Goal: Task Accomplishment & Management: Manage account settings

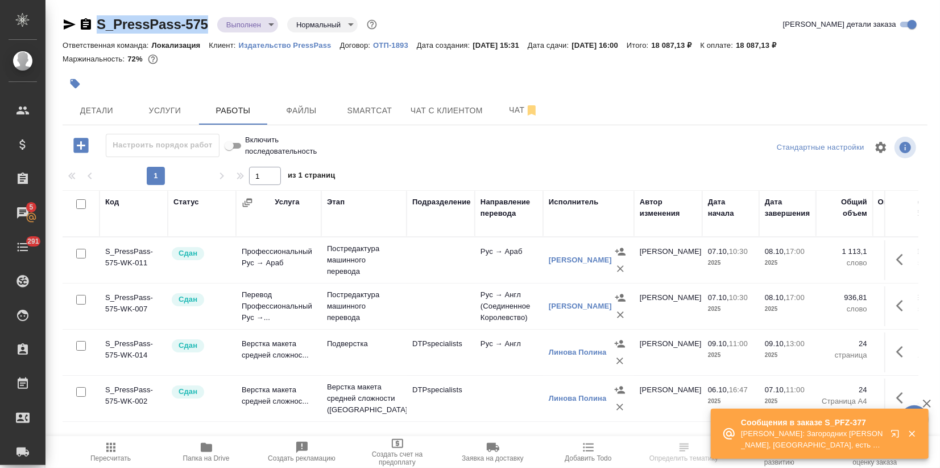
drag, startPoint x: 212, startPoint y: 23, endPoint x: 98, endPoint y: 23, distance: 113.8
click at [97, 22] on div "S_PressPass-575 Выполнен completed Нормальный normal" at bounding box center [221, 24] width 317 height 18
copy link "S_PressPass-575"
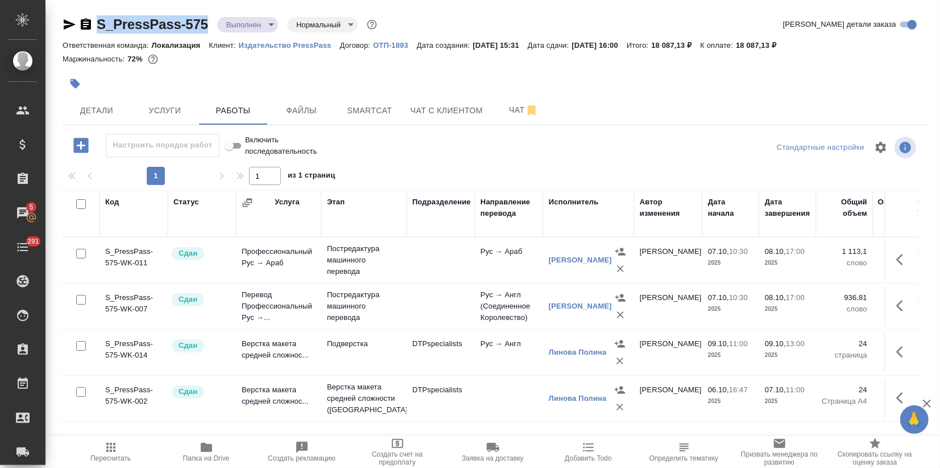
click at [214, 449] on span "Папка на Drive" at bounding box center [207, 451] width 82 height 22
click at [171, 111] on span "Услуги" at bounding box center [165, 111] width 55 height 14
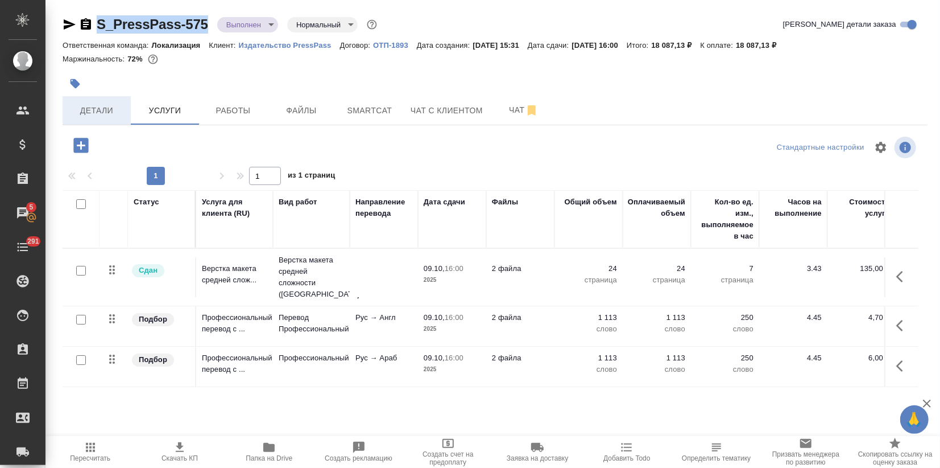
click at [88, 121] on button "Детали" at bounding box center [97, 110] width 68 height 28
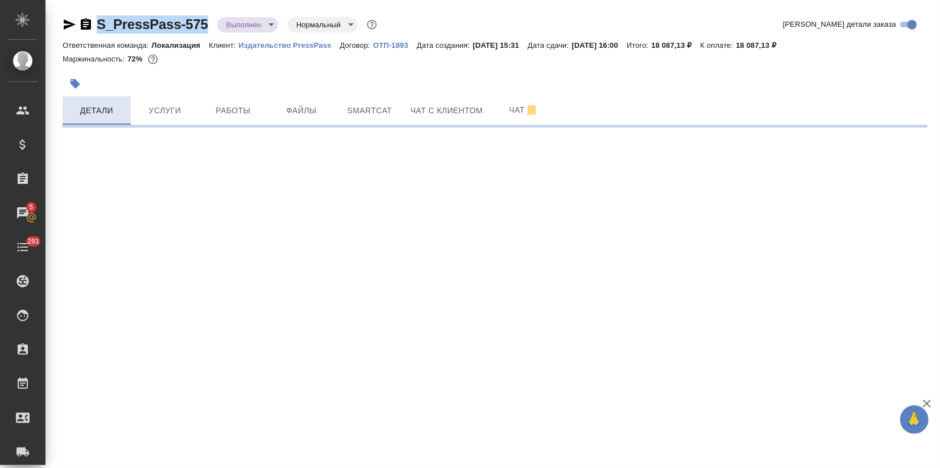
select select "RU"
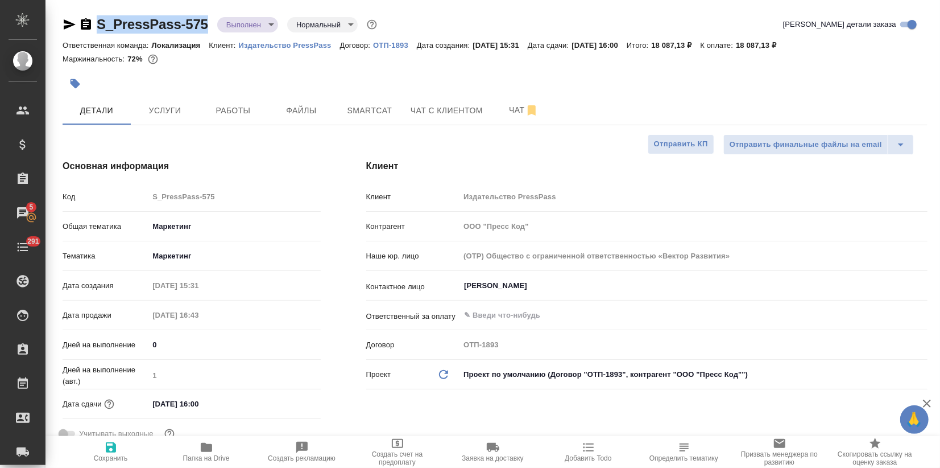
type textarea "x"
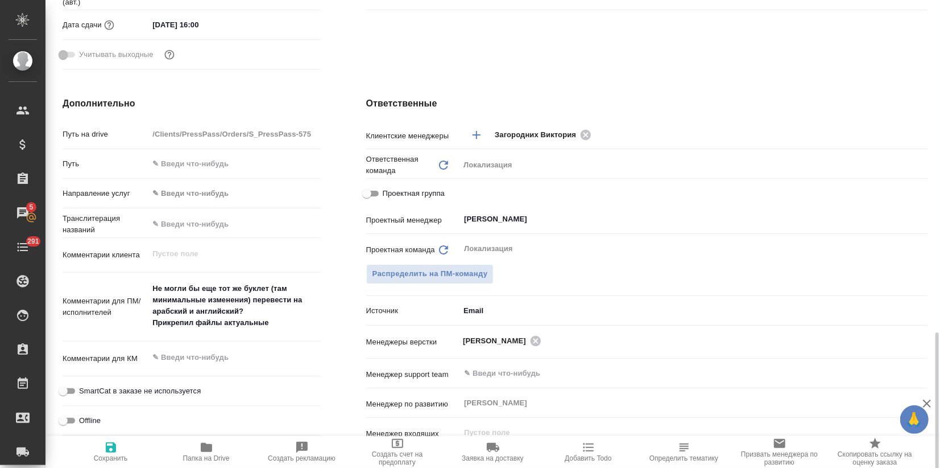
scroll to position [569, 0]
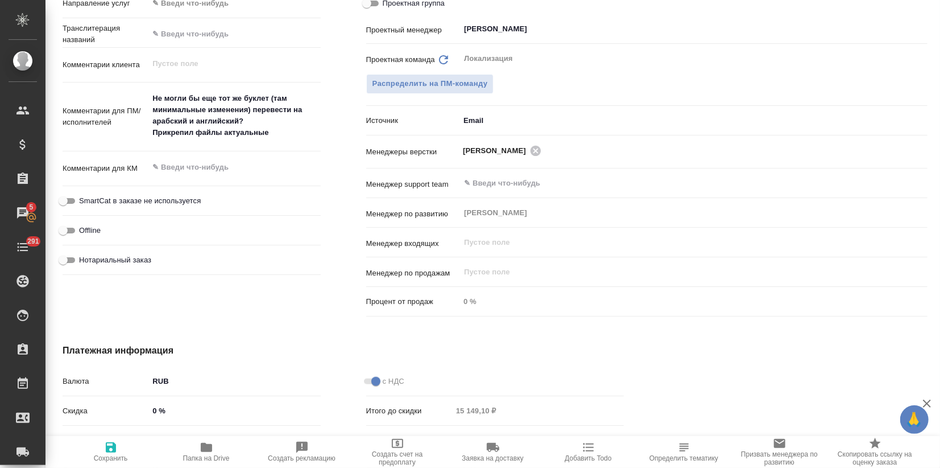
type textarea "x"
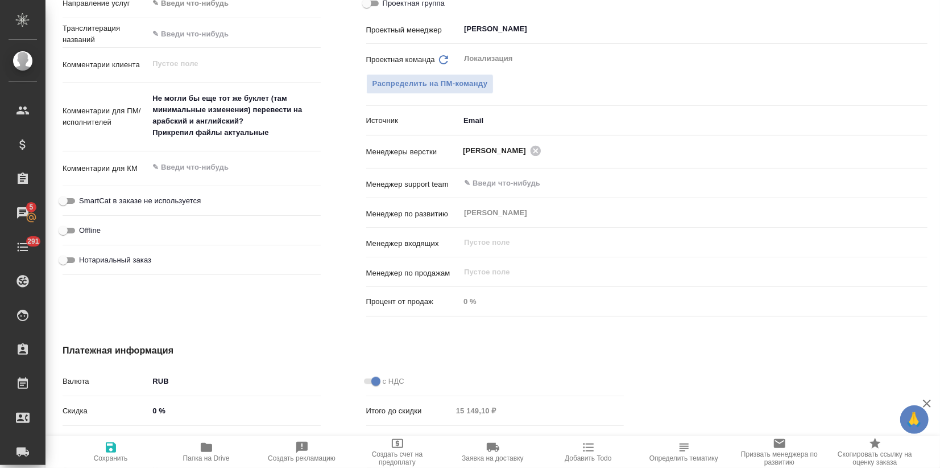
type textarea "x"
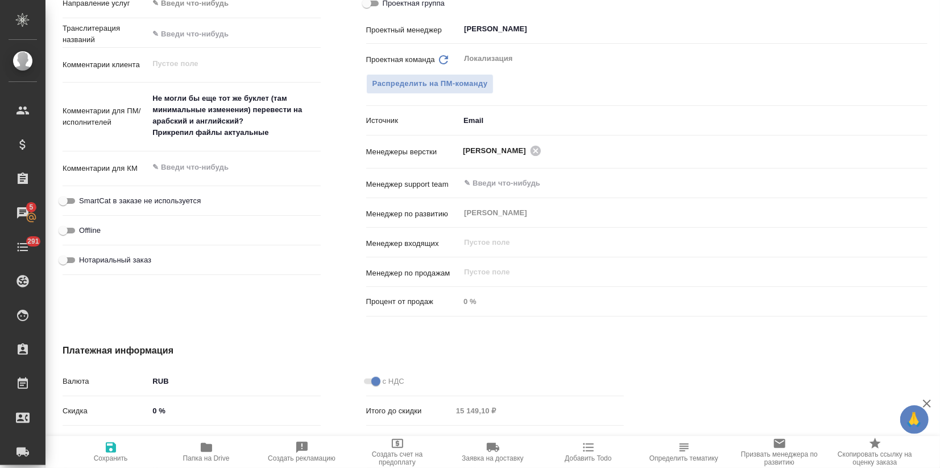
type textarea "x"
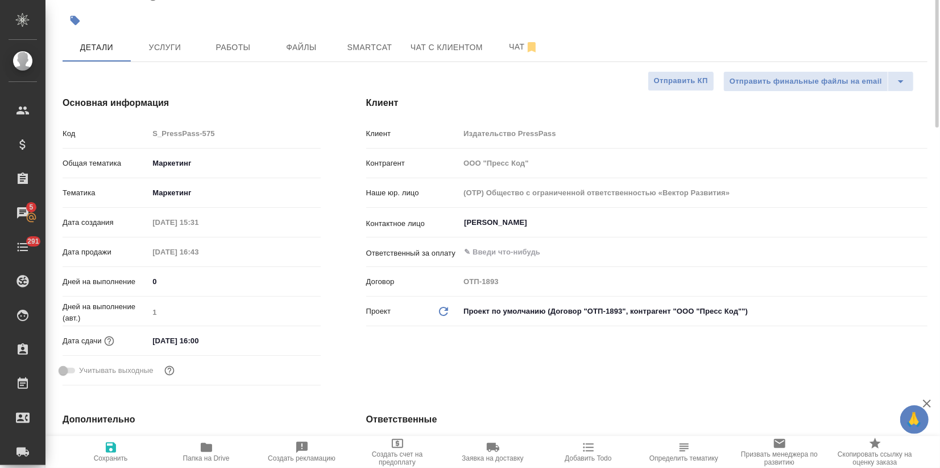
scroll to position [0, 0]
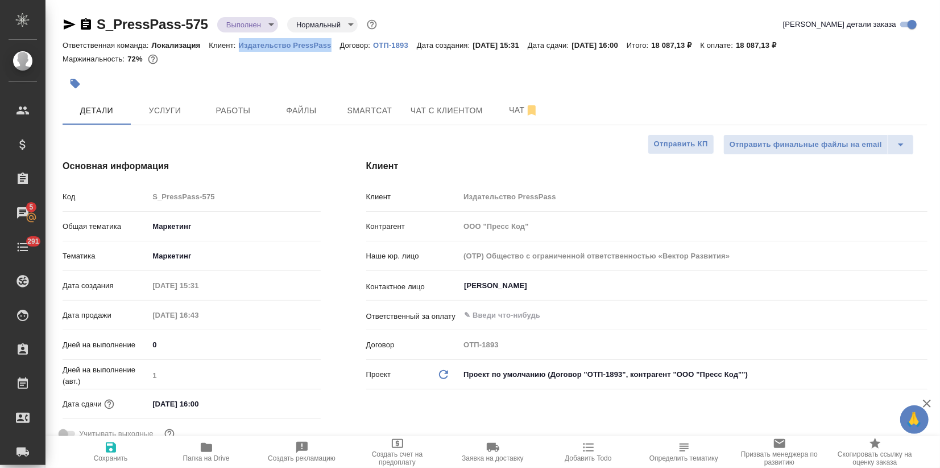
drag, startPoint x: 237, startPoint y: 41, endPoint x: 331, endPoint y: 46, distance: 94.6
click at [331, 46] on div "Ответственная команда: Локализация Клиент: Издательство PressPass Договор: ОТП-…" at bounding box center [495, 45] width 865 height 14
copy p "Издательство PressPass"
type textarea "x"
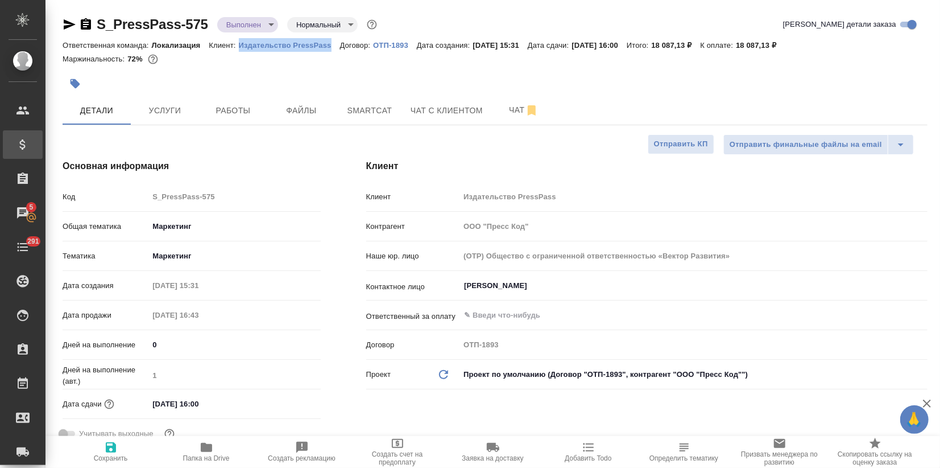
type textarea "x"
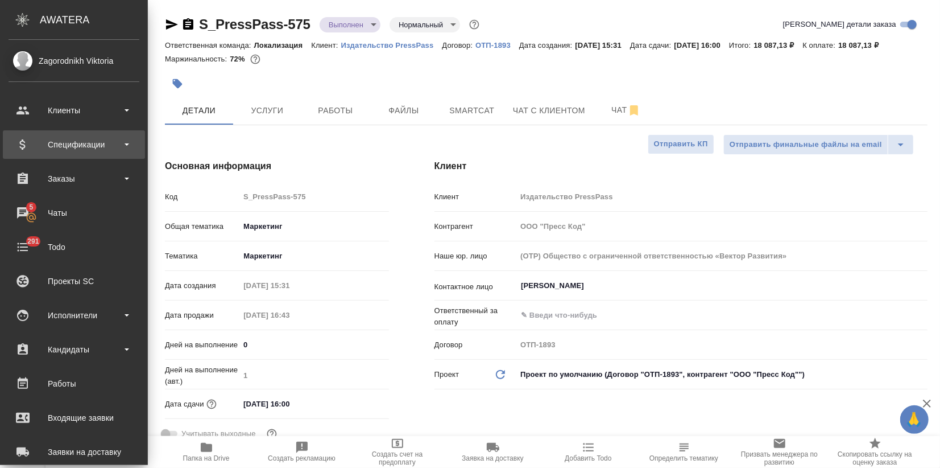
click at [67, 142] on div "Спецификации" at bounding box center [74, 144] width 131 height 17
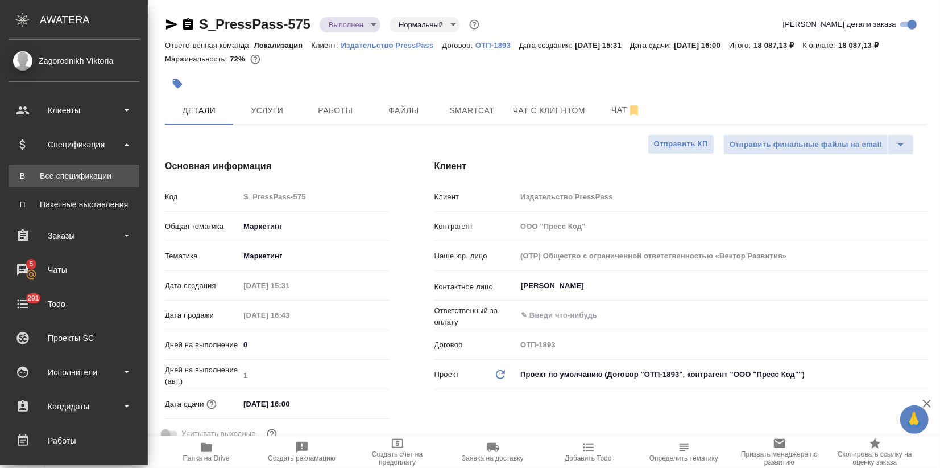
type textarea "x"
click at [73, 172] on div "Все спецификации" at bounding box center [73, 175] width 119 height 11
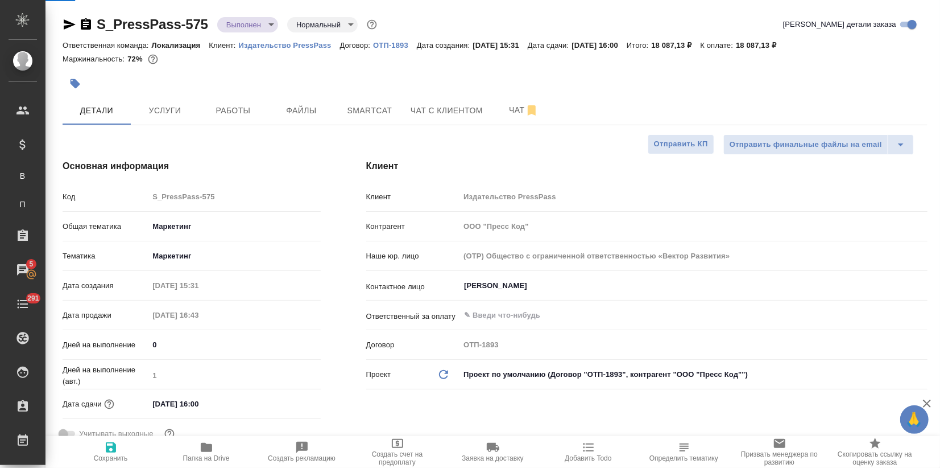
type textarea "x"
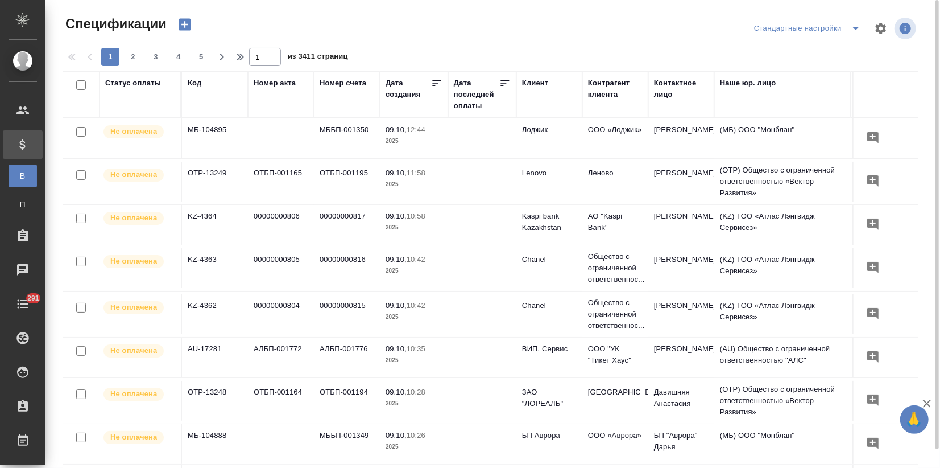
click at [187, 23] on icon "button" at bounding box center [185, 25] width 12 height 12
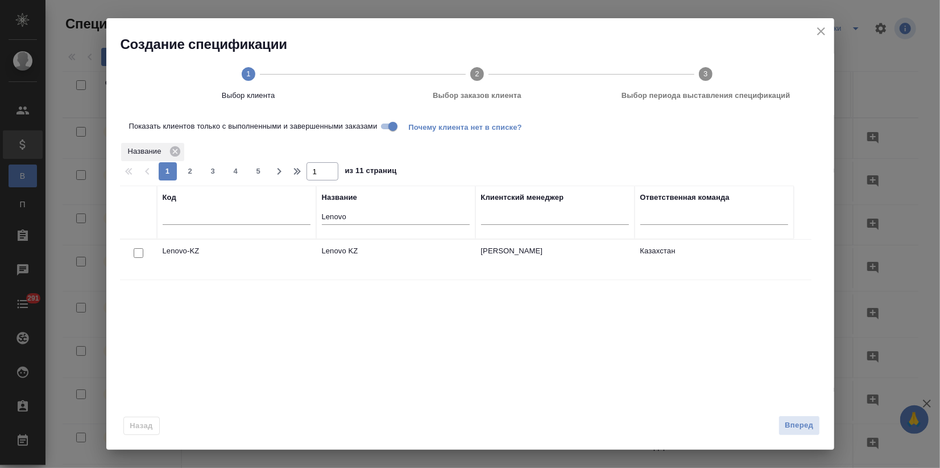
click at [359, 222] on input "Lenovo" at bounding box center [396, 217] width 148 height 14
drag, startPoint x: 358, startPoint y: 221, endPoint x: 300, endPoint y: 219, distance: 58.0
click at [300, 219] on tr "Код Название Lenovo Клиентский менеджер Ответственная команда" at bounding box center [457, 211] width 674 height 53
paste input "Издательство PressPass"
type input "Издательство PressPass"
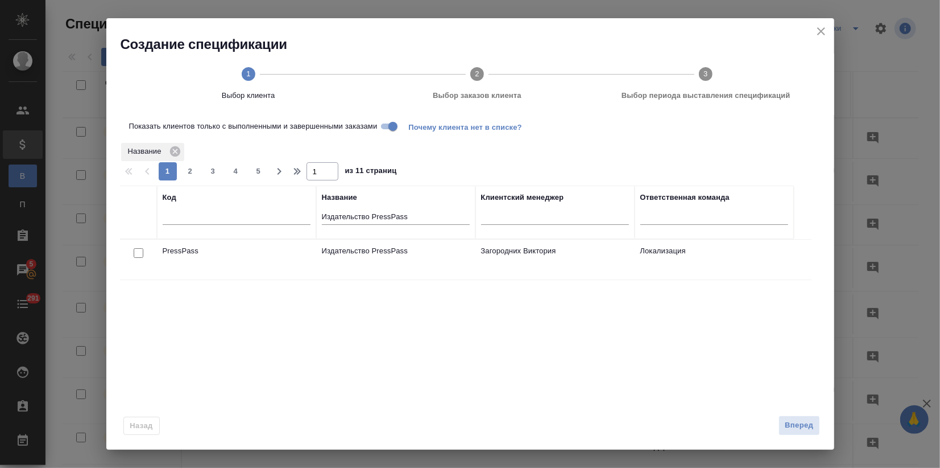
click at [139, 253] on input "checkbox" at bounding box center [139, 253] width 10 height 10
checkbox input "true"
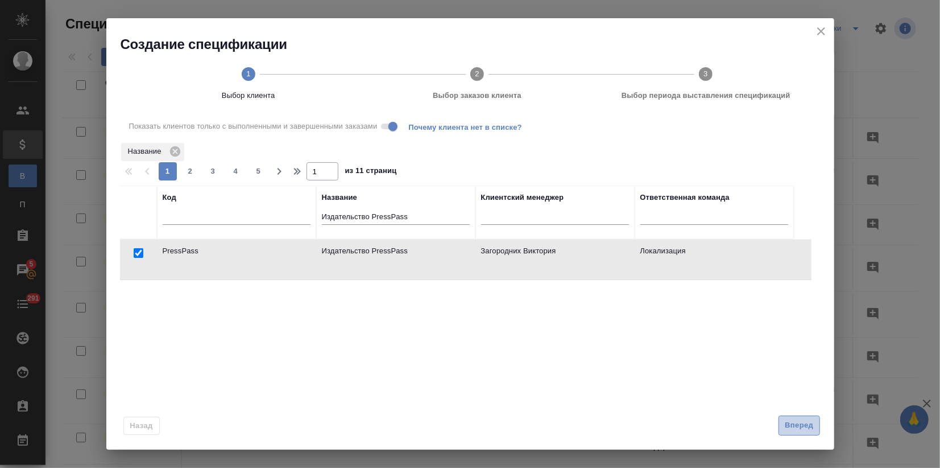
click at [799, 428] on span "Вперед" at bounding box center [799, 425] width 28 height 13
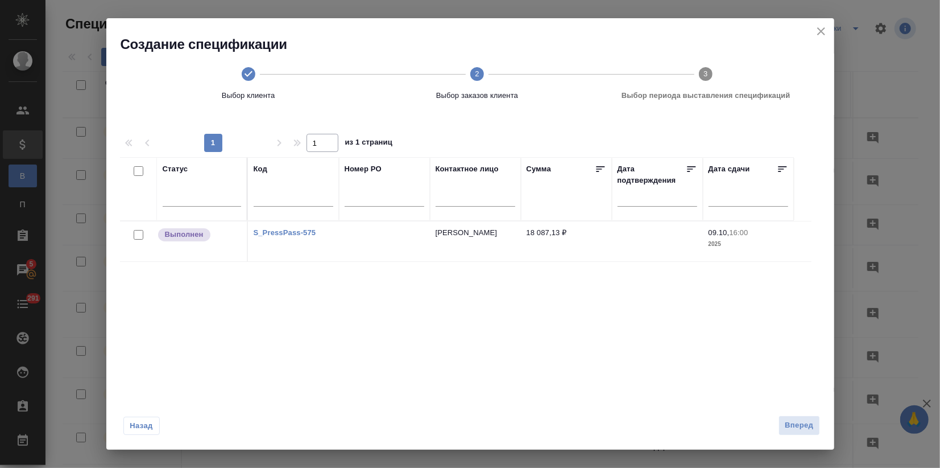
click at [139, 234] on input "checkbox" at bounding box center [139, 235] width 10 height 10
checkbox input "true"
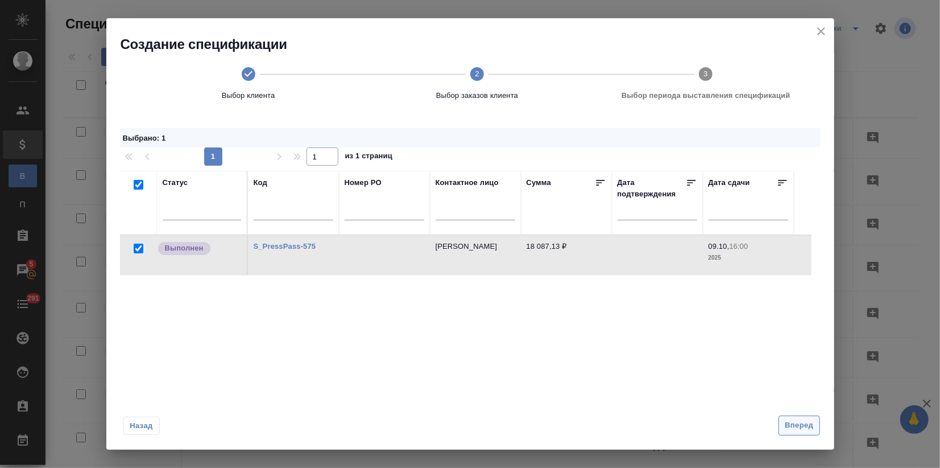
click at [795, 423] on span "Вперед" at bounding box center [799, 425] width 28 height 13
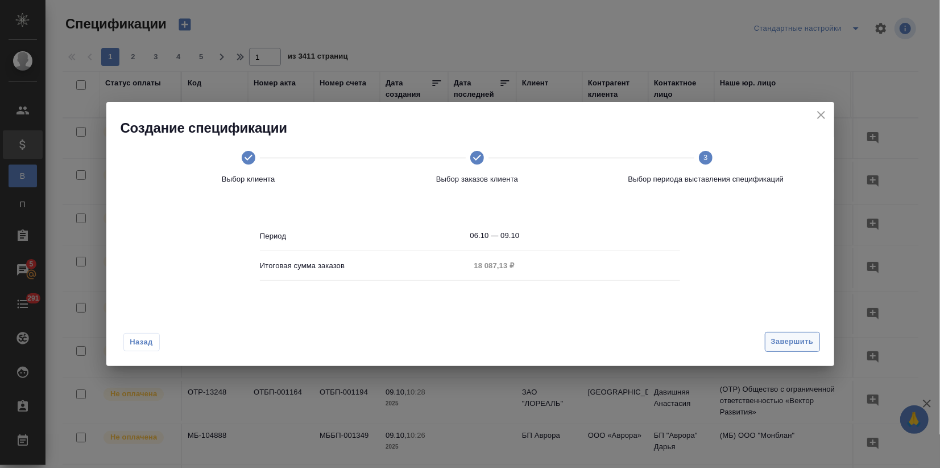
click at [802, 345] on span "Завершить" at bounding box center [792, 341] width 43 height 13
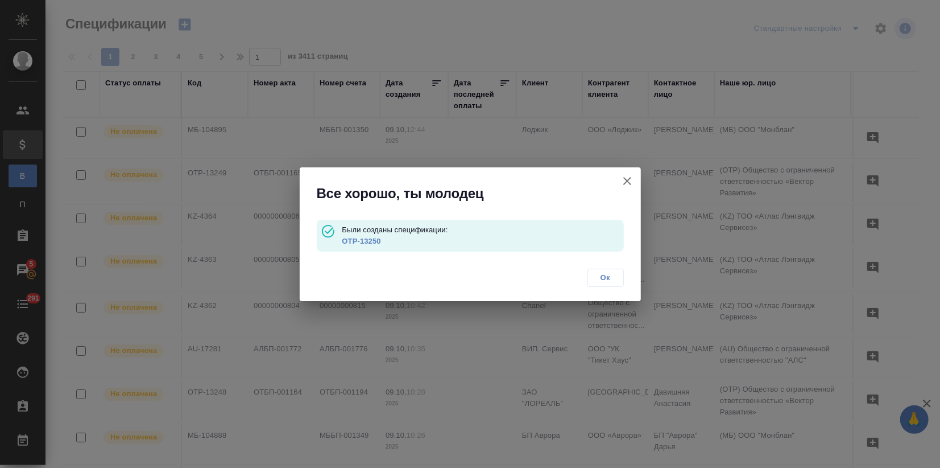
click at [368, 239] on link "OTP-13250" at bounding box center [361, 241] width 39 height 9
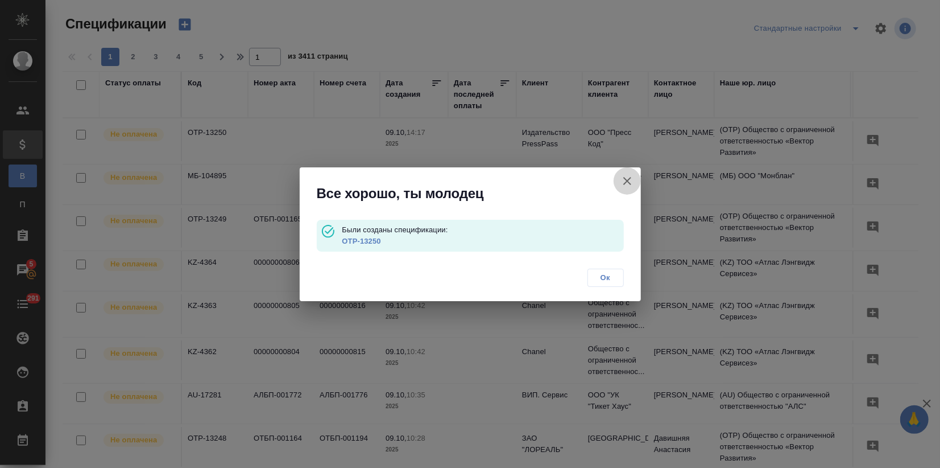
drag, startPoint x: 627, startPoint y: 177, endPoint x: 410, endPoint y: 6, distance: 276.3
click at [627, 177] on icon "button" at bounding box center [628, 181] width 14 height 14
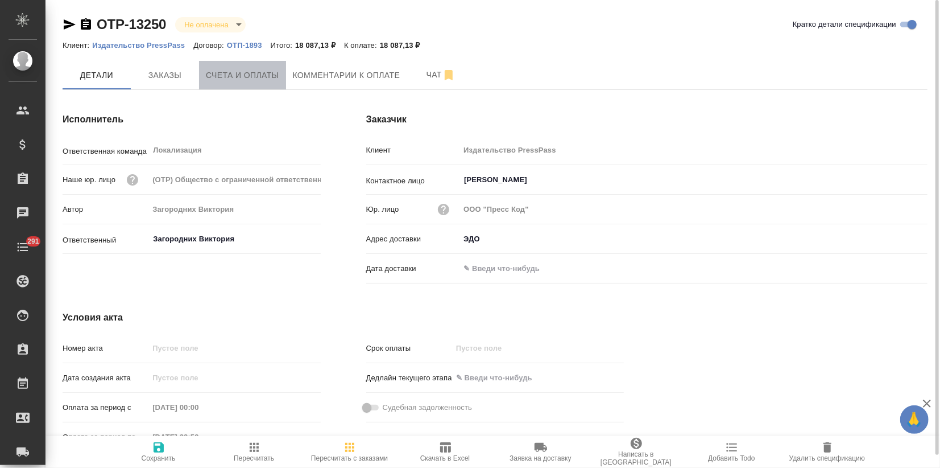
click at [223, 77] on span "Счета и оплаты" at bounding box center [242, 75] width 73 height 14
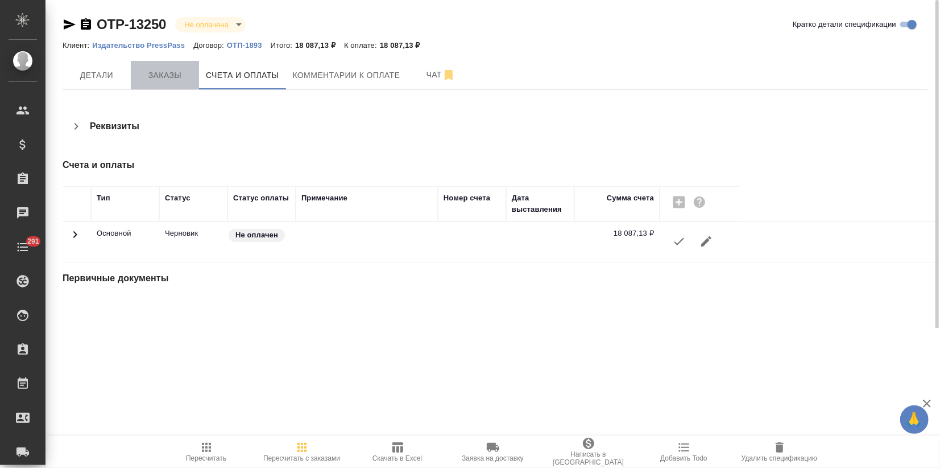
click at [182, 76] on span "Заказы" at bounding box center [165, 75] width 55 height 14
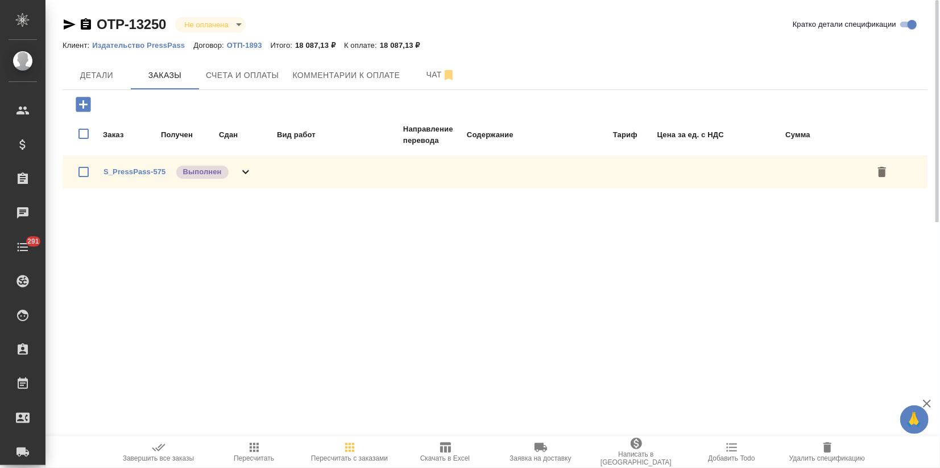
click at [157, 450] on icon "button" at bounding box center [159, 447] width 14 height 14
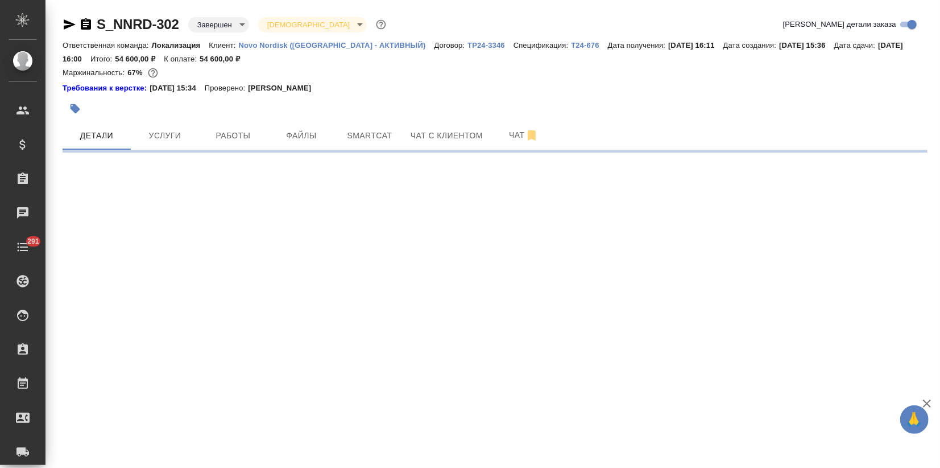
select select "RU"
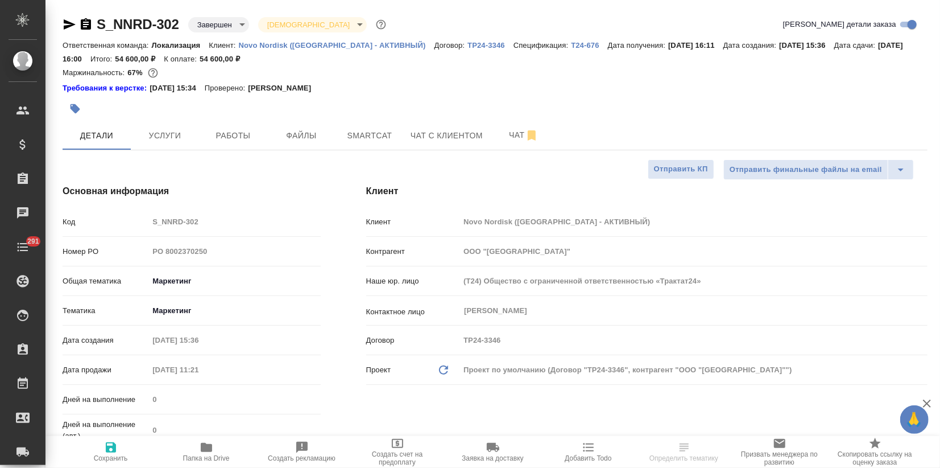
type textarea "x"
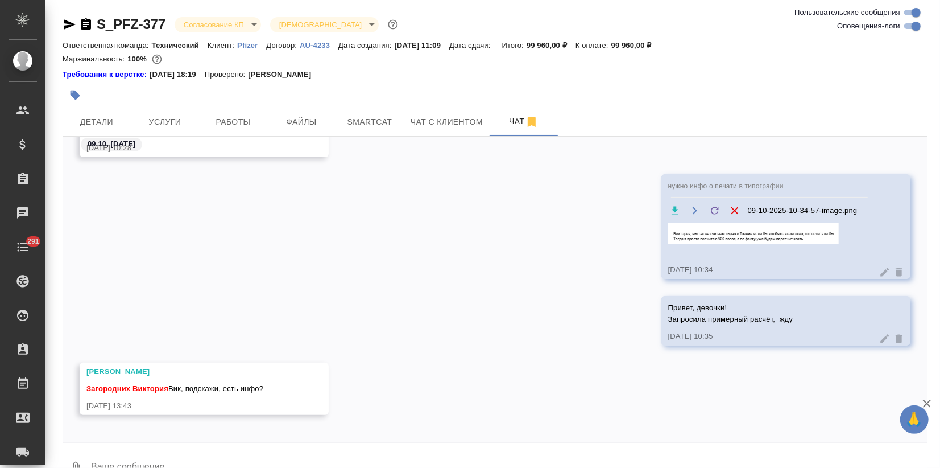
scroll to position [10394, 0]
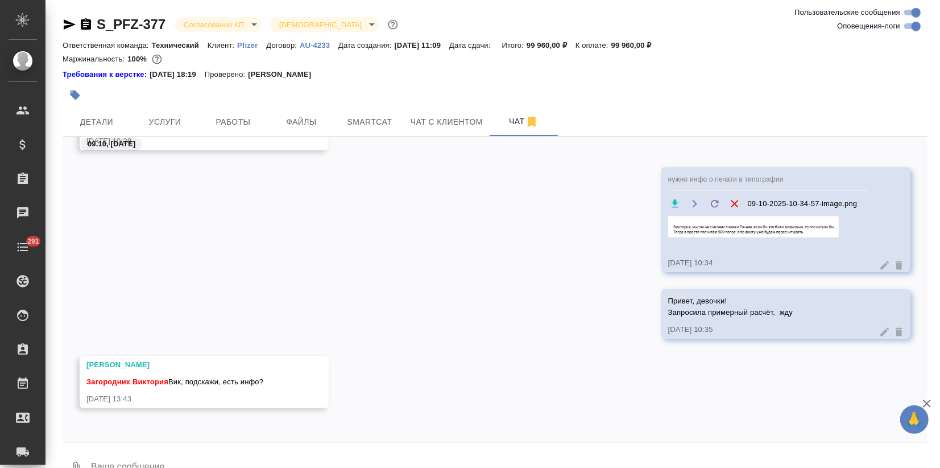
click at [202, 458] on textarea at bounding box center [509, 467] width 838 height 39
click at [176, 320] on button "Ответить на сообщение" at bounding box center [148, 314] width 125 height 22
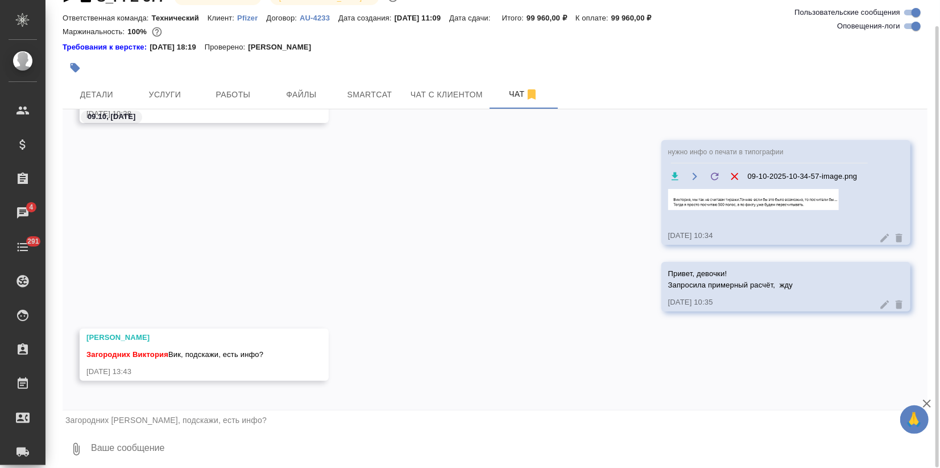
click at [132, 447] on textarea at bounding box center [509, 448] width 838 height 39
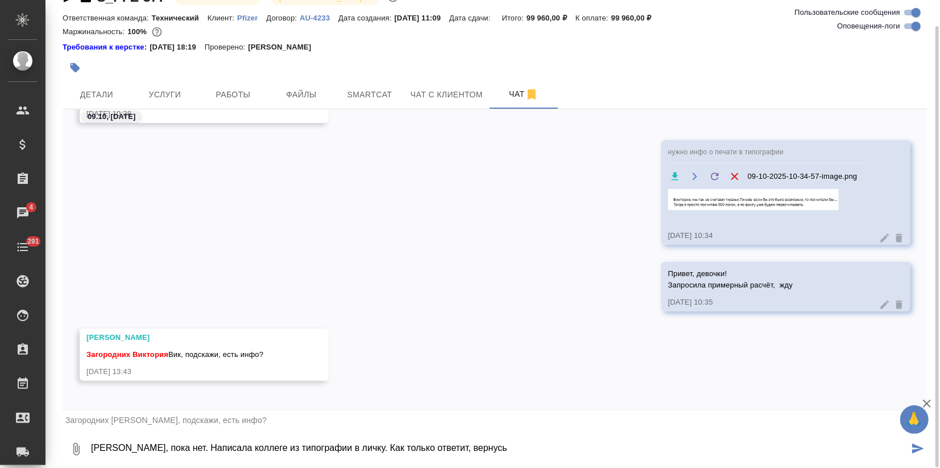
type textarea "Лера, пока нет. Написала коллеге из типографии в личку. Как только ответит, вер…"
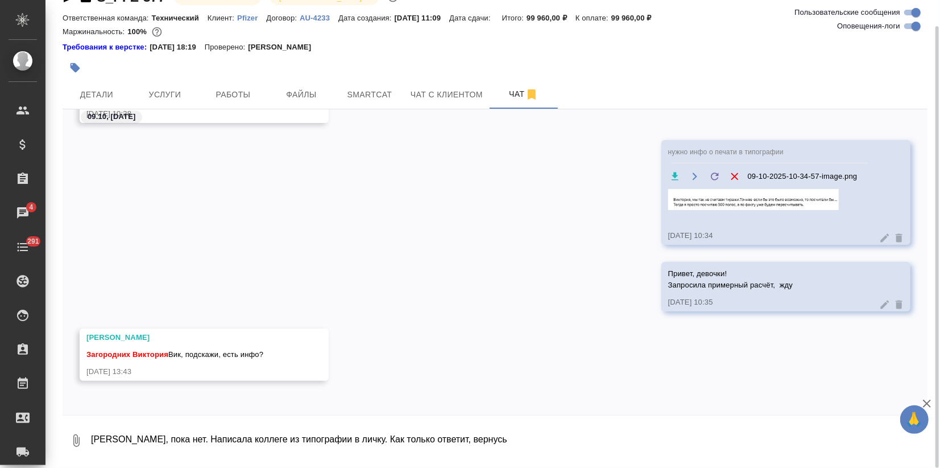
scroll to position [10472, 0]
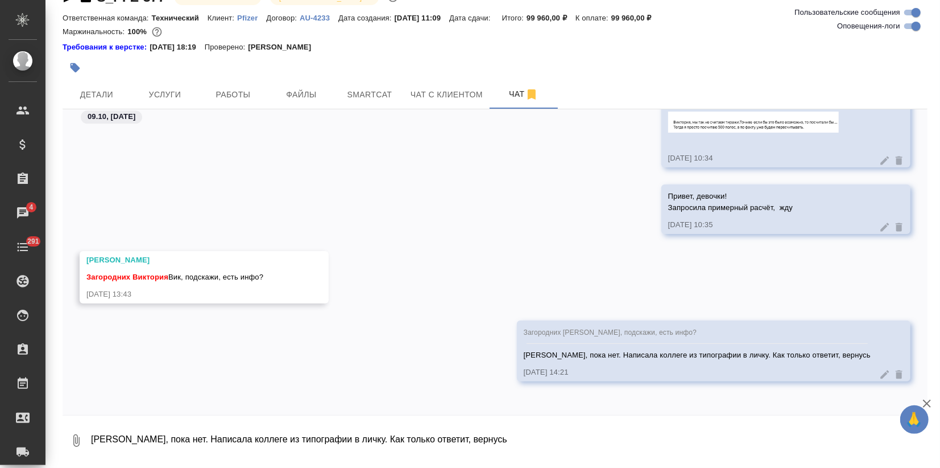
click at [927, 400] on icon "button" at bounding box center [927, 403] width 14 height 14
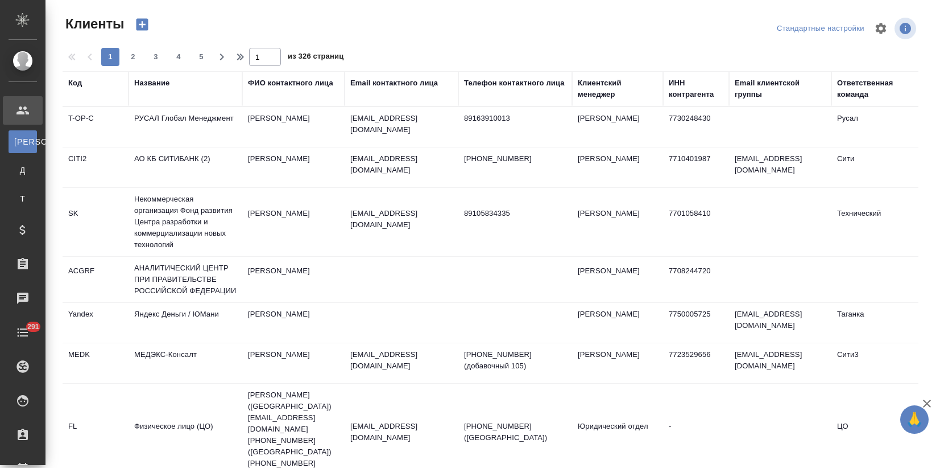
select select "RU"
click at [147, 85] on div "Название" at bounding box center [151, 82] width 35 height 11
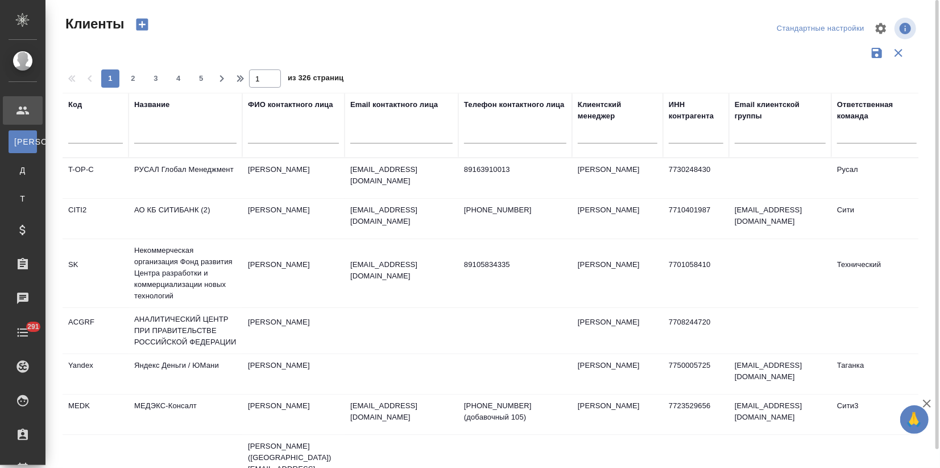
click at [153, 129] on input "text" at bounding box center [185, 136] width 102 height 14
type input "ftc"
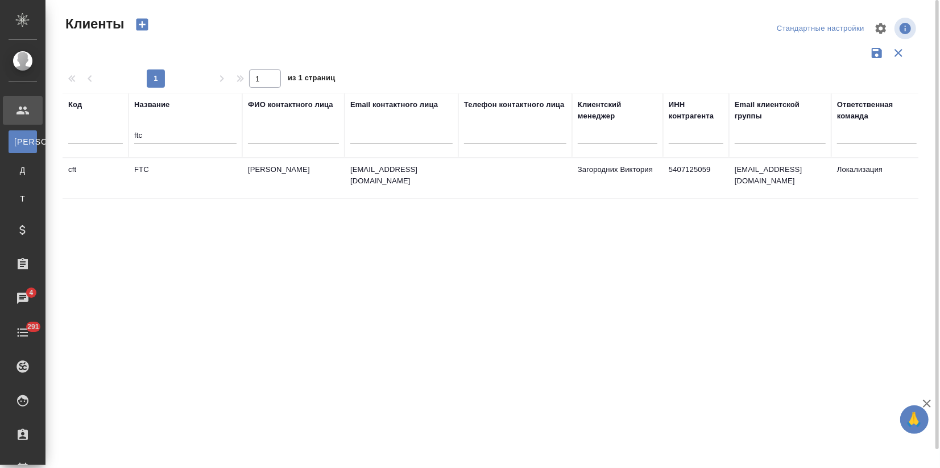
click at [168, 168] on td "FTC" at bounding box center [186, 178] width 114 height 40
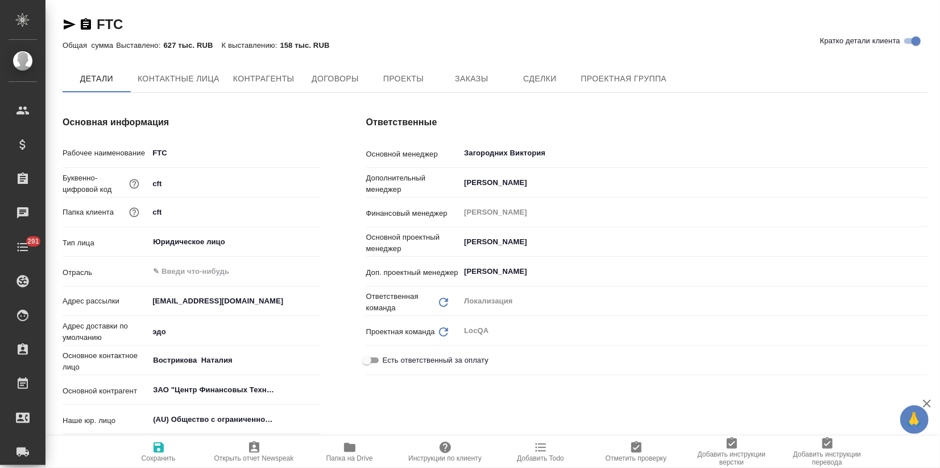
type textarea "x"
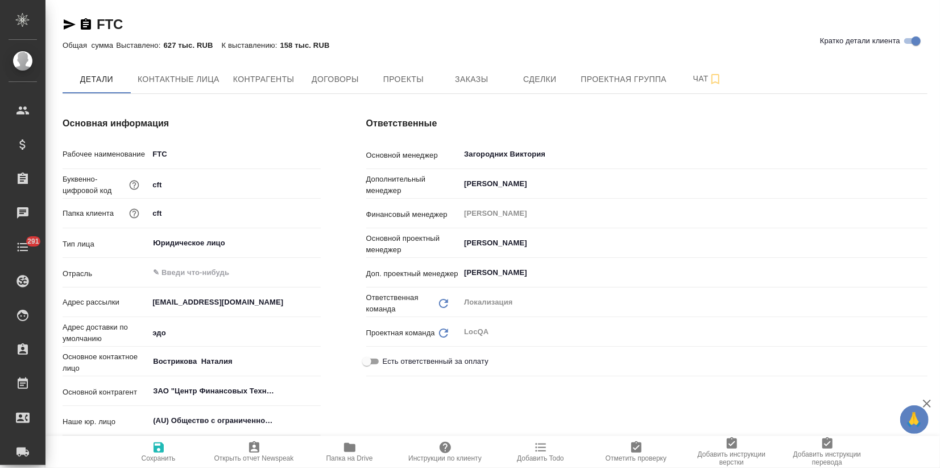
type textarea "x"
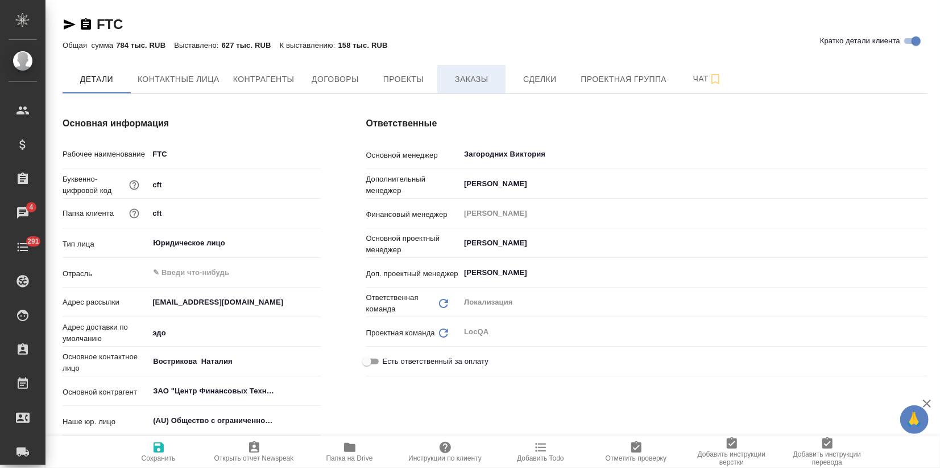
click at [486, 73] on span "Заказы" at bounding box center [471, 79] width 55 height 14
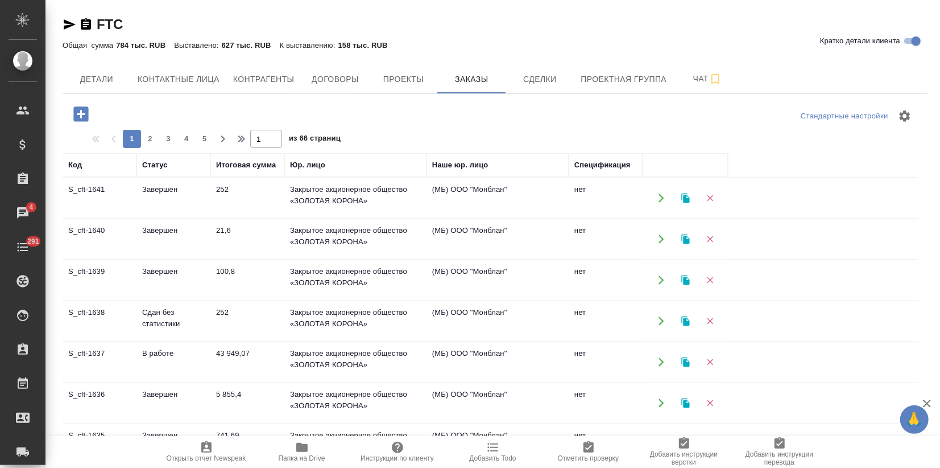
click at [191, 273] on td "Завершен" at bounding box center [174, 280] width 74 height 40
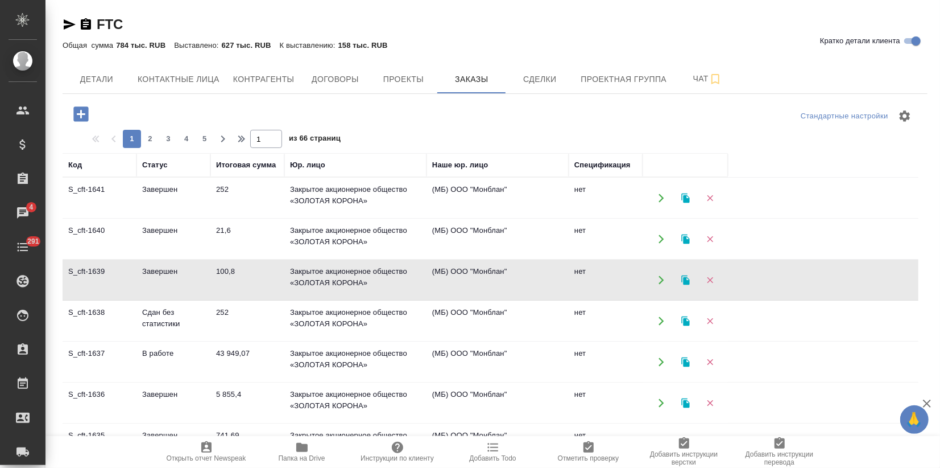
click at [191, 274] on td "Завершен" at bounding box center [174, 280] width 74 height 40
click at [685, 275] on icon "button" at bounding box center [686, 280] width 10 height 10
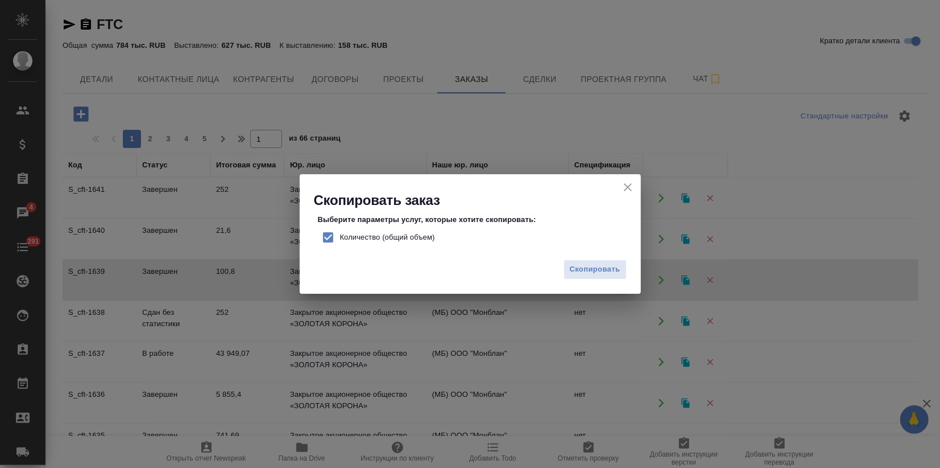
click at [332, 235] on input "Количество (общий объем)" at bounding box center [328, 237] width 24 height 24
checkbox input "false"
click at [582, 271] on span "Скопировать" at bounding box center [595, 269] width 51 height 13
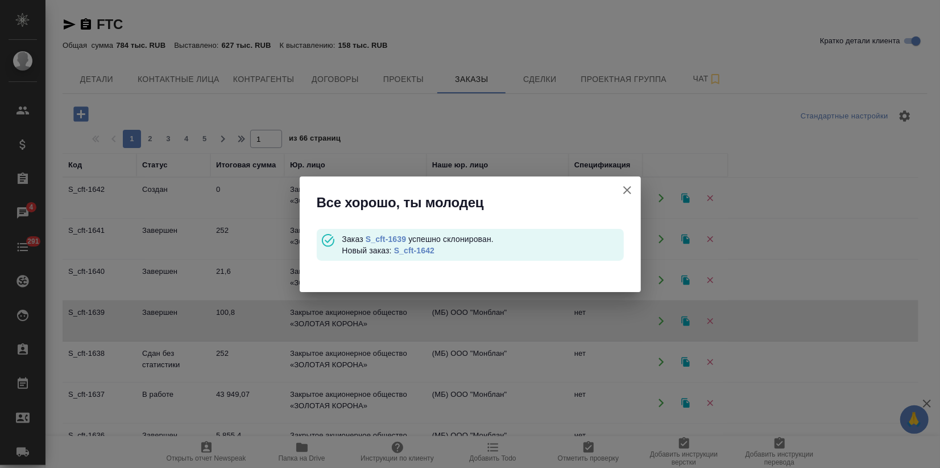
click at [424, 248] on link "S_cft-1642" at bounding box center [414, 250] width 40 height 9
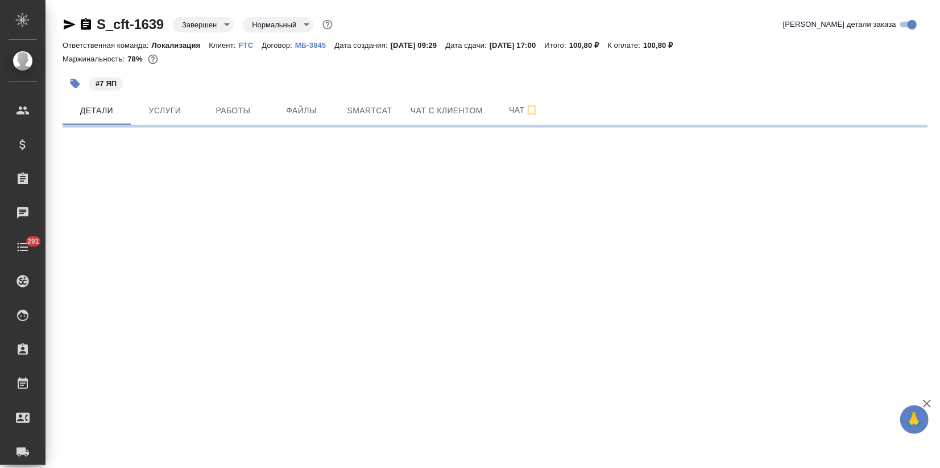
select select "RU"
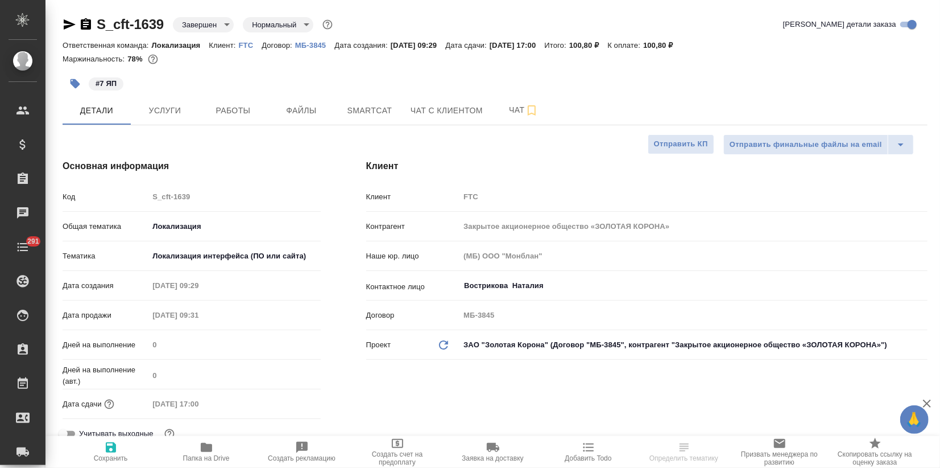
type textarea "x"
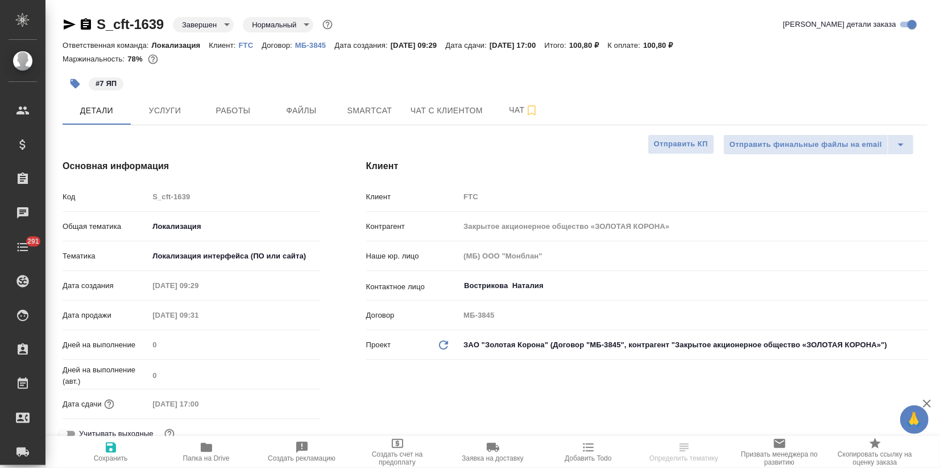
type textarea "x"
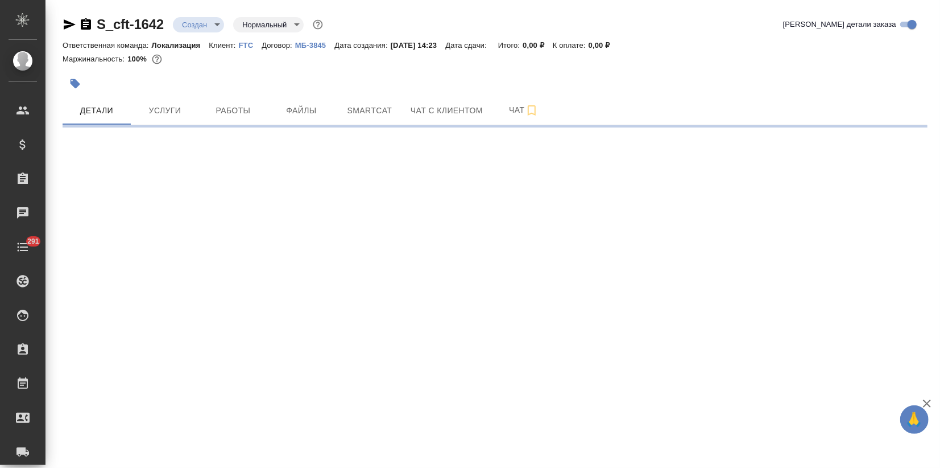
select select "RU"
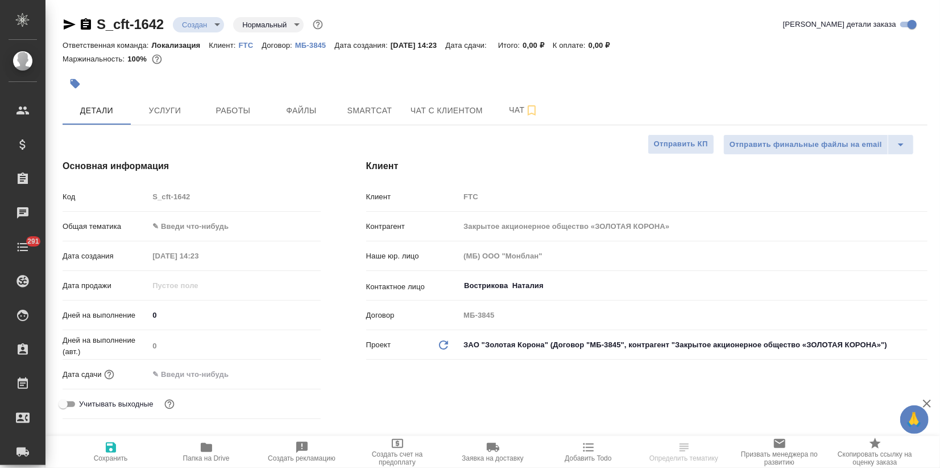
type textarea "x"
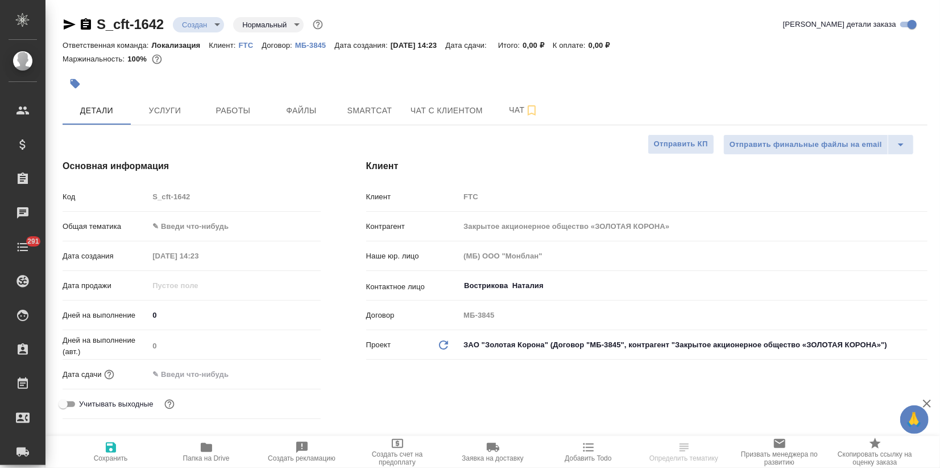
type textarea "x"
click at [170, 221] on body "🙏 .cls-1 fill:#fff; AWATERA Zagorodnikh [PERSON_NAME] Спецификации Заказы Чаты …" at bounding box center [470, 234] width 940 height 468
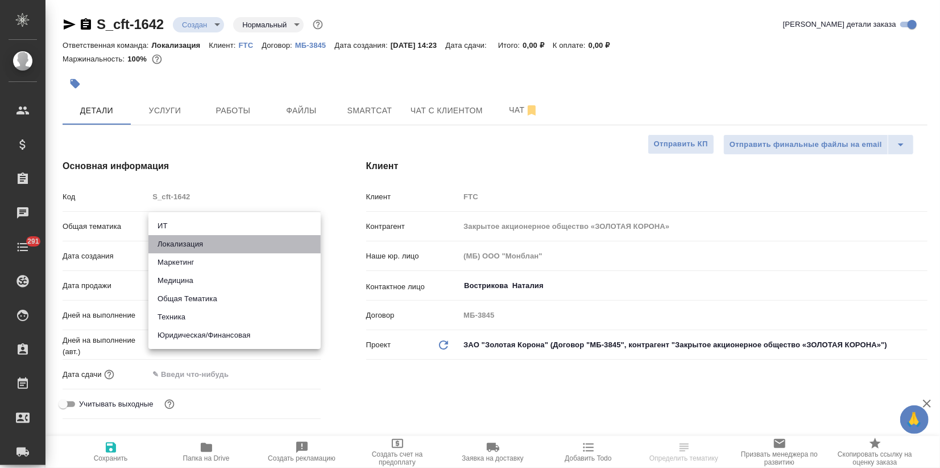
click at [183, 240] on li "Локализация" at bounding box center [234, 244] width 172 height 18
type input "local"
type textarea "x"
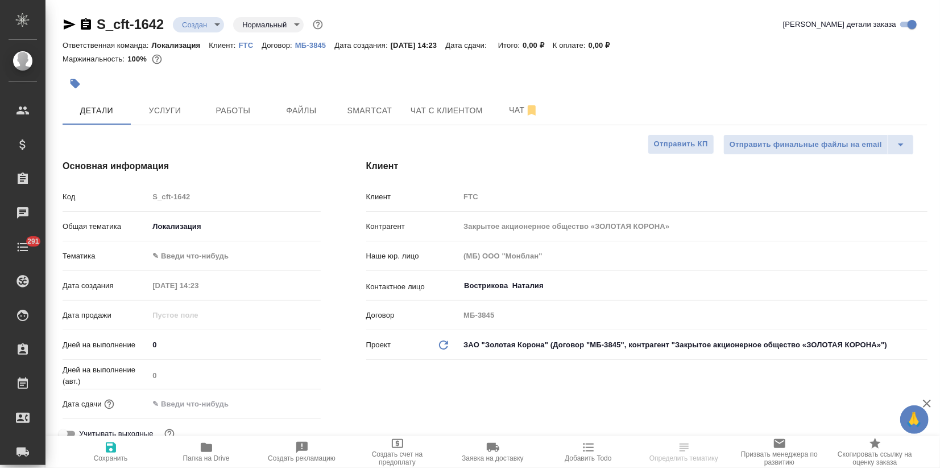
click at [172, 253] on body "🙏 .cls-1 fill:#fff; AWATERA Zagorodnikh Viktoria Клиенты Спецификации Заказы Ча…" at bounding box center [470, 234] width 940 height 468
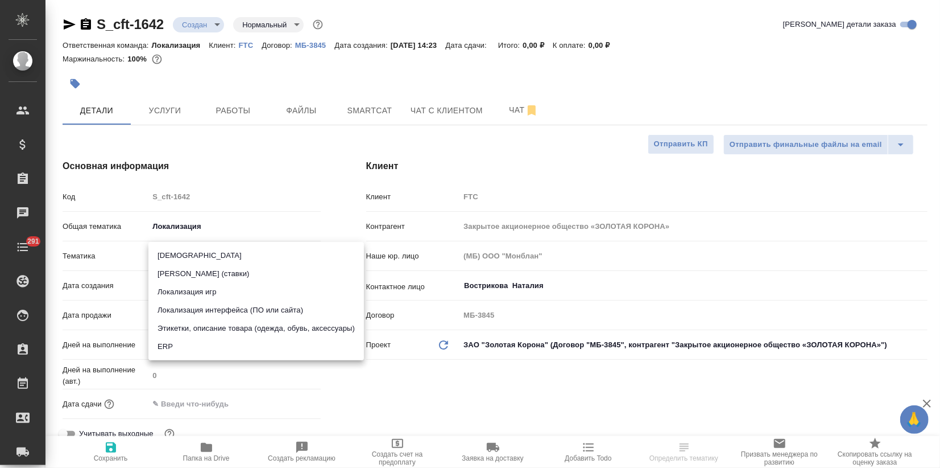
click at [187, 305] on li "Локализация интерфейса (ПО или сайта)" at bounding box center [256, 310] width 216 height 18
type textarea "x"
type input "5a8b8b956a9677013d343e0d"
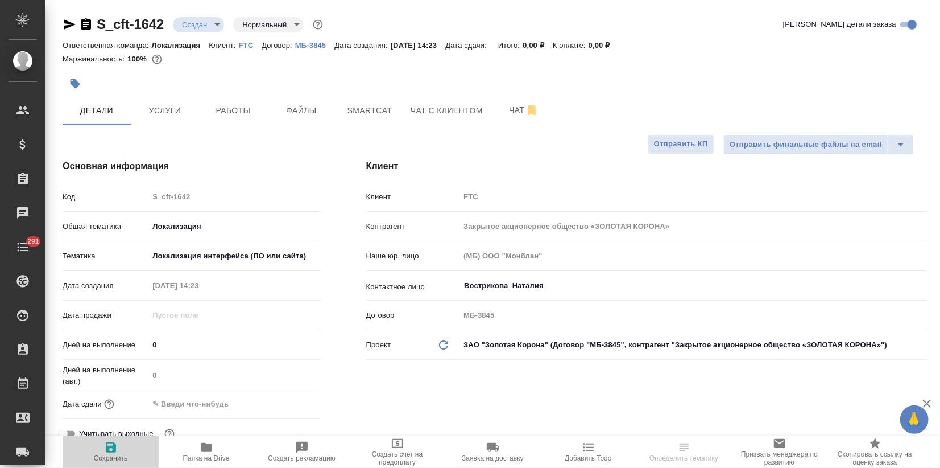
click at [113, 450] on icon "button" at bounding box center [111, 447] width 10 height 10
type textarea "x"
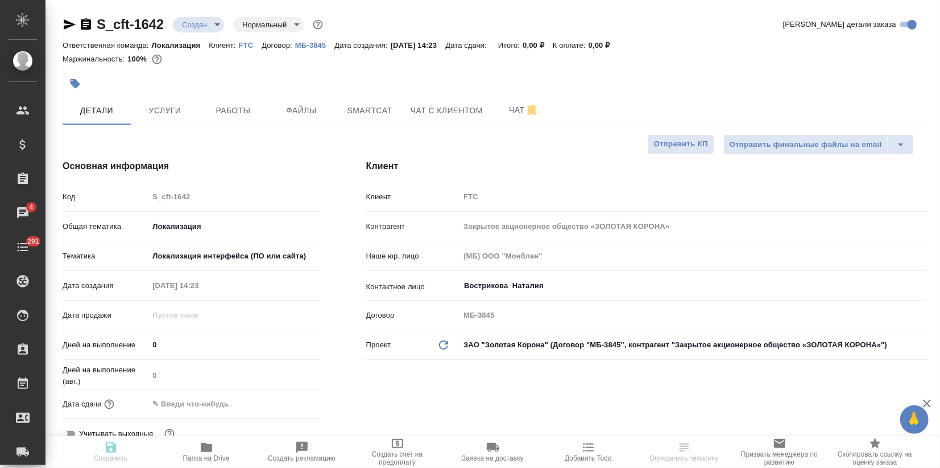
type textarea "x"
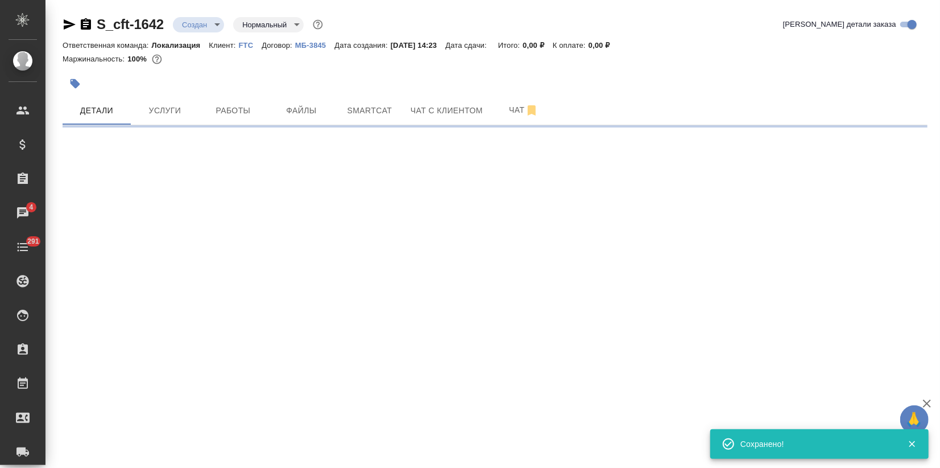
select select "RU"
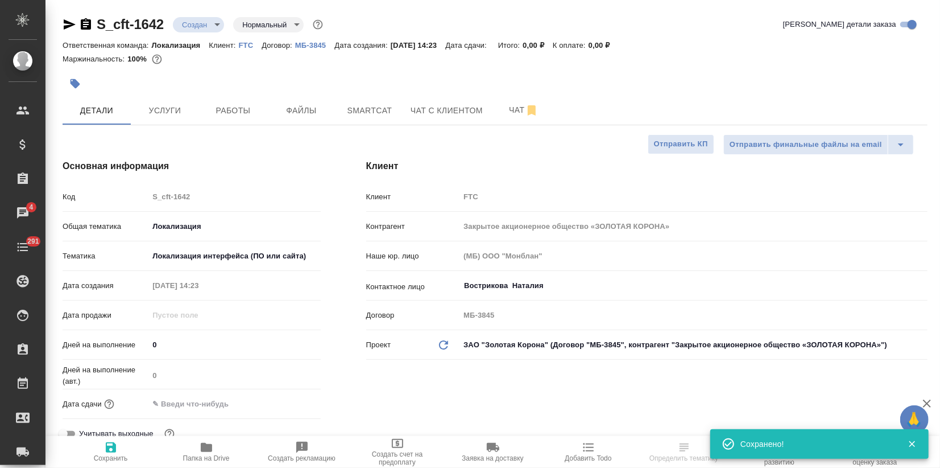
type textarea "x"
click at [76, 82] on icon "button" at bounding box center [76, 84] width 10 height 10
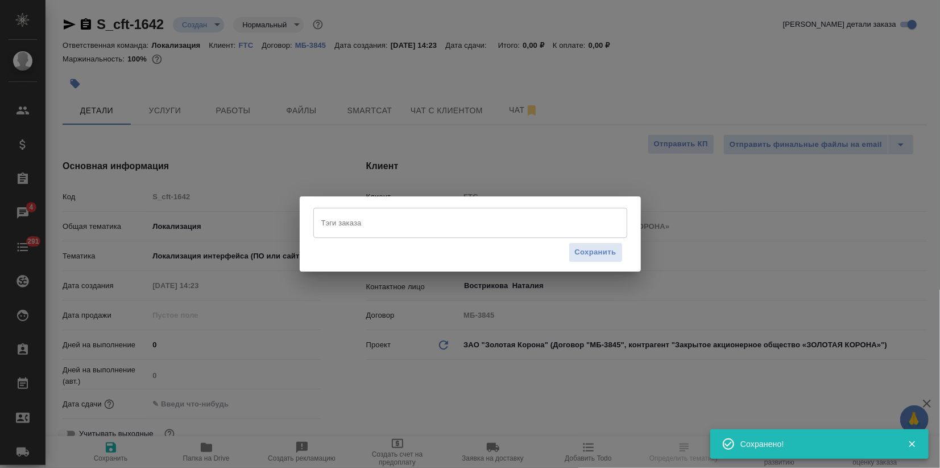
drag, startPoint x: 374, startPoint y: 245, endPoint x: 375, endPoint y: 233, distance: 12.0
click at [374, 243] on div "Сохранить" at bounding box center [470, 252] width 314 height 29
click at [375, 232] on input "Тэги заказа" at bounding box center [460, 222] width 282 height 19
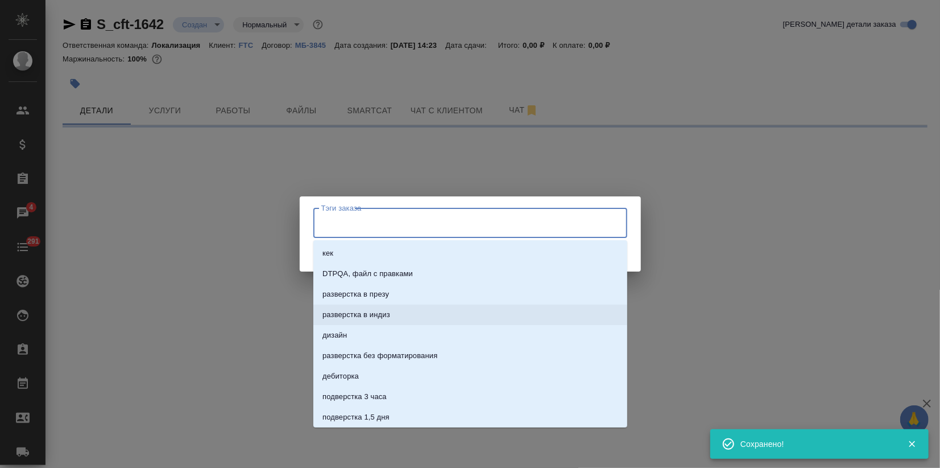
select select "RU"
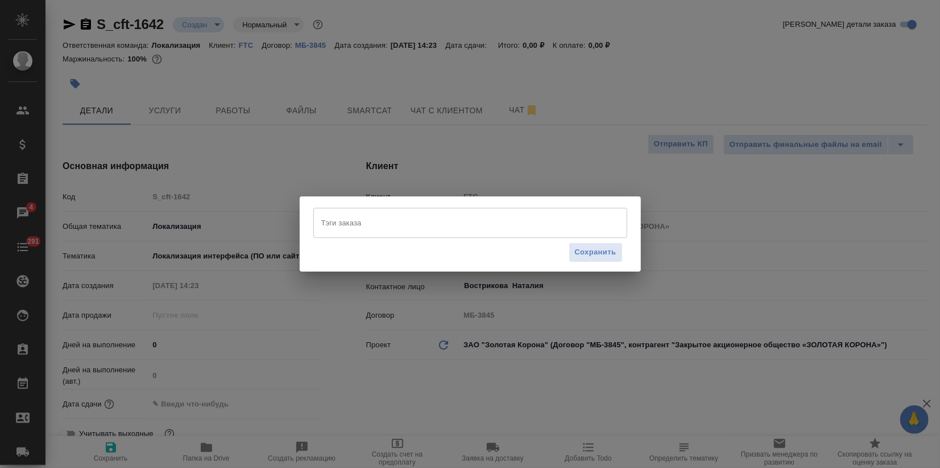
type textarea "x"
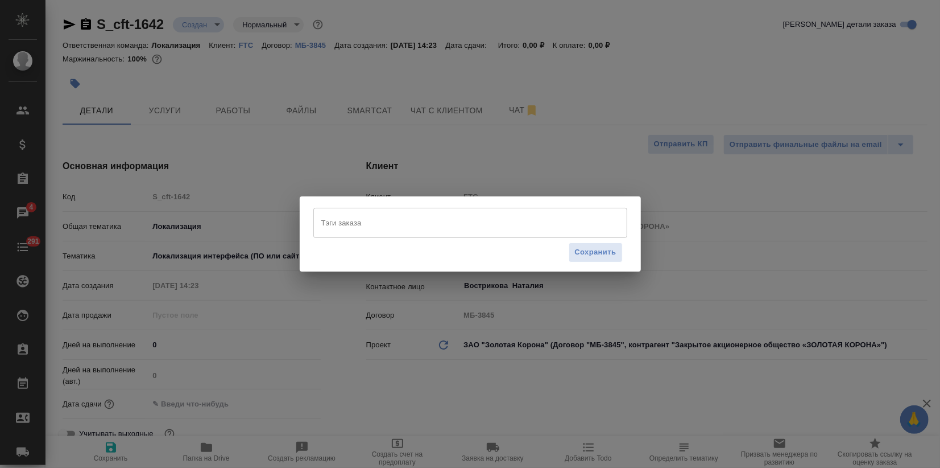
type textarea "x"
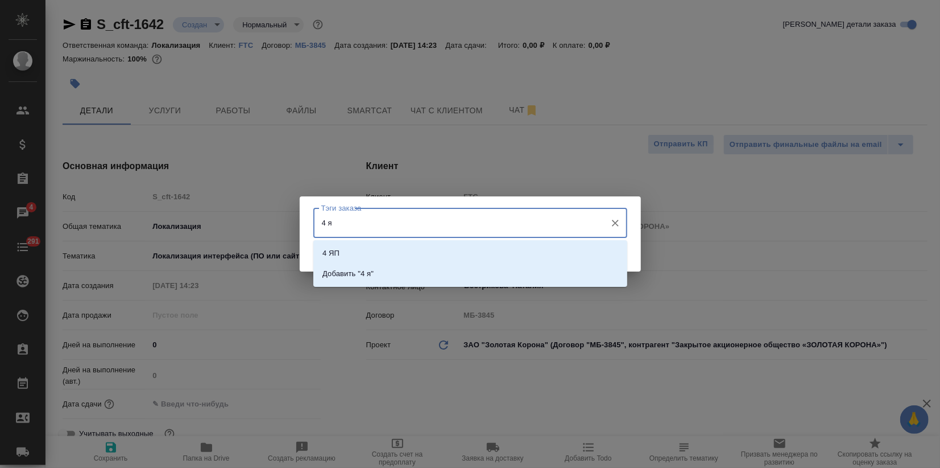
type input "4 яп"
click at [355, 254] on li "4 ЯП" at bounding box center [470, 253] width 314 height 20
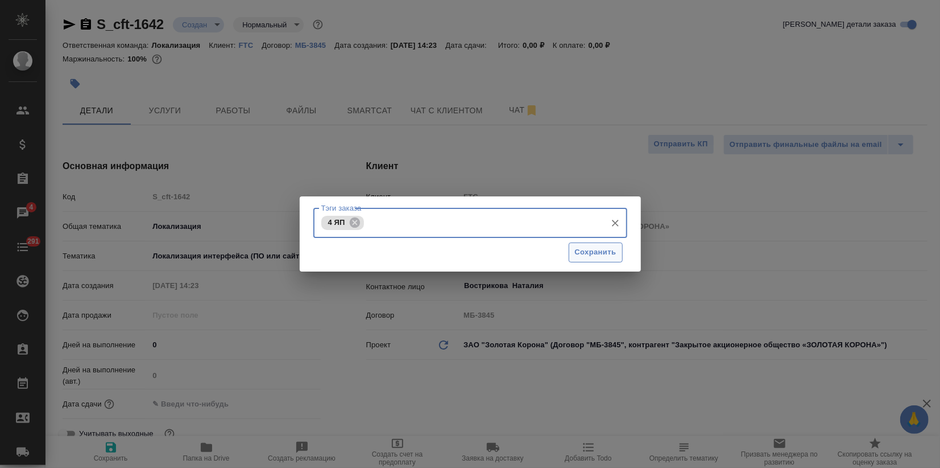
drag, startPoint x: 580, startPoint y: 259, endPoint x: 575, endPoint y: 257, distance: 5.9
click at [579, 258] on button "Сохранить" at bounding box center [596, 252] width 54 height 20
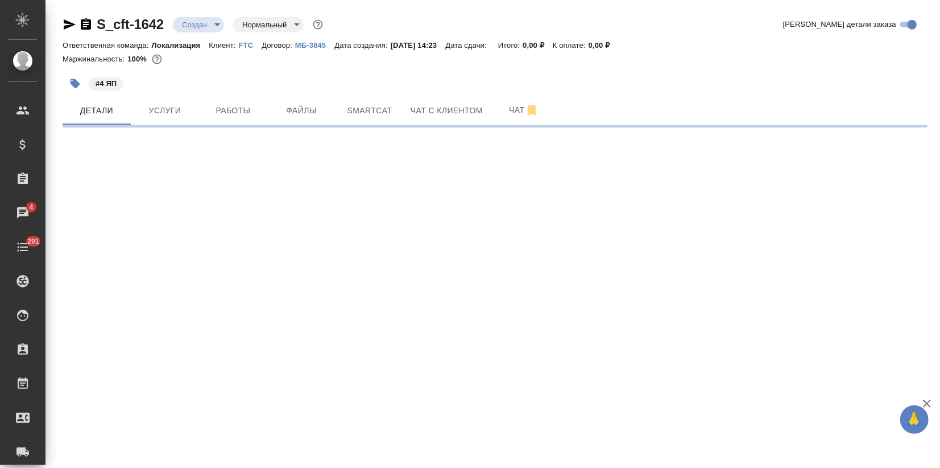
select select "RU"
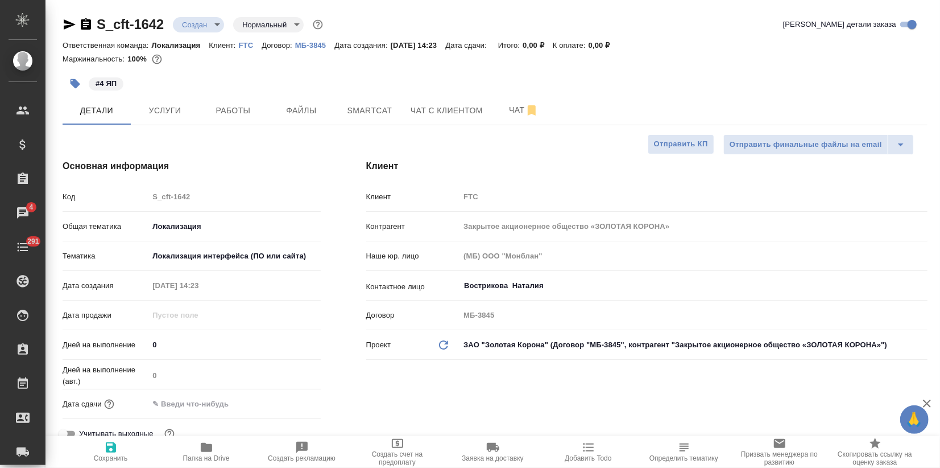
type textarea "x"
drag, startPoint x: 165, startPoint y: 23, endPoint x: 101, endPoint y: 16, distance: 64.6
click at [101, 16] on div "S_cft-1642 Создан new Нормальный normal" at bounding box center [194, 24] width 263 height 18
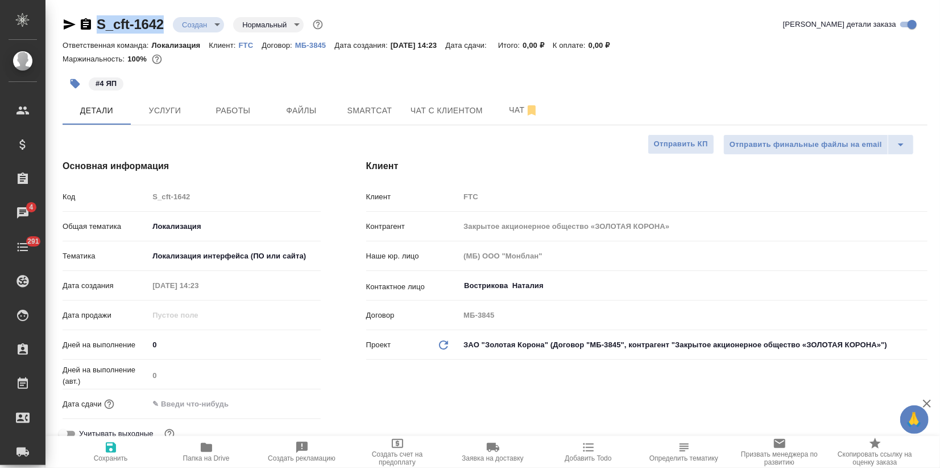
copy link "S_cft-1642"
type textarea "x"
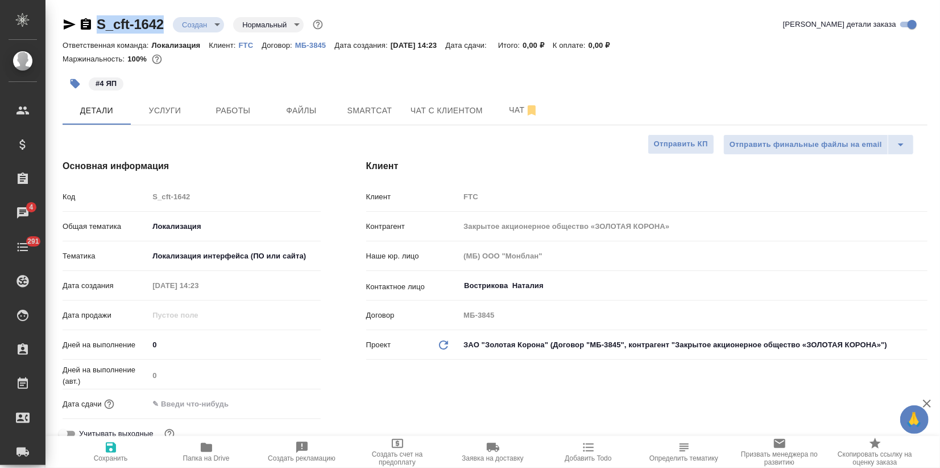
type textarea "x"
click at [173, 113] on span "Услуги" at bounding box center [165, 111] width 55 height 14
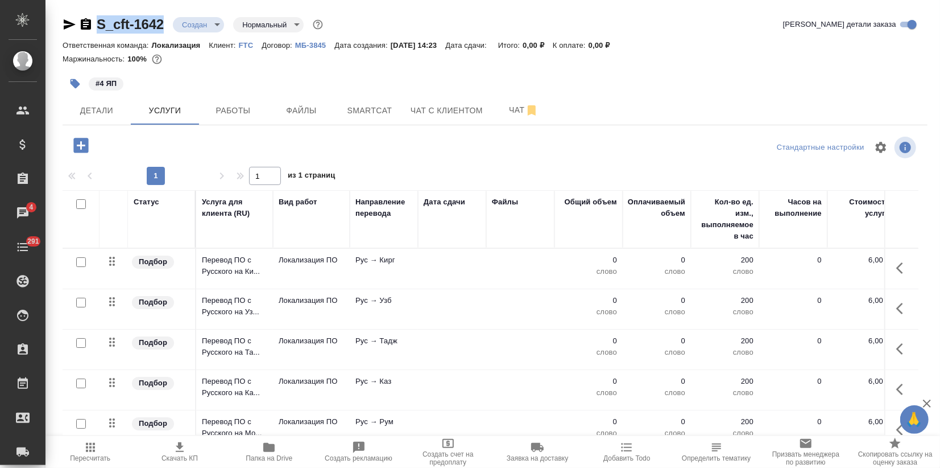
drag, startPoint x: 78, startPoint y: 204, endPoint x: 86, endPoint y: 209, distance: 8.7
click at [79, 204] on input "checkbox" at bounding box center [81, 204] width 10 height 10
checkbox input "true"
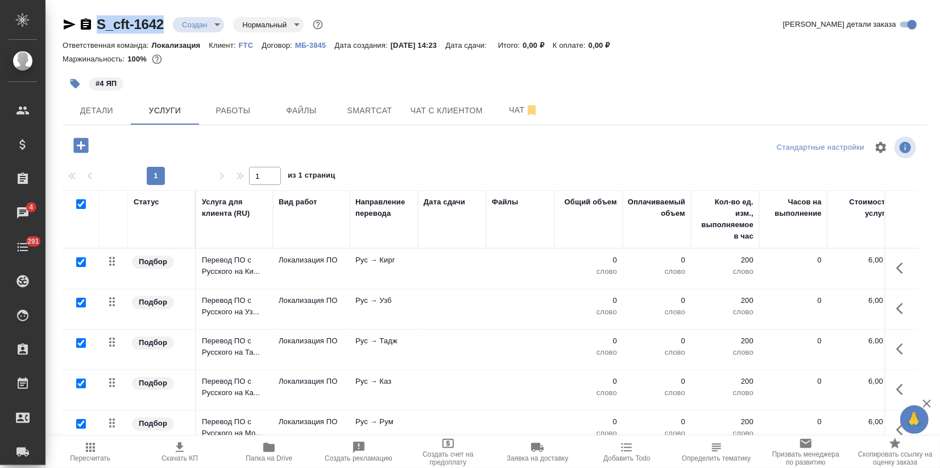
checkbox input "true"
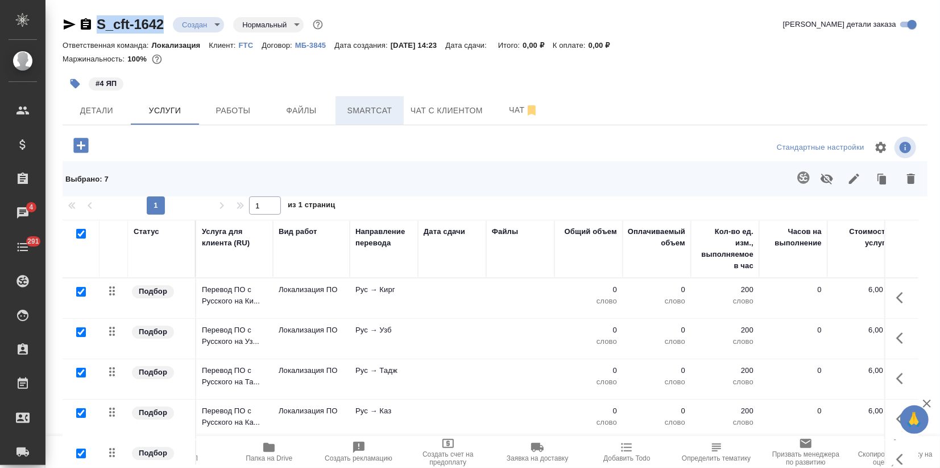
click at [363, 109] on span "Smartcat" at bounding box center [369, 111] width 55 height 14
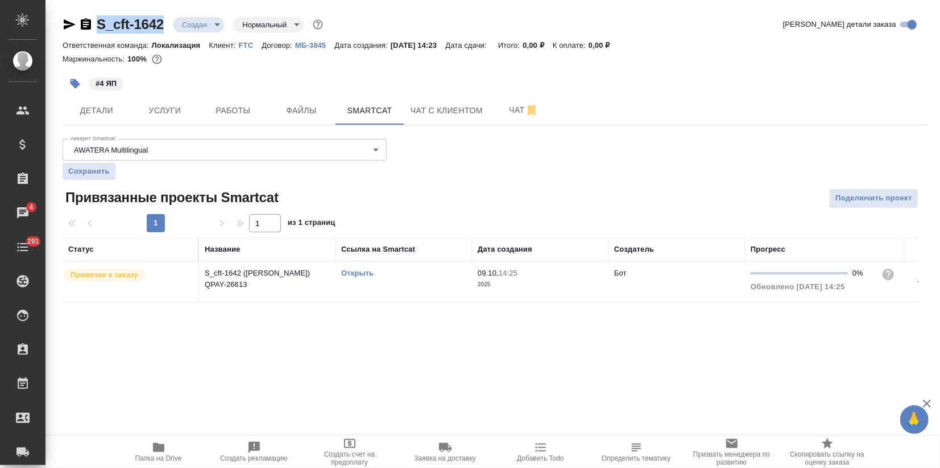
click at [368, 274] on link "Открыть" at bounding box center [357, 272] width 32 height 9
click at [169, 111] on span "Услуги" at bounding box center [165, 111] width 55 height 14
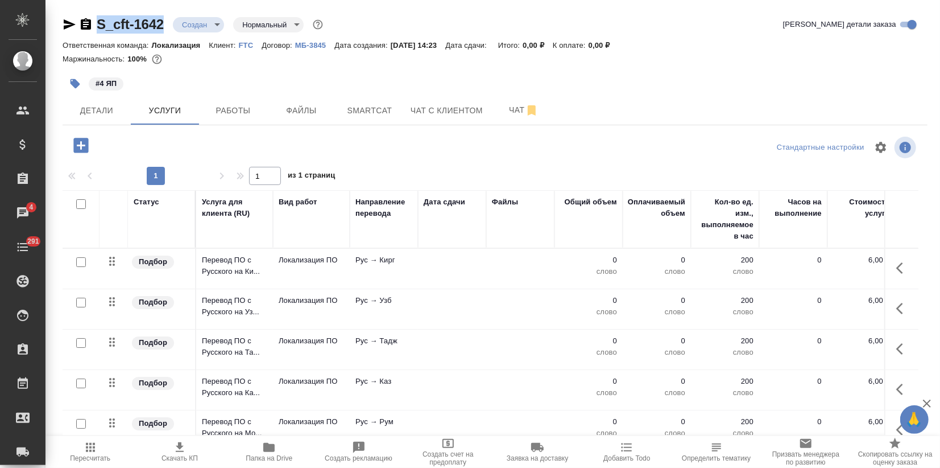
click at [80, 202] on input "checkbox" at bounding box center [81, 204] width 10 height 10
checkbox input "true"
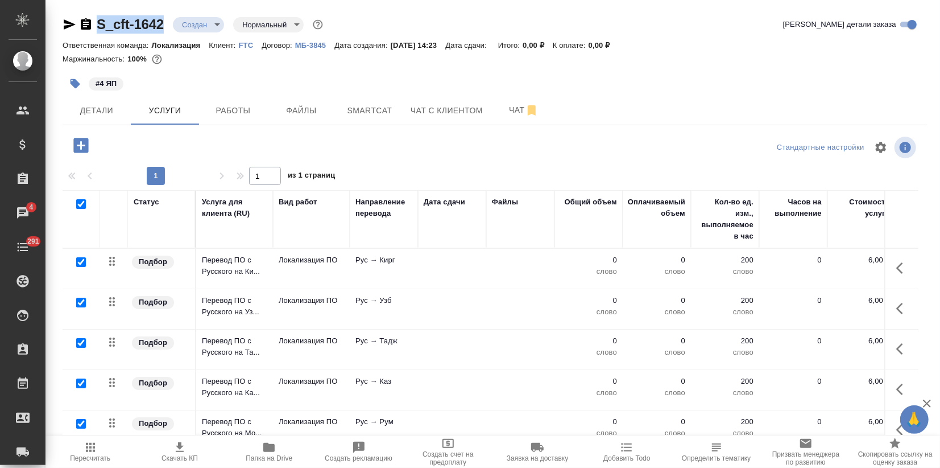
checkbox input "true"
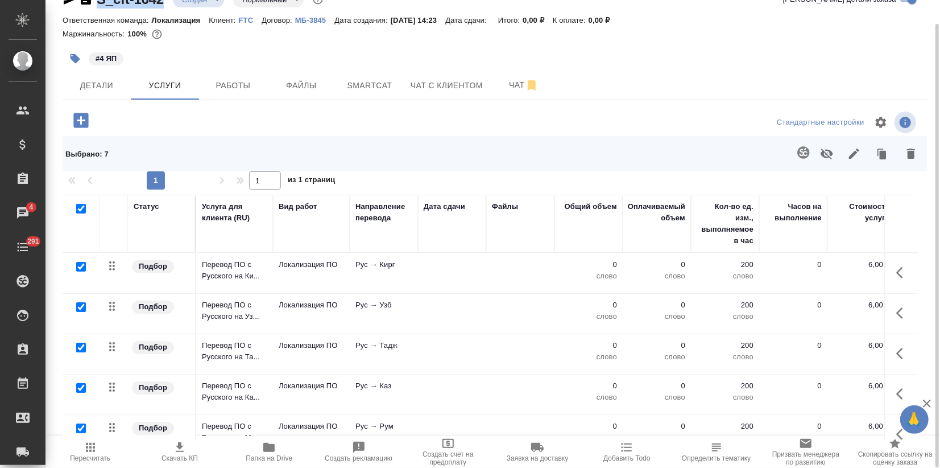
scroll to position [105, 0]
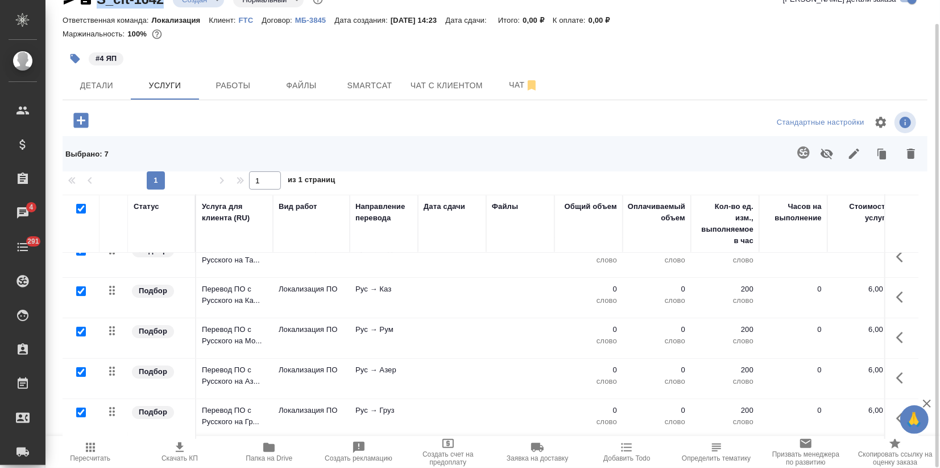
click at [80, 407] on input "checkbox" at bounding box center [81, 412] width 10 height 10
checkbox input "false"
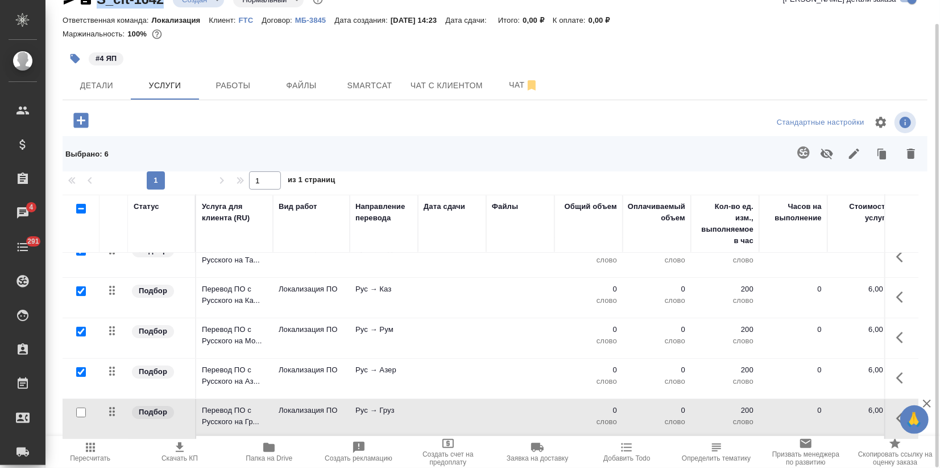
click at [81, 367] on input "checkbox" at bounding box center [81, 372] width 10 height 10
checkbox input "false"
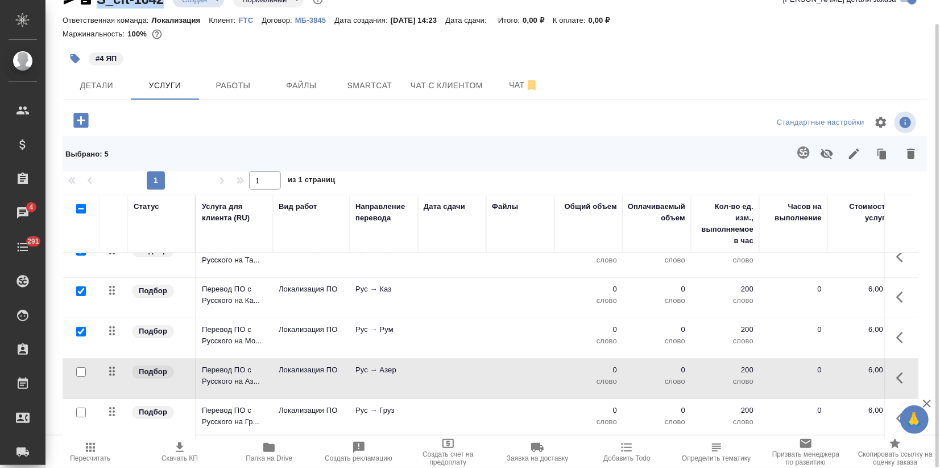
click at [82, 286] on input "checkbox" at bounding box center [81, 291] width 10 height 10
checkbox input "false"
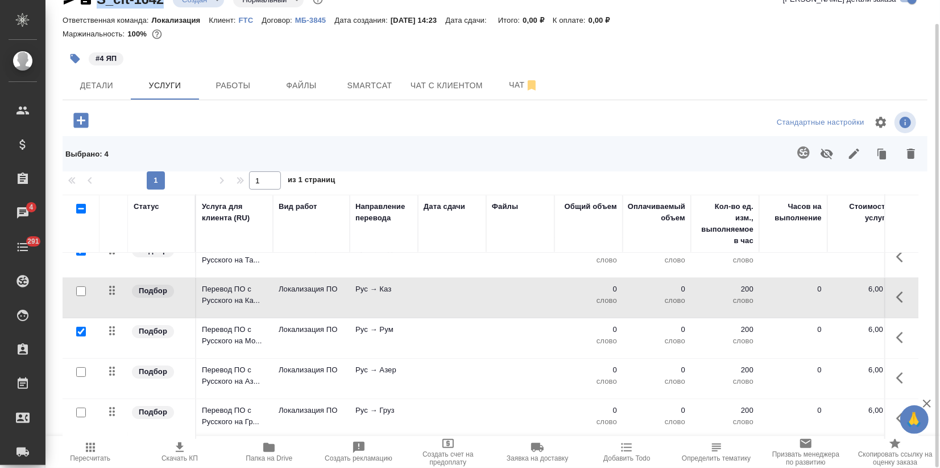
click at [82, 326] on input "checkbox" at bounding box center [81, 331] width 10 height 10
checkbox input "false"
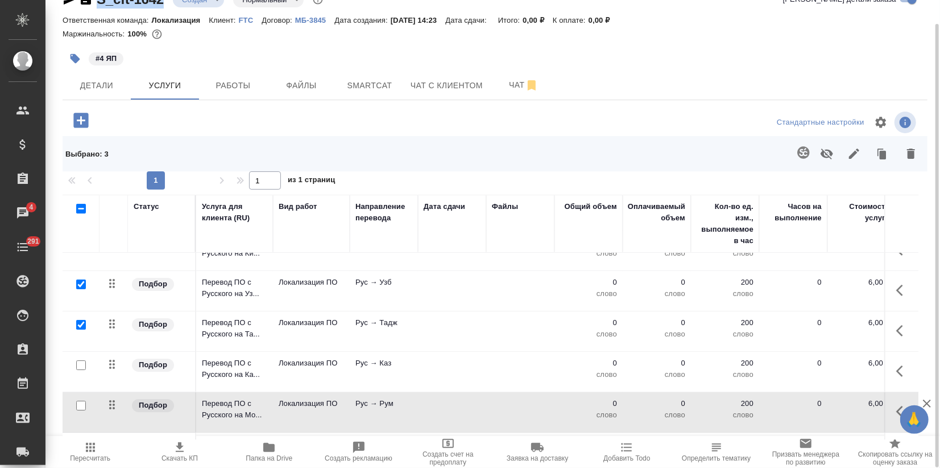
scroll to position [0, 0]
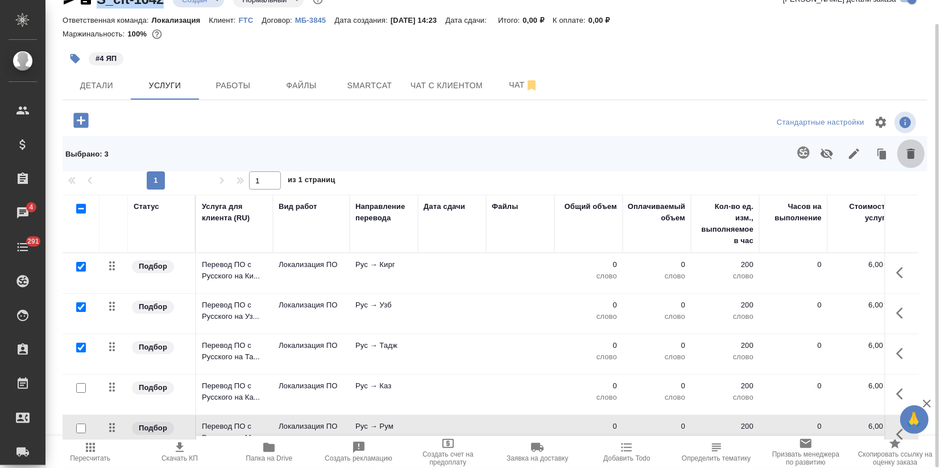
click at [908, 167] on button "button" at bounding box center [911, 154] width 27 height 30
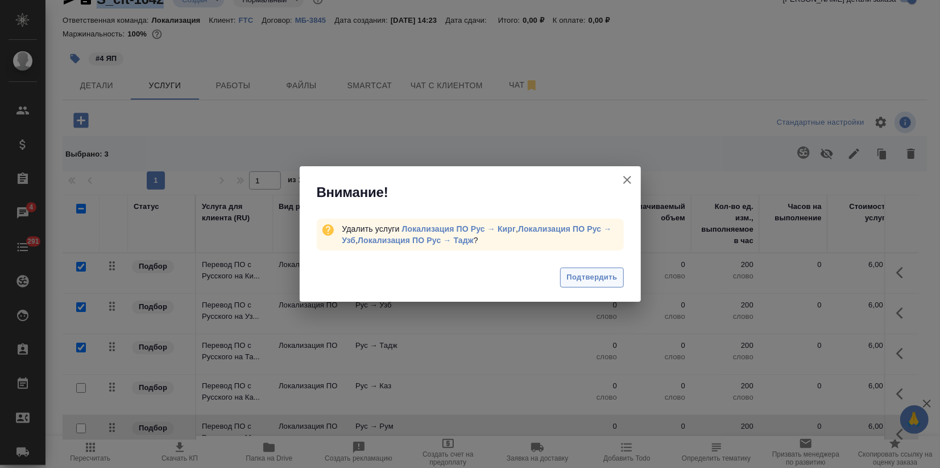
click at [583, 281] on span "Подтвердить" at bounding box center [592, 277] width 51 height 13
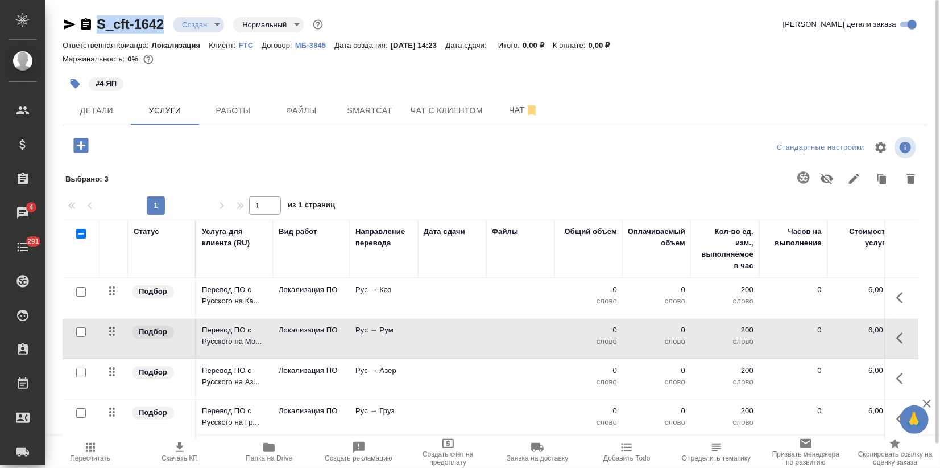
scroll to position [25, 0]
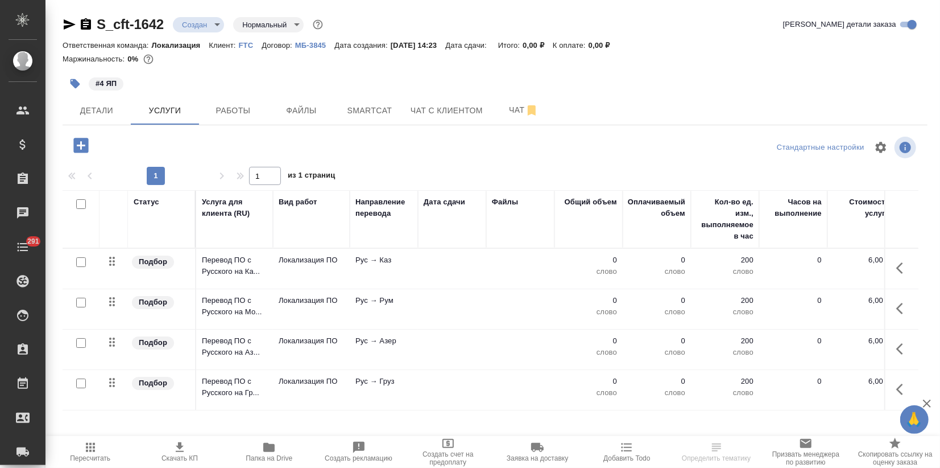
click at [78, 202] on input "checkbox" at bounding box center [81, 204] width 10 height 10
checkbox input "true"
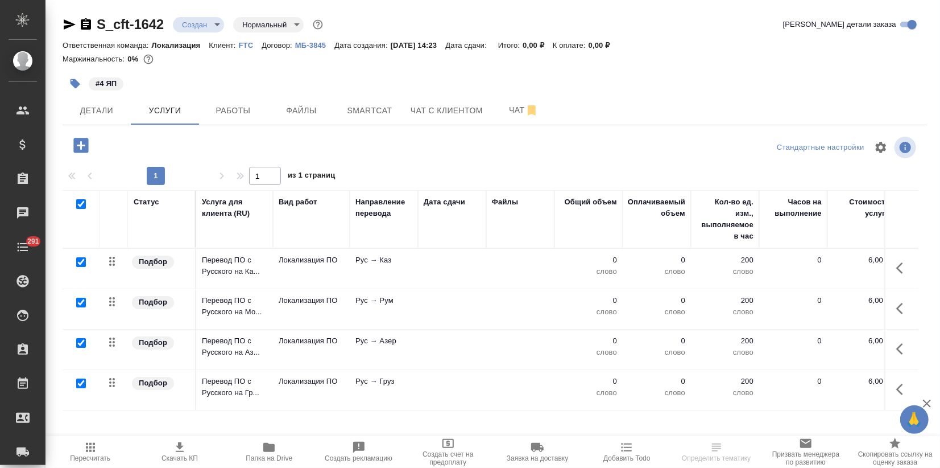
checkbox input "true"
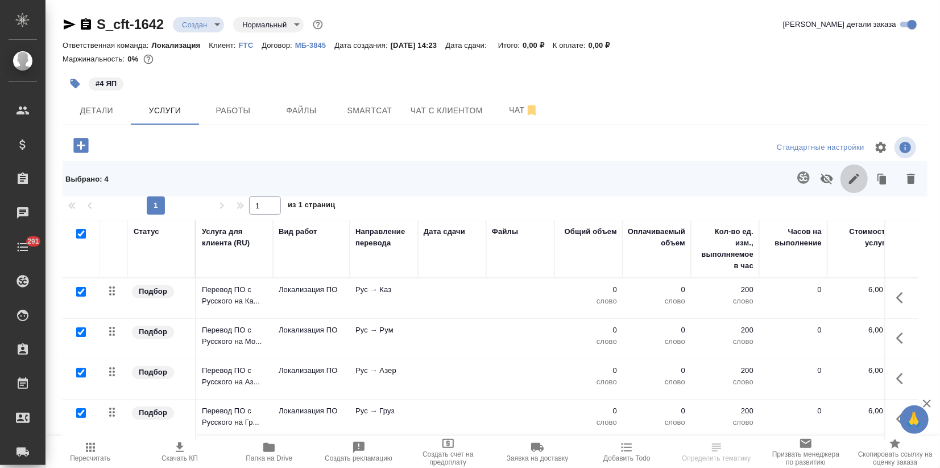
click at [859, 173] on icon "button" at bounding box center [855, 179] width 14 height 14
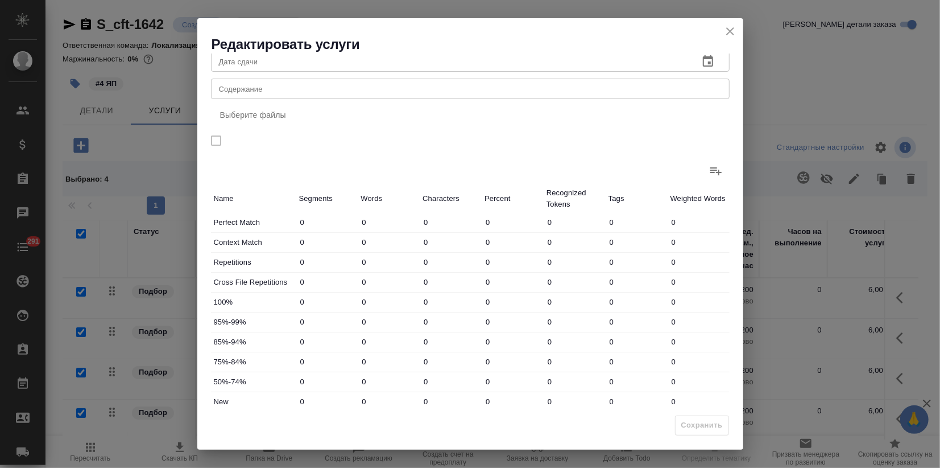
scroll to position [106, 0]
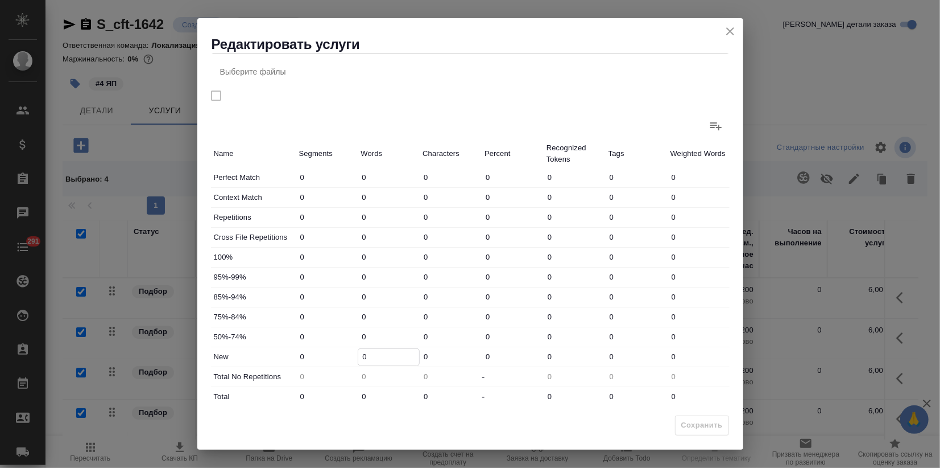
drag, startPoint x: 361, startPoint y: 355, endPoint x: 376, endPoint y: 355, distance: 15.4
click at [376, 355] on input "0" at bounding box center [388, 357] width 61 height 16
type input "3"
click at [359, 394] on input "0" at bounding box center [388, 396] width 61 height 16
type input "3"
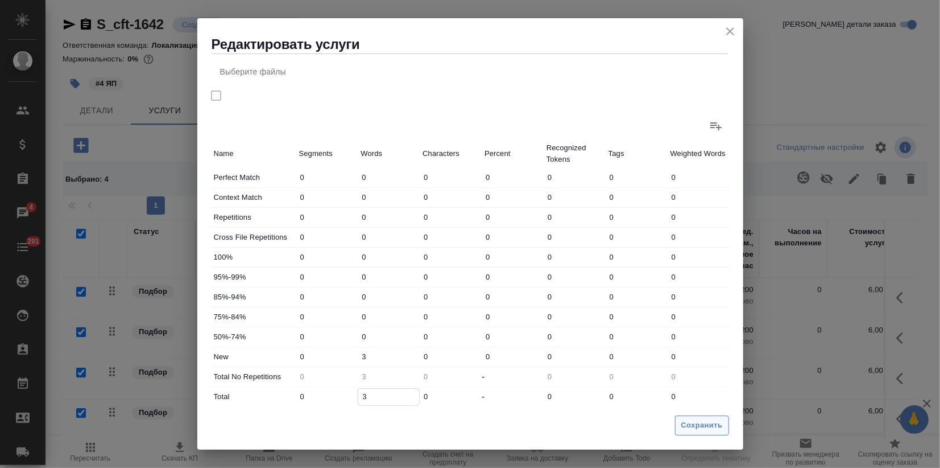
type input "3"
click at [691, 420] on span "Сохранить" at bounding box center [702, 425] width 42 height 13
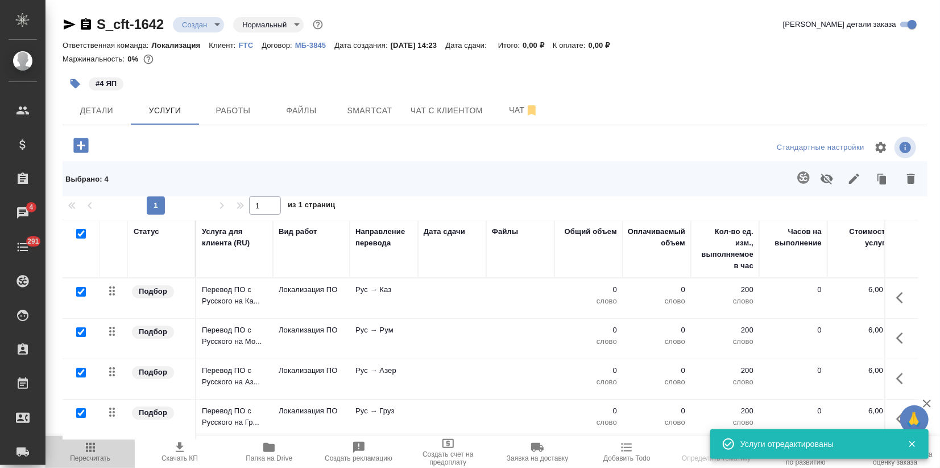
click at [89, 450] on icon "button" at bounding box center [91, 447] width 14 height 14
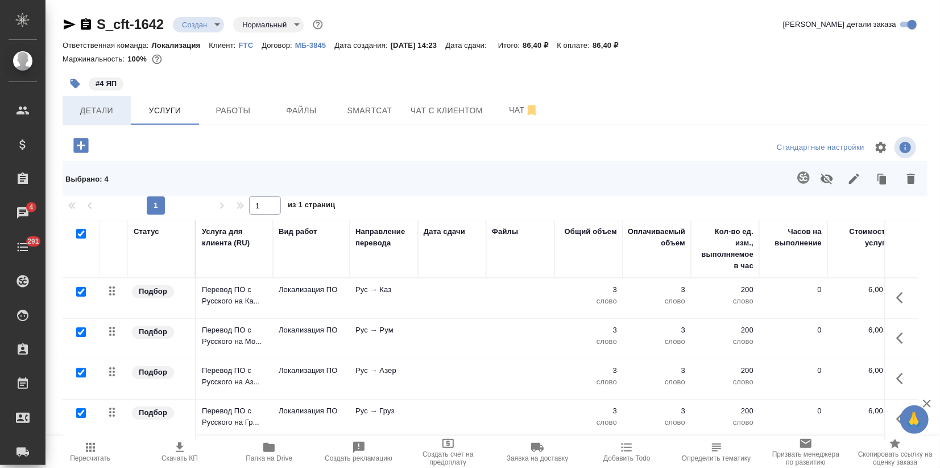
click at [98, 113] on span "Детали" at bounding box center [96, 111] width 55 height 14
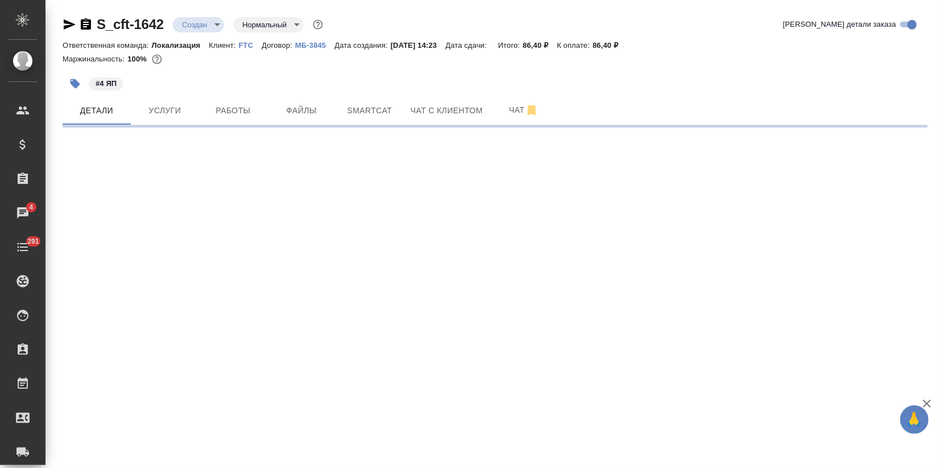
select select "RU"
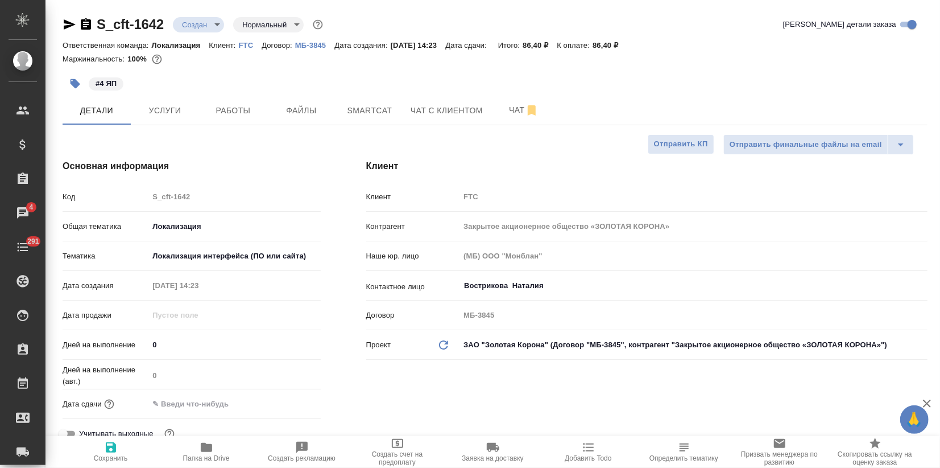
type textarea "x"
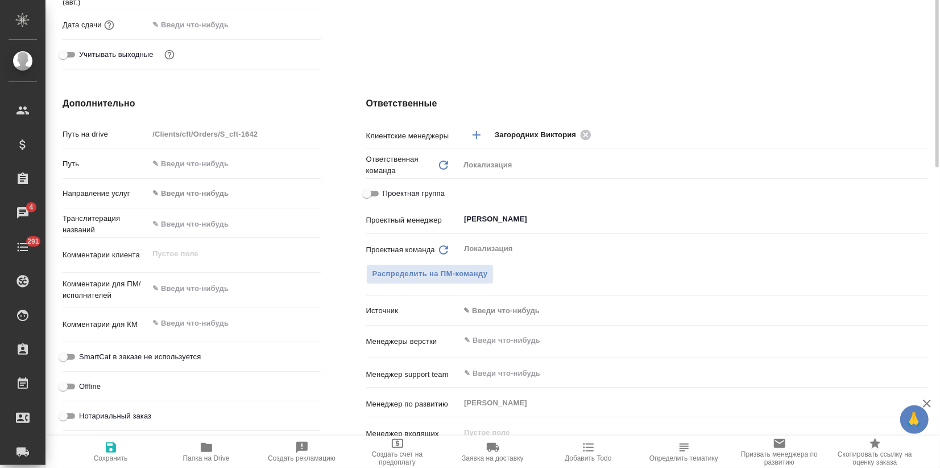
scroll to position [189, 0]
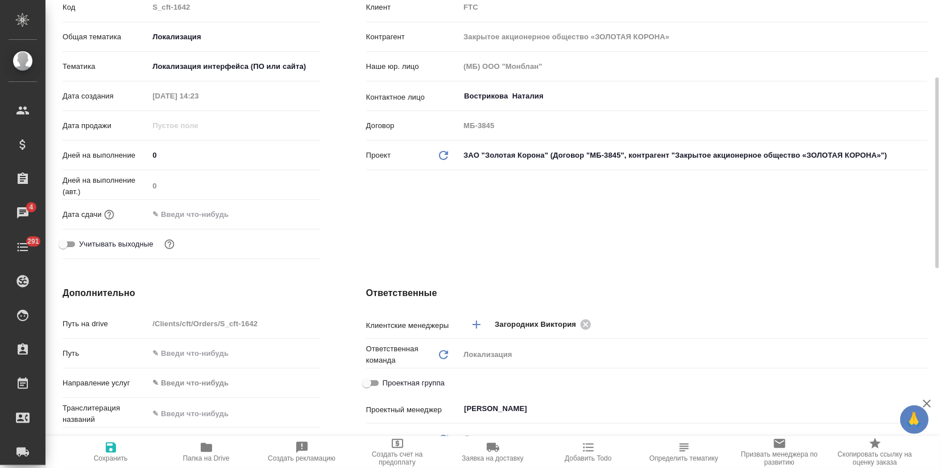
click at [180, 209] on input "text" at bounding box center [198, 214] width 100 height 16
click at [289, 208] on icon "button" at bounding box center [288, 212] width 10 height 11
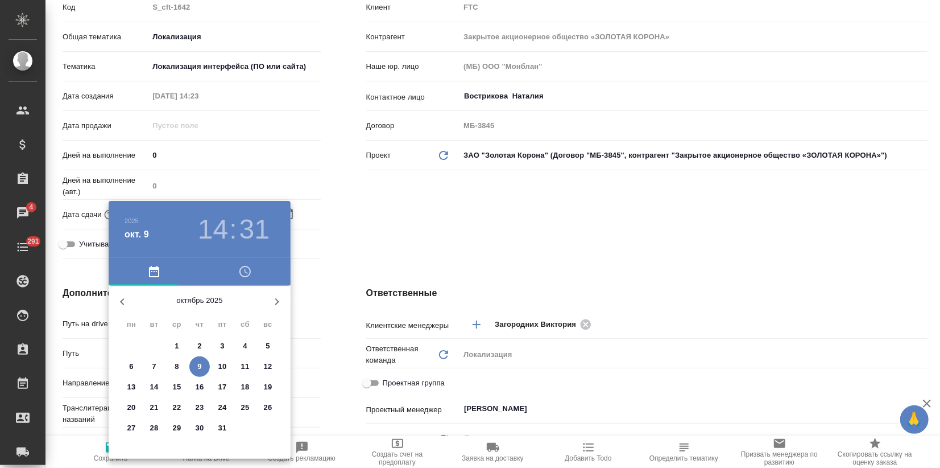
click at [200, 365] on p "9" at bounding box center [199, 366] width 4 height 11
type input "09.10.2025 14:31"
type textarea "x"
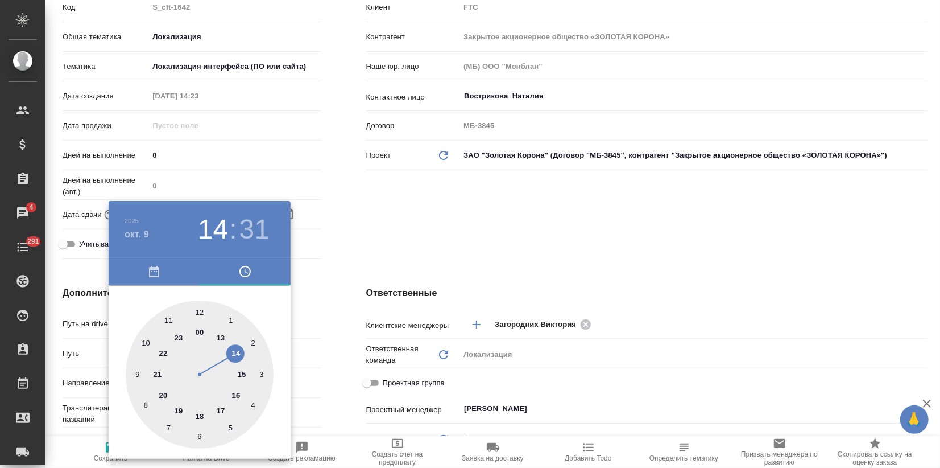
click at [179, 408] on div at bounding box center [200, 374] width 148 height 148
type input "09.10.2025 19:31"
type textarea "x"
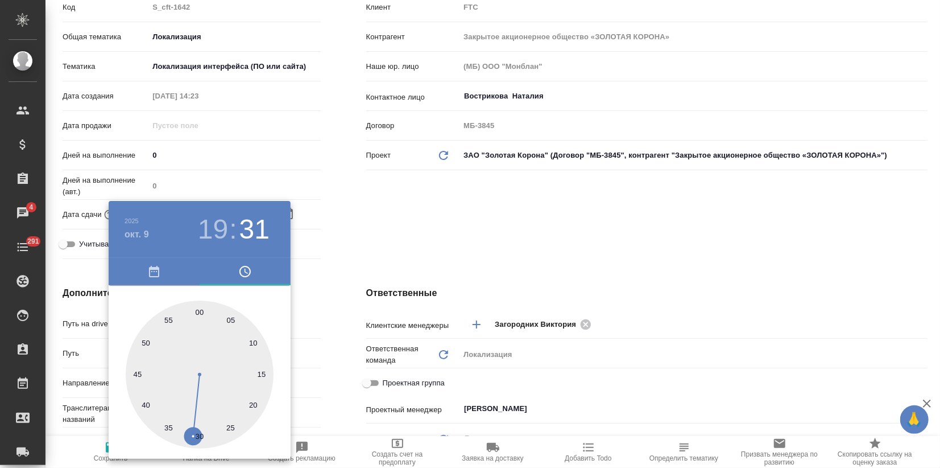
click at [199, 316] on div at bounding box center [200, 374] width 148 height 148
type input "09.10.2025 19:00"
type textarea "x"
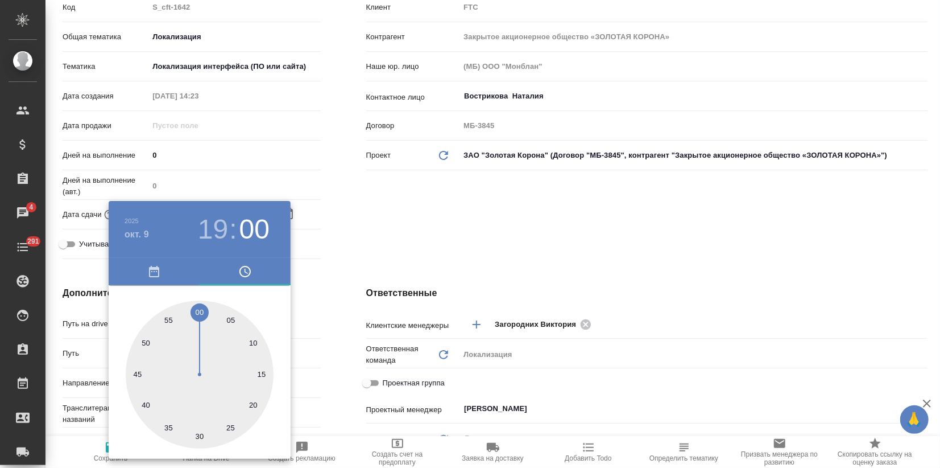
click at [384, 244] on div at bounding box center [470, 234] width 940 height 468
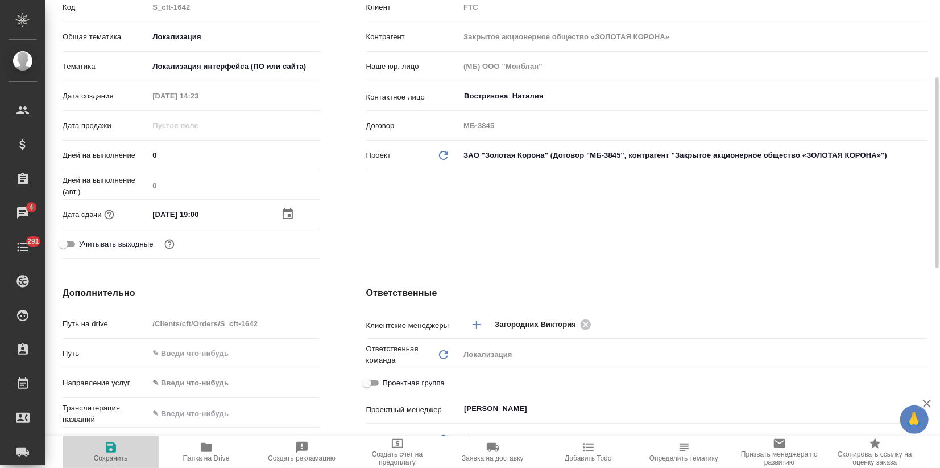
click at [117, 446] on icon "button" at bounding box center [111, 447] width 14 height 14
type textarea "x"
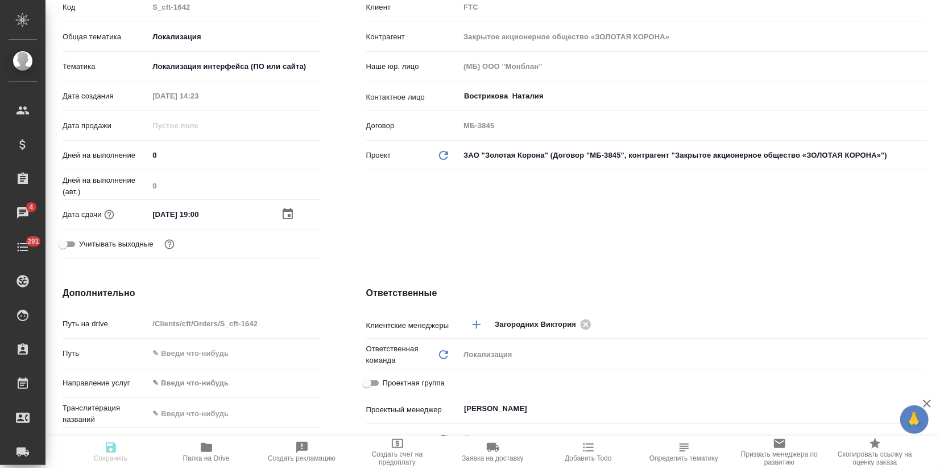
type textarea "x"
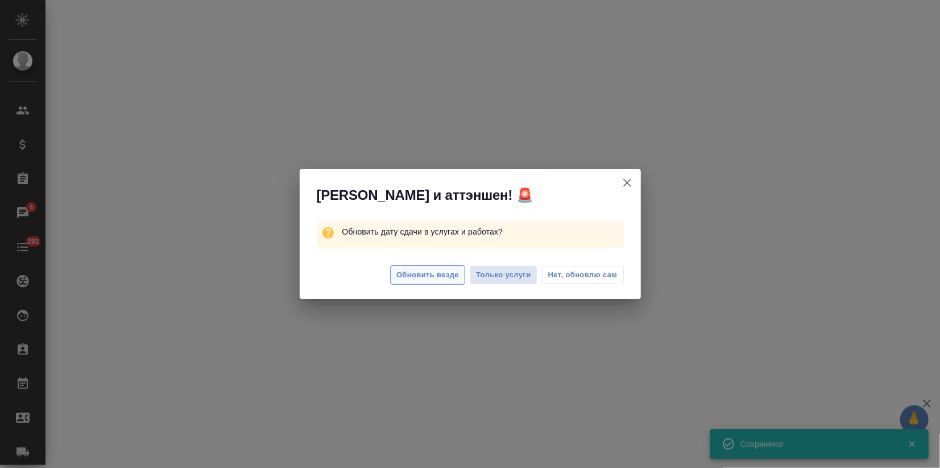
select select "RU"
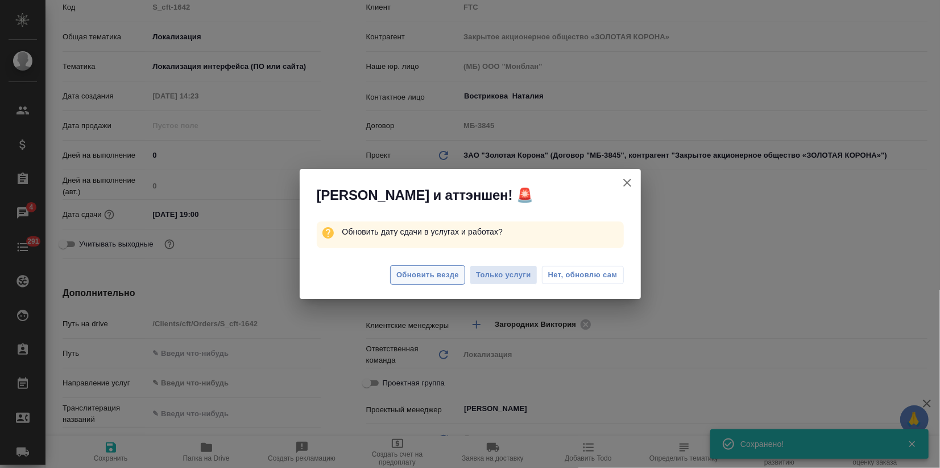
type textarea "x"
click at [440, 274] on span "Обновить везде" at bounding box center [427, 274] width 63 height 13
type textarea "x"
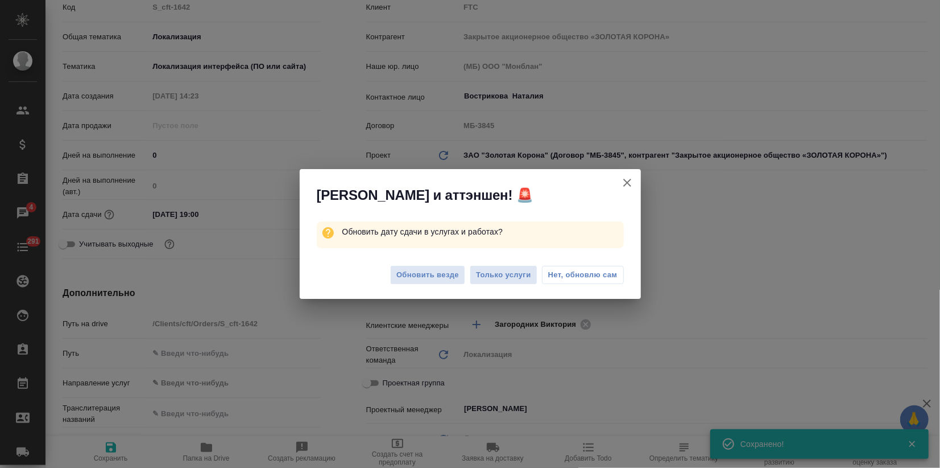
type textarea "x"
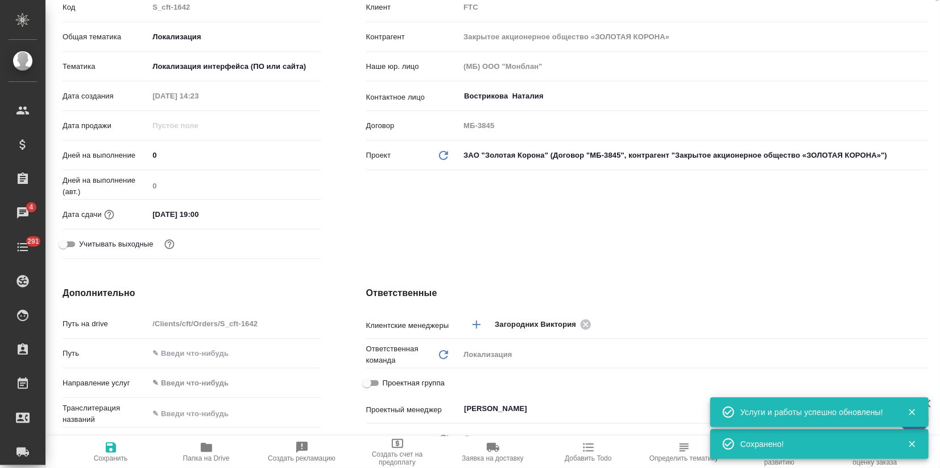
scroll to position [0, 0]
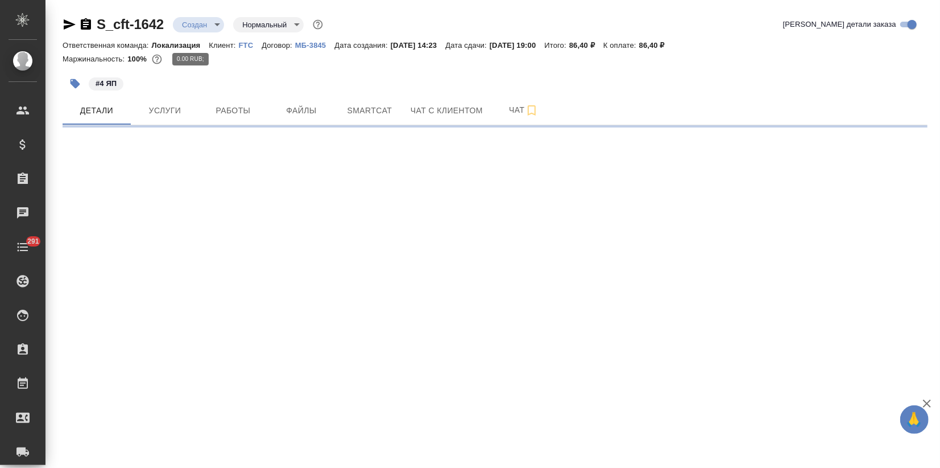
select select "RU"
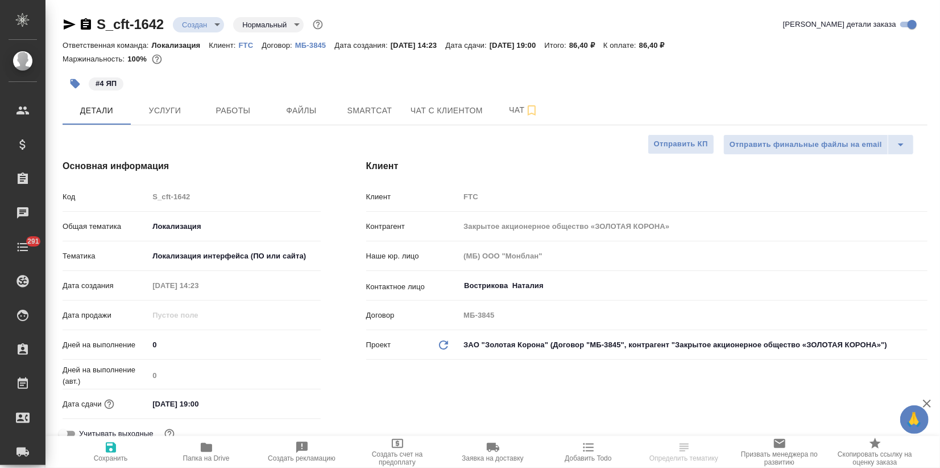
type textarea "x"
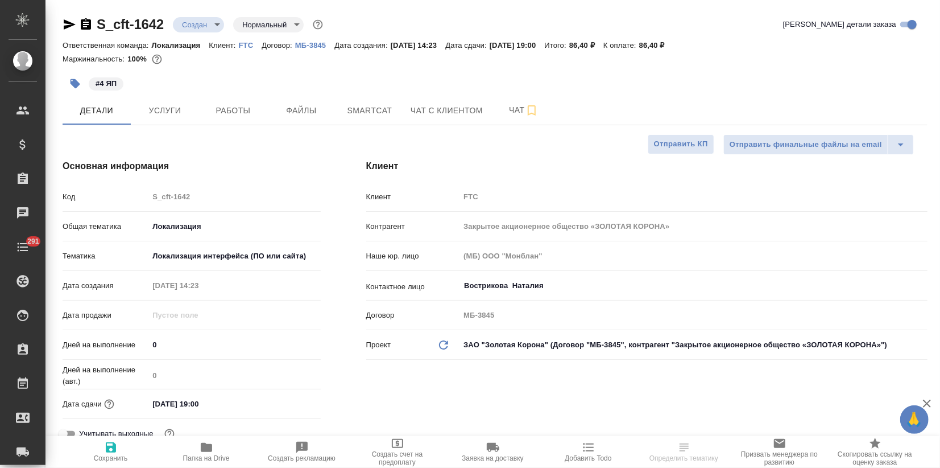
type textarea "x"
click at [205, 29] on body "🙏 .cls-1 fill:#fff; AWATERA Zagorodnikh [PERSON_NAME] Спецификации Заказы Чаты …" at bounding box center [470, 234] width 940 height 468
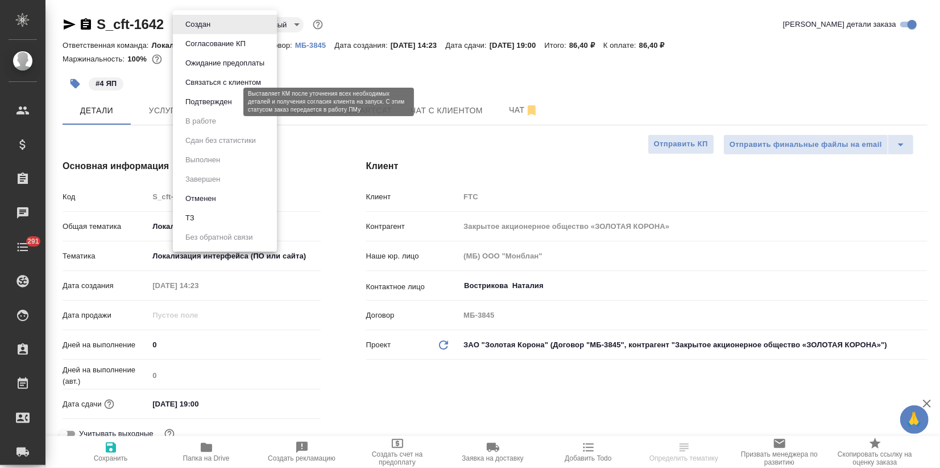
click at [218, 104] on button "Подтвержден" at bounding box center [208, 102] width 53 height 13
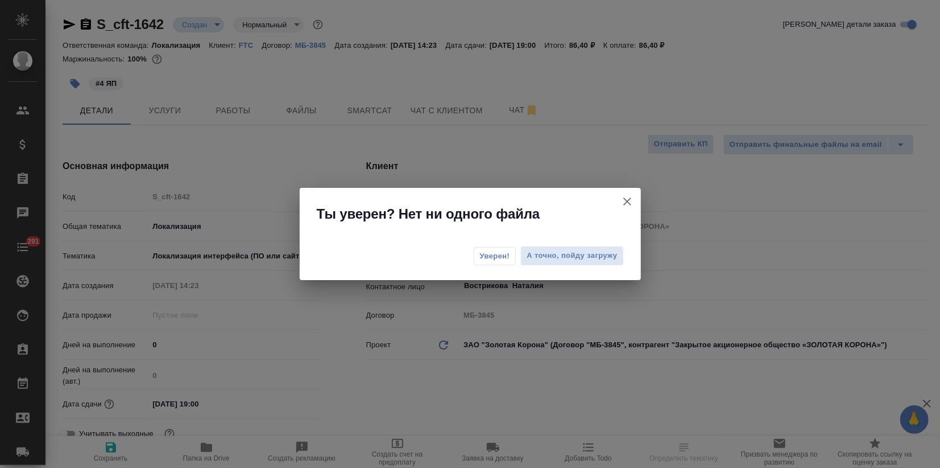
click at [497, 254] on span "Уверен!" at bounding box center [495, 255] width 30 height 11
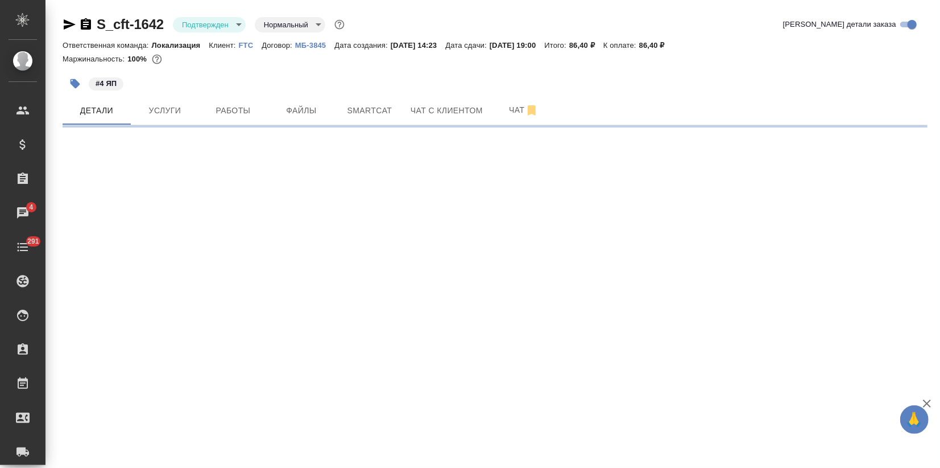
select select "RU"
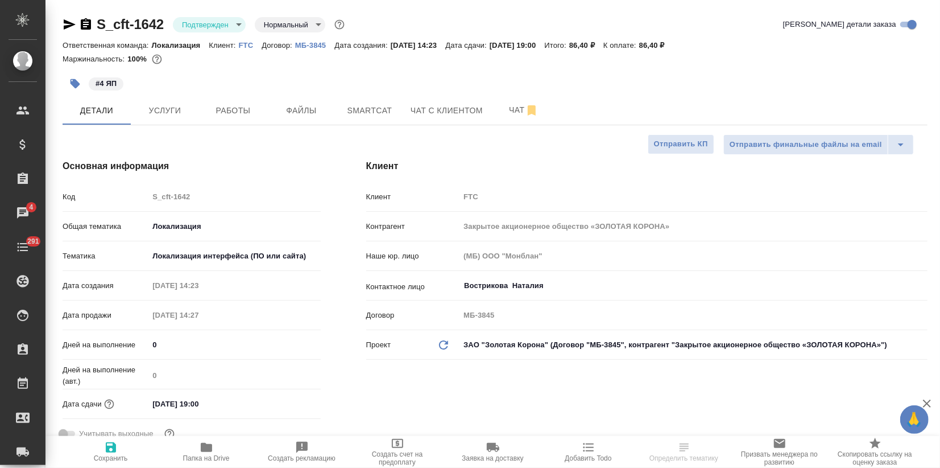
click at [69, 22] on icon "button" at bounding box center [70, 24] width 12 height 10
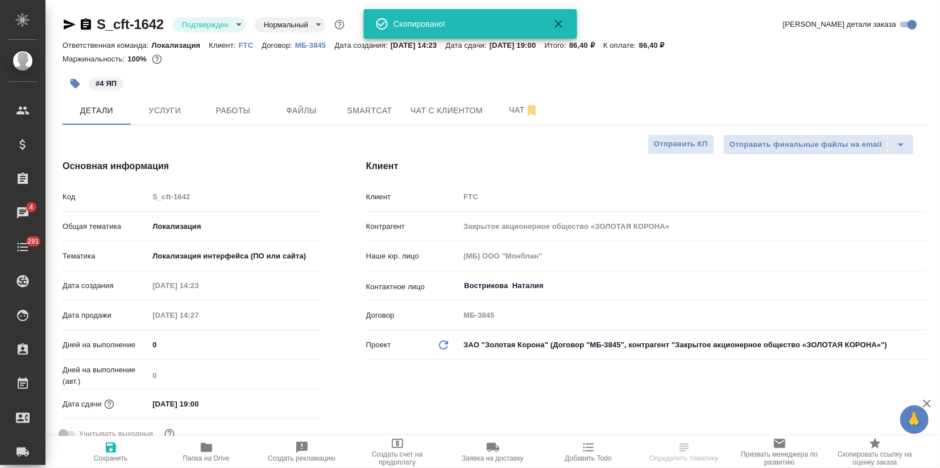
select select "RU"
type textarea "x"
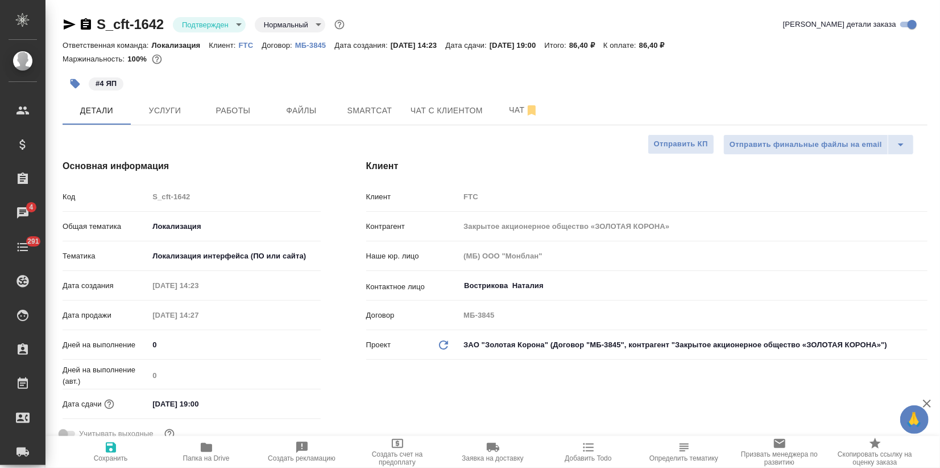
type textarea "x"
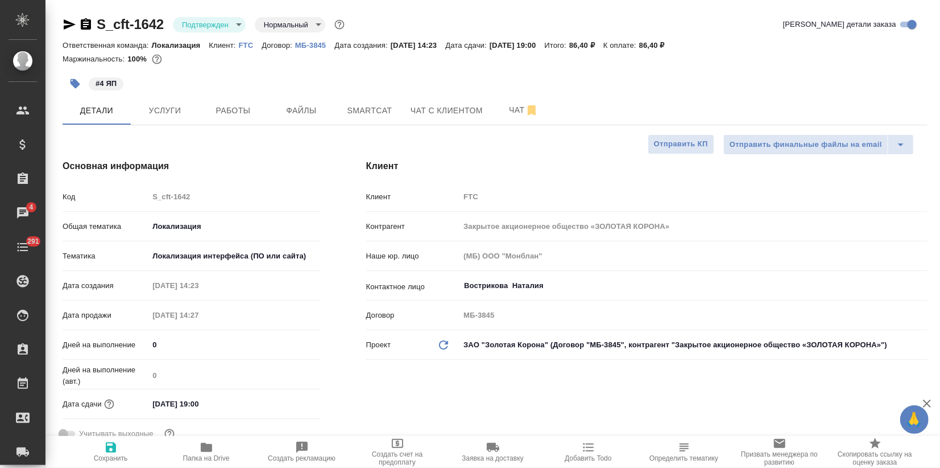
type textarea "x"
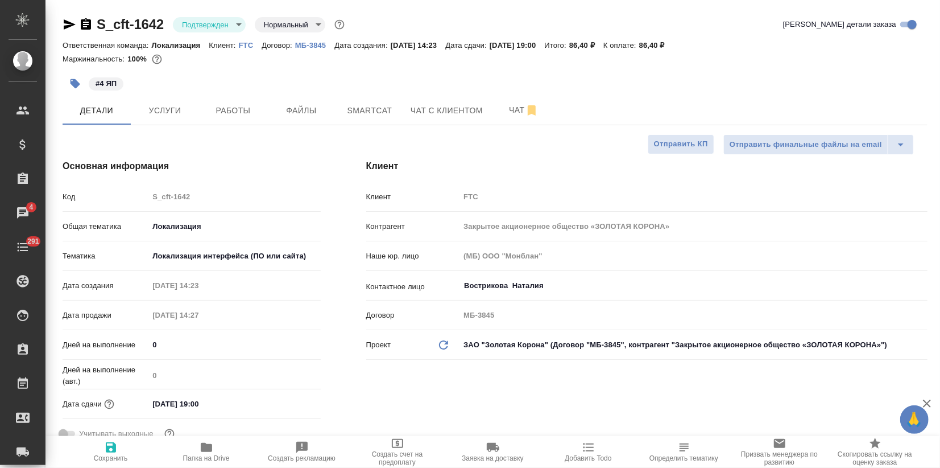
type textarea "x"
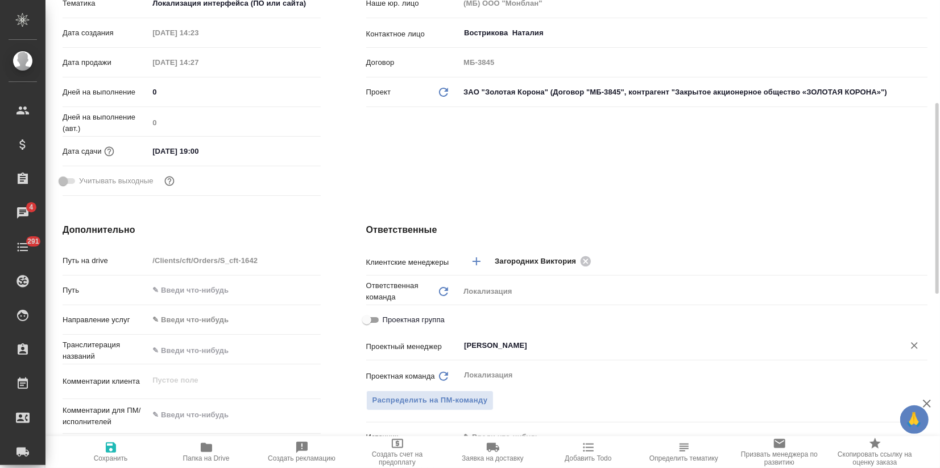
scroll to position [316, 0]
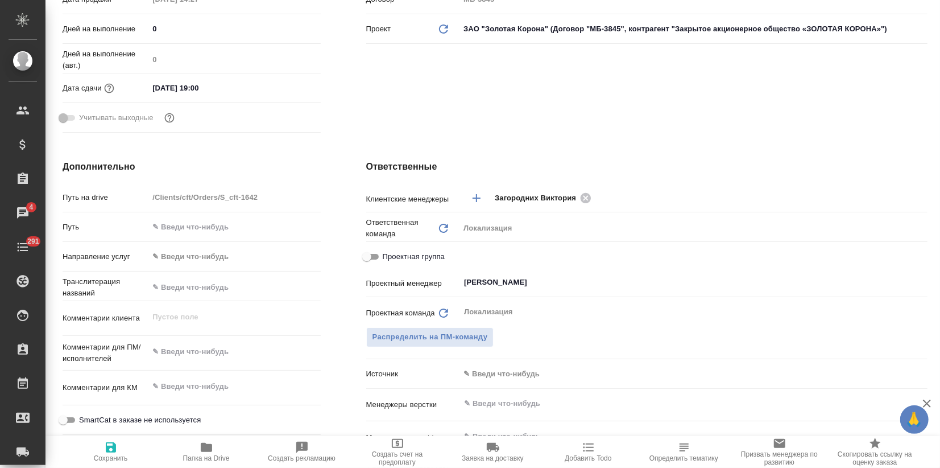
click at [495, 372] on body "🙏 .cls-1 fill:#fff; AWATERA Zagorodnikh Viktoria Клиенты Спецификации Заказы 4 …" at bounding box center [470, 234] width 940 height 468
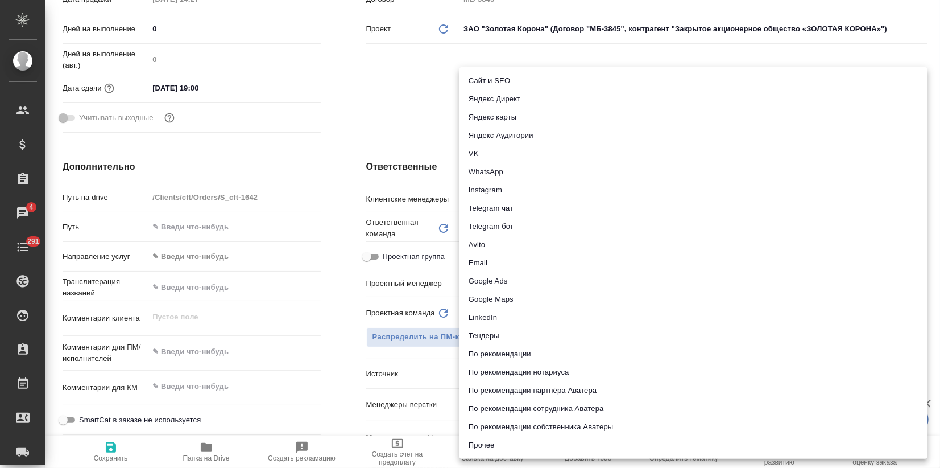
click at [511, 208] on li "Telegram чат" at bounding box center [694, 208] width 468 height 18
type textarea "x"
type input "telegram"
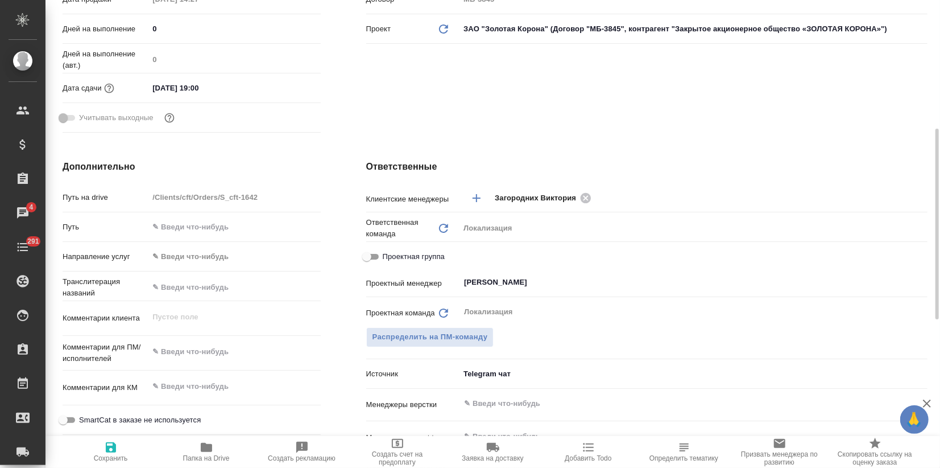
click at [109, 455] on span "Сохранить" at bounding box center [111, 458] width 34 height 8
type textarea "x"
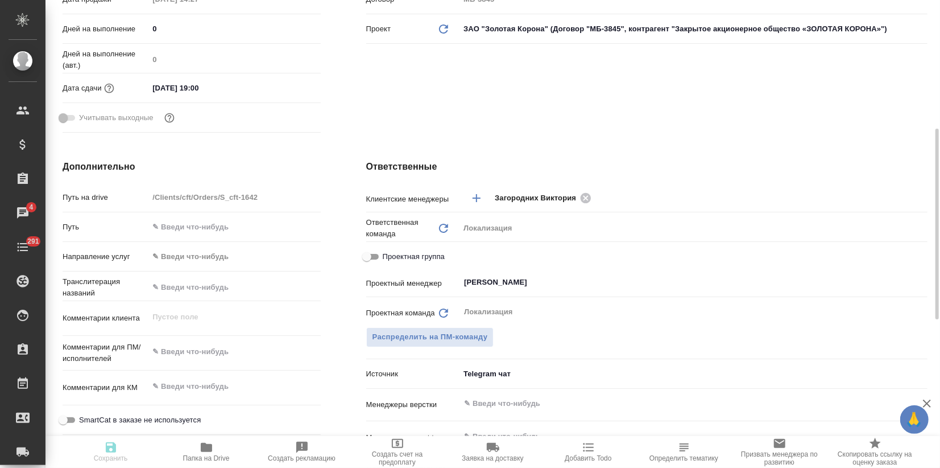
type textarea "x"
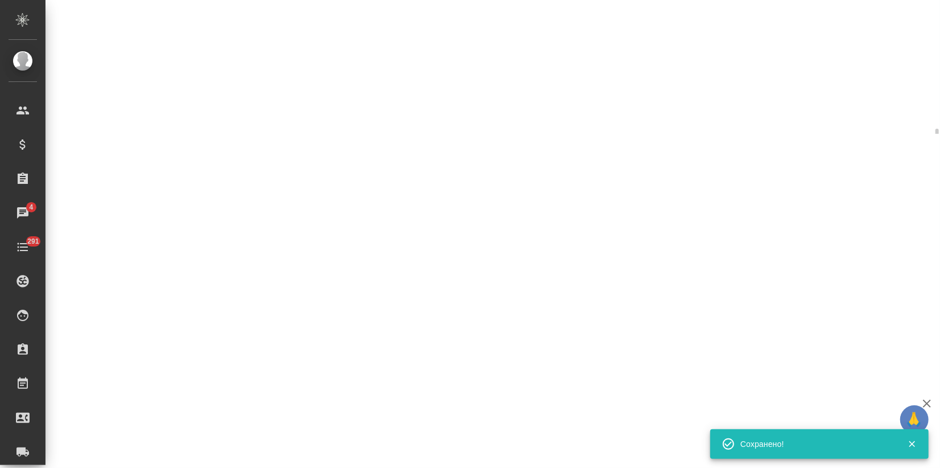
type input "inProgress"
select select "RU"
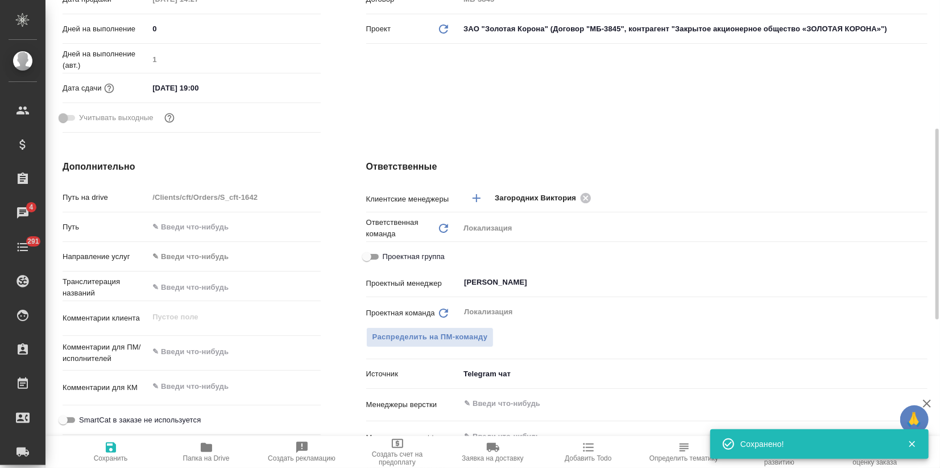
type textarea "x"
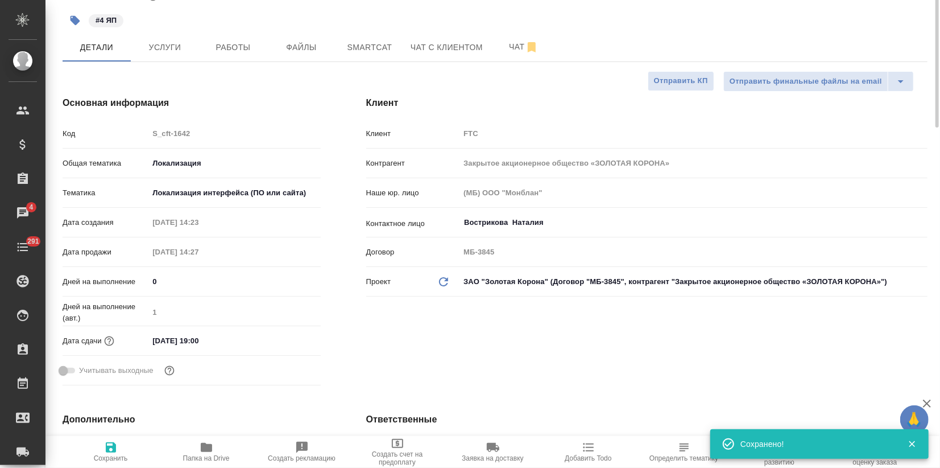
scroll to position [0, 0]
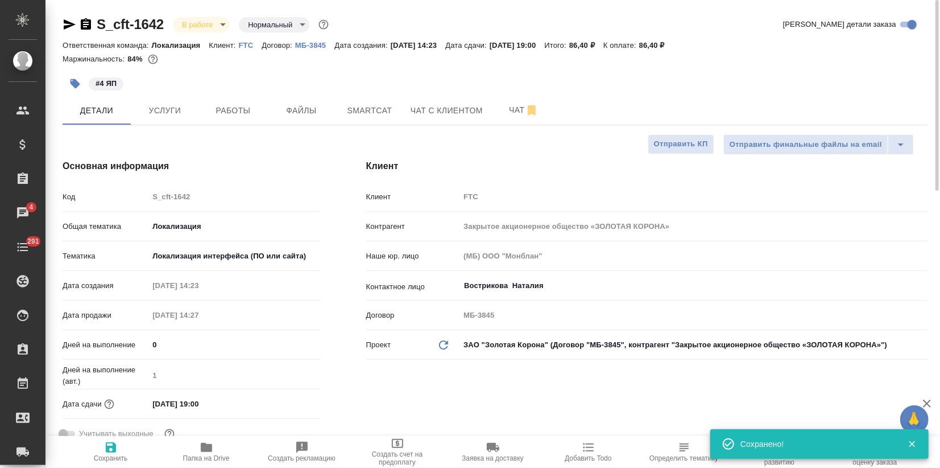
type textarea "x"
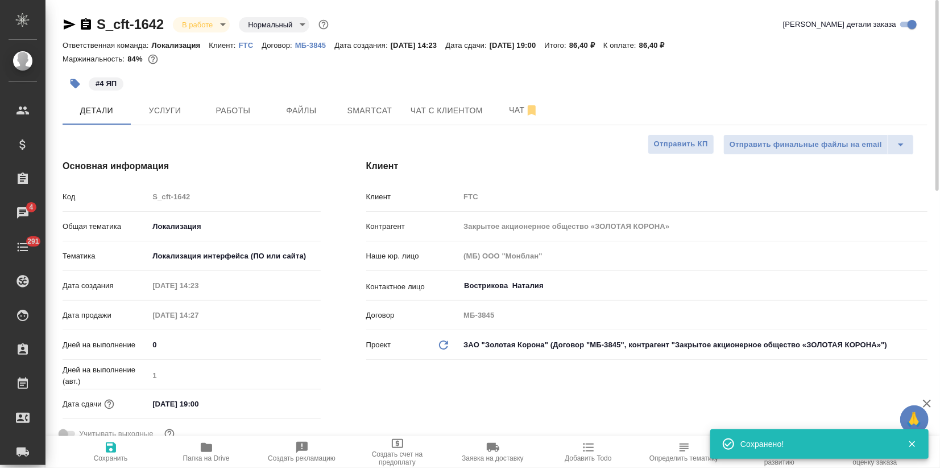
type textarea "x"
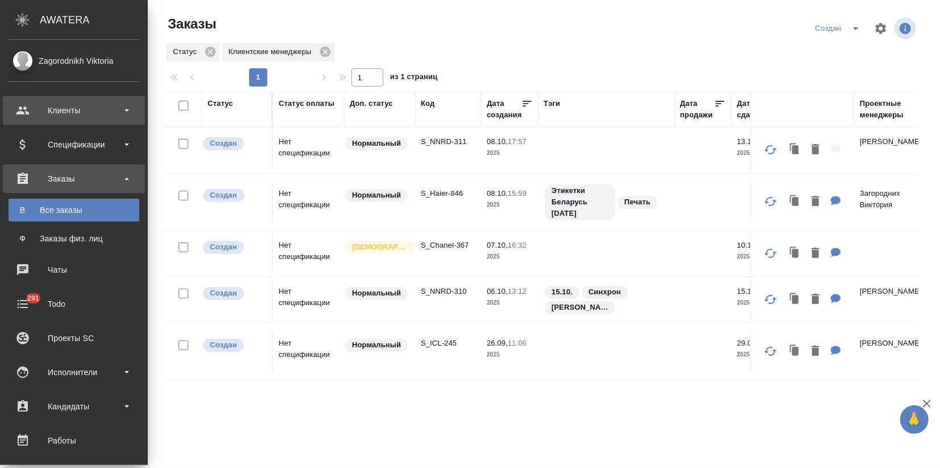
click at [63, 105] on div "Клиенты" at bounding box center [74, 110] width 131 height 17
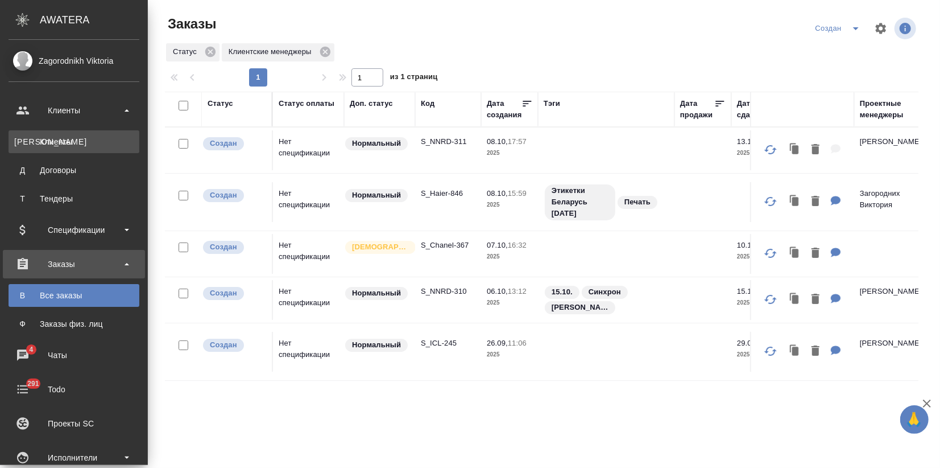
click at [60, 143] on div "Клиенты" at bounding box center [73, 141] width 119 height 11
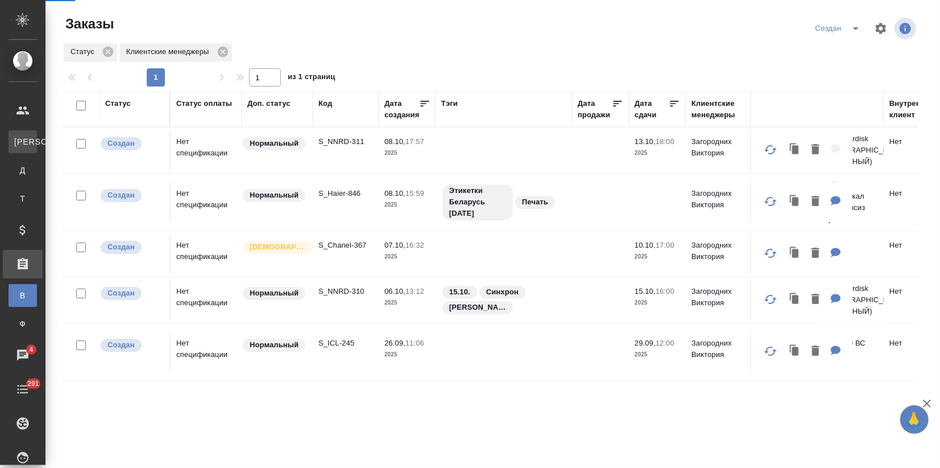
select select "RU"
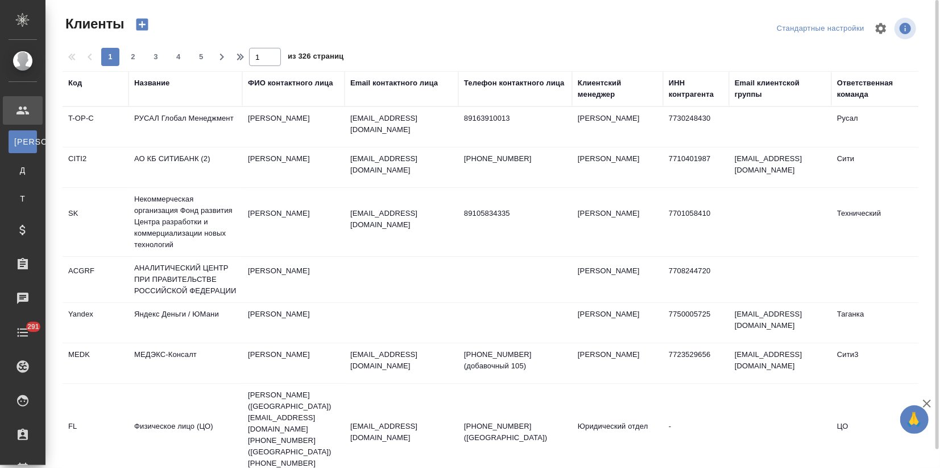
click at [146, 78] on div "Название" at bounding box center [151, 82] width 35 height 11
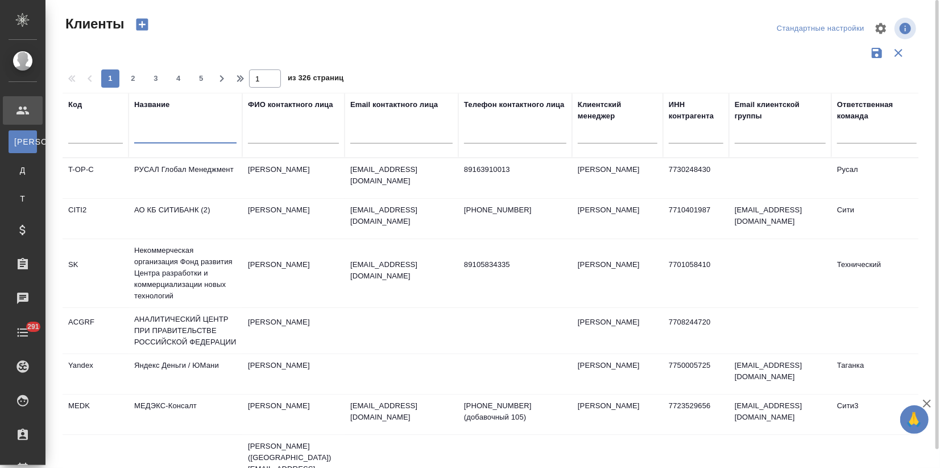
click at [155, 130] on input "text" at bounding box center [185, 136] width 102 height 14
type input "chanel"
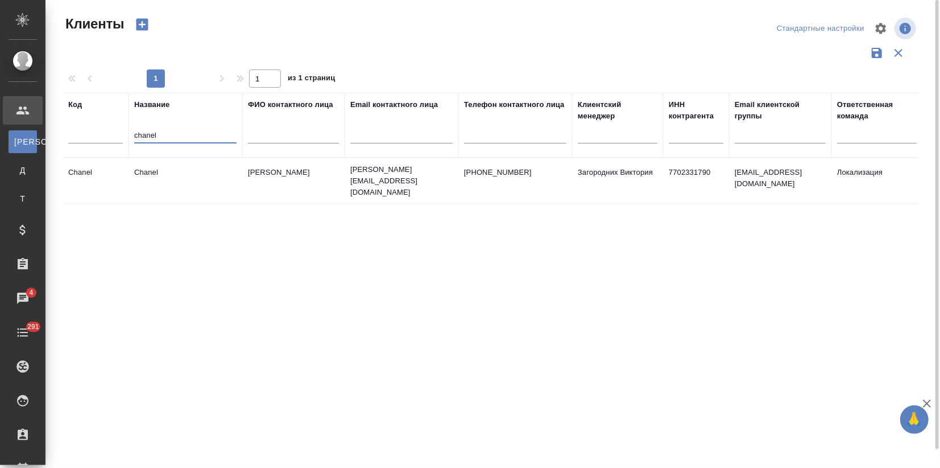
click at [172, 197] on td "Chanel" at bounding box center [186, 181] width 114 height 40
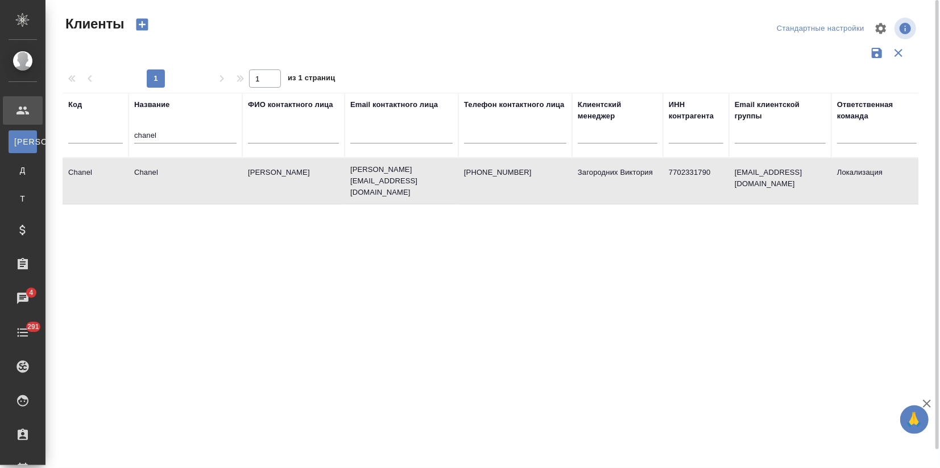
click at [172, 197] on td "Chanel" at bounding box center [186, 181] width 114 height 40
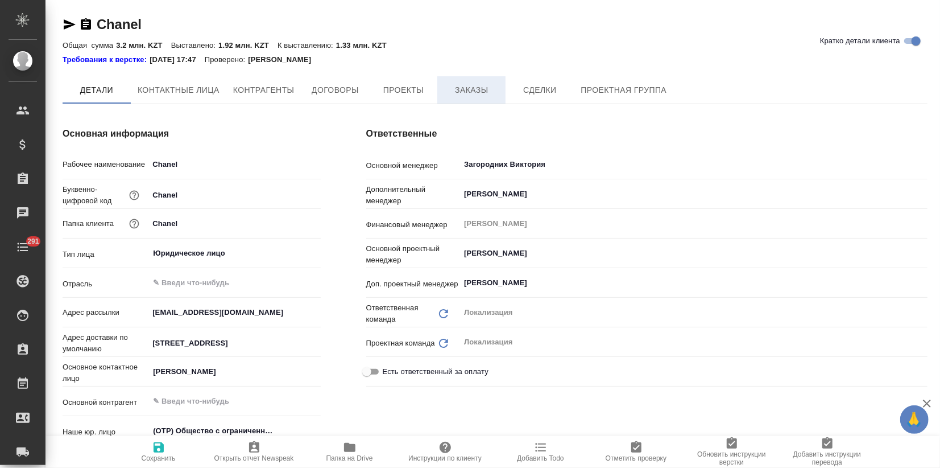
click at [466, 83] on span "Заказы" at bounding box center [471, 90] width 55 height 14
type textarea "x"
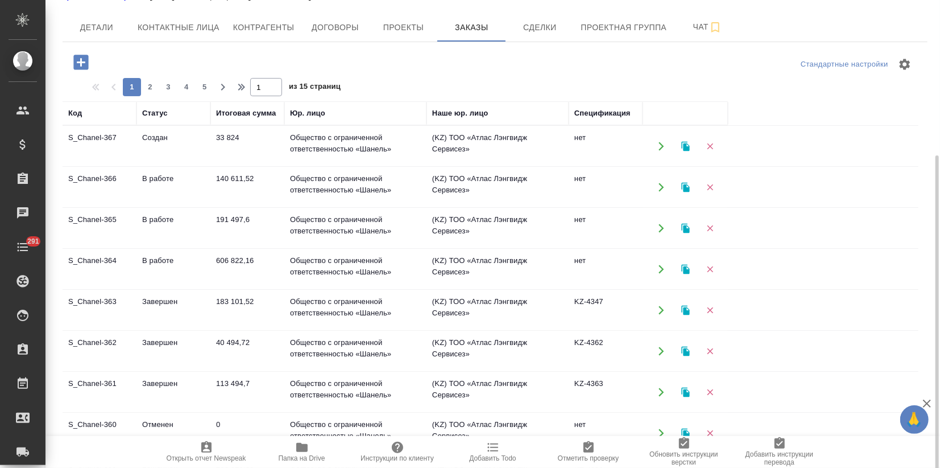
scroll to position [126, 0]
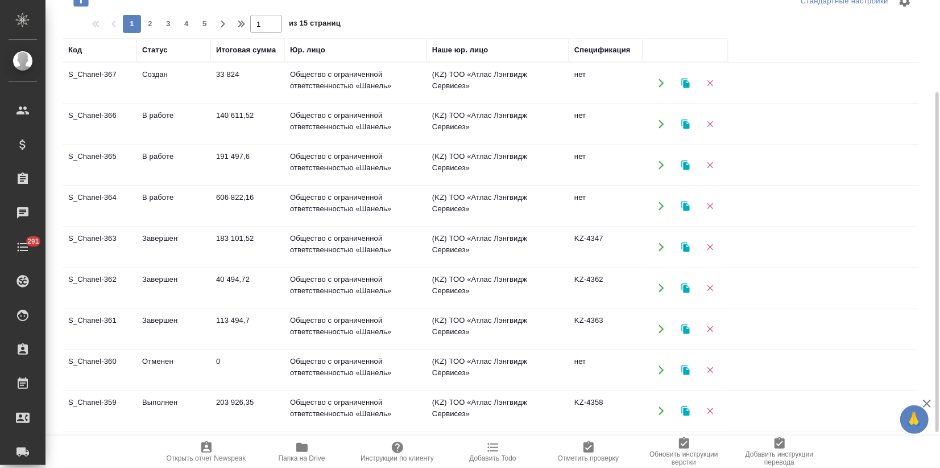
click at [151, 327] on td "Завершен" at bounding box center [174, 329] width 74 height 40
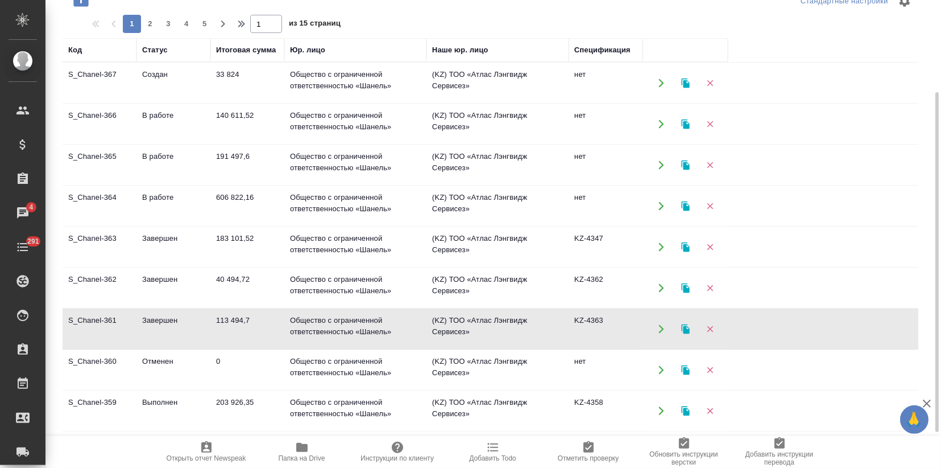
click at [151, 327] on td "Завершен" at bounding box center [174, 329] width 74 height 40
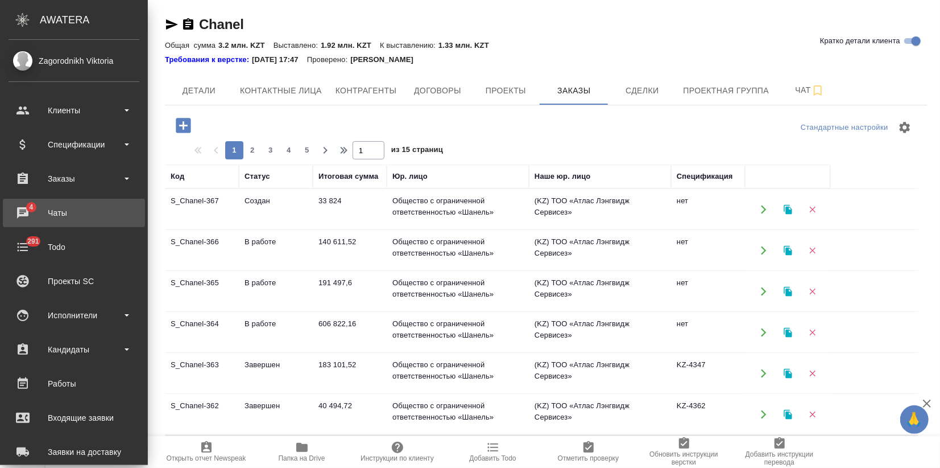
click at [28, 201] on link "4 Чаты" at bounding box center [74, 213] width 142 height 28
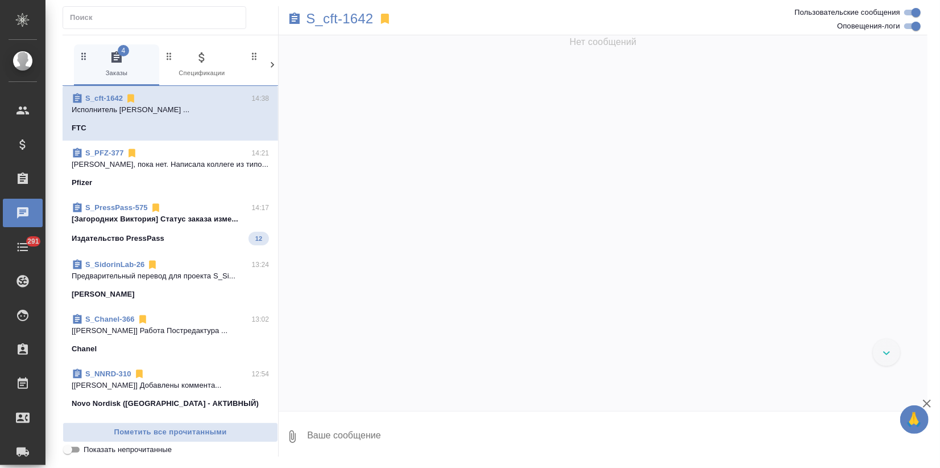
scroll to position [876, 0]
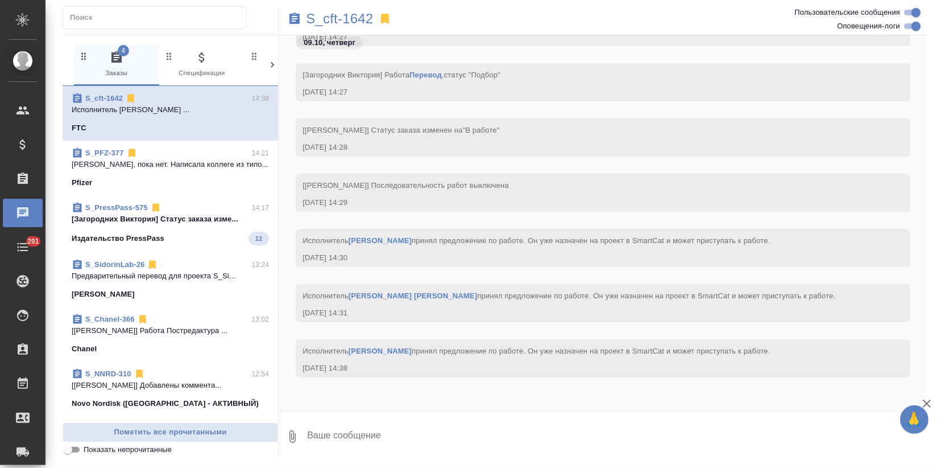
click at [153, 224] on p "[Загородних Виктория] Статус заказа изме..." at bounding box center [170, 218] width 197 height 11
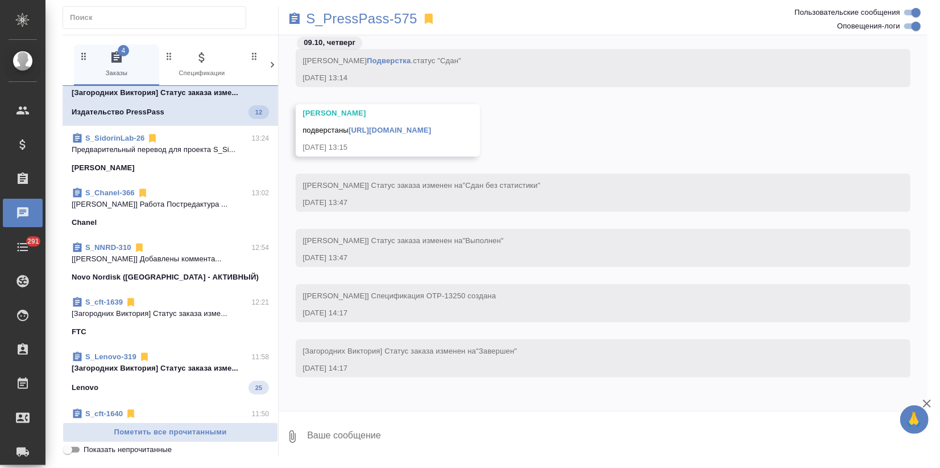
scroll to position [189, 0]
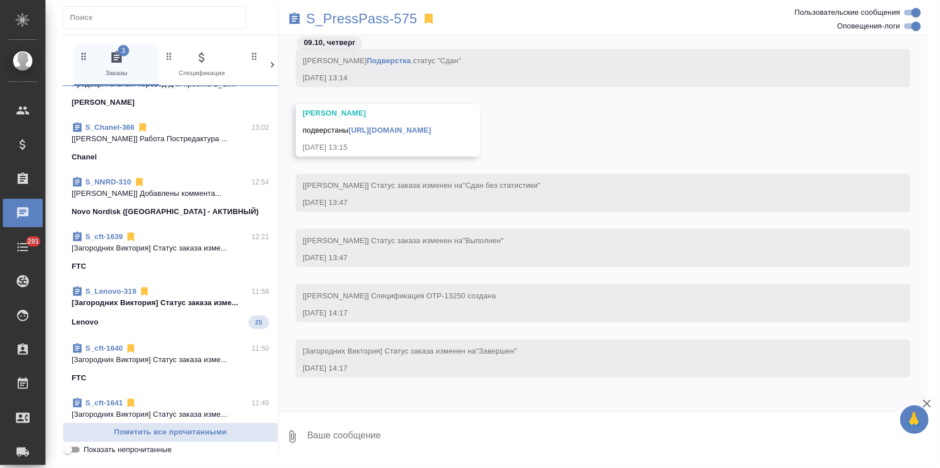
click at [154, 214] on p "Novo Nordisk ([GEOGRAPHIC_DATA] - АКТИВНЫЙ)" at bounding box center [165, 211] width 187 height 11
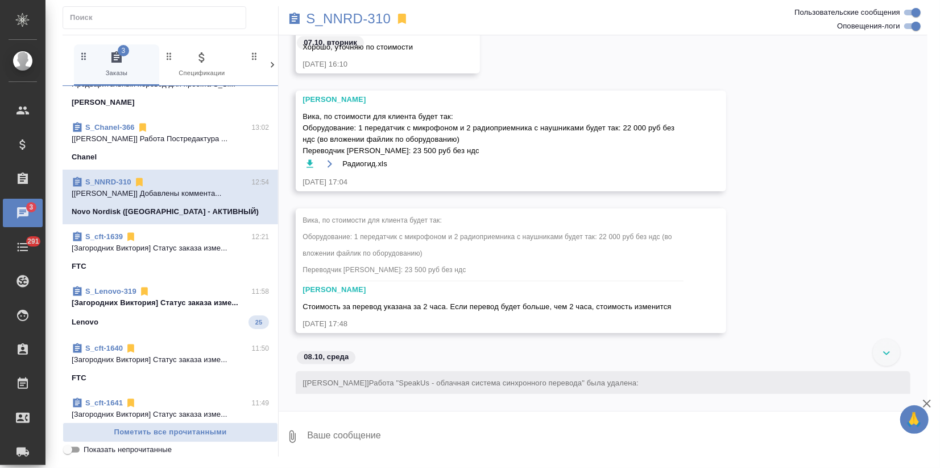
scroll to position [1124, 0]
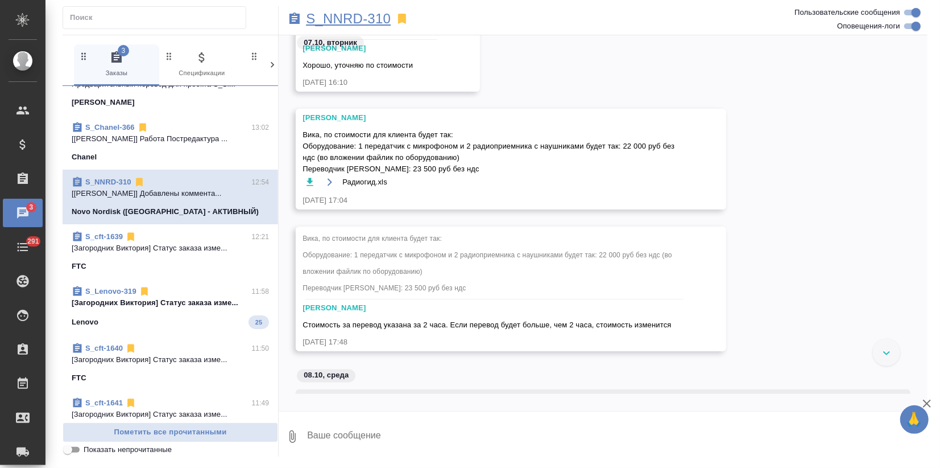
click at [349, 14] on p "S_NNRD-310" at bounding box center [348, 18] width 85 height 11
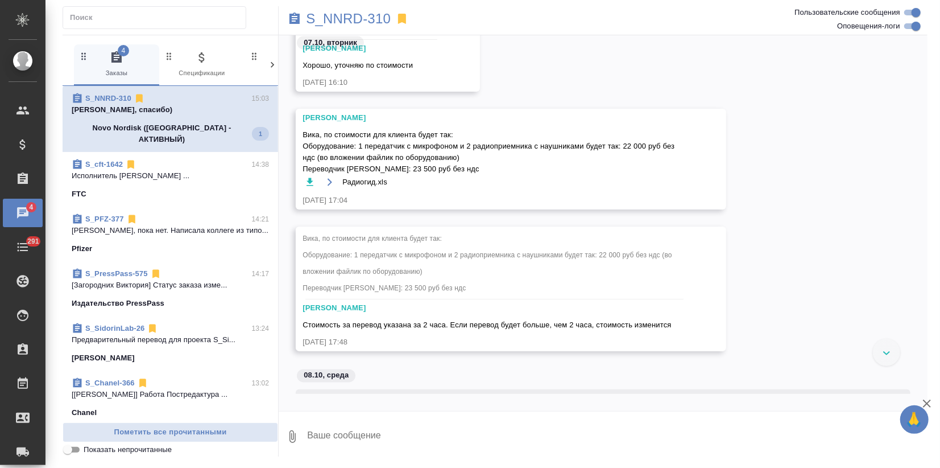
scroll to position [2523, 0]
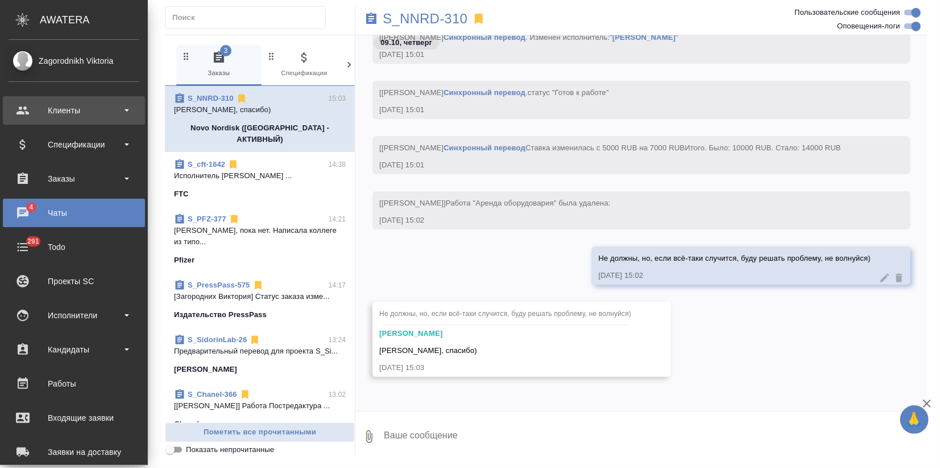
click at [26, 109] on div "Клиенты" at bounding box center [74, 110] width 131 height 17
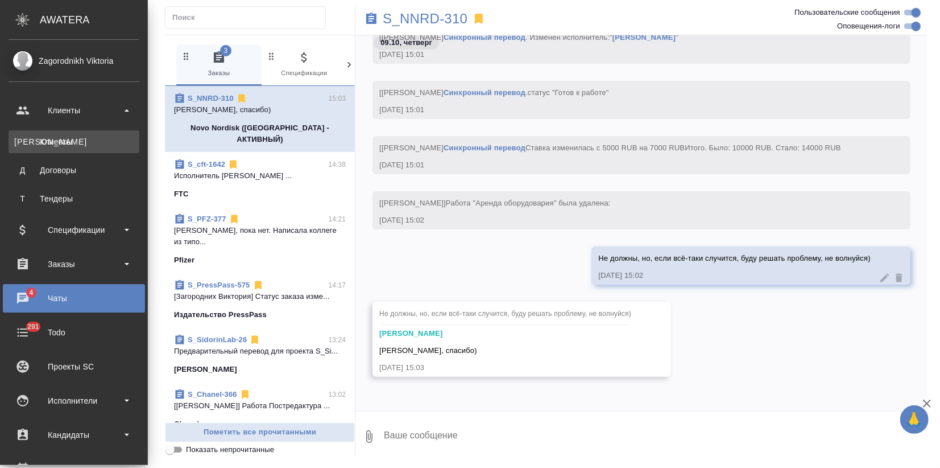
click at [54, 141] on div "Клиенты" at bounding box center [73, 141] width 119 height 11
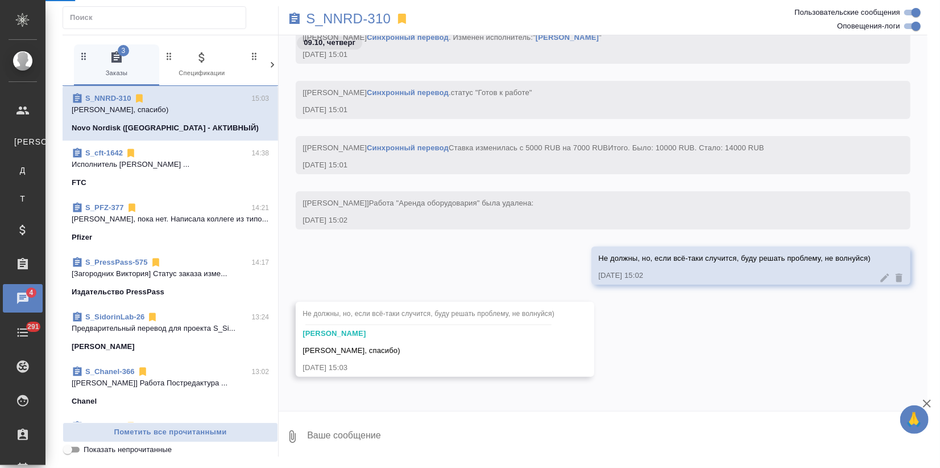
select select "RU"
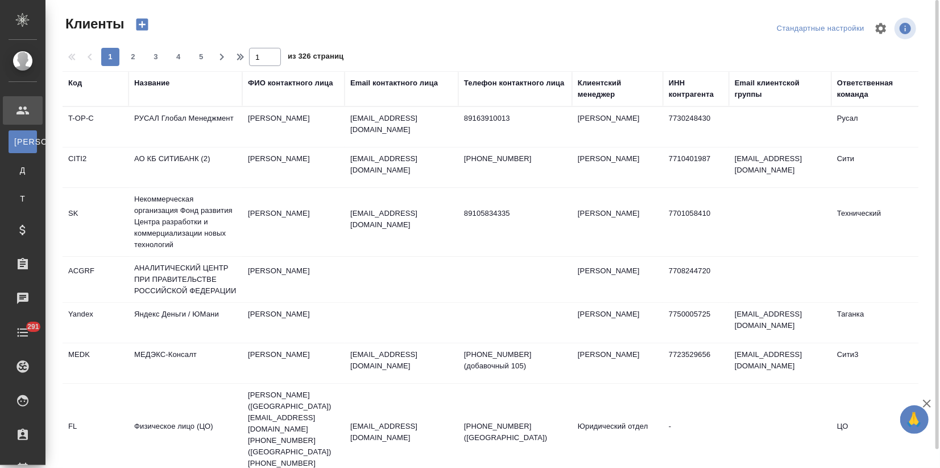
click at [155, 81] on div "Название" at bounding box center [151, 82] width 35 height 11
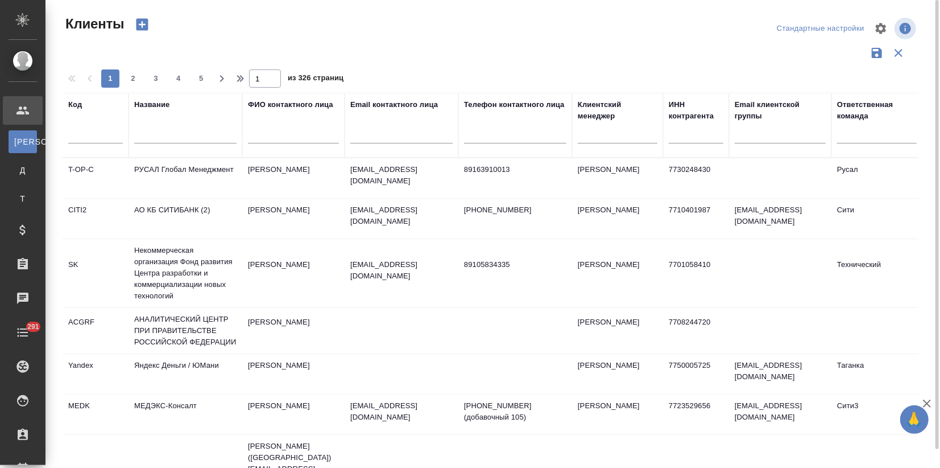
click at [167, 127] on div at bounding box center [185, 137] width 102 height 28
click at [144, 133] on input "text" at bounding box center [185, 136] width 102 height 14
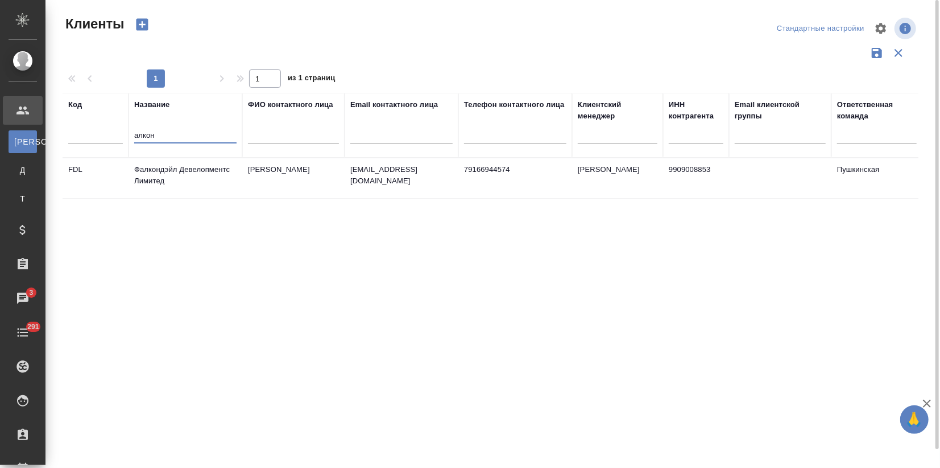
click at [261, 176] on td "Савостьянова Наталья Алексеевна" at bounding box center [293, 178] width 102 height 40
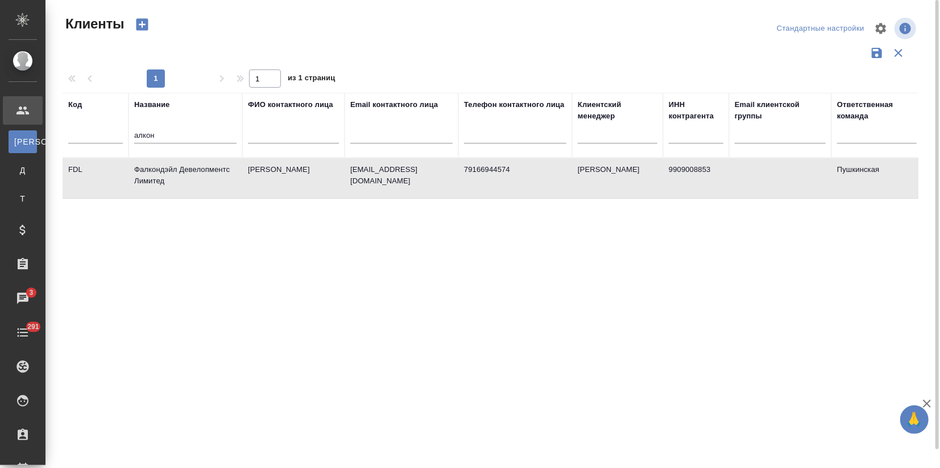
click at [261, 176] on td "Савостьянова Наталья Алексеевна" at bounding box center [293, 178] width 102 height 40
drag, startPoint x: 160, startPoint y: 138, endPoint x: 130, endPoint y: 141, distance: 30.3
click at [130, 141] on th "Название алкон" at bounding box center [186, 125] width 114 height 65
type input "alcon"
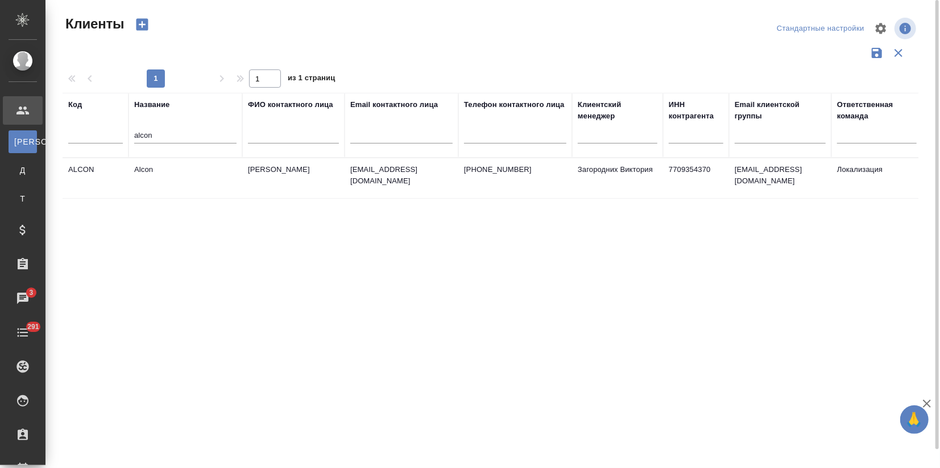
click at [157, 171] on td "Alcon" at bounding box center [186, 178] width 114 height 40
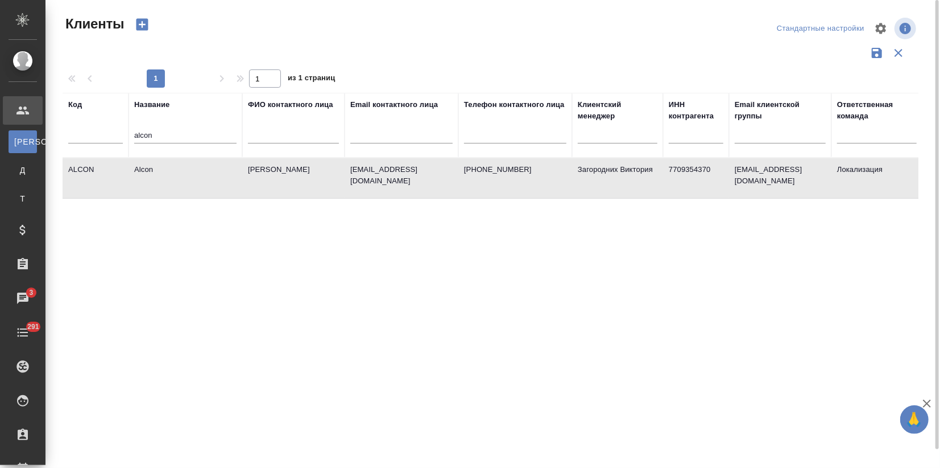
click at [157, 171] on td "Alcon" at bounding box center [186, 178] width 114 height 40
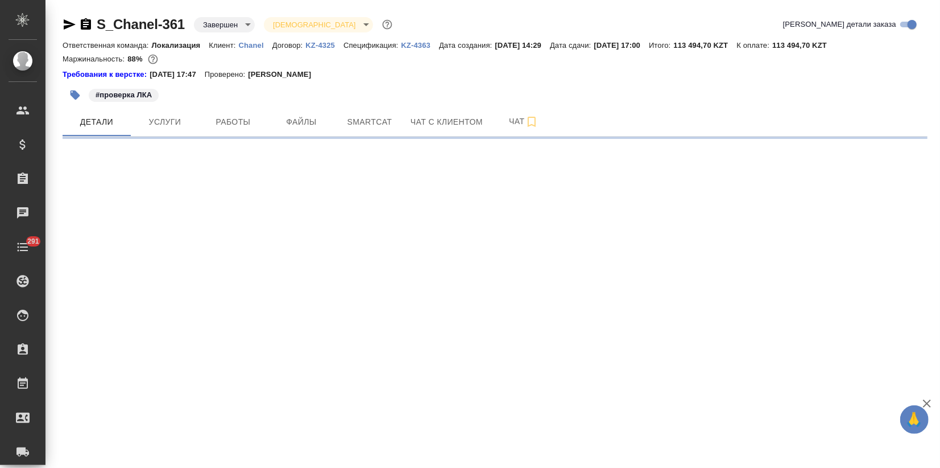
select select "RU"
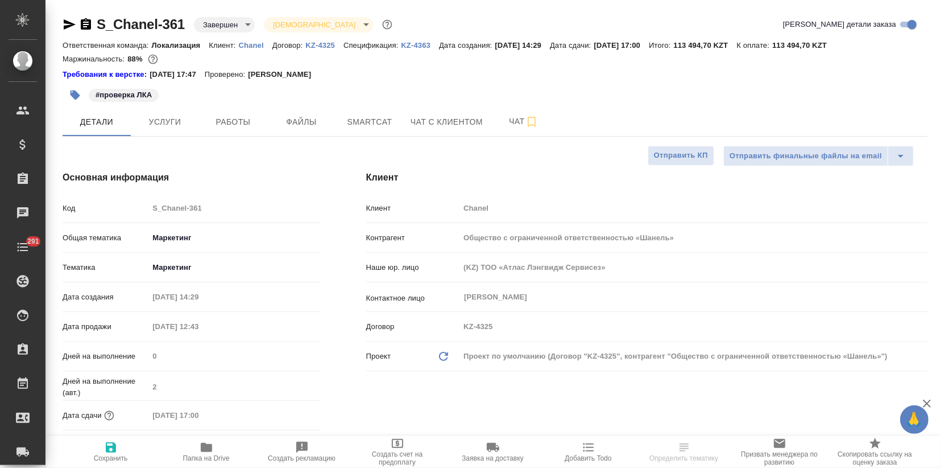
type textarea "x"
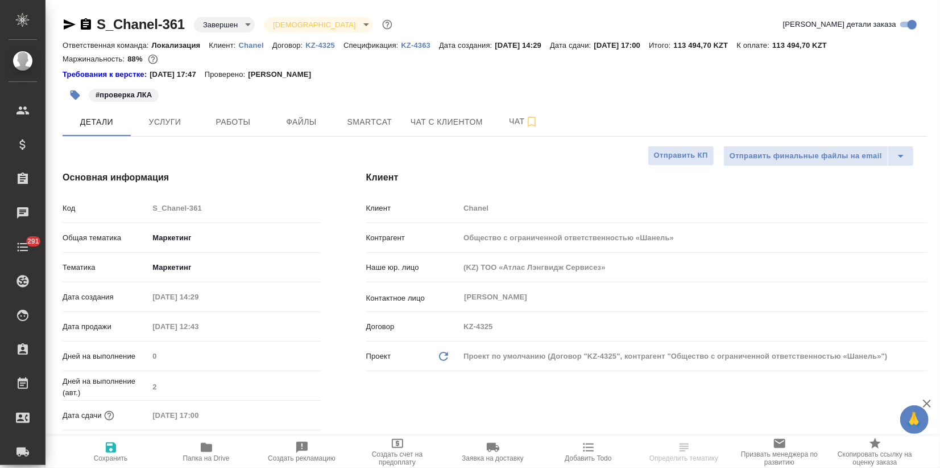
type textarea "x"
drag, startPoint x: 93, startPoint y: 18, endPoint x: 191, endPoint y: 23, distance: 98.0
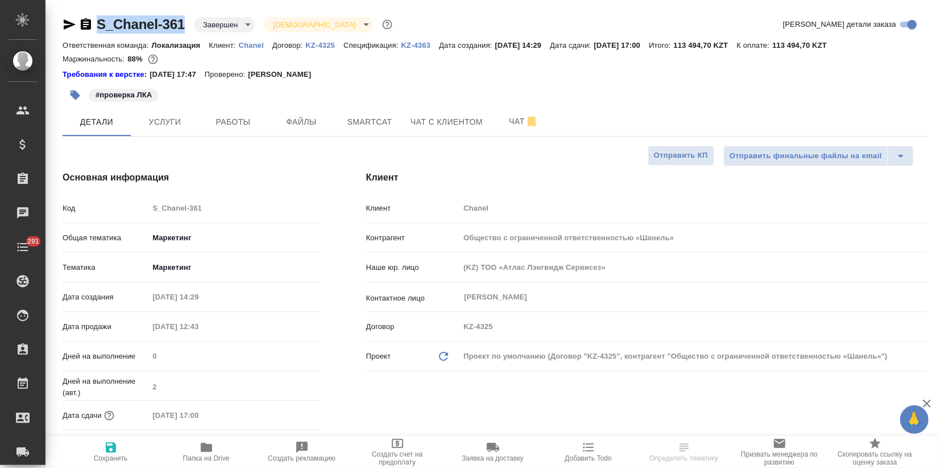
click at [191, 23] on div "S_Chanel-361 Завершен closed Святая троица holyTrinity" at bounding box center [229, 24] width 332 height 18
copy link "S_Chanel-361"
type textarea "x"
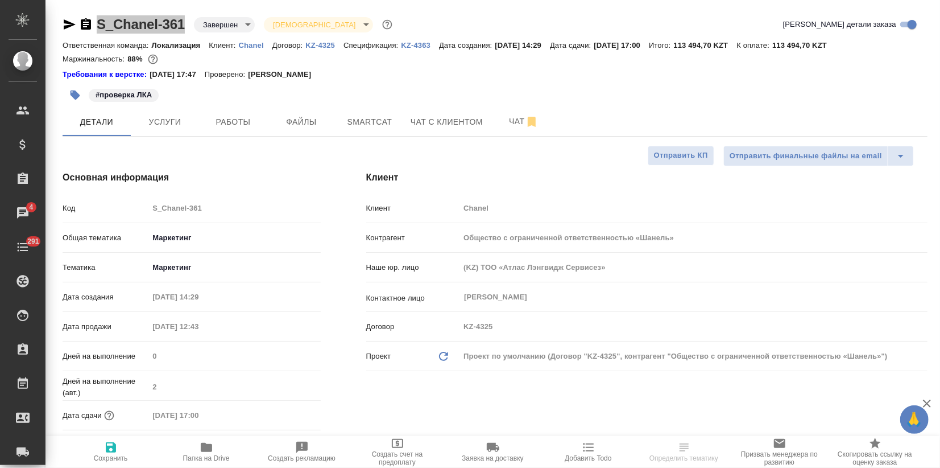
select select "RU"
type textarea "x"
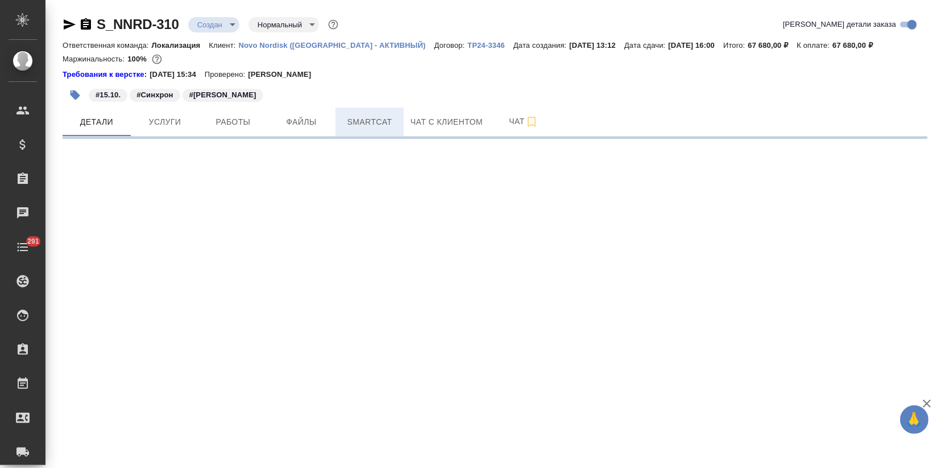
select select "RU"
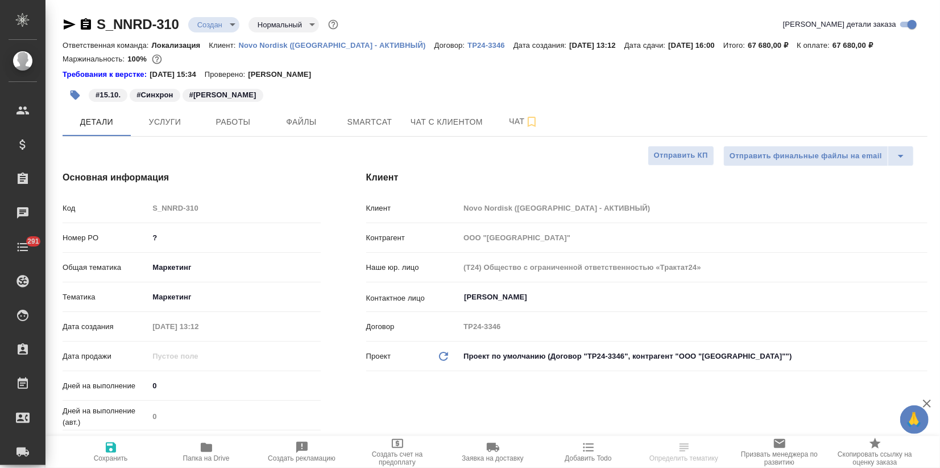
type textarea "x"
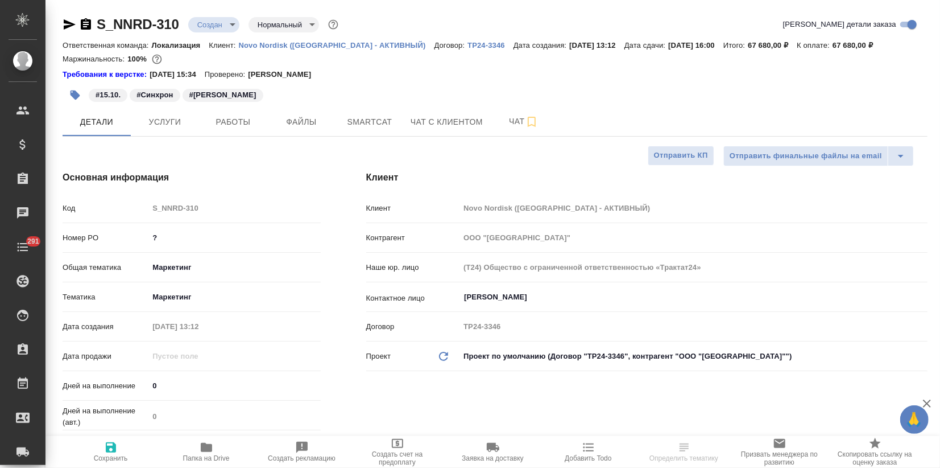
type textarea "x"
select select "RU"
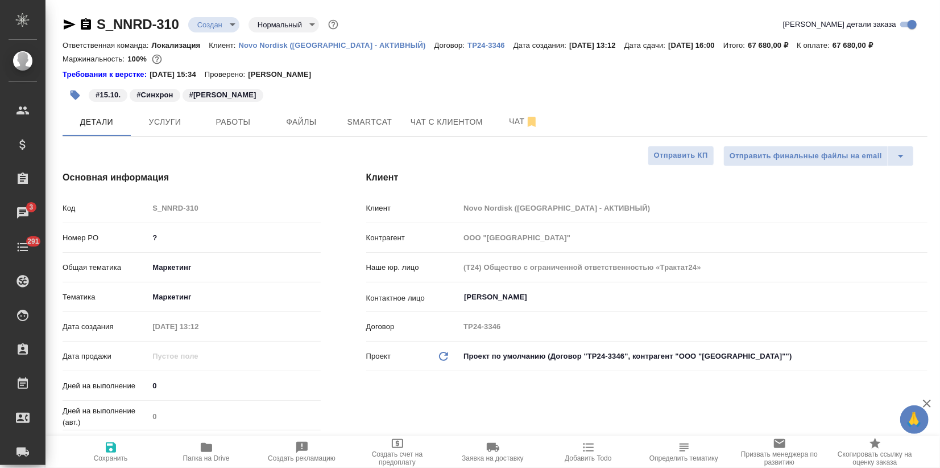
type textarea "x"
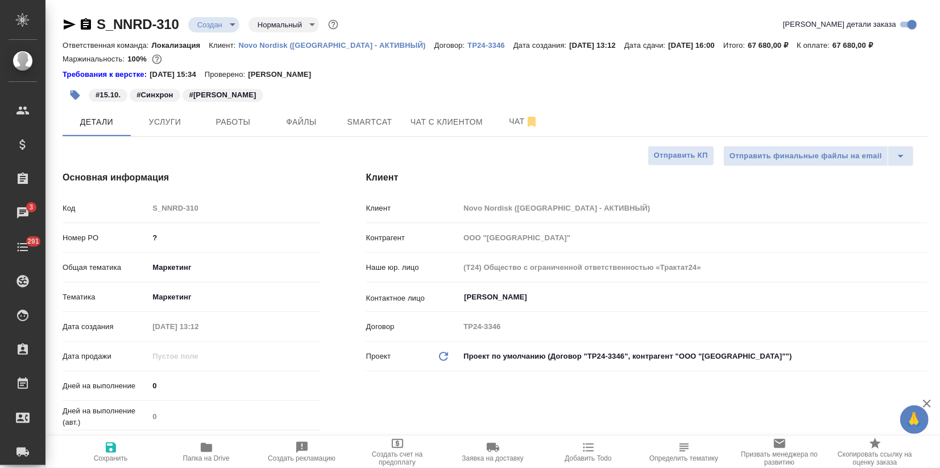
type textarea "x"
click at [226, 24] on body "🙏 .cls-1 fill:#fff; AWATERA Zagorodnikh [PERSON_NAME] Спецификации Заказы 3 Чат…" at bounding box center [470, 234] width 940 height 468
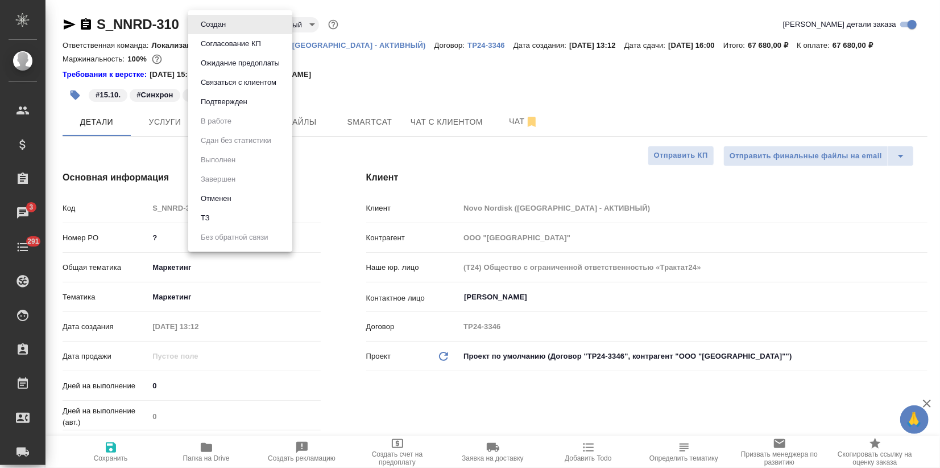
click at [218, 112] on ul "Создан Согласование КП Ожидание предоплаты Связаться с клиентом Подтвержден В р…" at bounding box center [240, 130] width 104 height 241
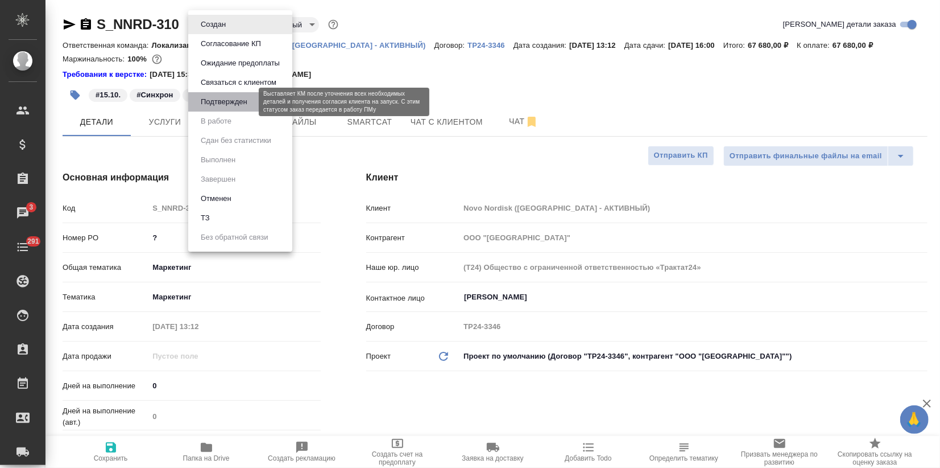
click at [219, 105] on button "Подтвержден" at bounding box center [223, 102] width 53 height 13
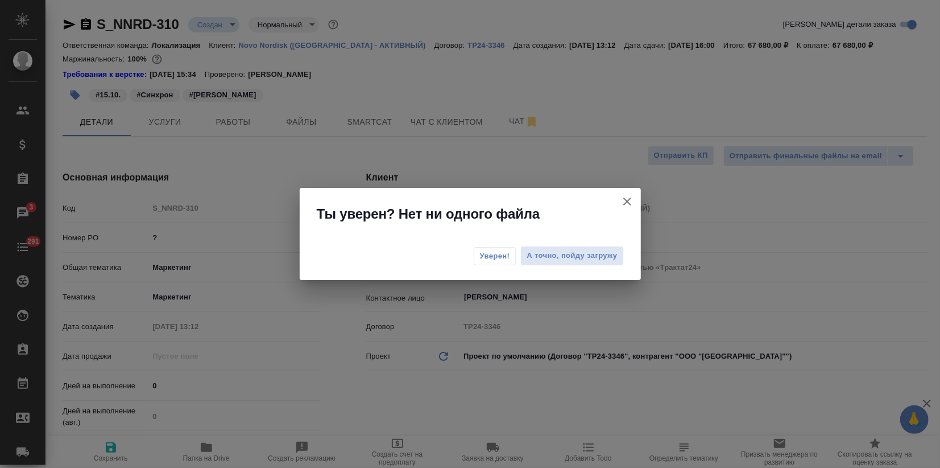
click at [496, 253] on span "Уверен!" at bounding box center [495, 255] width 30 height 11
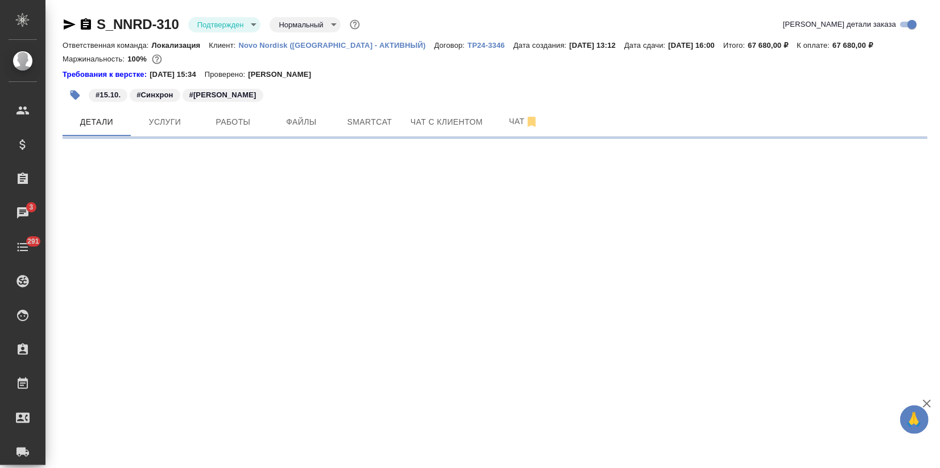
select select "RU"
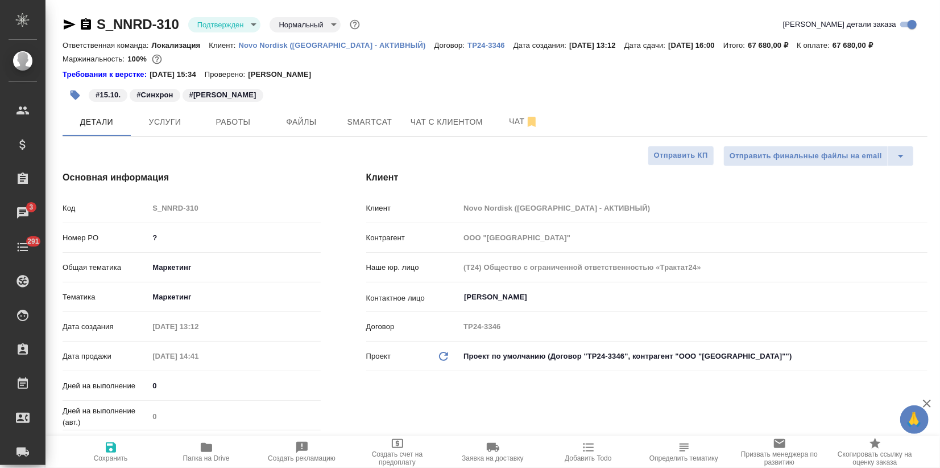
type textarea "x"
click at [519, 118] on span "Чат" at bounding box center [524, 121] width 55 height 14
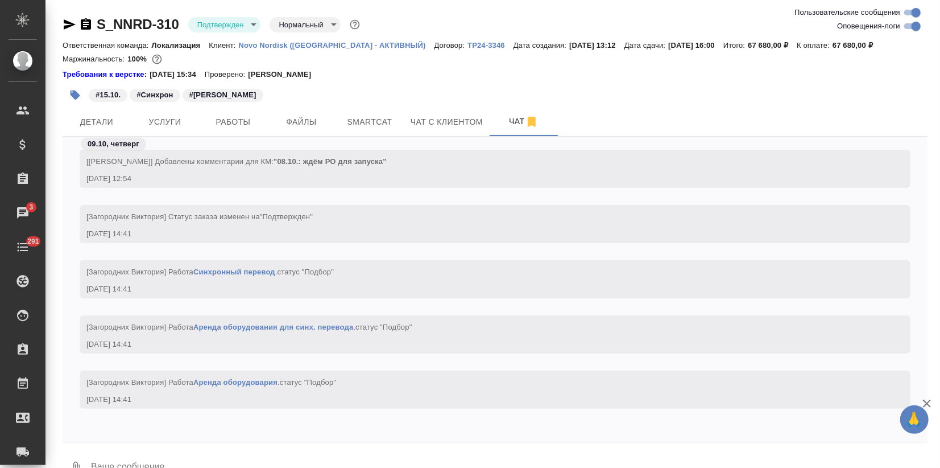
scroll to position [1363, 0]
click at [113, 460] on textarea at bounding box center [509, 467] width 838 height 39
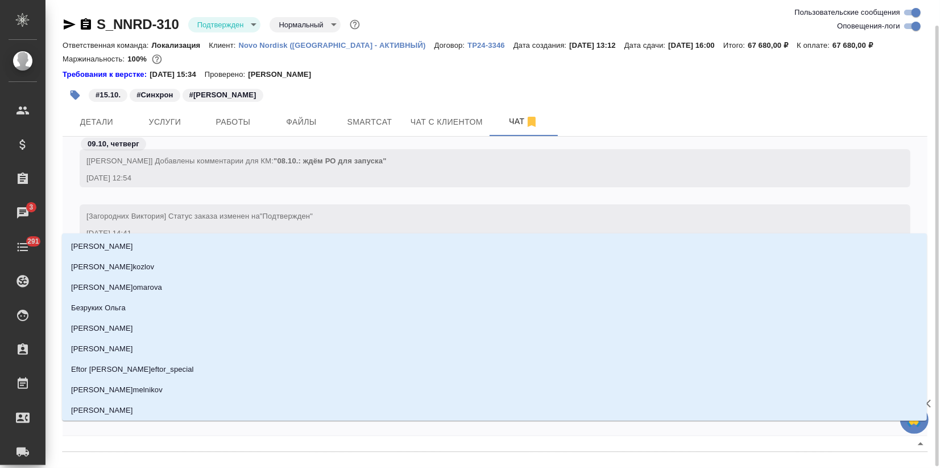
scroll to position [13, 0]
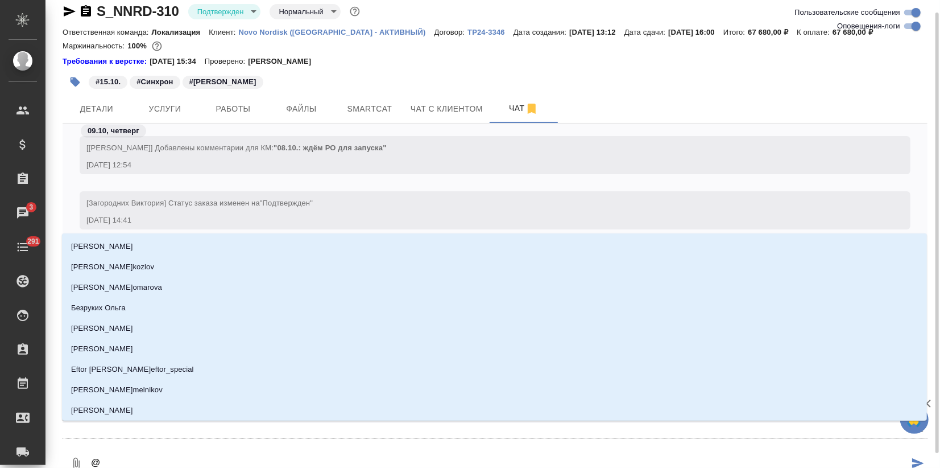
type textarea "@и"
type input "и"
type textarea "@ир"
type input "ир"
type textarea "@ири"
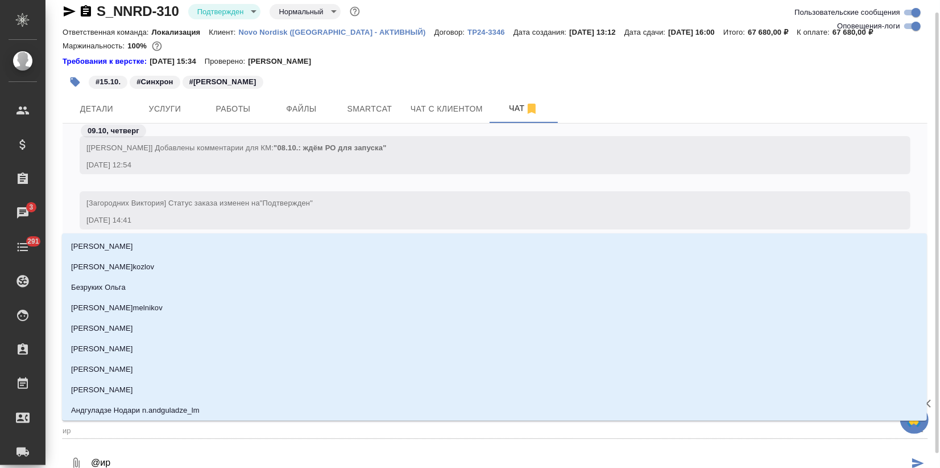
type input "ири"
type textarea "@ир"
type input "ир"
type textarea "@и"
type input "и"
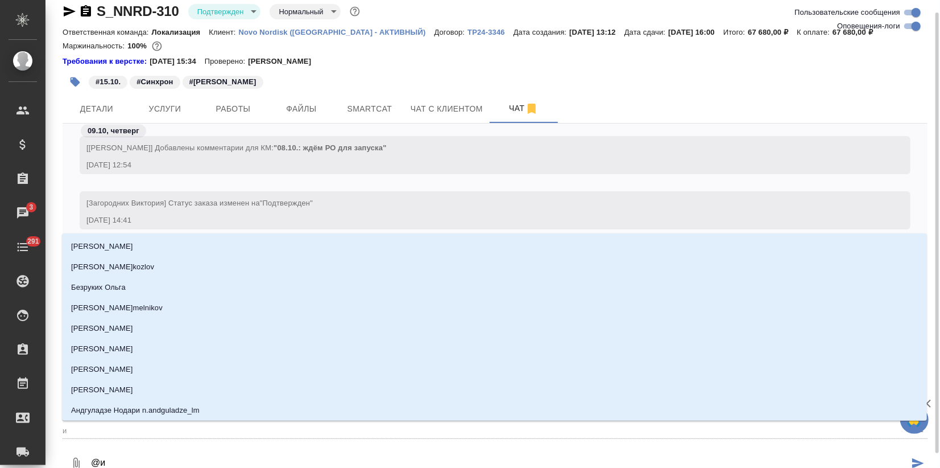
type textarea "@"
type textarea "@ф"
type input "ф"
type textarea "@фе"
type input "фе"
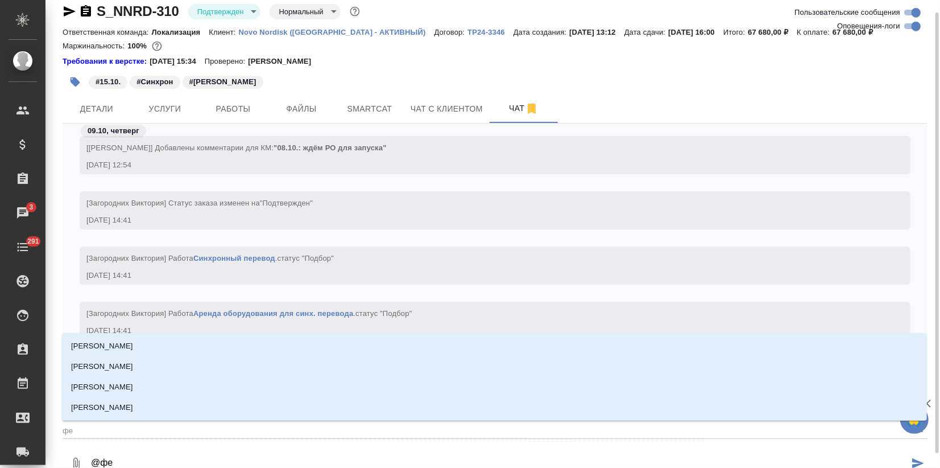
type textarea "@фед"
type input "фед"
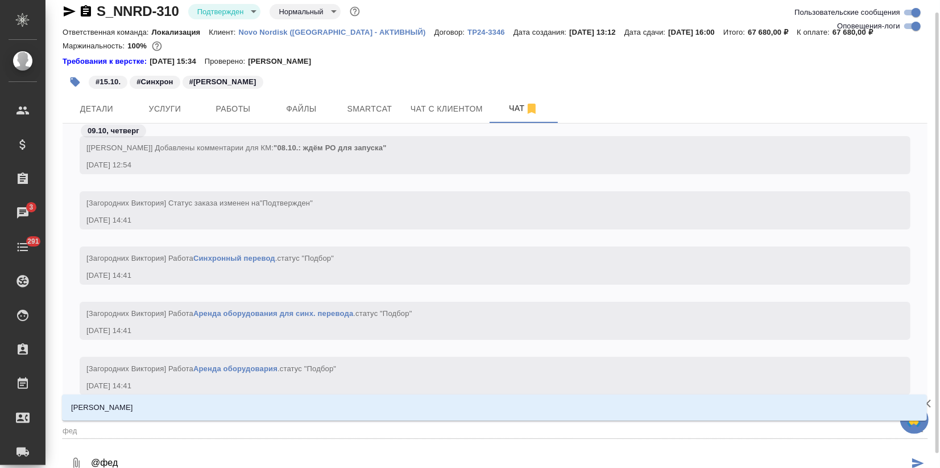
type textarea "@федо"
type input "федо"
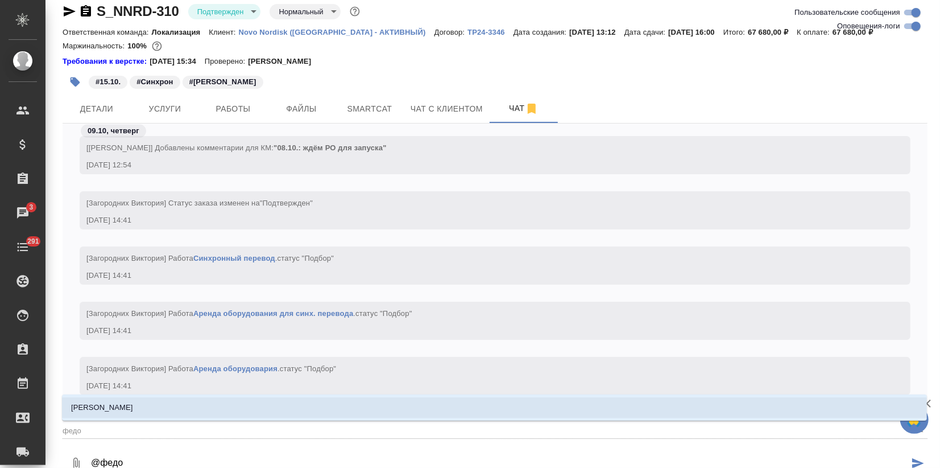
click at [133, 413] on li "Федотова Ирина" at bounding box center [494, 407] width 865 height 20
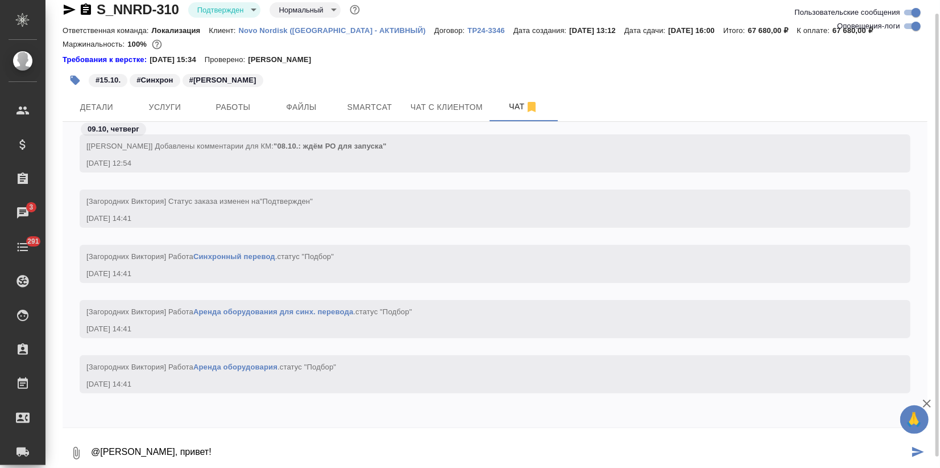
scroll to position [18, 0]
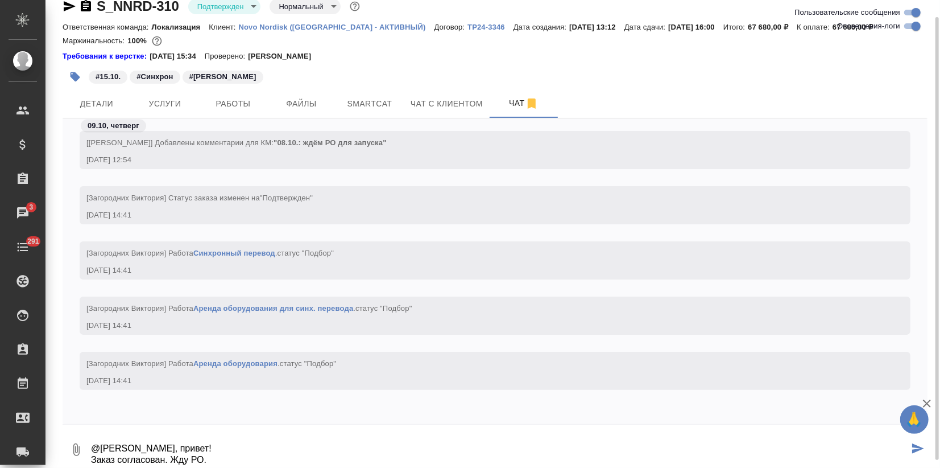
type textarea "@Федотова Ирина Иринка, привет! Заказ согласован. Жду РО."
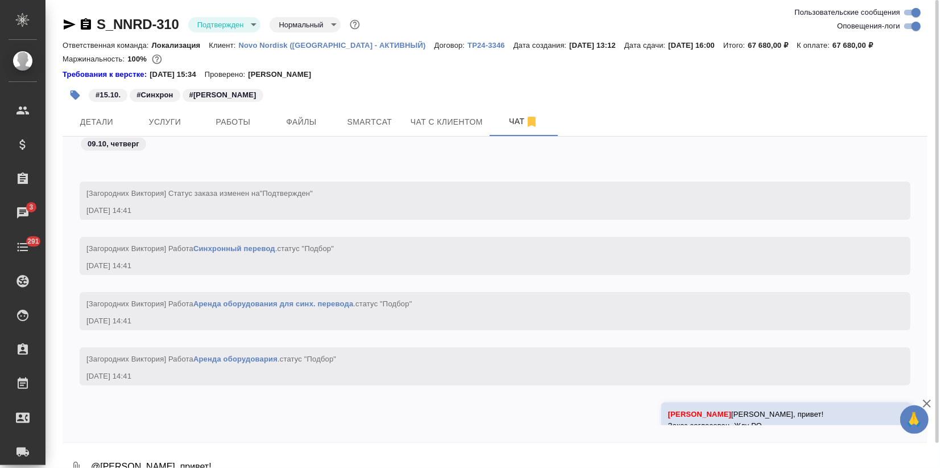
scroll to position [1314, 0]
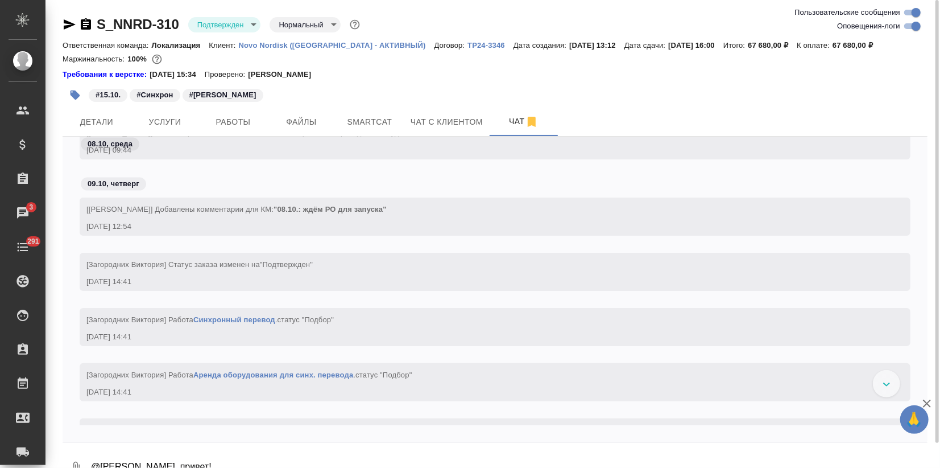
drag, startPoint x: 904, startPoint y: 24, endPoint x: 816, endPoint y: 138, distance: 144.3
click at [904, 24] on input "Оповещения-логи" at bounding box center [916, 26] width 41 height 14
checkbox input "false"
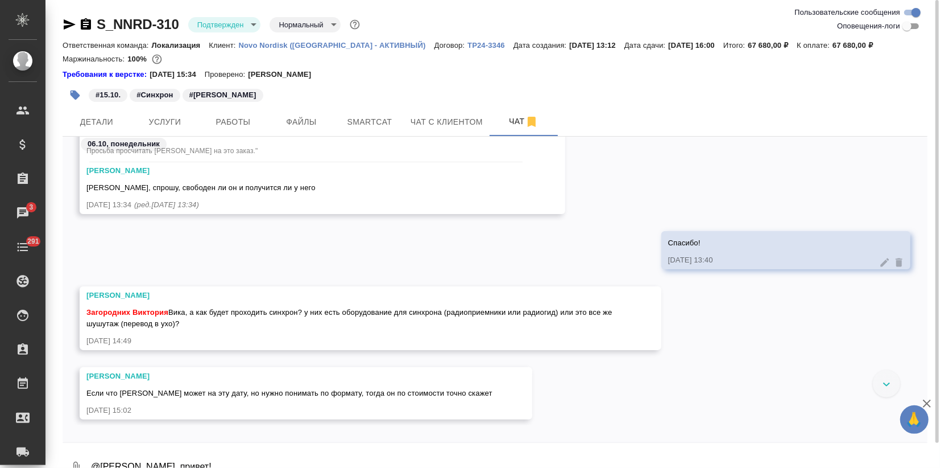
scroll to position [201, 0]
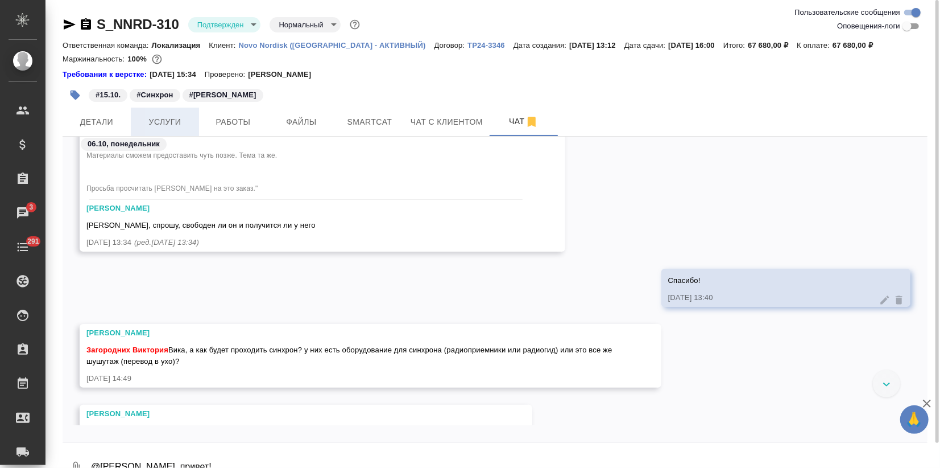
click at [162, 122] on span "Услуги" at bounding box center [165, 122] width 55 height 14
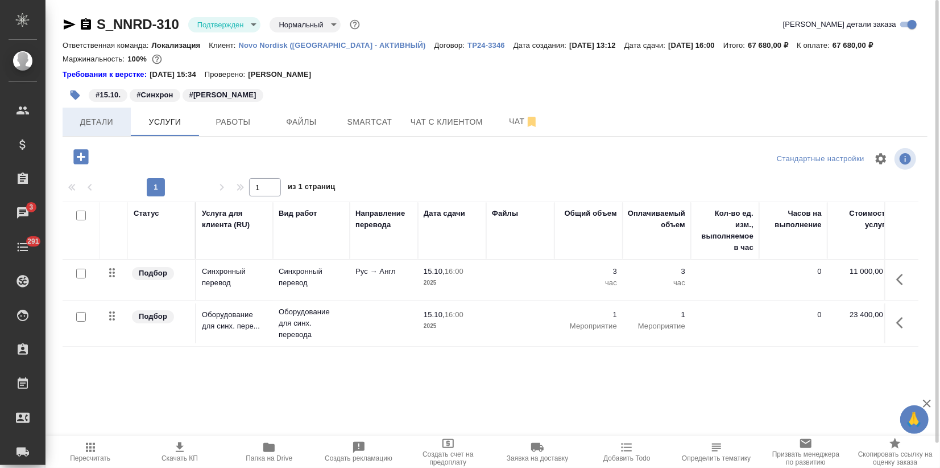
click at [114, 115] on span "Детали" at bounding box center [96, 122] width 55 height 14
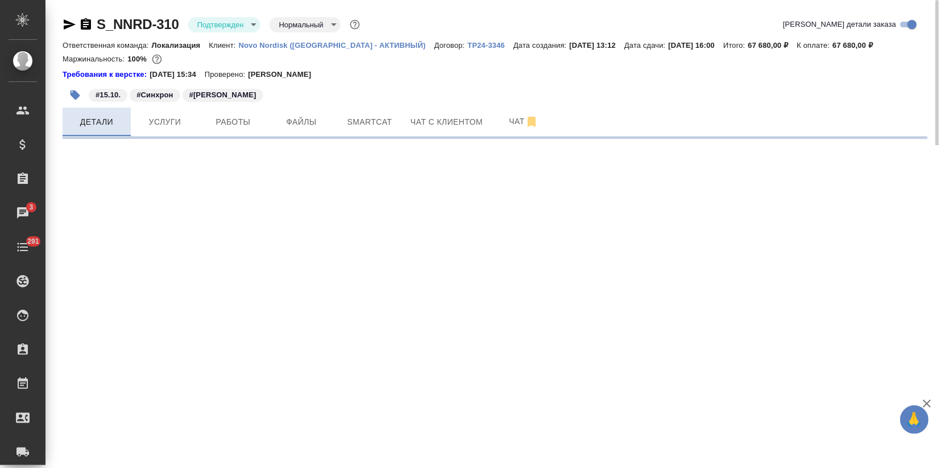
select select "RU"
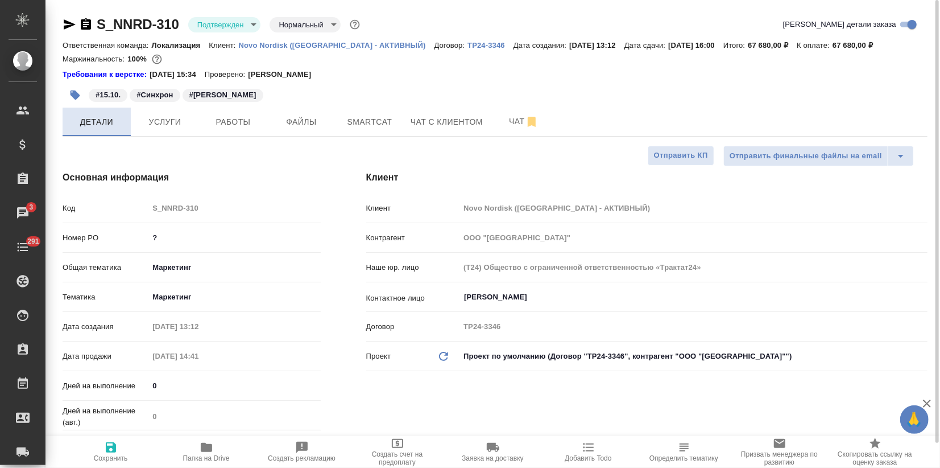
type textarea "x"
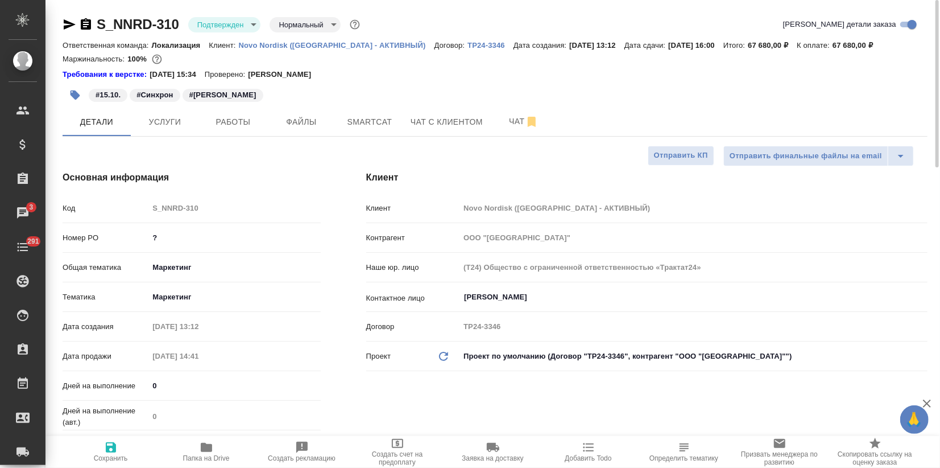
type textarea "x"
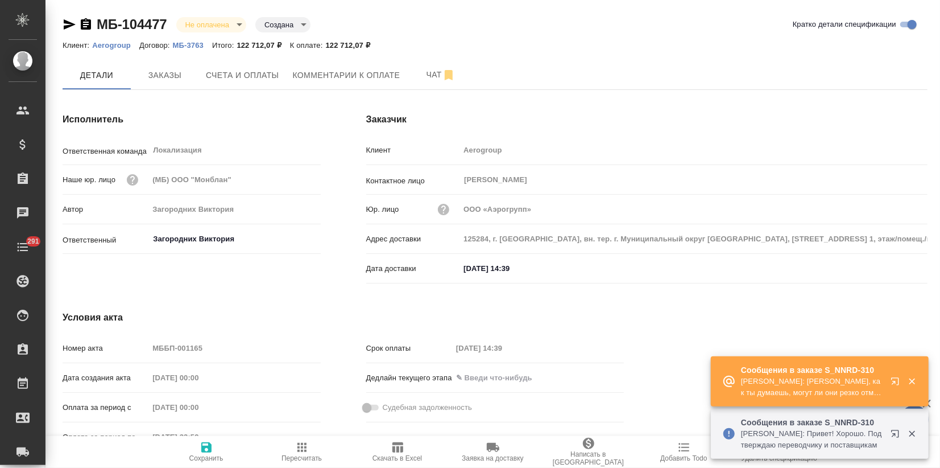
click at [892, 382] on icon "button" at bounding box center [898, 384] width 14 height 14
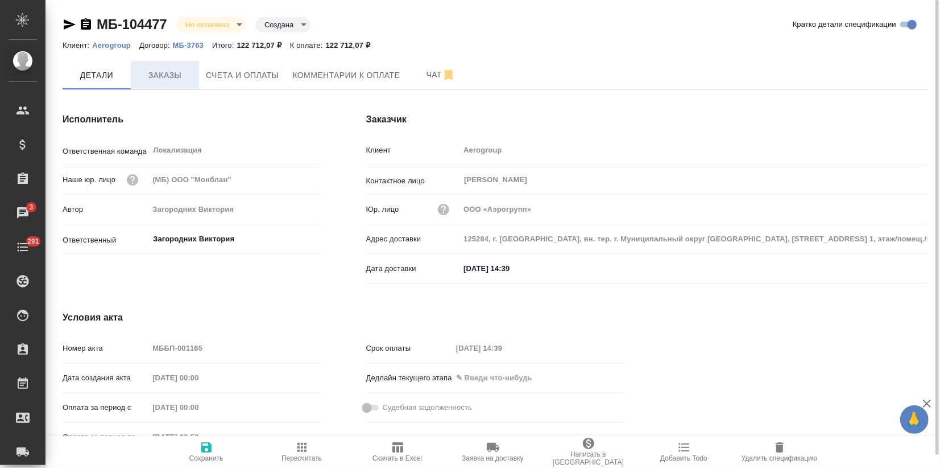
click at [174, 76] on span "Заказы" at bounding box center [165, 75] width 55 height 14
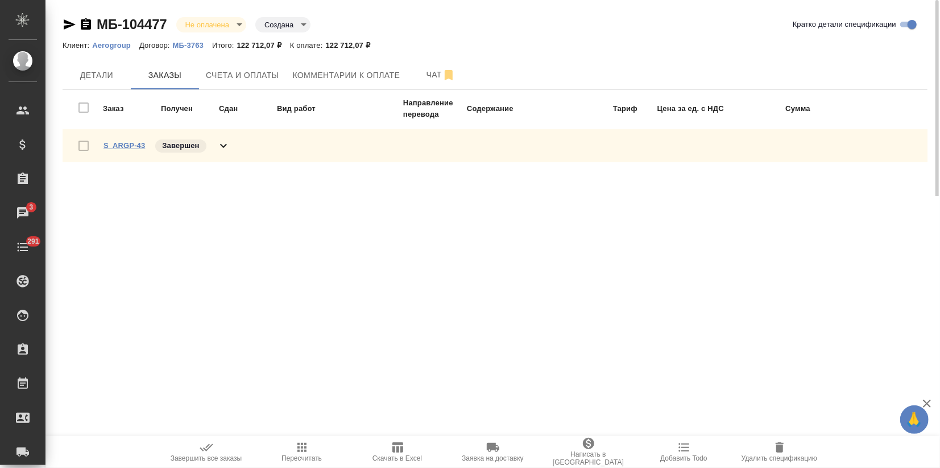
click at [117, 141] on link "S_ARGP-43" at bounding box center [125, 145] width 42 height 9
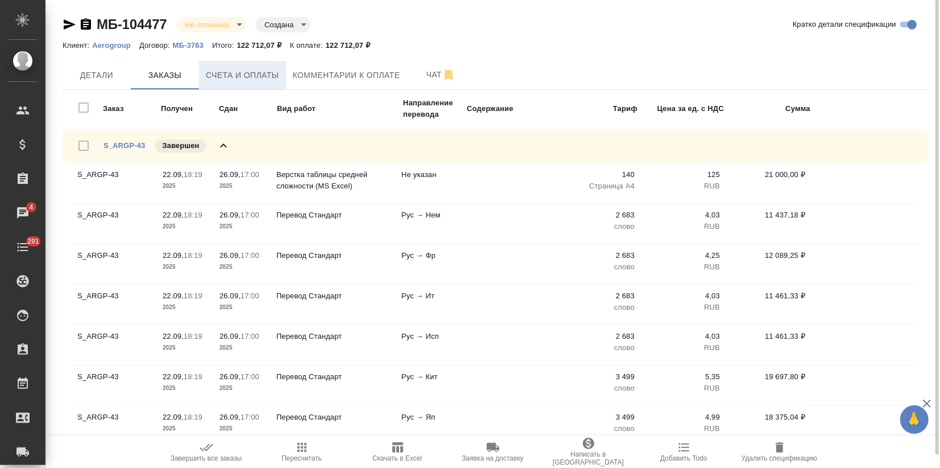
click at [238, 77] on span "Счета и оплаты" at bounding box center [242, 75] width 73 height 14
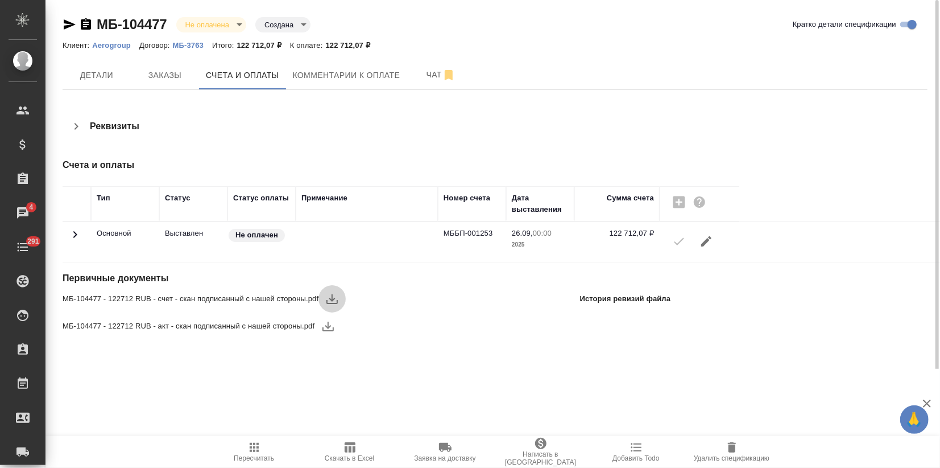
click at [333, 296] on icon "button" at bounding box center [332, 299] width 14 height 14
click at [329, 324] on icon "button" at bounding box center [328, 326] width 14 height 14
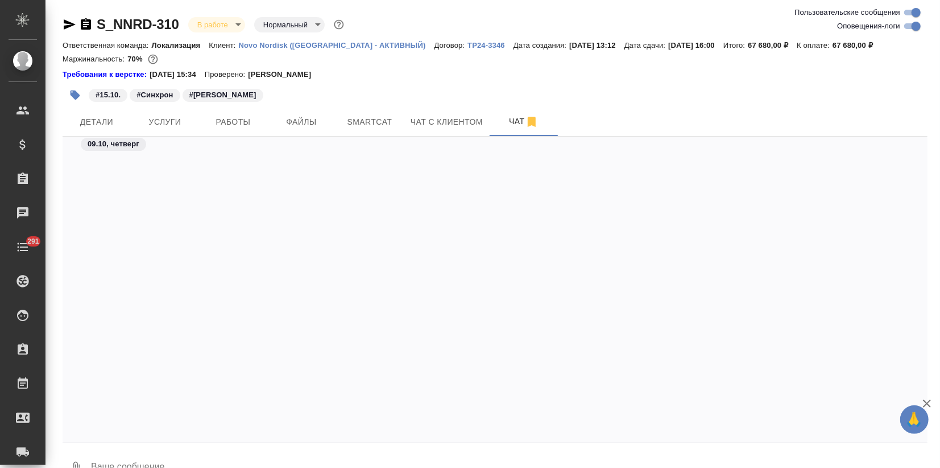
scroll to position [1926, 0]
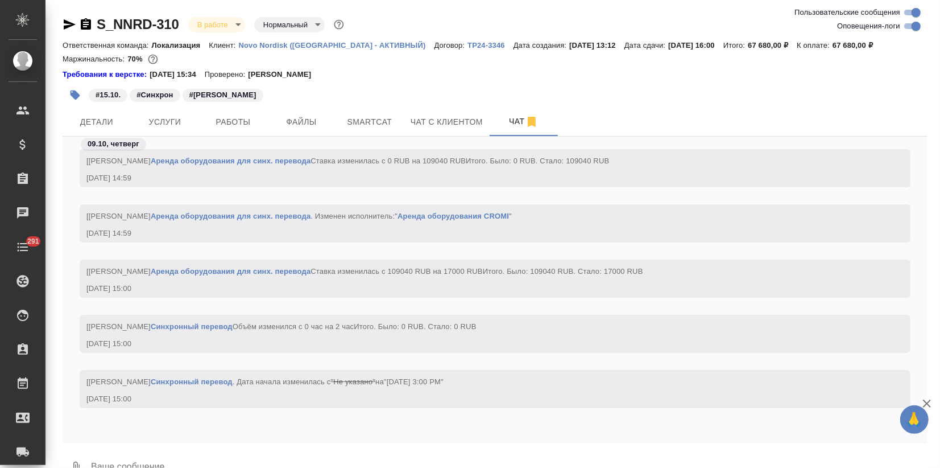
click at [905, 28] on input "Оповещения-логи" at bounding box center [916, 26] width 41 height 14
checkbox input "false"
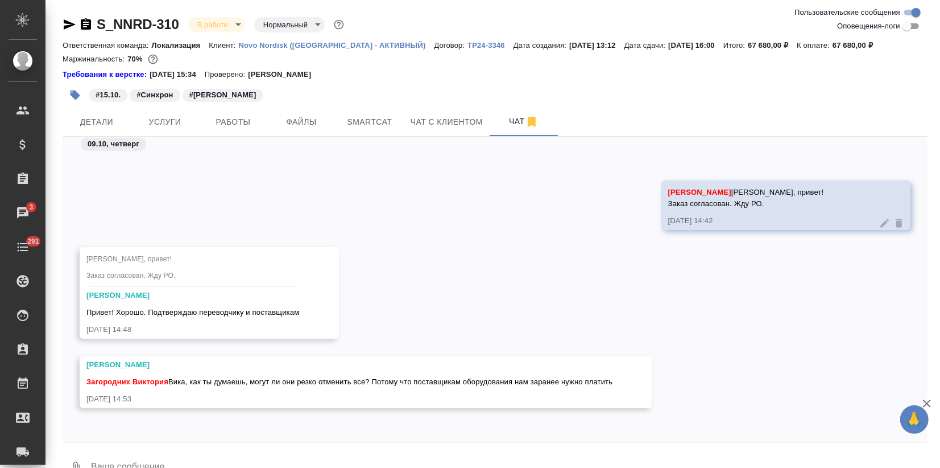
click at [201, 458] on textarea at bounding box center [509, 467] width 838 height 39
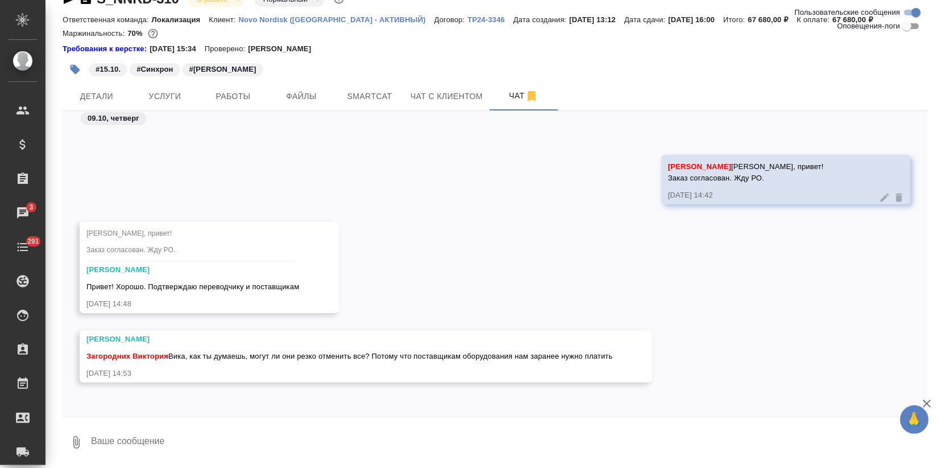
click at [928, 401] on icon "button" at bounding box center [927, 403] width 14 height 14
click at [172, 446] on textarea at bounding box center [509, 442] width 838 height 39
type textarea "Б"
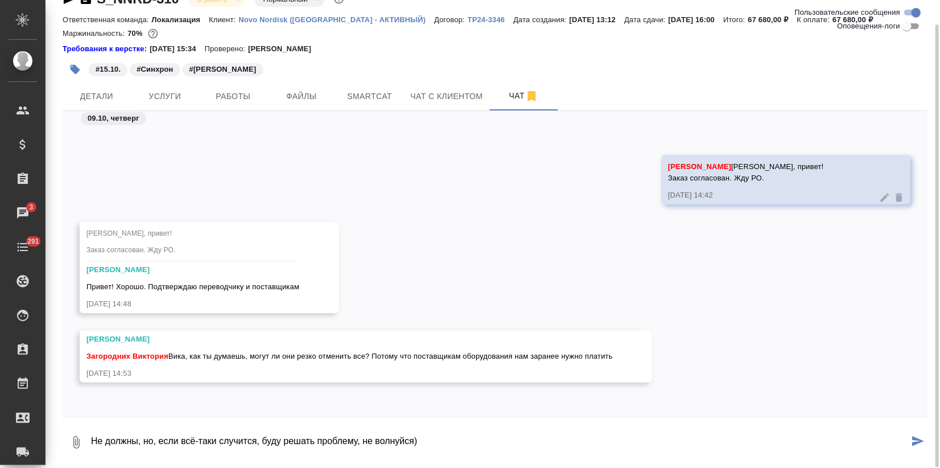
type textarea "Не должны, но, если всё-таки случится, буду решать проблему, не волнуйся)"
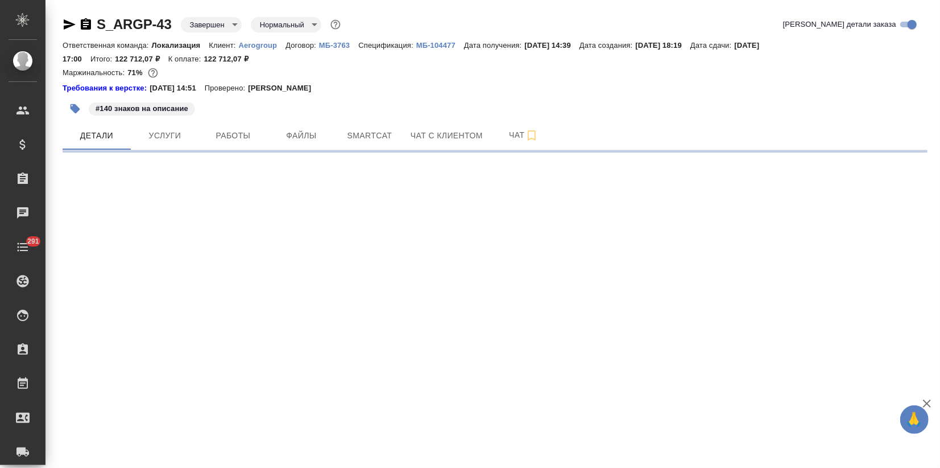
select select "RU"
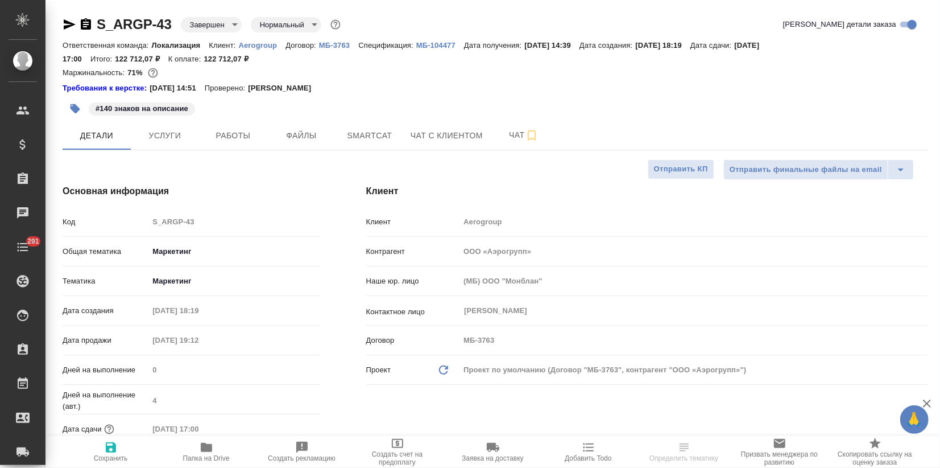
type textarea "x"
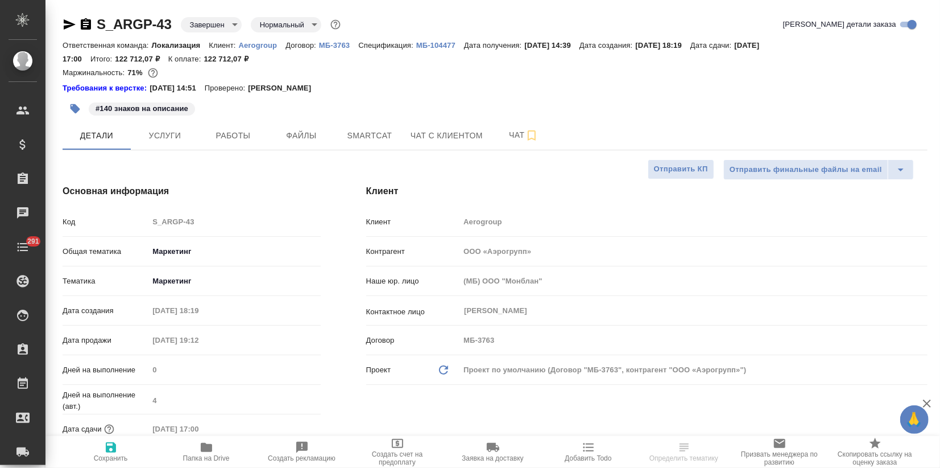
type textarea "x"
drag, startPoint x: 175, startPoint y: 18, endPoint x: 97, endPoint y: 20, distance: 77.4
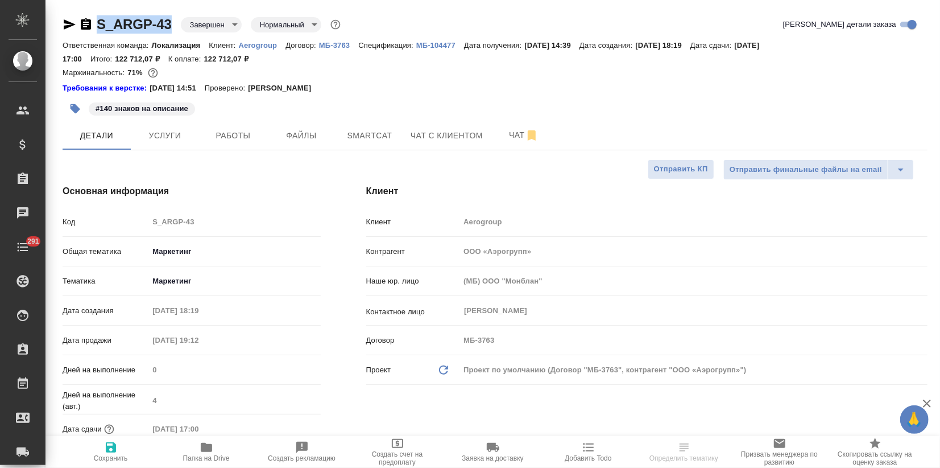
click at [97, 20] on div "S_ARGP-43 Завершен closed Нормальный normal" at bounding box center [203, 24] width 280 height 18
copy link "S_ARGP-43"
type textarea "x"
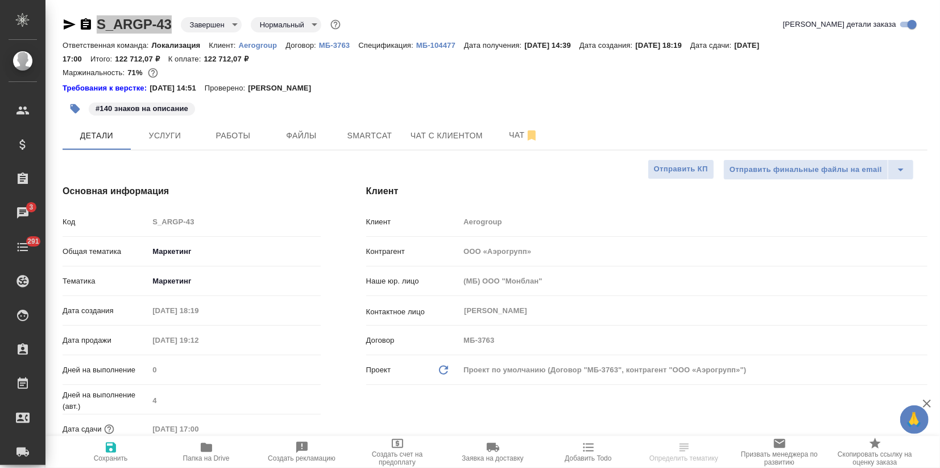
select select "RU"
type textarea "x"
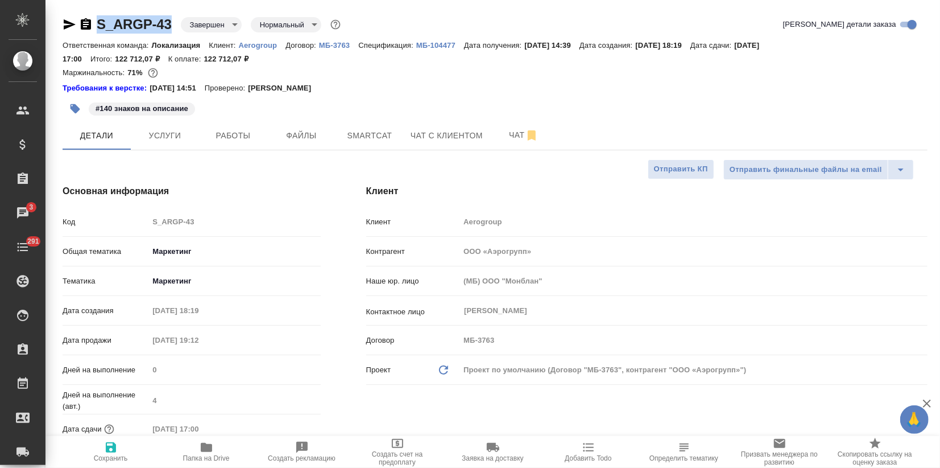
type textarea "x"
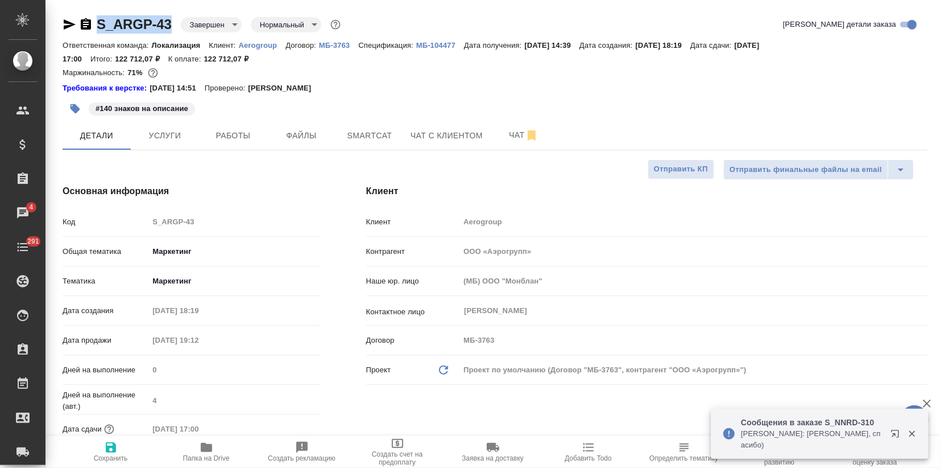
copy link "S_ARGP-43"
type textarea "x"
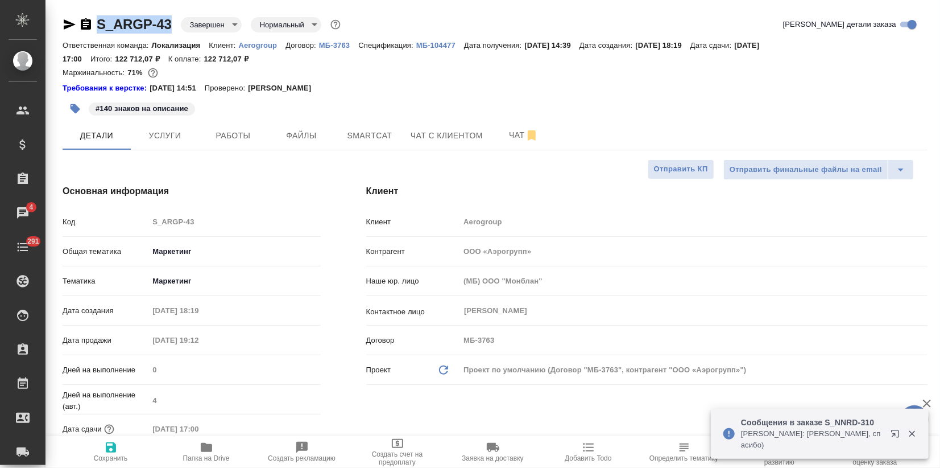
type textarea "x"
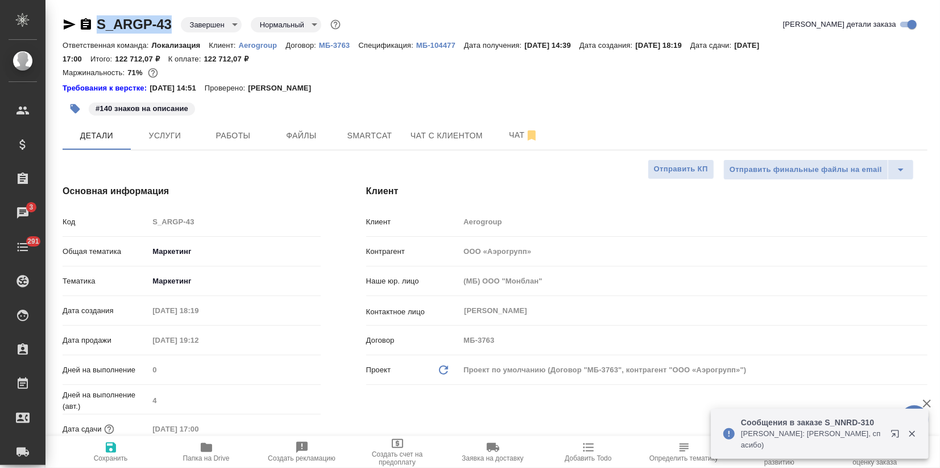
type textarea "x"
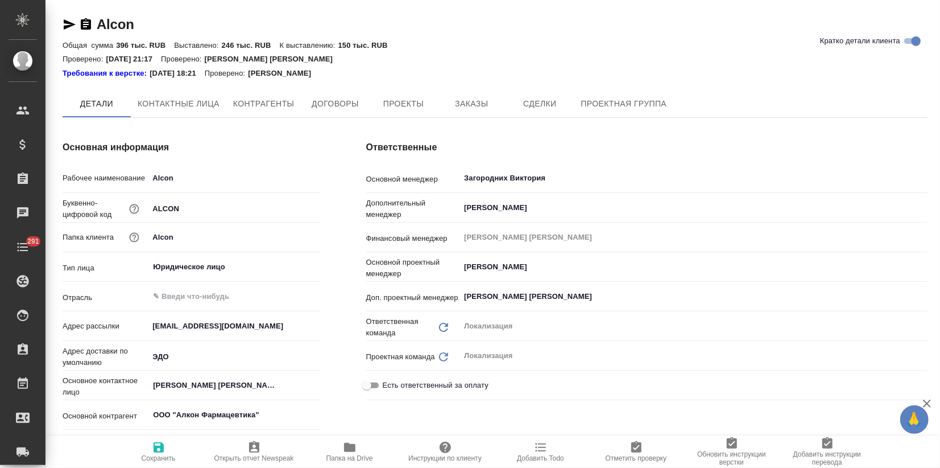
type textarea "x"
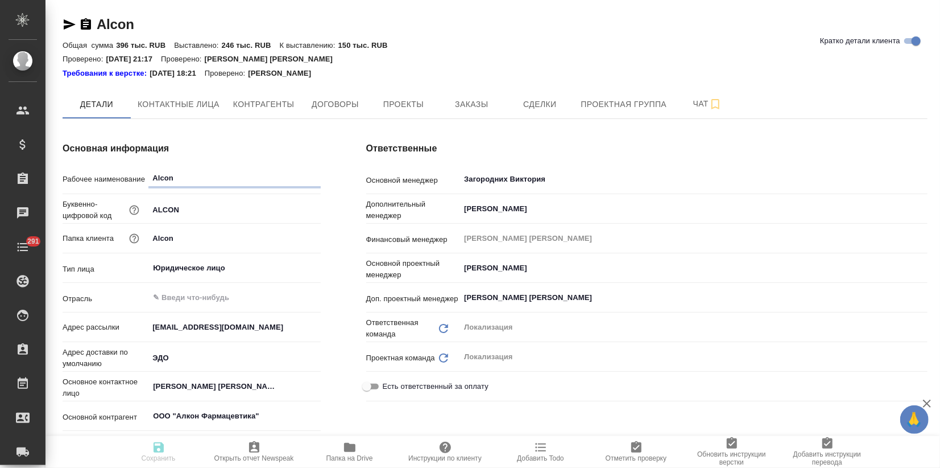
type textarea "x"
click at [476, 96] on button "Заказы" at bounding box center [471, 104] width 68 height 28
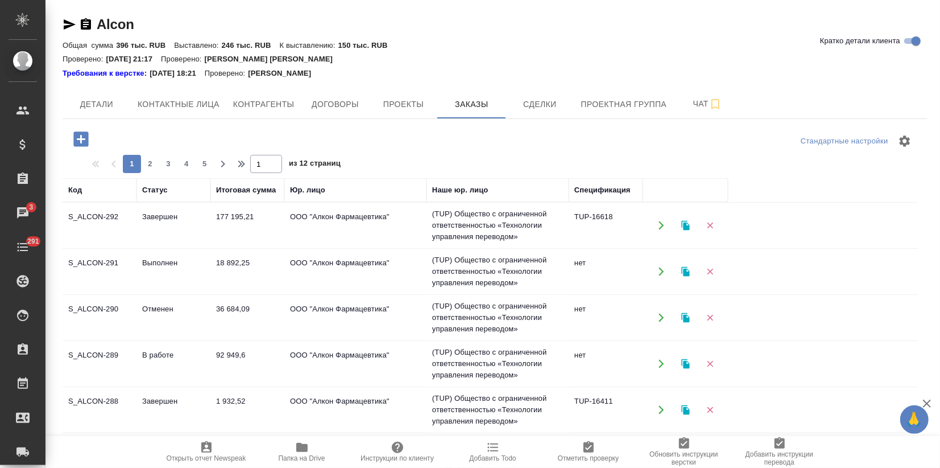
click at [219, 273] on td "18 892,25" at bounding box center [247, 271] width 74 height 40
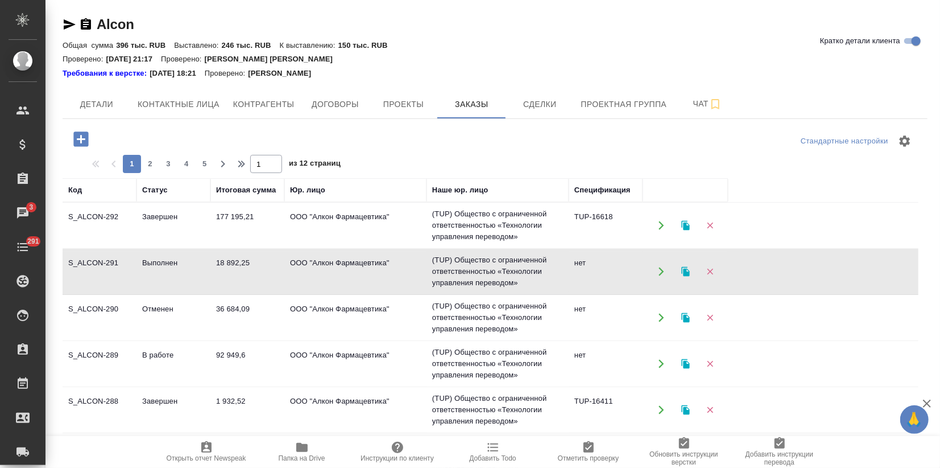
click at [219, 273] on td "18 892,25" at bounding box center [247, 271] width 74 height 40
click at [126, 214] on td "S_ALCON-292" at bounding box center [100, 225] width 74 height 40
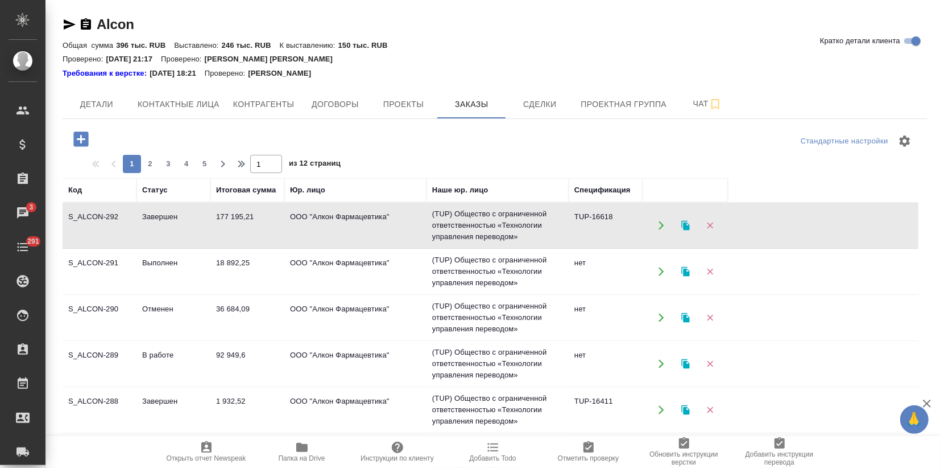
click at [126, 214] on td "S_ALCON-292" at bounding box center [100, 225] width 74 height 40
click at [664, 34] on div "Alcon Кратко детали клиента" at bounding box center [495, 26] width 865 height 23
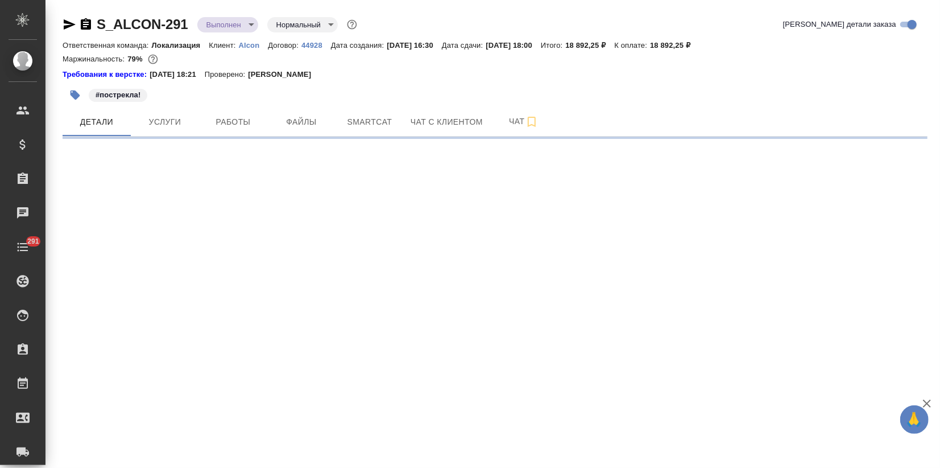
select select "RU"
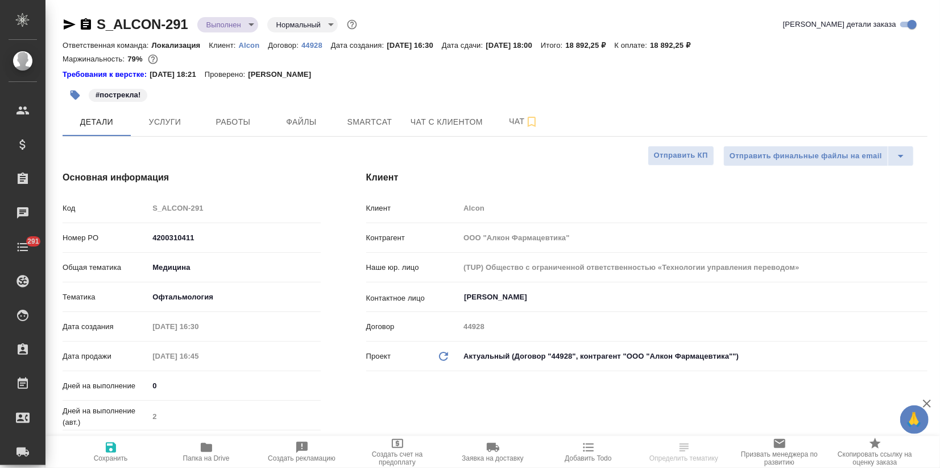
type textarea "x"
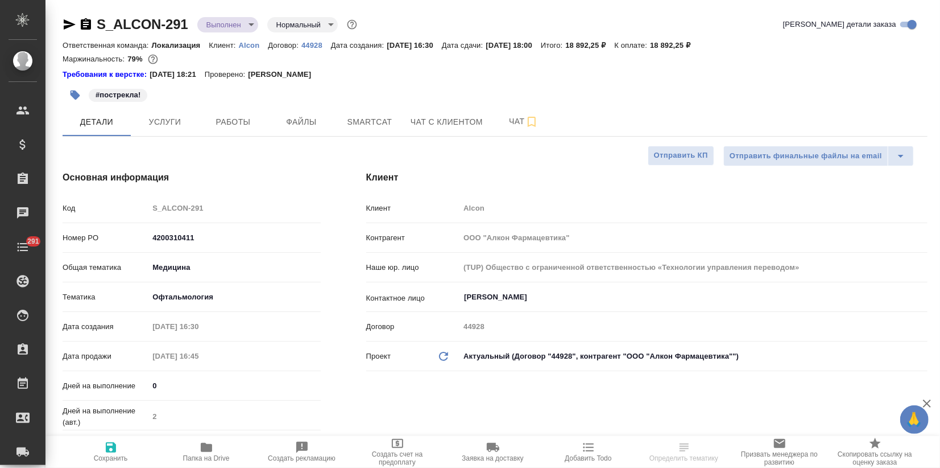
type textarea "x"
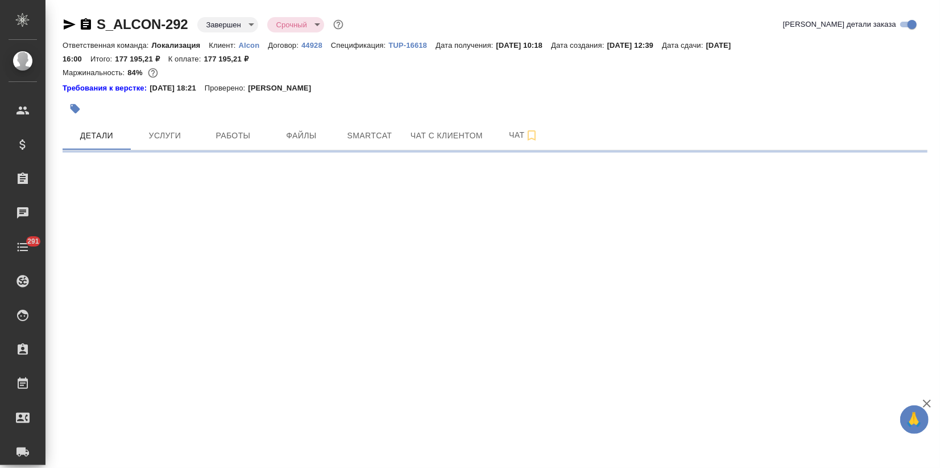
select select "RU"
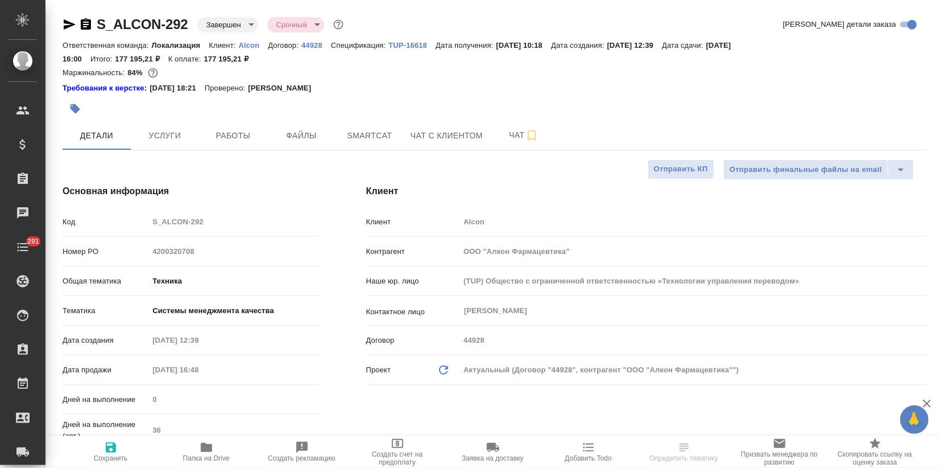
type textarea "x"
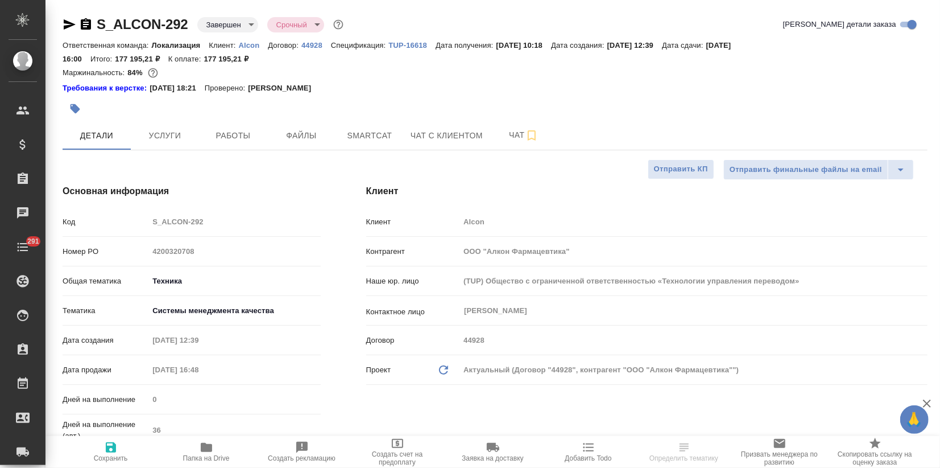
type textarea "x"
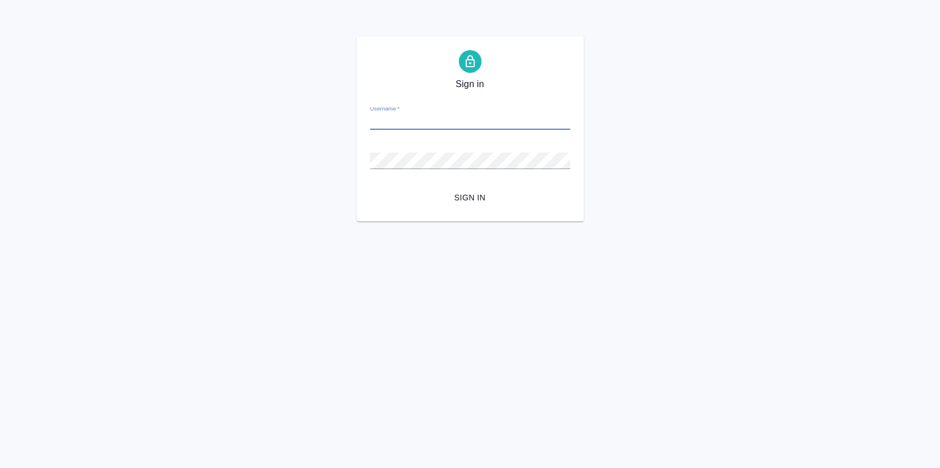
click at [400, 122] on input "Username   *" at bounding box center [470, 122] width 200 height 16
type input "[EMAIL_ADDRESS][DOMAIN_NAME]"
click at [465, 195] on span "Sign in" at bounding box center [470, 198] width 182 height 14
click at [373, 125] on input "Username   *" at bounding box center [470, 122] width 200 height 16
type input "[EMAIL_ADDRESS][DOMAIN_NAME]"
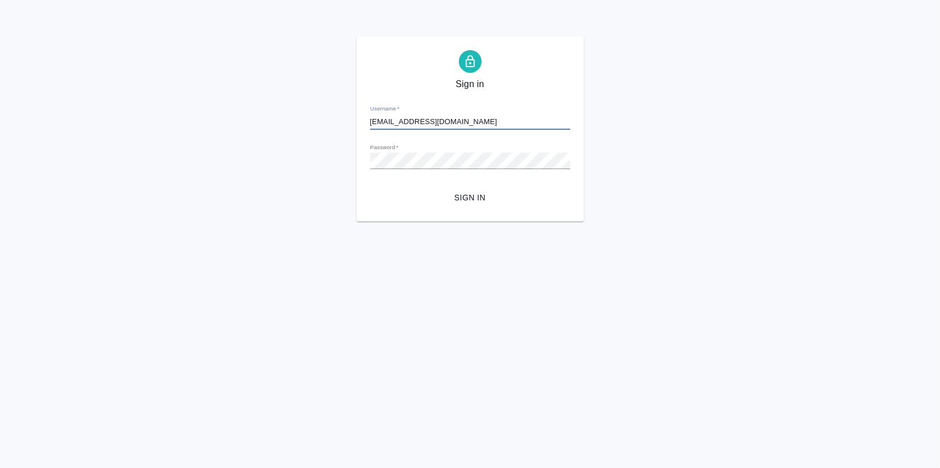
click at [473, 199] on span "Sign in" at bounding box center [470, 198] width 182 height 14
click at [427, 119] on input "Username   *" at bounding box center [470, 122] width 200 height 16
type input "[EMAIL_ADDRESS][DOMAIN_NAME]"
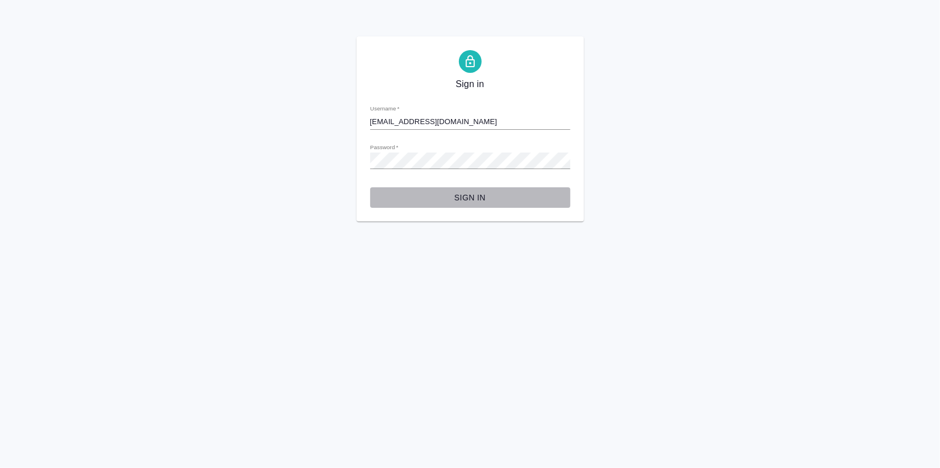
click at [466, 200] on span "Sign in" at bounding box center [470, 198] width 182 height 14
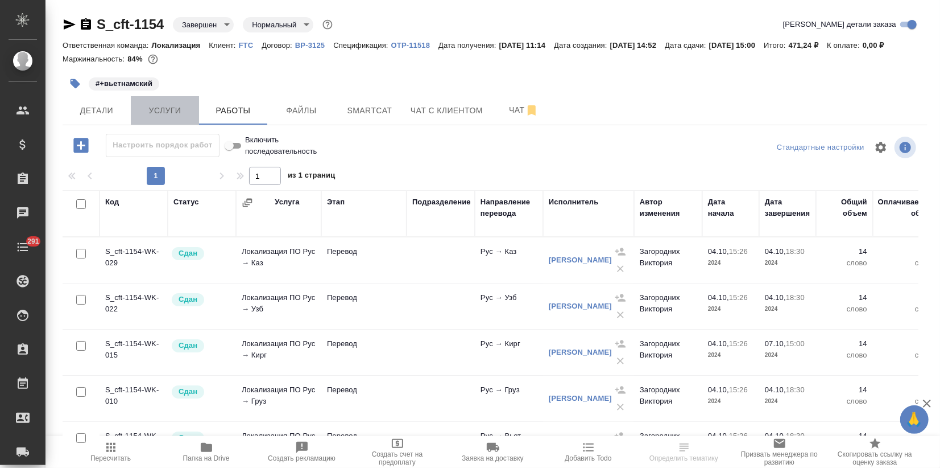
click at [171, 118] on span "Услуги" at bounding box center [165, 111] width 55 height 14
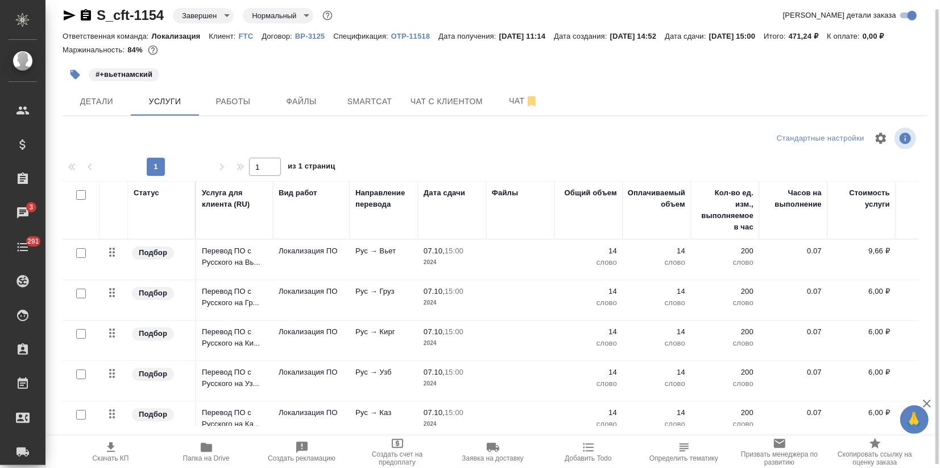
click at [348, 279] on td "Локализация ПО" at bounding box center [311, 259] width 77 height 40
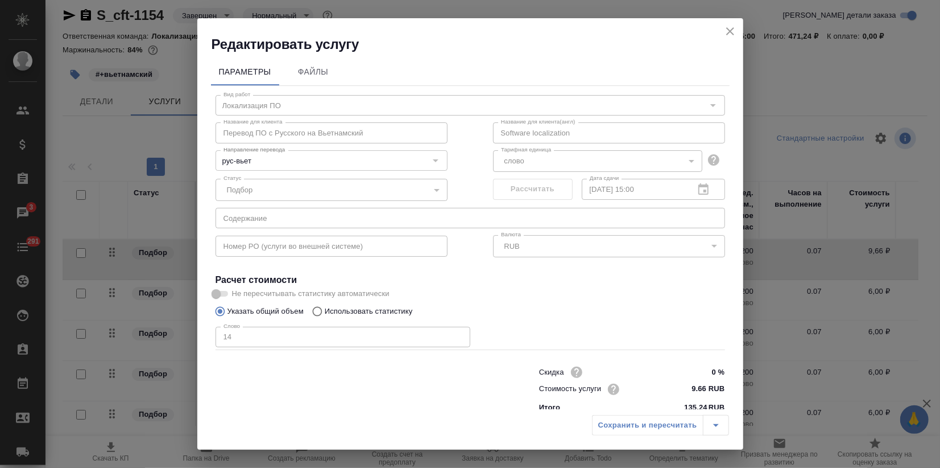
click at [198, 139] on div "Параметры Файлы Вид работ Локализация ПО Вид работ Название для клиента Перевод…" at bounding box center [470, 230] width 546 height 355
drag, startPoint x: 681, startPoint y: 385, endPoint x: 695, endPoint y: 387, distance: 13.8
click at [695, 387] on input "9.66 RUB" at bounding box center [704, 389] width 42 height 16
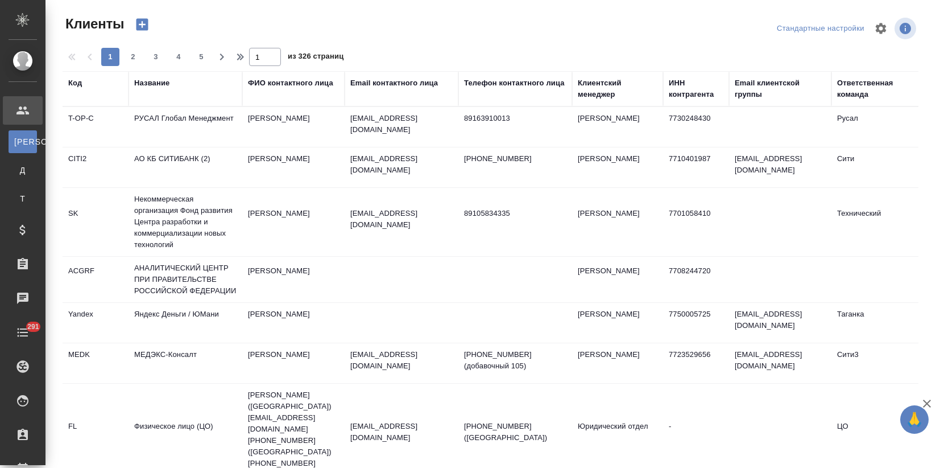
select select "RU"
drag, startPoint x: 159, startPoint y: 79, endPoint x: 164, endPoint y: 97, distance: 18.2
click at [159, 79] on div "Название" at bounding box center [151, 82] width 35 height 11
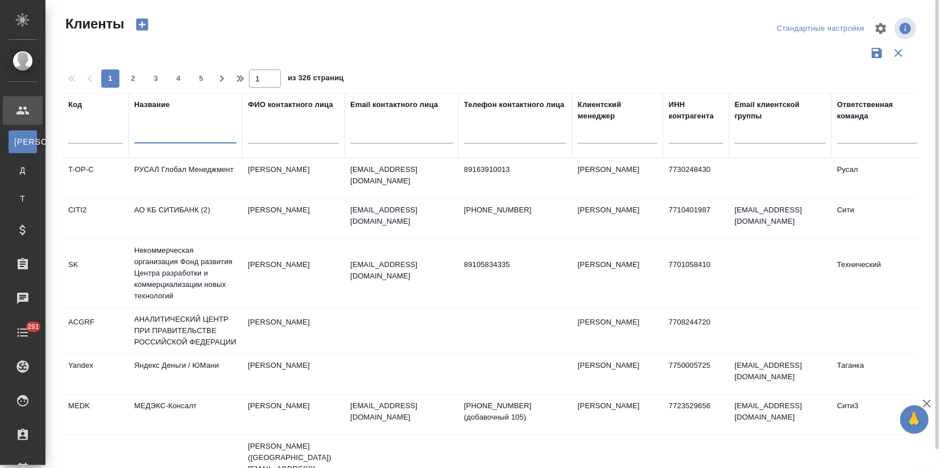
click at [169, 138] on input "text" at bounding box center [185, 136] width 102 height 14
type input "ftc"
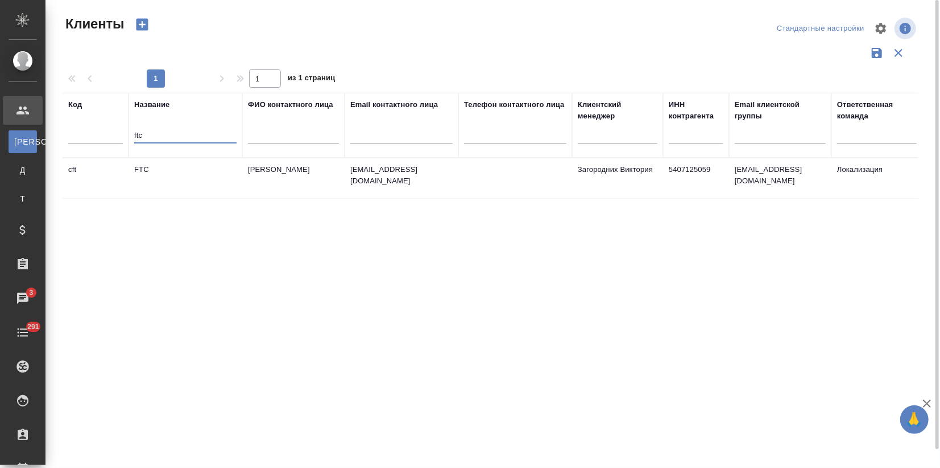
click at [288, 165] on td "[PERSON_NAME]" at bounding box center [293, 178] width 102 height 40
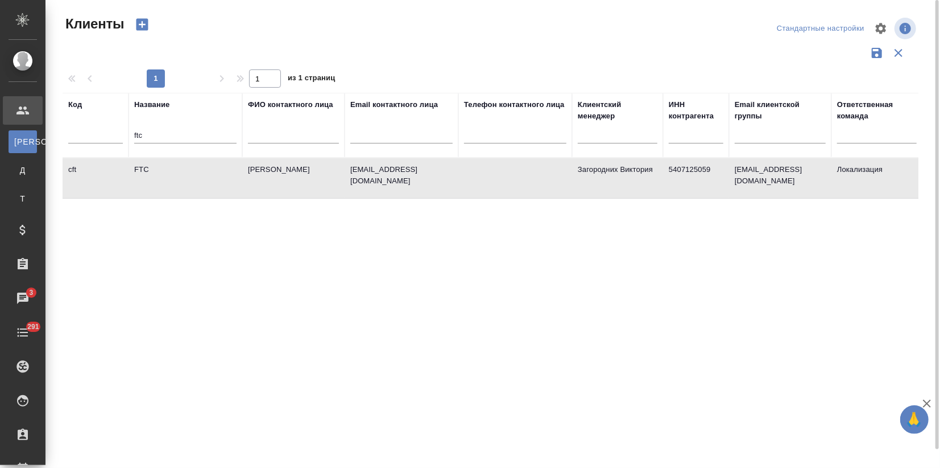
click at [288, 165] on td "[PERSON_NAME]" at bounding box center [293, 178] width 102 height 40
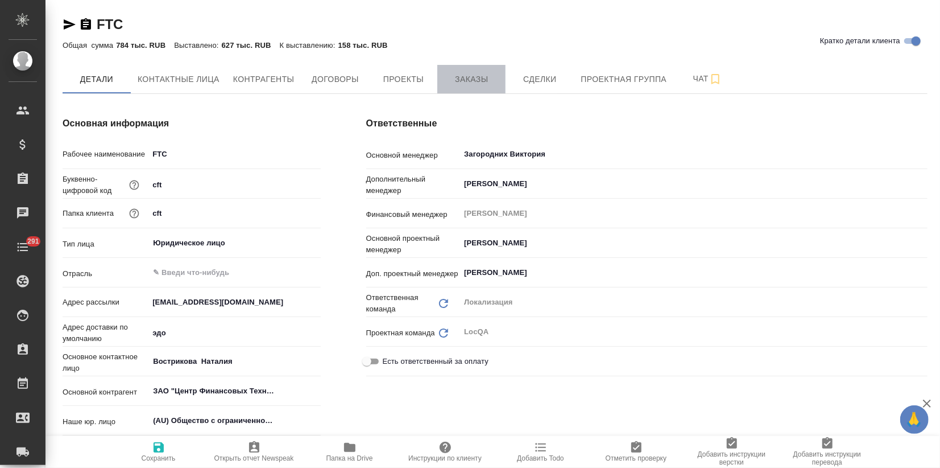
click at [460, 78] on span "Заказы" at bounding box center [471, 79] width 55 height 14
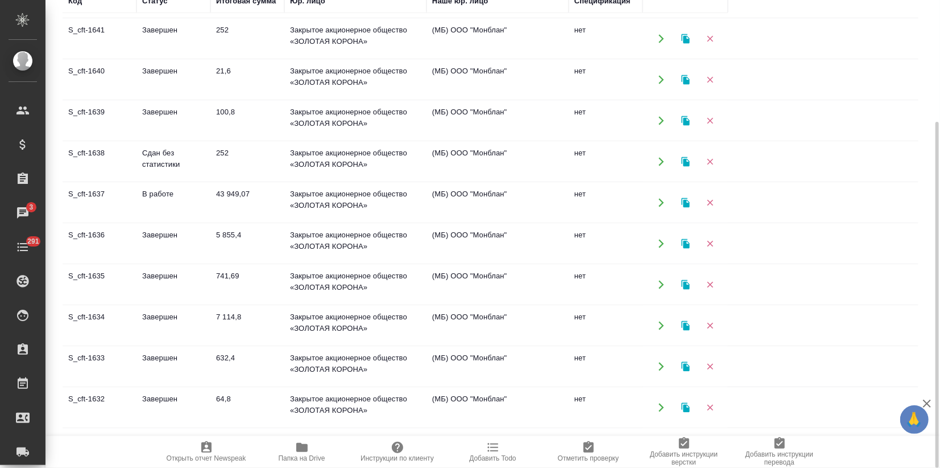
scroll to position [63, 0]
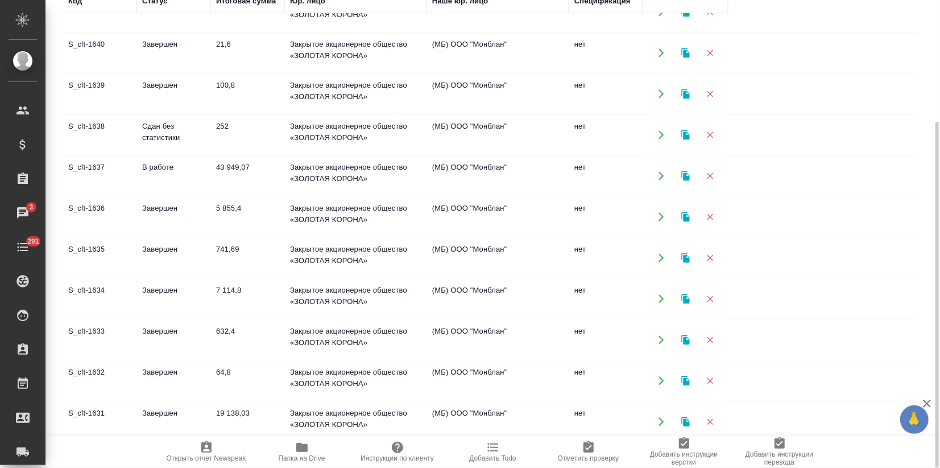
click at [200, 250] on td "Завершен" at bounding box center [174, 258] width 74 height 40
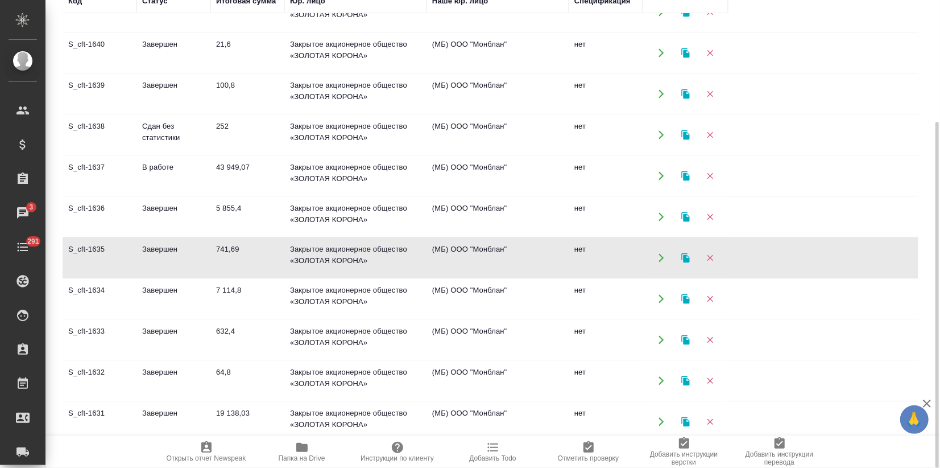
click at [200, 250] on td "Завершен" at bounding box center [174, 258] width 74 height 40
click at [184, 309] on td "Завершен" at bounding box center [174, 299] width 74 height 40
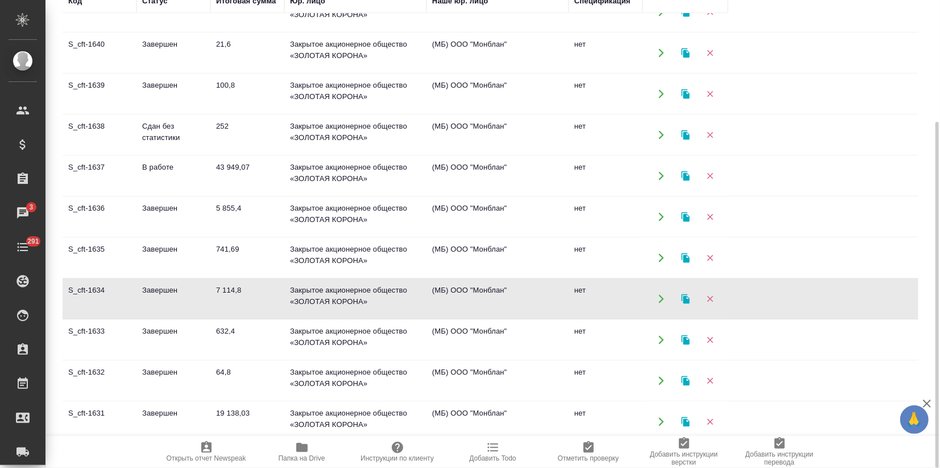
click at [184, 309] on td "Завершен" at bounding box center [174, 299] width 74 height 40
click at [204, 339] on td "Завершен" at bounding box center [174, 340] width 74 height 40
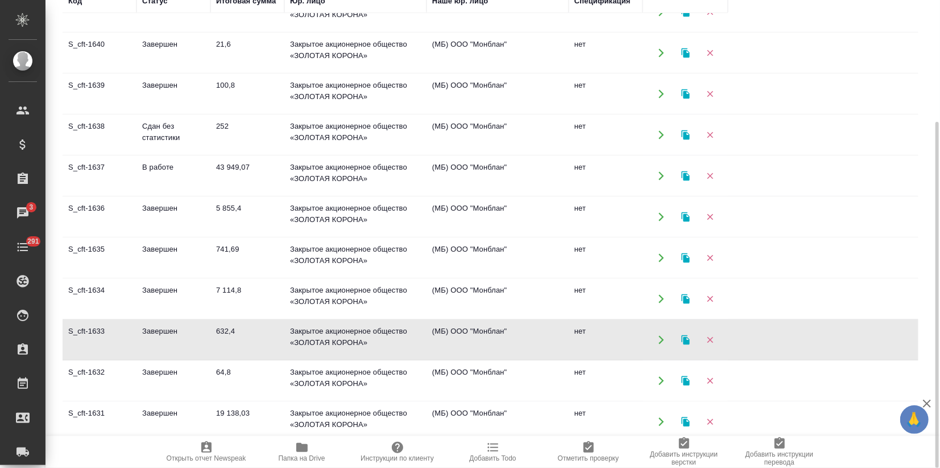
click at [150, 408] on td "Завершен" at bounding box center [174, 422] width 74 height 40
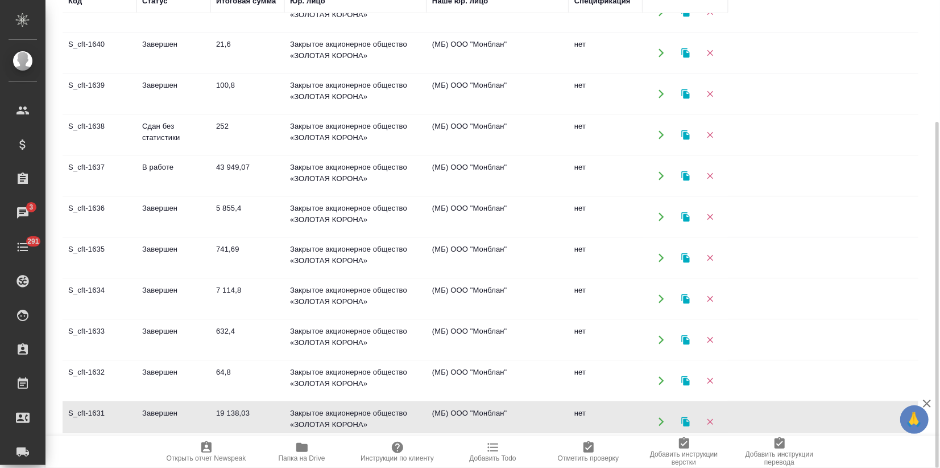
click at [150, 408] on td "Завершен" at bounding box center [174, 422] width 74 height 40
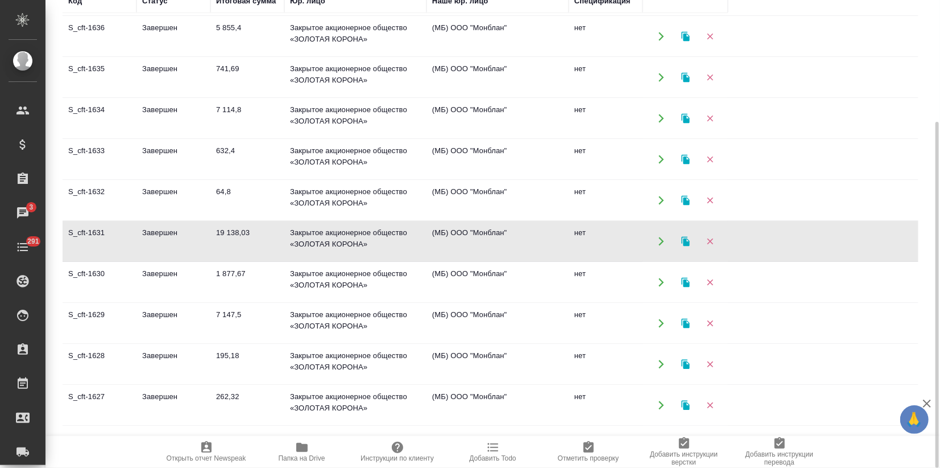
scroll to position [253, 0]
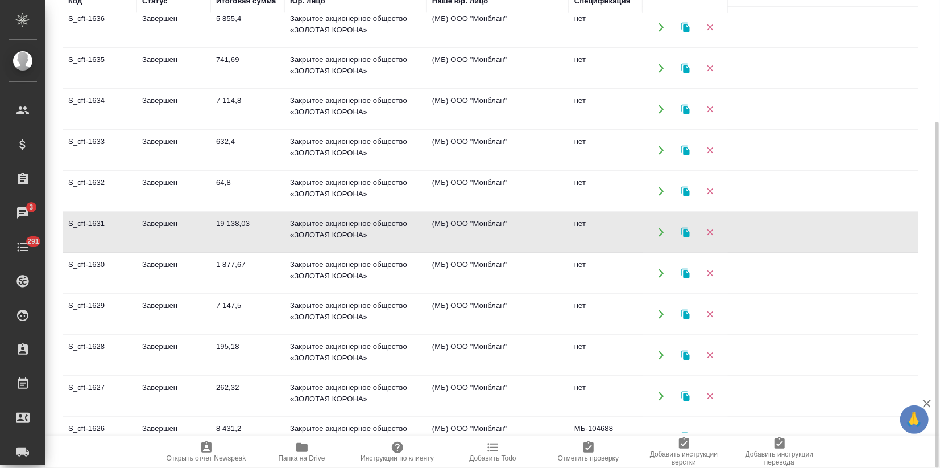
click at [209, 274] on td "Завершен" at bounding box center [174, 273] width 74 height 40
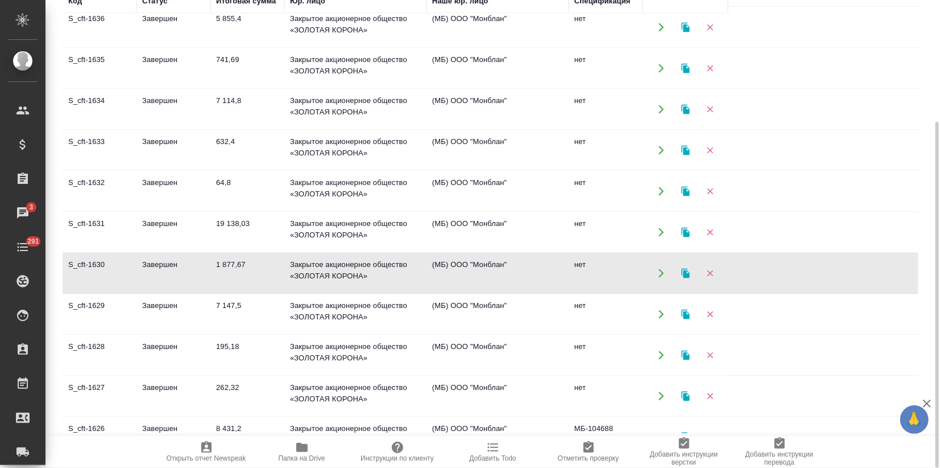
click at [175, 319] on td "Завершен" at bounding box center [174, 314] width 74 height 40
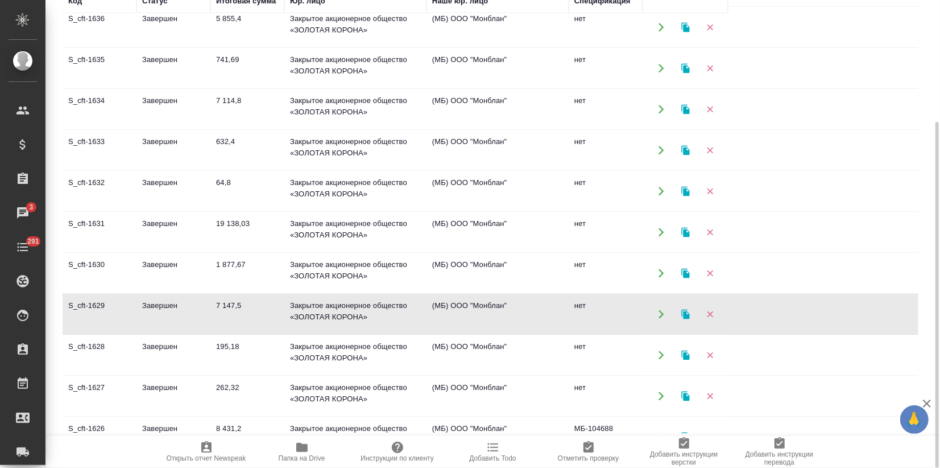
click at [175, 319] on td "Завершен" at bounding box center [174, 314] width 74 height 40
click at [679, 313] on button "button" at bounding box center [685, 313] width 23 height 23
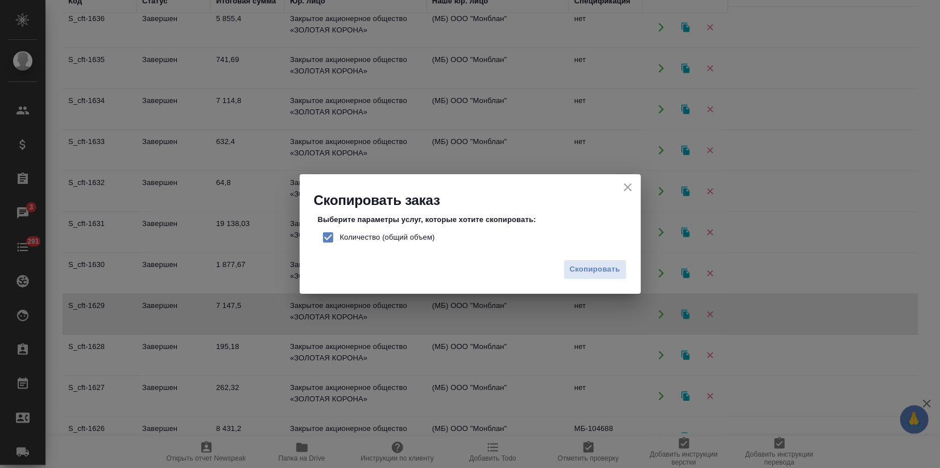
click at [330, 234] on input "Количество (общий объем)" at bounding box center [328, 237] width 24 height 24
checkbox input "false"
click at [595, 267] on span "Скопировать" at bounding box center [595, 269] width 51 height 13
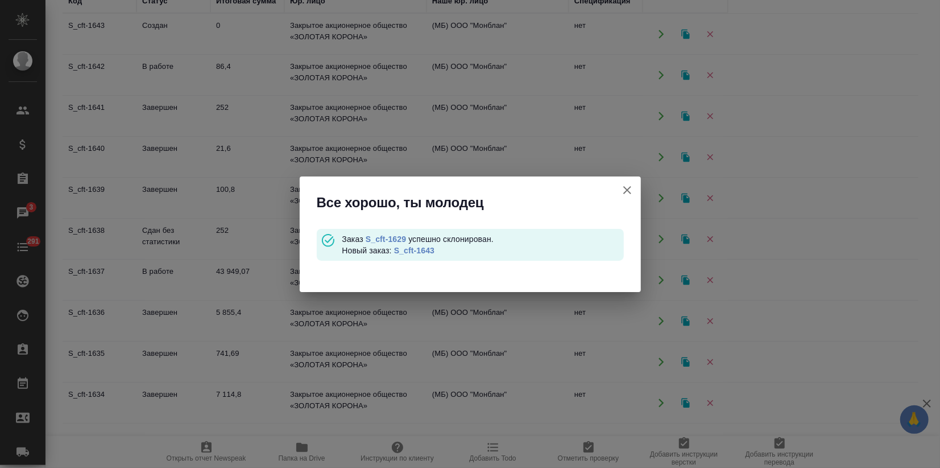
scroll to position [0, 0]
click at [423, 251] on link "S_cft-1643" at bounding box center [414, 250] width 40 height 9
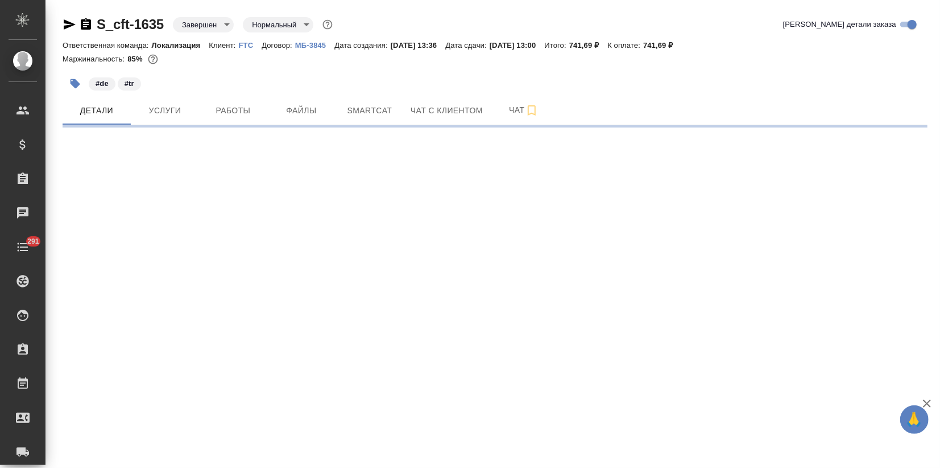
select select "RU"
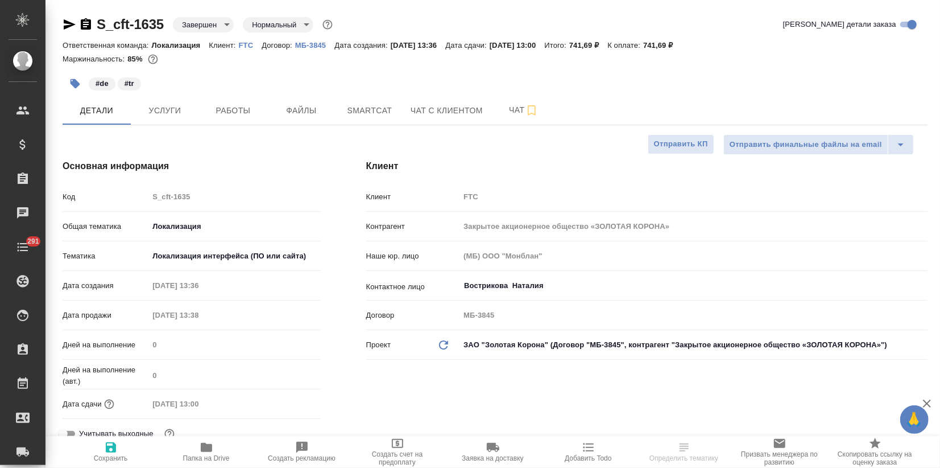
type textarea "x"
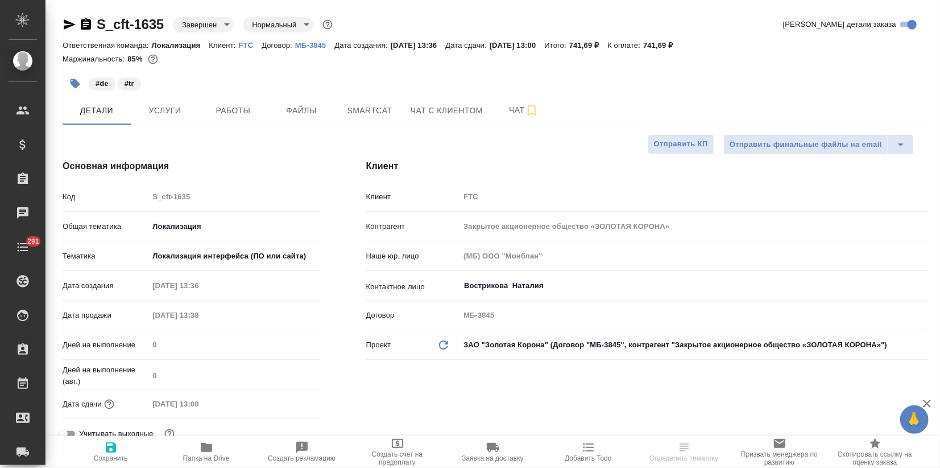
type textarea "x"
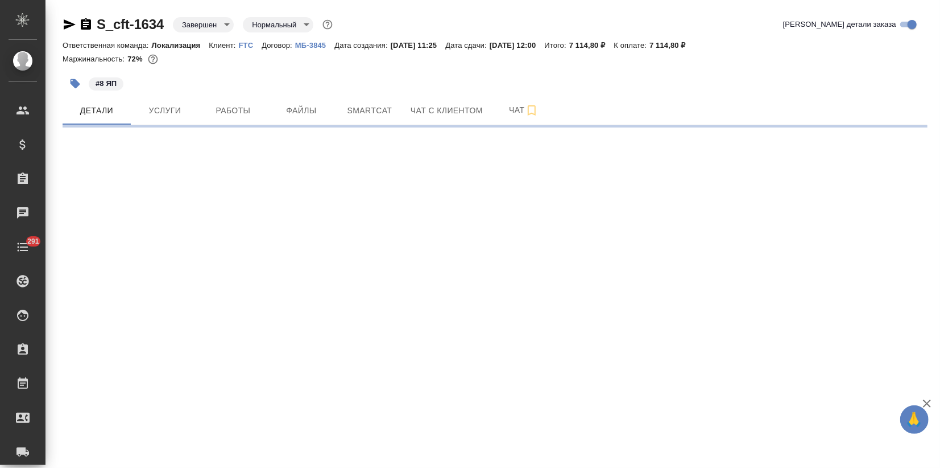
select select "RU"
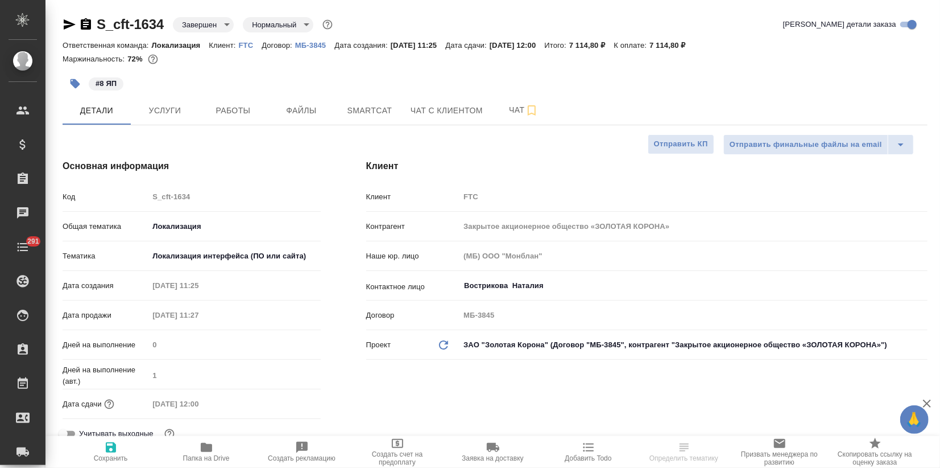
type textarea "x"
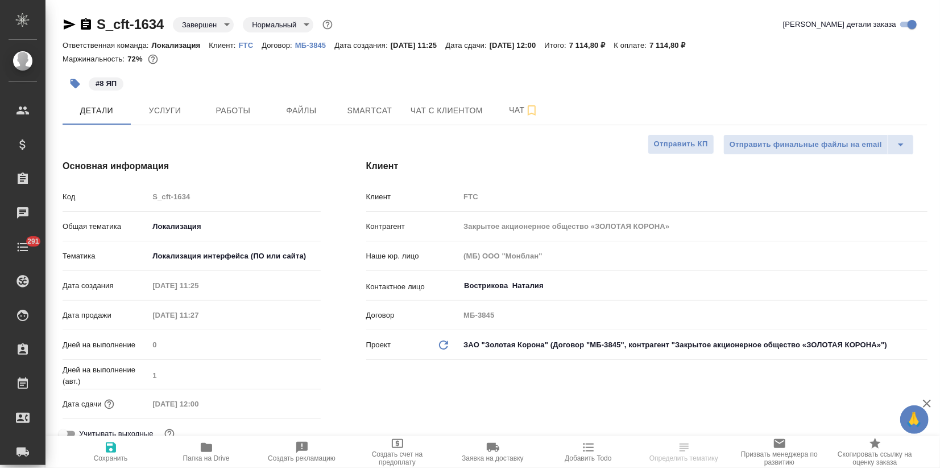
type textarea "x"
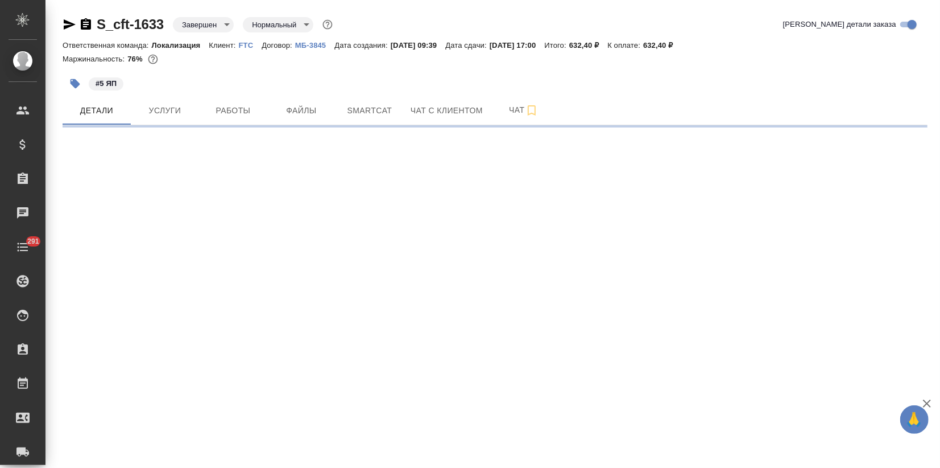
select select "RU"
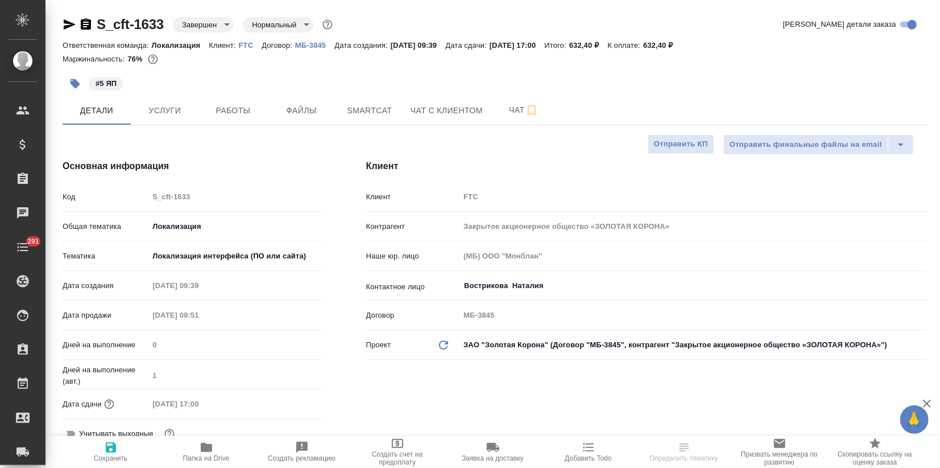
type textarea "x"
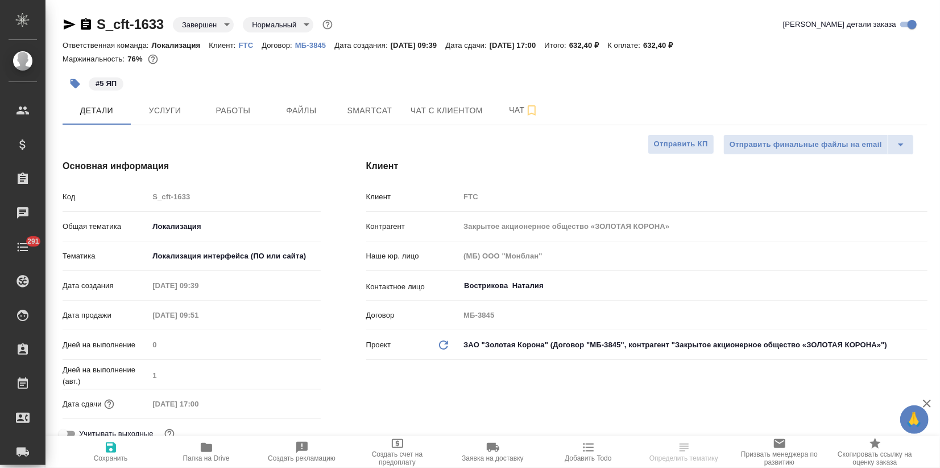
type textarea "x"
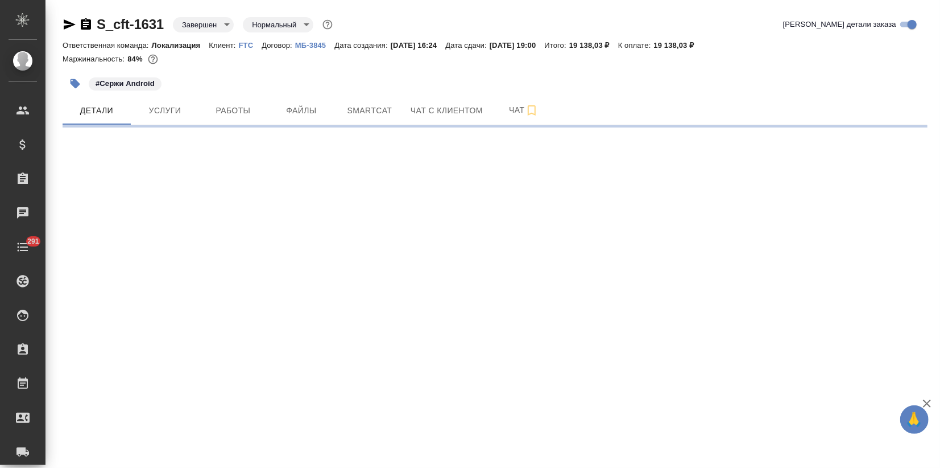
select select "RU"
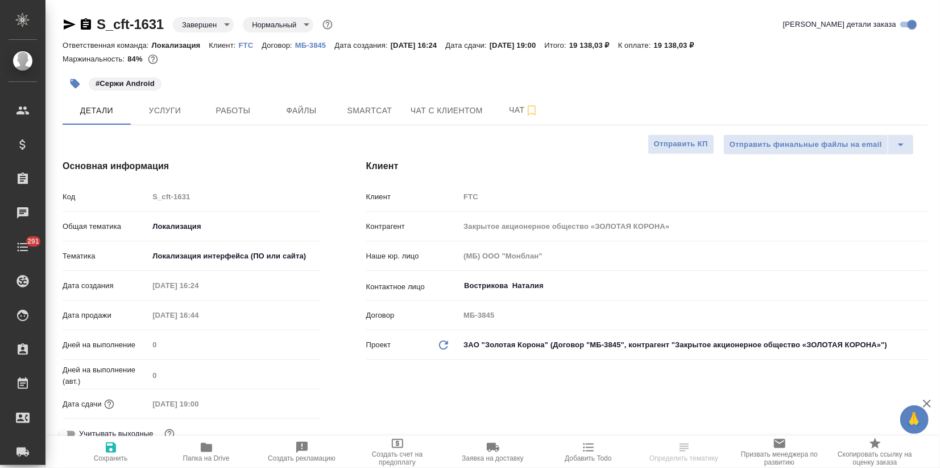
type textarea "x"
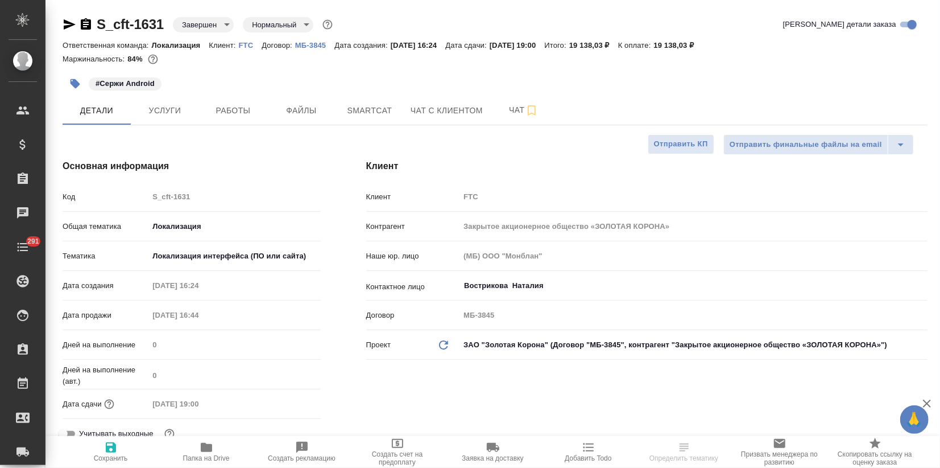
type textarea "x"
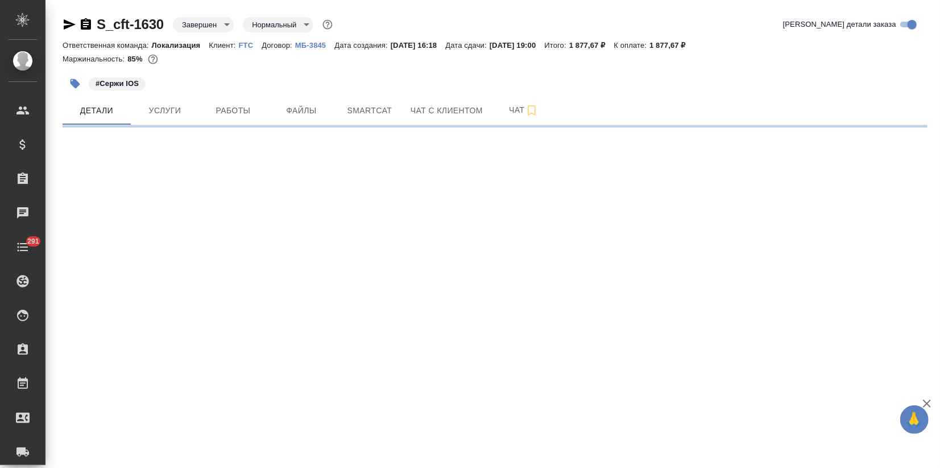
select select "RU"
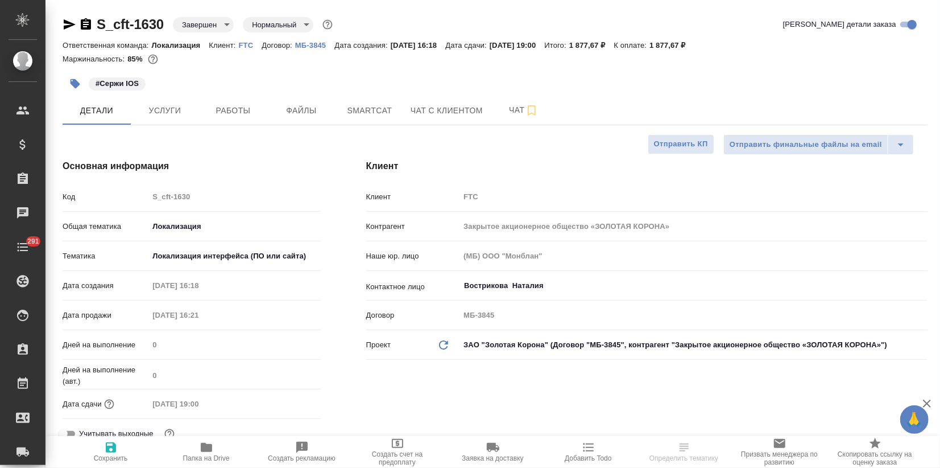
type textarea "x"
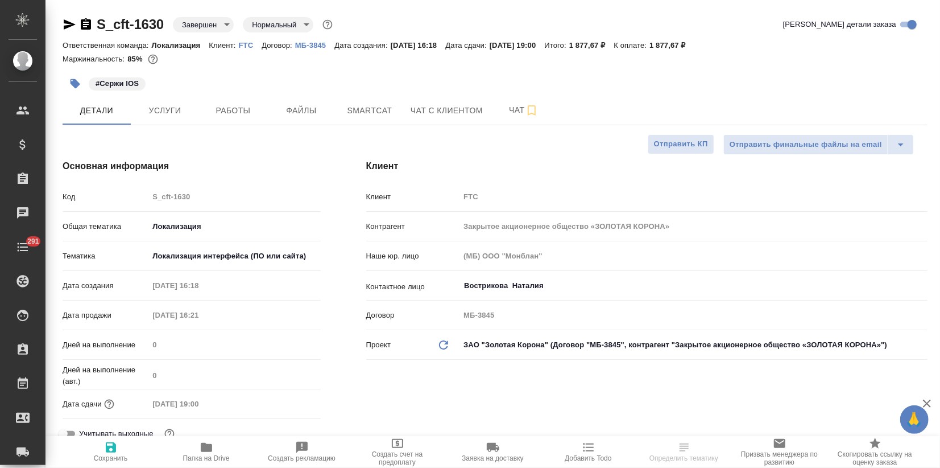
type textarea "x"
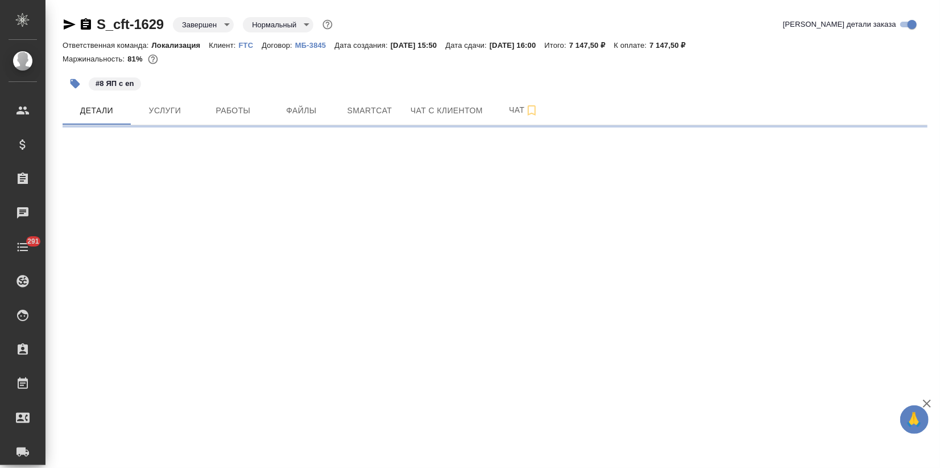
select select "RU"
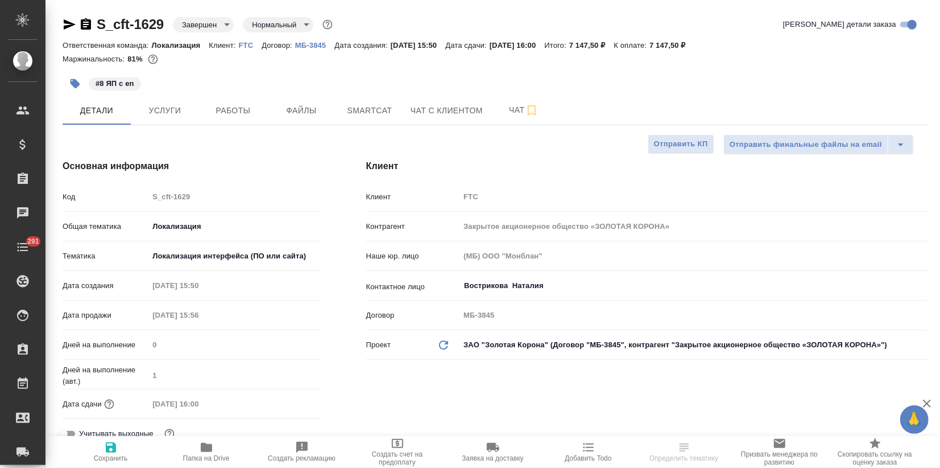
type textarea "x"
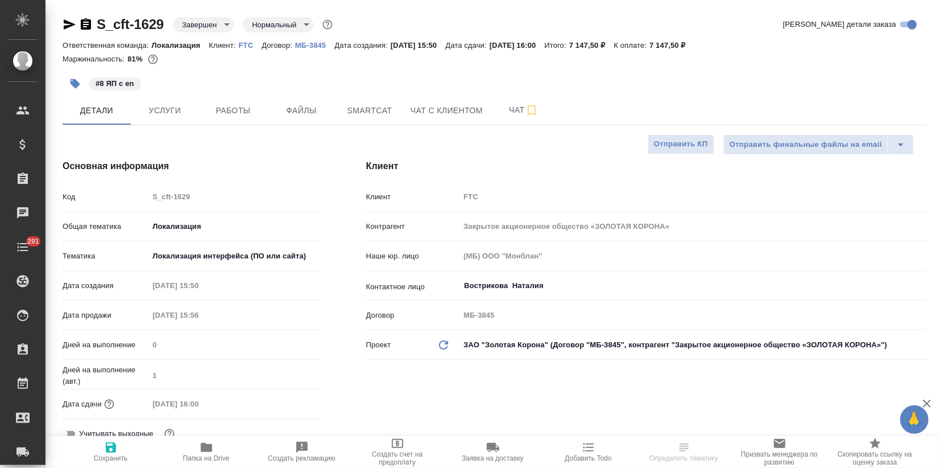
type textarea "x"
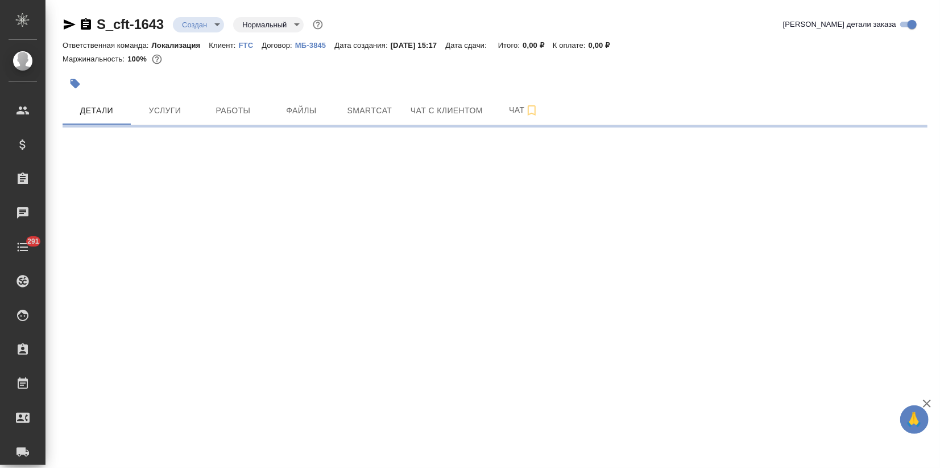
select select "RU"
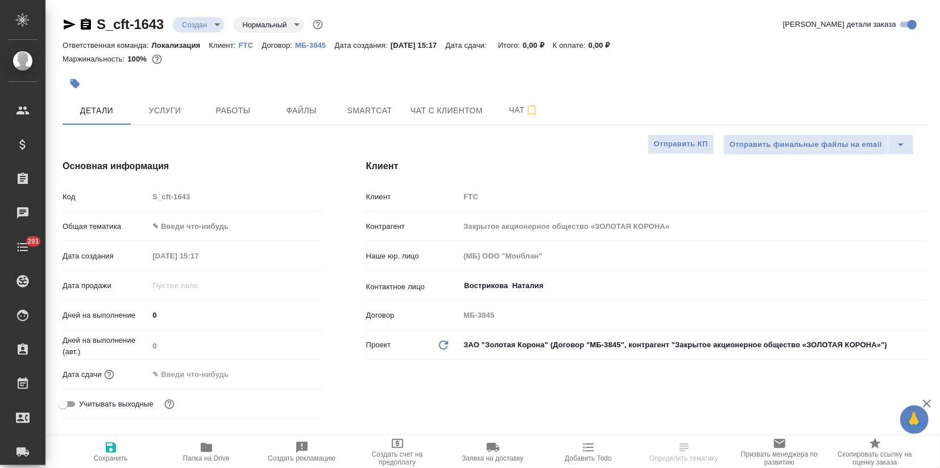
type textarea "x"
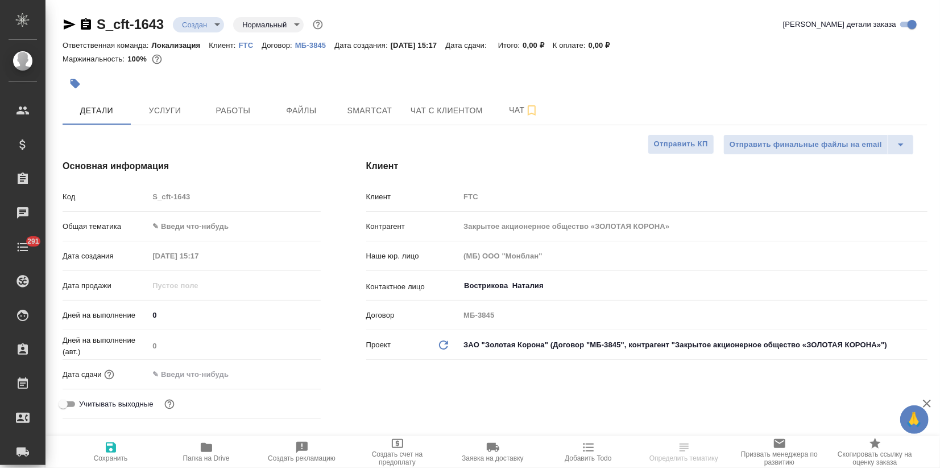
type textarea "x"
drag, startPoint x: 165, startPoint y: 24, endPoint x: 55, endPoint y: 17, distance: 110.6
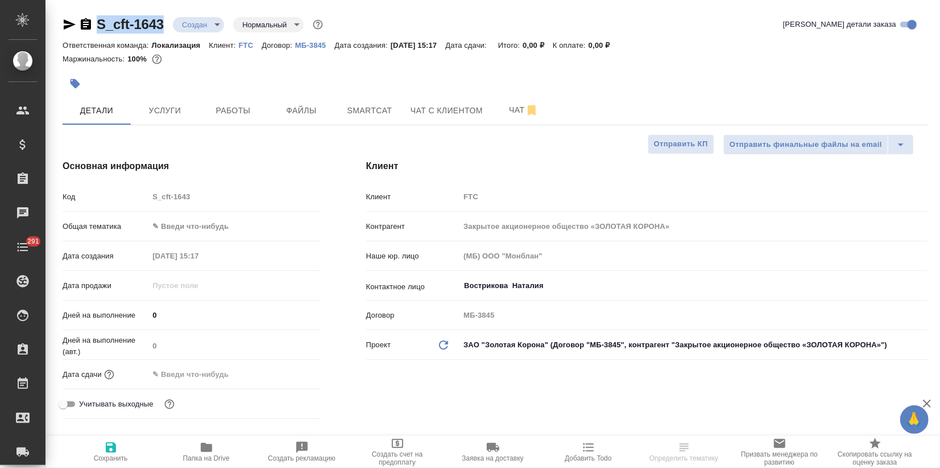
copy link "S_cft-1643"
type textarea "x"
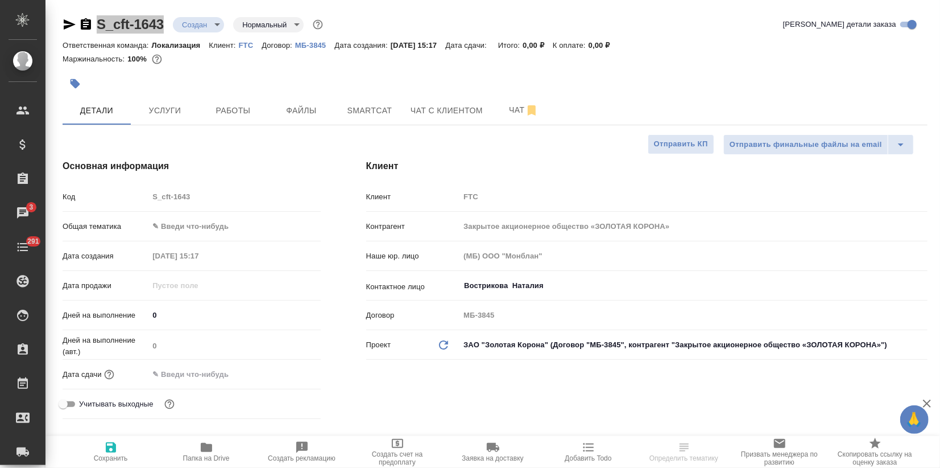
select select "RU"
type textarea "x"
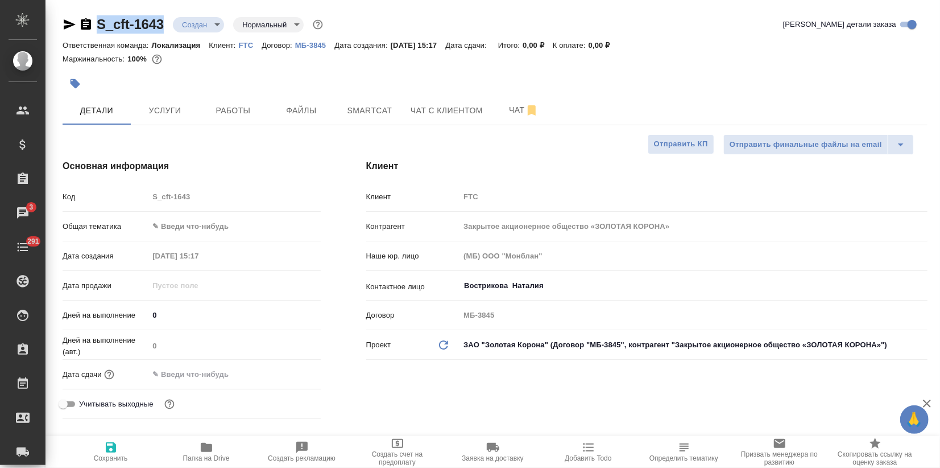
type textarea "x"
click at [172, 226] on body "🙏 .cls-1 fill:#fff; AWATERA Zagorodnikh Viktoria Клиенты Спецификации Заказы 3 …" at bounding box center [470, 234] width 940 height 468
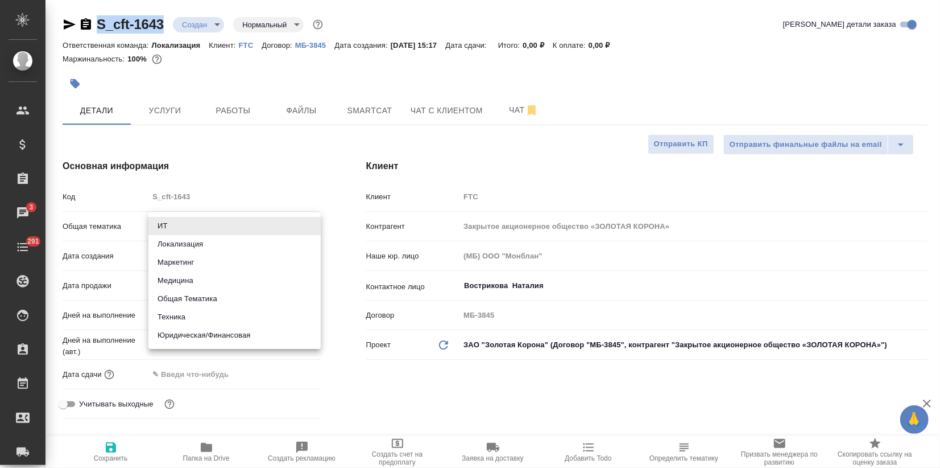
click at [182, 255] on li "Маркетинг" at bounding box center [234, 262] width 172 height 18
type input "marketing"
type textarea "x"
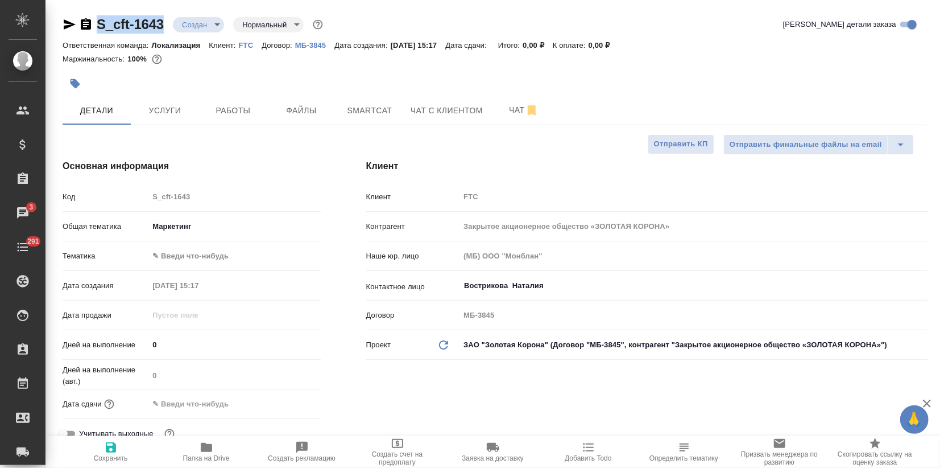
click at [187, 223] on body "🙏 .cls-1 fill:#fff; AWATERA Zagorodnikh Viktoria Клиенты Спецификации Заказы 3 …" at bounding box center [470, 234] width 940 height 468
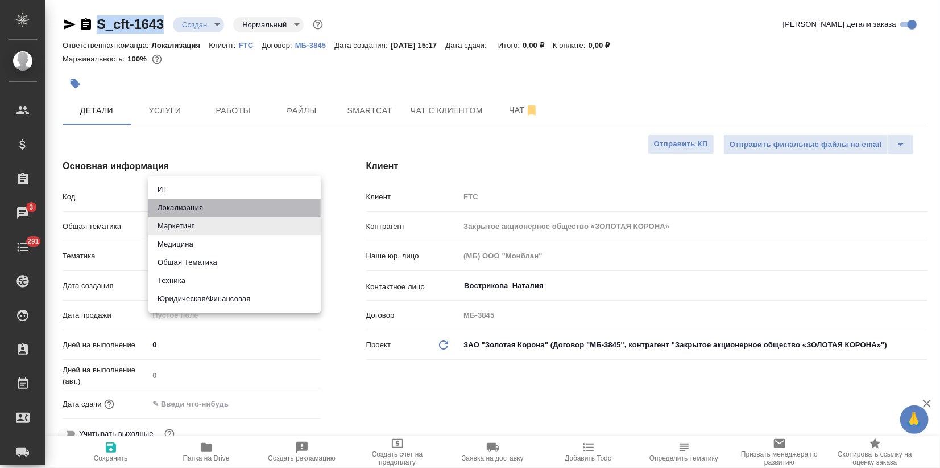
click at [187, 212] on li "Локализация" at bounding box center [234, 208] width 172 height 18
type input "local"
type textarea "x"
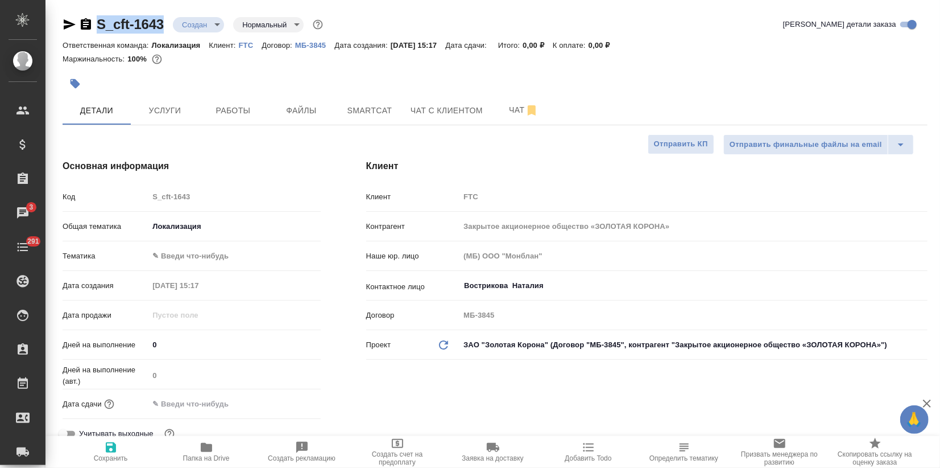
click at [177, 231] on body "🙏 .cls-1 fill:#fff; AWATERA Zagorodnikh Viktoria Клиенты Спецификации Заказы 3 …" at bounding box center [470, 234] width 940 height 468
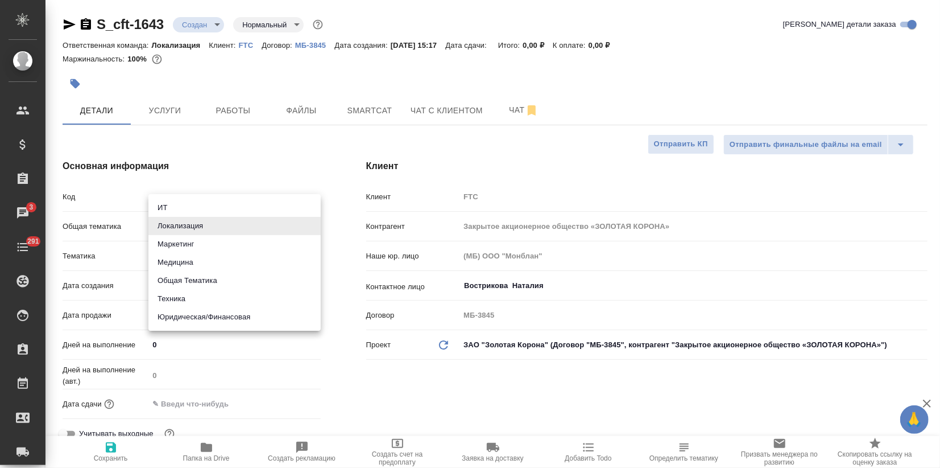
click at [339, 152] on div at bounding box center [470, 234] width 940 height 468
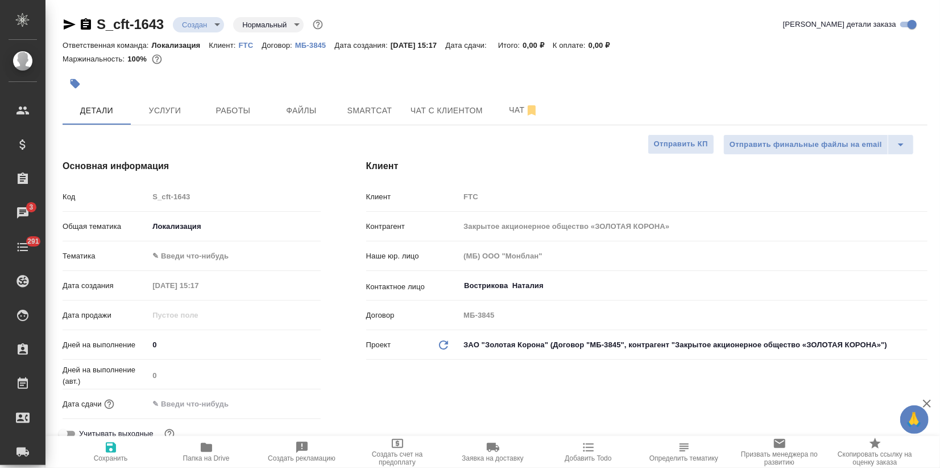
click at [196, 258] on body "🙏 .cls-1 fill:#fff; AWATERA Zagorodnikh Viktoria Клиенты Спецификации Заказы 3 …" at bounding box center [470, 234] width 940 height 468
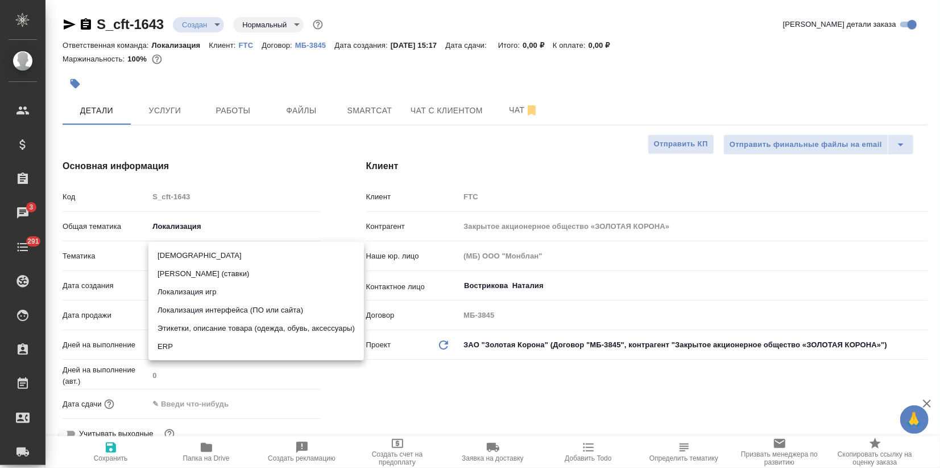
click at [208, 305] on li "Локализация интерфейса (ПО или сайта)" at bounding box center [256, 310] width 216 height 18
type textarea "x"
type input "5a8b8b956a9677013d343e0d"
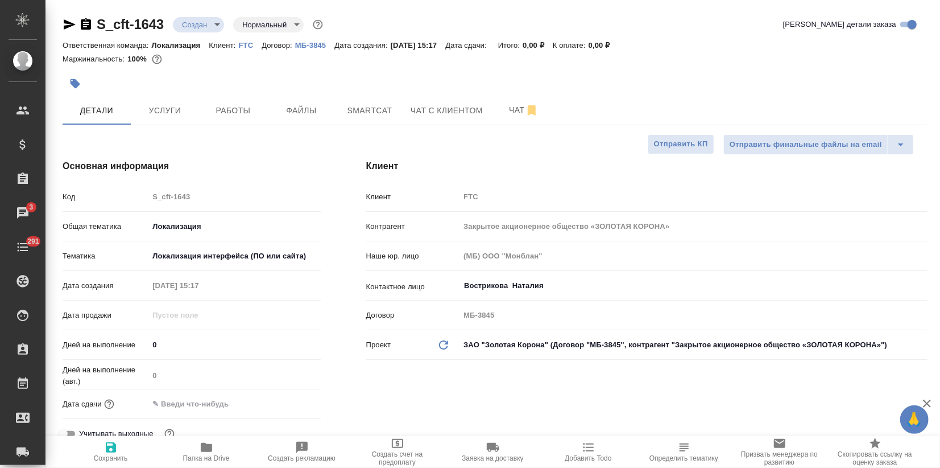
click at [108, 449] on icon "button" at bounding box center [111, 447] width 10 height 10
type textarea "x"
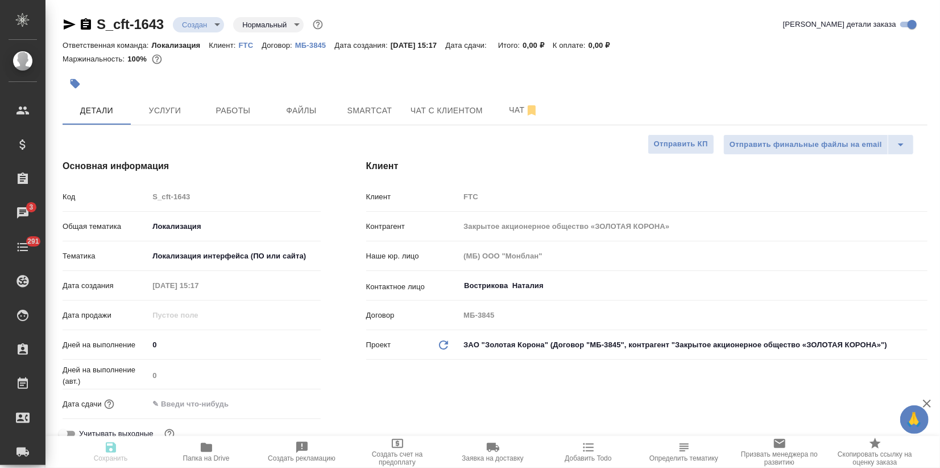
type textarea "x"
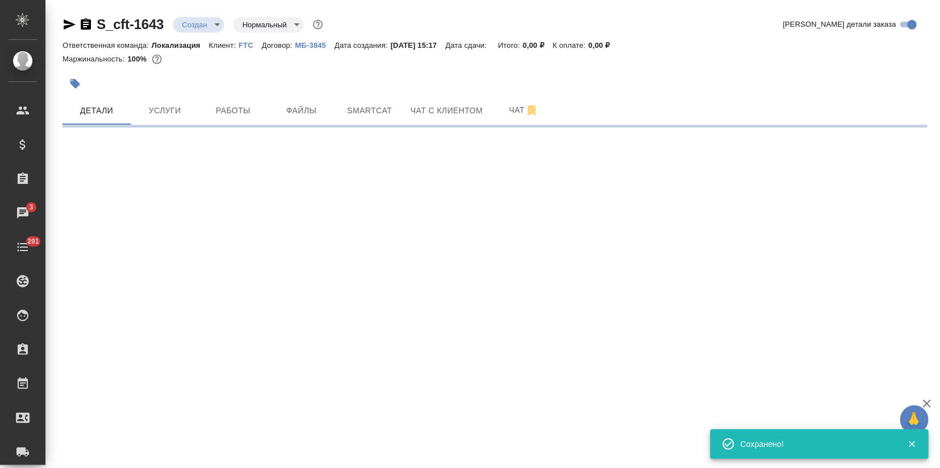
select select "RU"
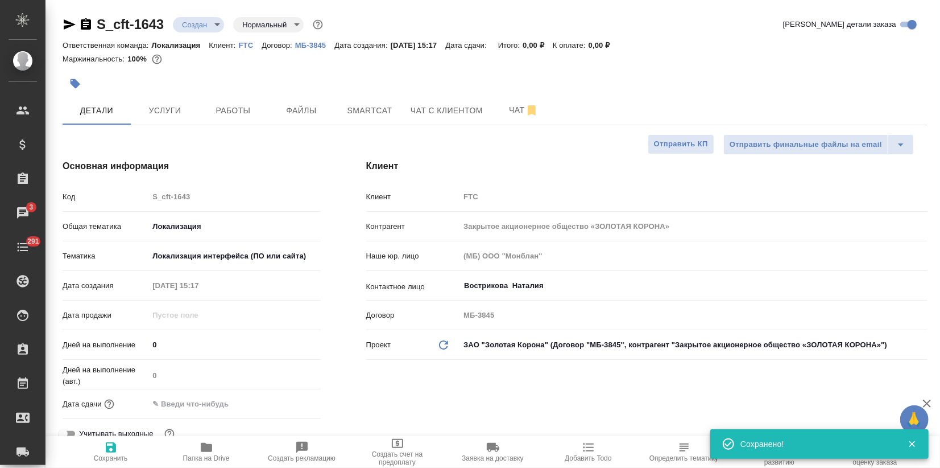
type textarea "x"
click at [170, 102] on button "Услуги" at bounding box center [165, 110] width 68 height 28
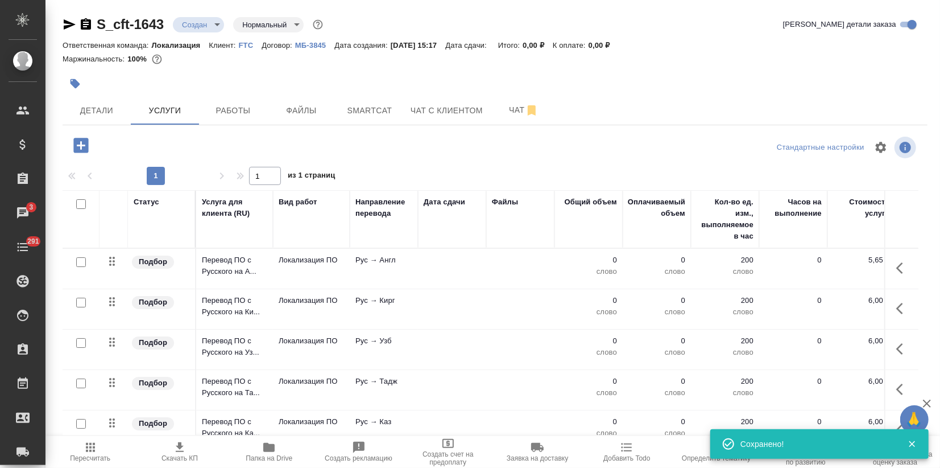
click at [77, 149] on icon "button" at bounding box center [80, 145] width 15 height 15
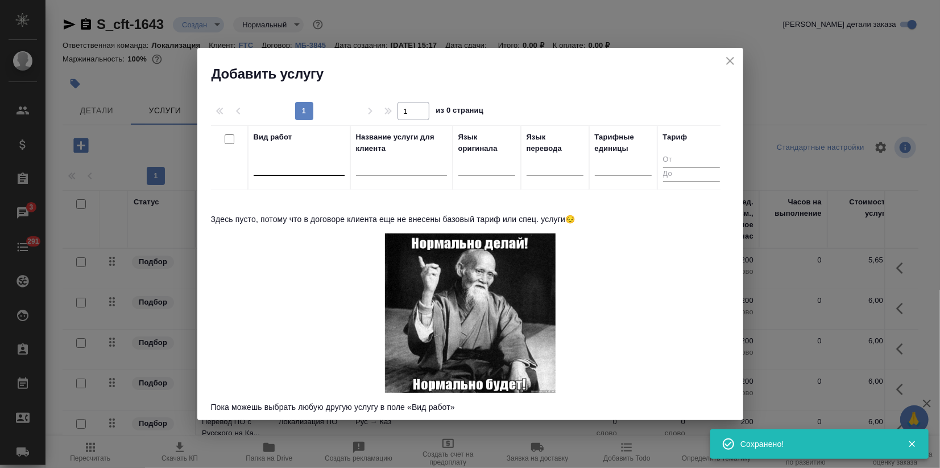
click at [278, 170] on div at bounding box center [299, 164] width 91 height 16
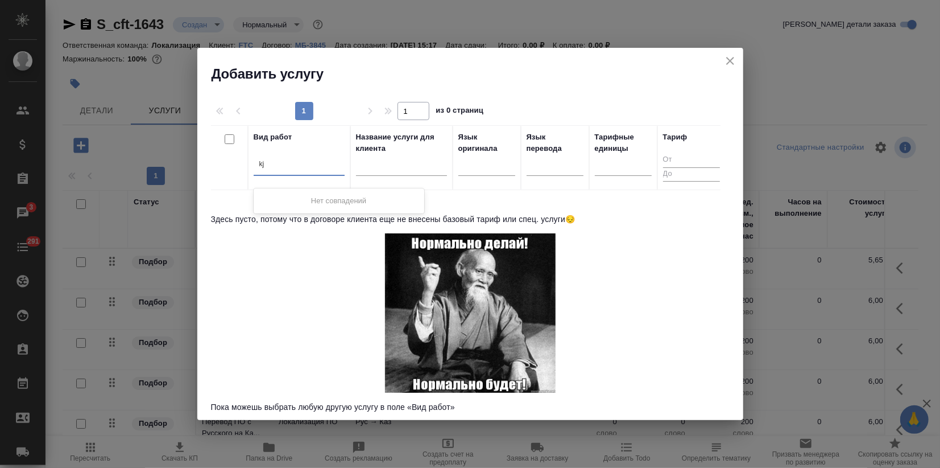
type input "k"
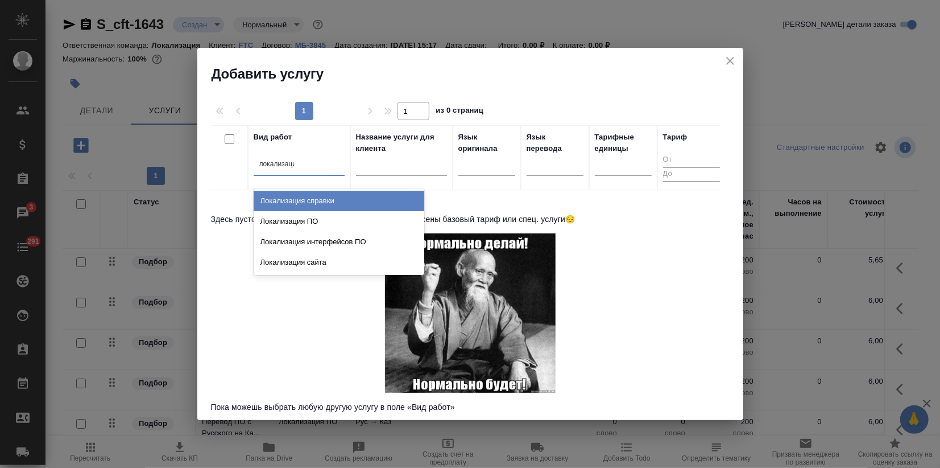
type input "локализация"
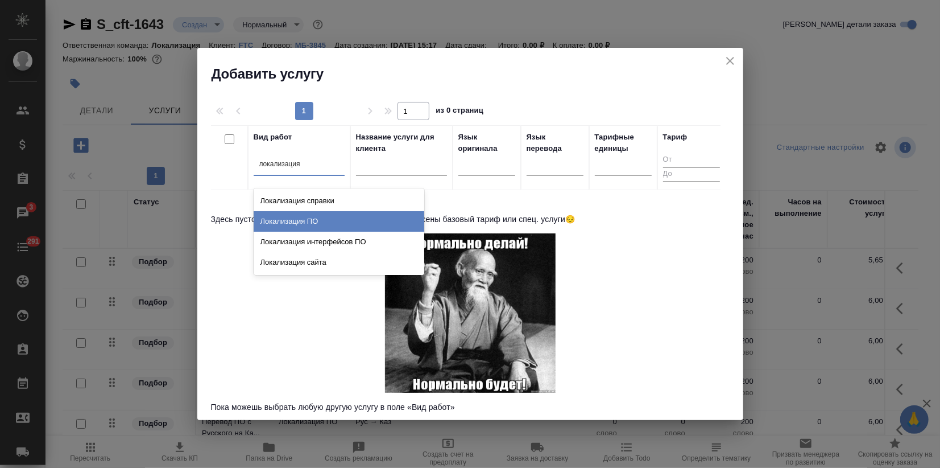
click at [270, 218] on div "Локализация ПО" at bounding box center [339, 221] width 171 height 20
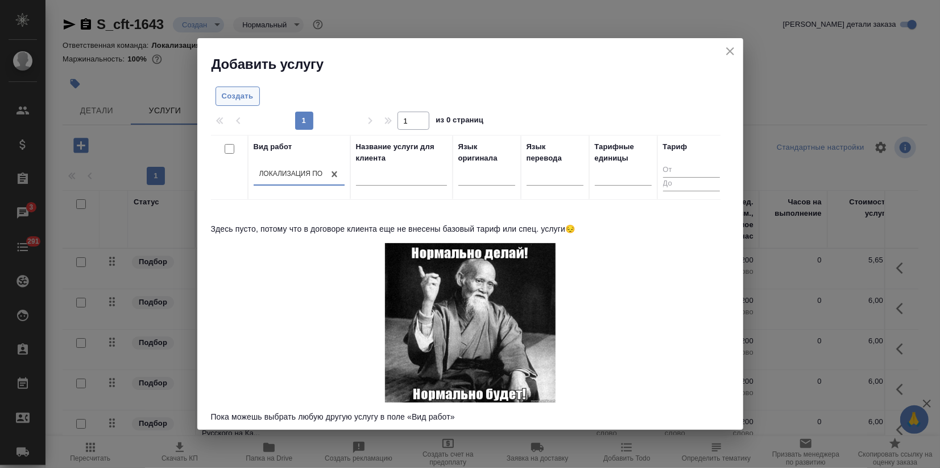
click at [241, 103] on button "Создать" at bounding box center [238, 96] width 44 height 20
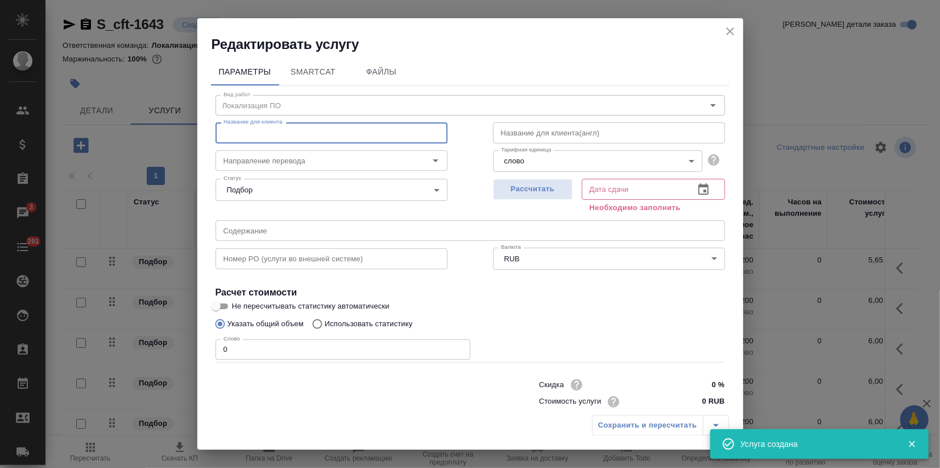
click at [284, 142] on input "text" at bounding box center [332, 132] width 232 height 20
paste input "Перевод ПО с Русского на Вьетнамский"
type input "Перевод ПО с Русского на Вьетнамский"
click at [275, 165] on input "Направление перевода" at bounding box center [312, 161] width 187 height 14
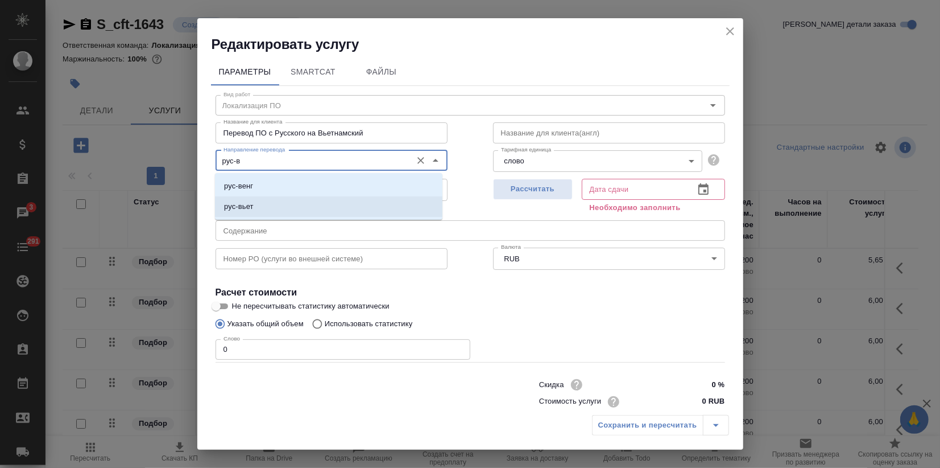
click at [258, 212] on li "рус-вьет" at bounding box center [329, 206] width 228 height 20
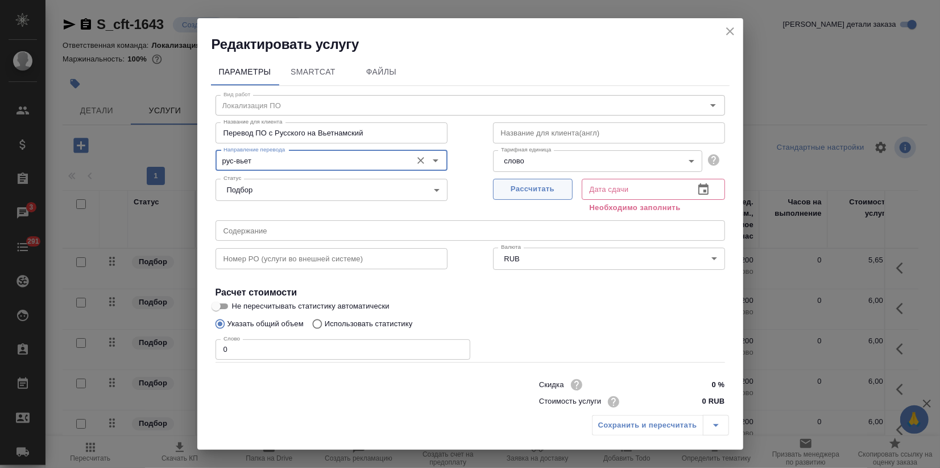
type input "рус-вьет"
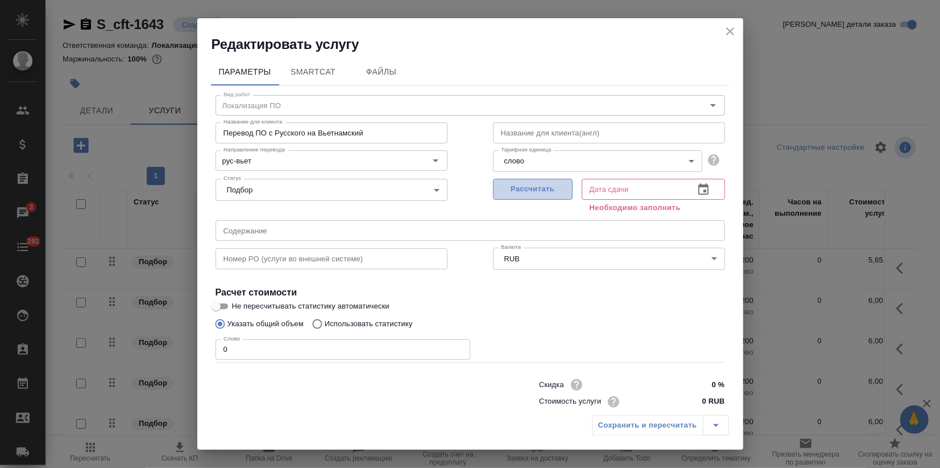
click at [541, 187] on span "Рассчитать" at bounding box center [532, 189] width 67 height 13
type input "09.10.2025 15:18"
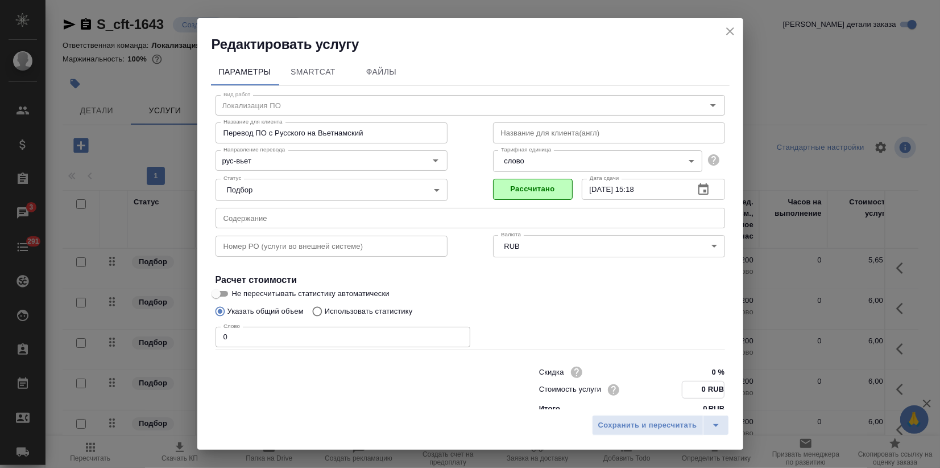
click at [694, 391] on input "0 RUB" at bounding box center [704, 389] width 42 height 16
paste input "9.66"
type input "9.66 RUB"
click at [673, 425] on span "Сохранить и пересчитать" at bounding box center [647, 425] width 99 height 13
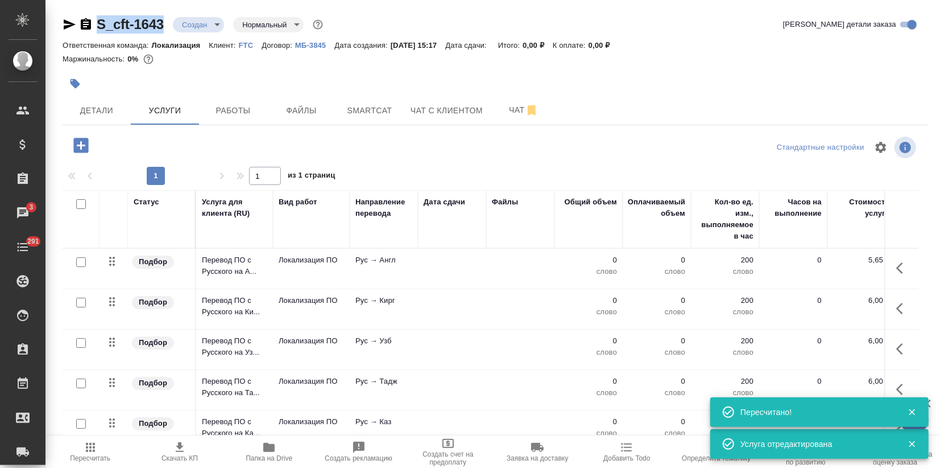
drag, startPoint x: 167, startPoint y: 22, endPoint x: 84, endPoint y: 17, distance: 82.6
click at [84, 17] on div "S_cft-1643 Создан new Нормальный normal" at bounding box center [194, 24] width 263 height 18
copy link "S_cft-1643"
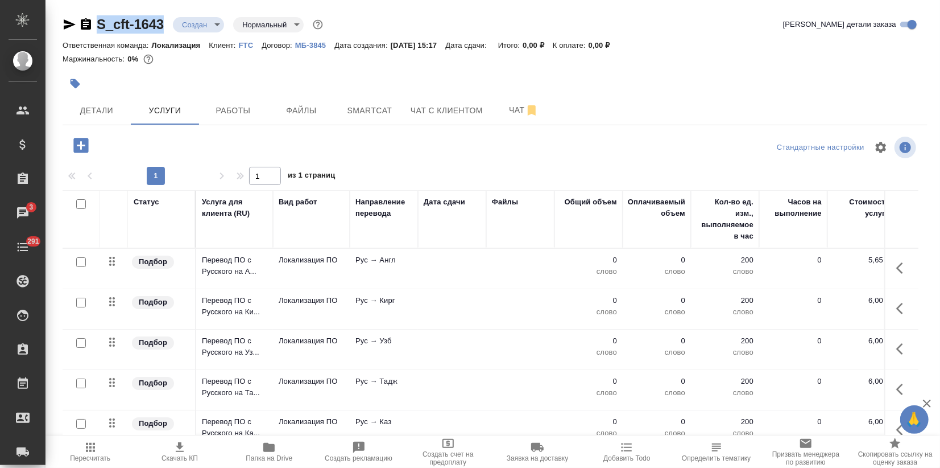
click at [78, 200] on input "checkbox" at bounding box center [81, 204] width 10 height 10
checkbox input "true"
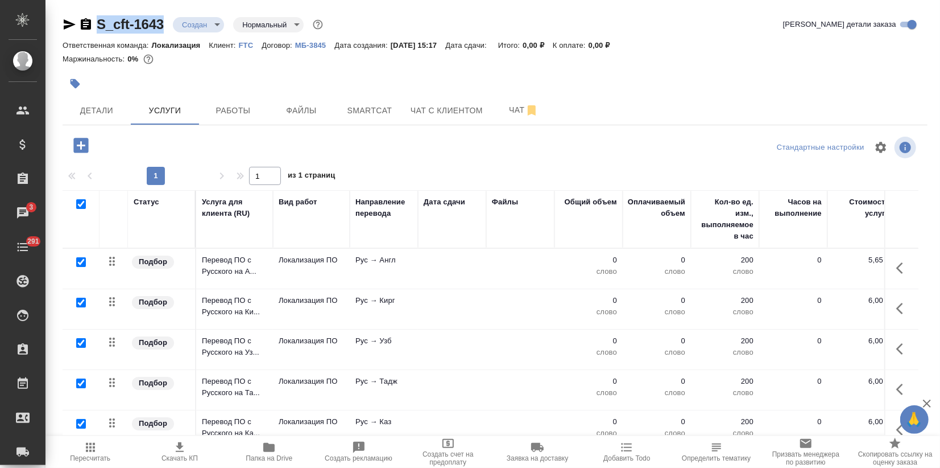
checkbox input "true"
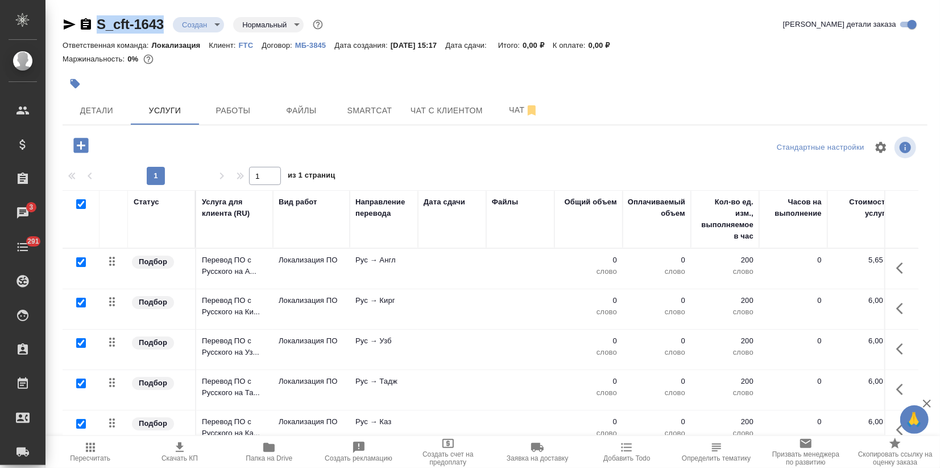
checkbox input "true"
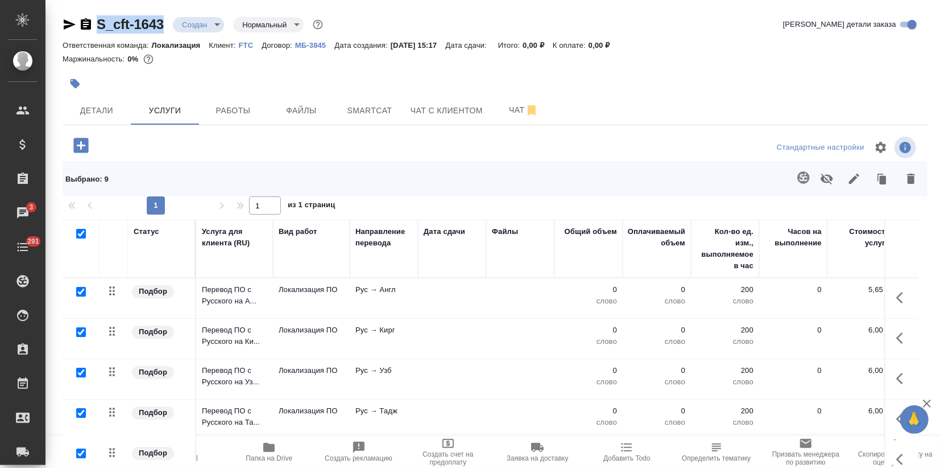
click at [77, 293] on input "checkbox" at bounding box center [81, 292] width 10 height 10
checkbox input "false"
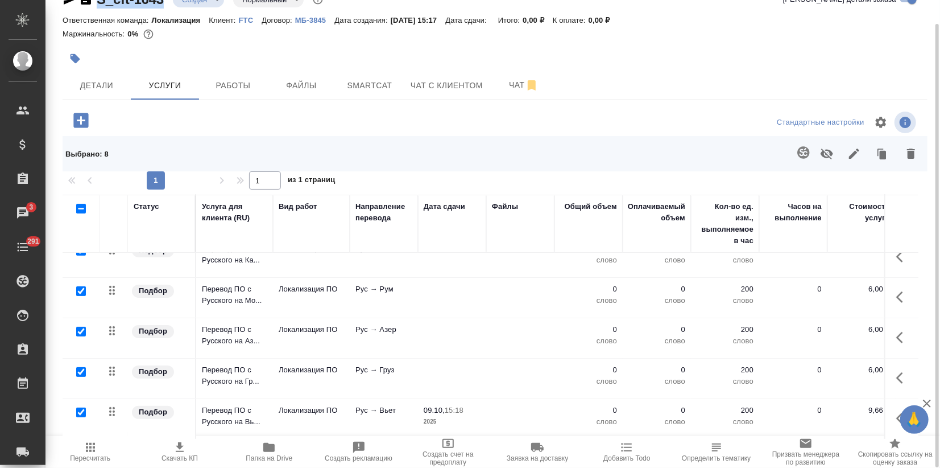
scroll to position [186, 0]
click at [81, 407] on input "checkbox" at bounding box center [81, 412] width 10 height 10
checkbox input "false"
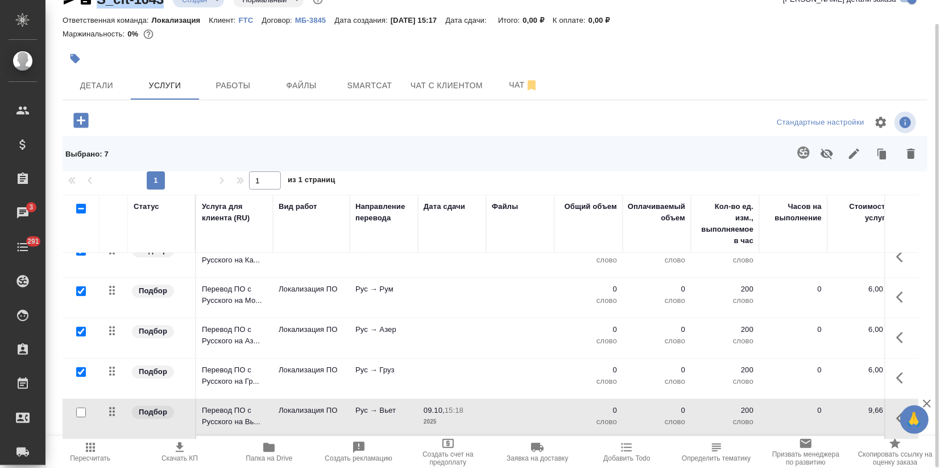
click at [81, 367] on input "checkbox" at bounding box center [81, 372] width 10 height 10
checkbox input "false"
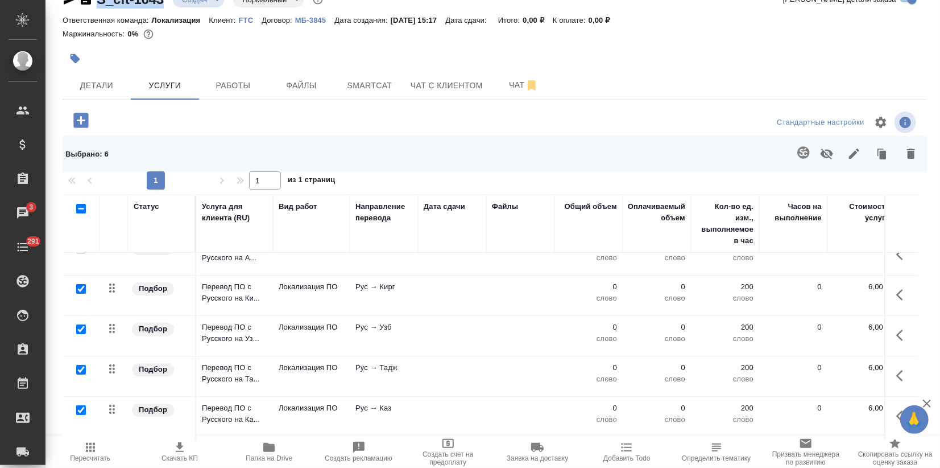
scroll to position [0, 0]
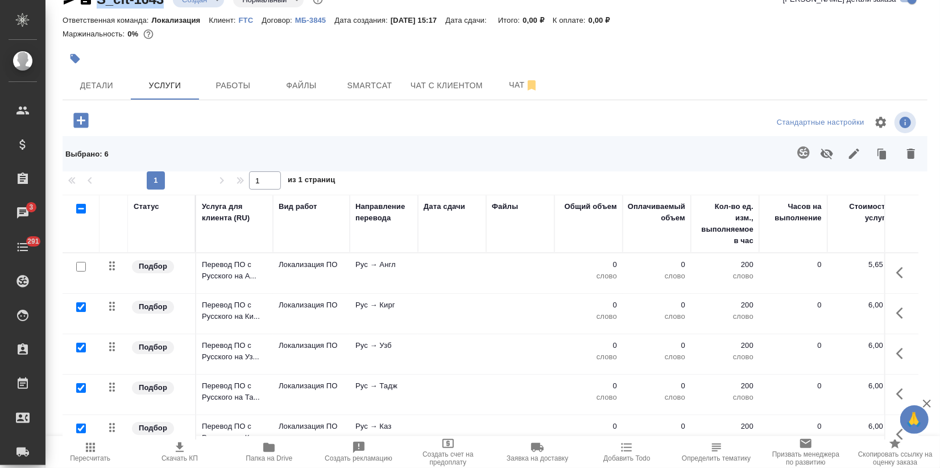
click at [77, 303] on input "checkbox" at bounding box center [81, 307] width 10 height 10
checkbox input "false"
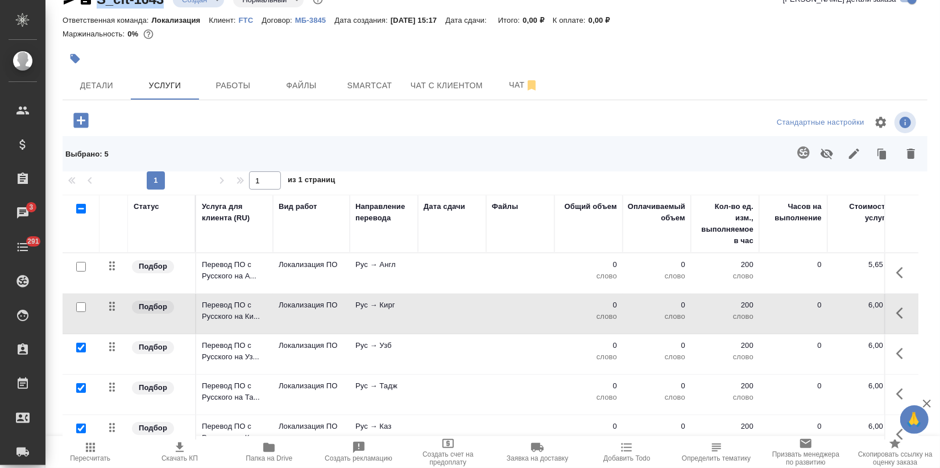
click at [80, 345] on input "checkbox" at bounding box center [81, 347] width 10 height 10
checkbox input "false"
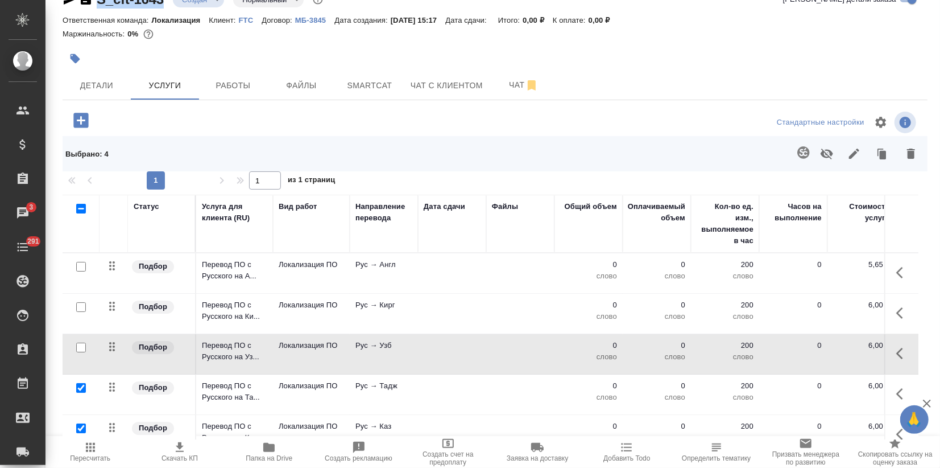
click at [81, 425] on input "checkbox" at bounding box center [81, 428] width 10 height 10
checkbox input "false"
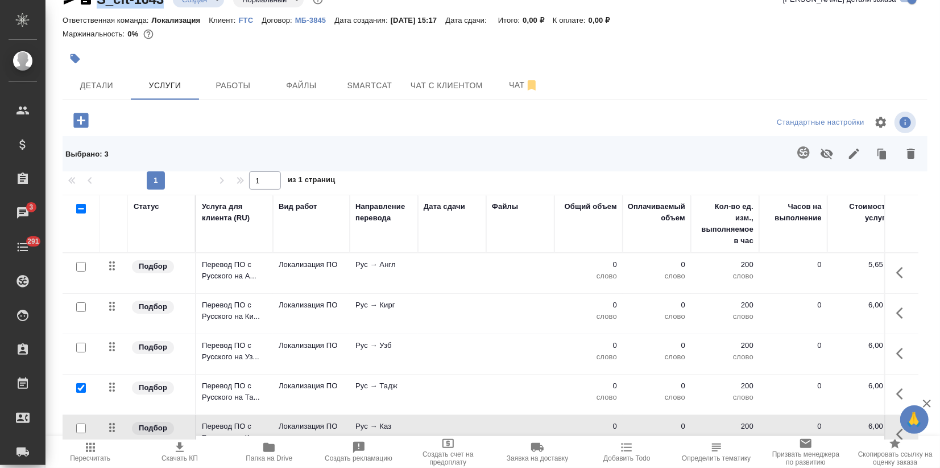
click at [907, 150] on icon "button" at bounding box center [911, 153] width 8 height 10
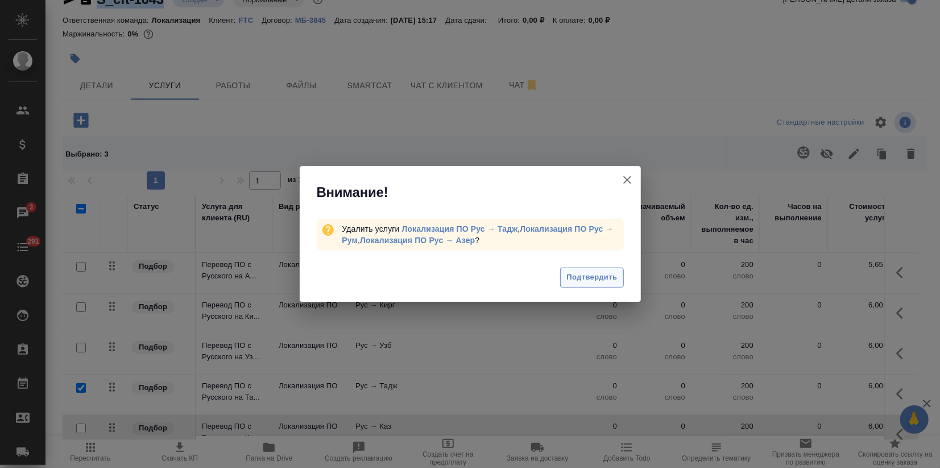
click at [588, 280] on span "Подтвердить" at bounding box center [592, 277] width 51 height 13
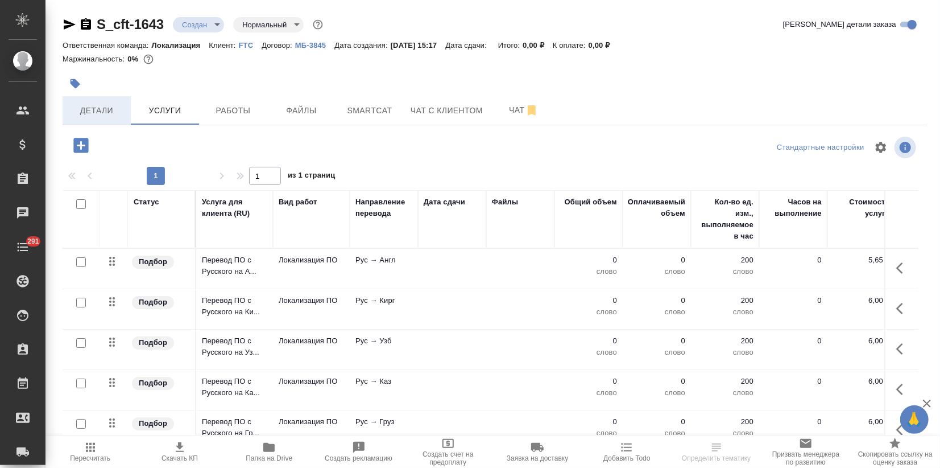
click at [93, 116] on span "Детали" at bounding box center [96, 111] width 55 height 14
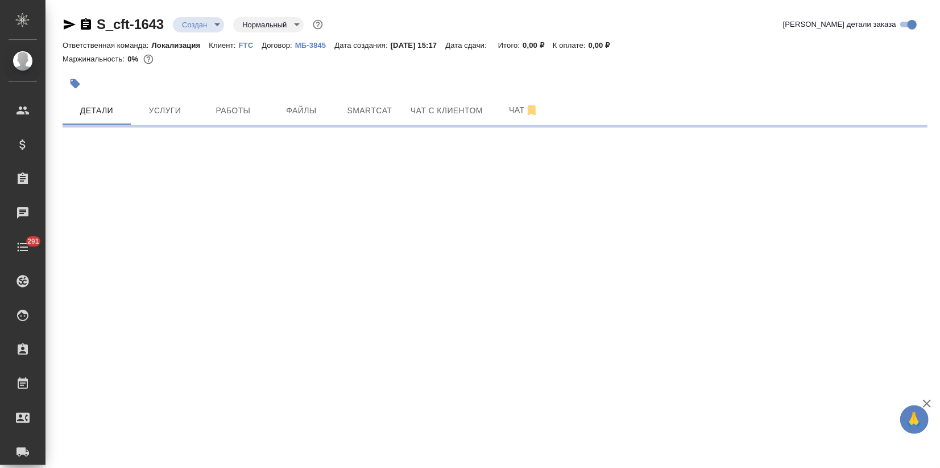
select select "RU"
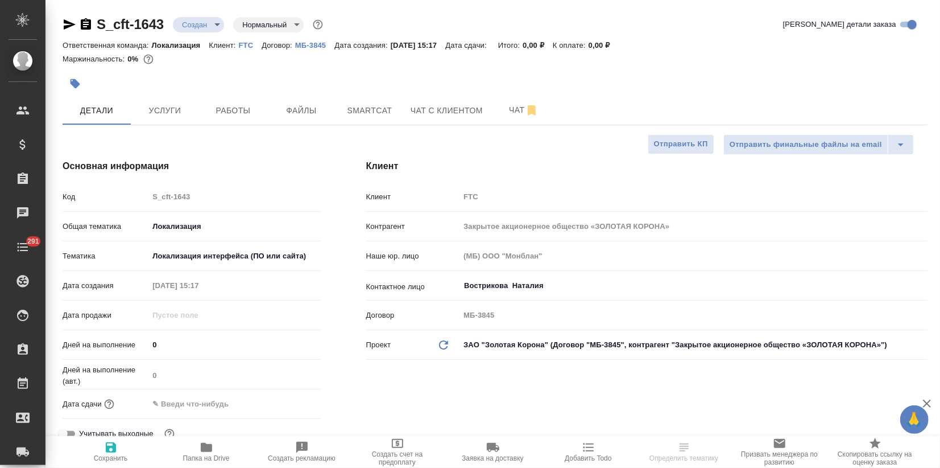
type textarea "x"
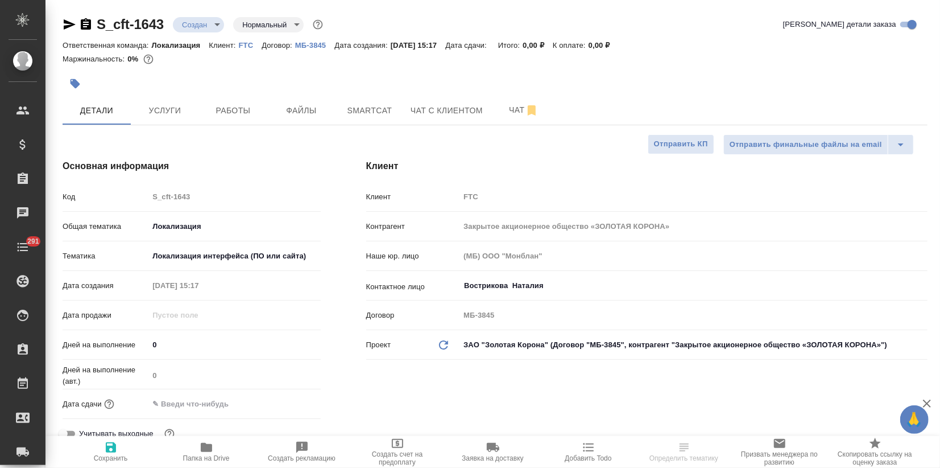
type textarea "x"
select select "RU"
type textarea "x"
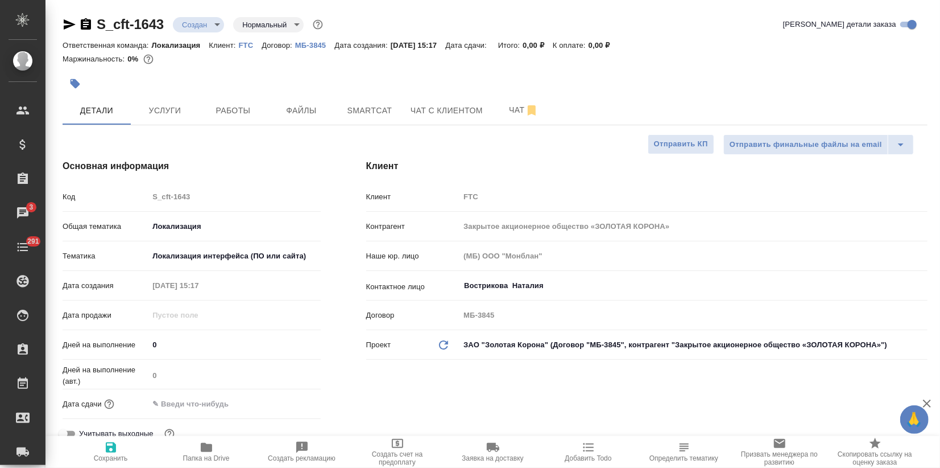
type textarea "x"
click at [75, 82] on icon "button" at bounding box center [76, 84] width 10 height 10
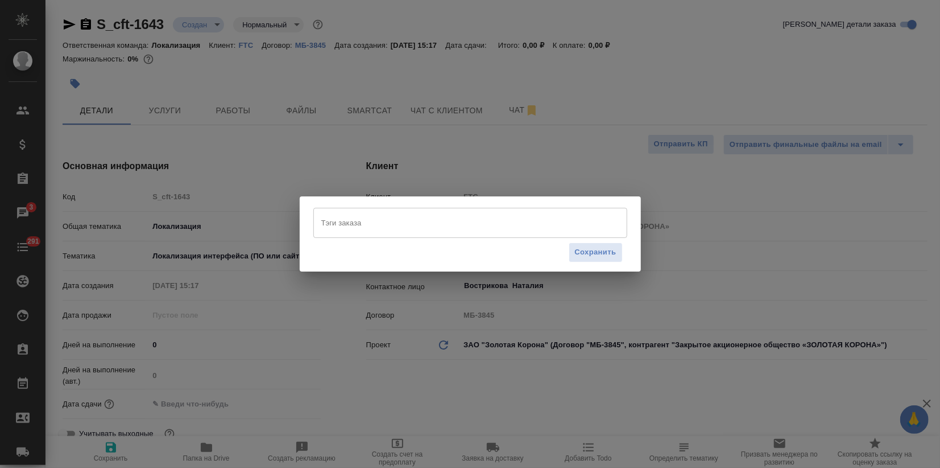
click at [350, 228] on input "Тэги заказа" at bounding box center [460, 222] width 282 height 19
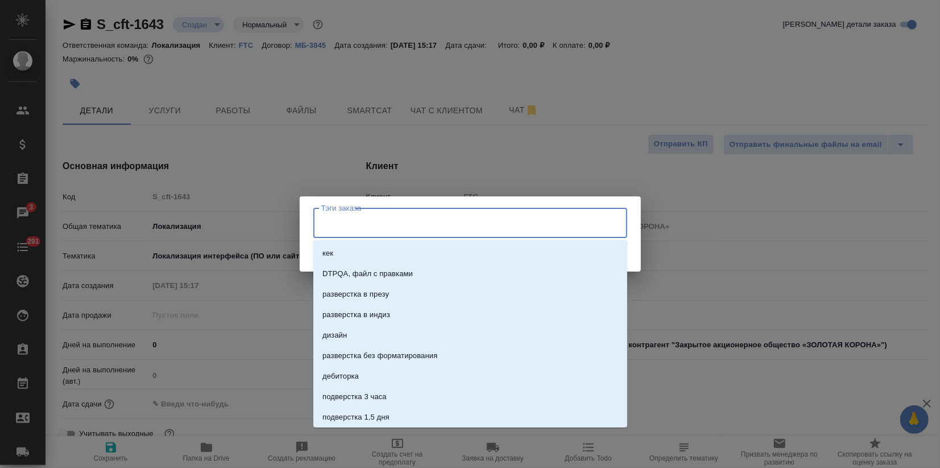
type input "-"
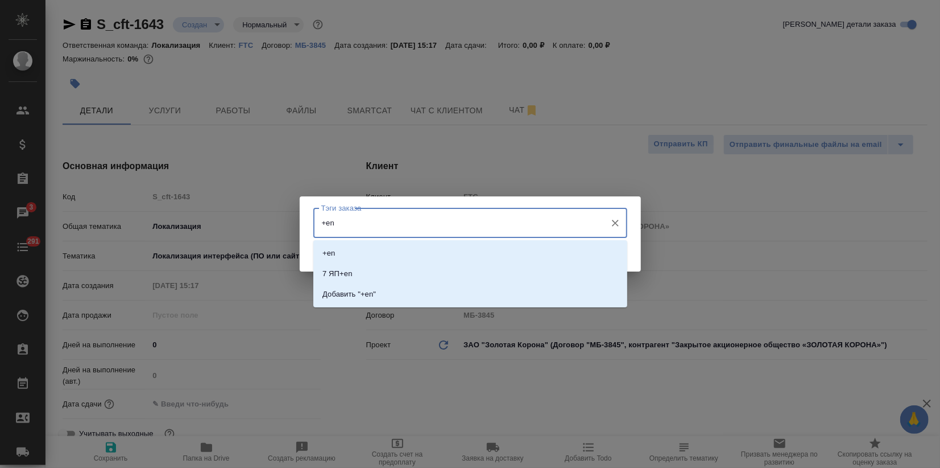
click at [320, 225] on input "+en" at bounding box center [460, 222] width 282 height 19
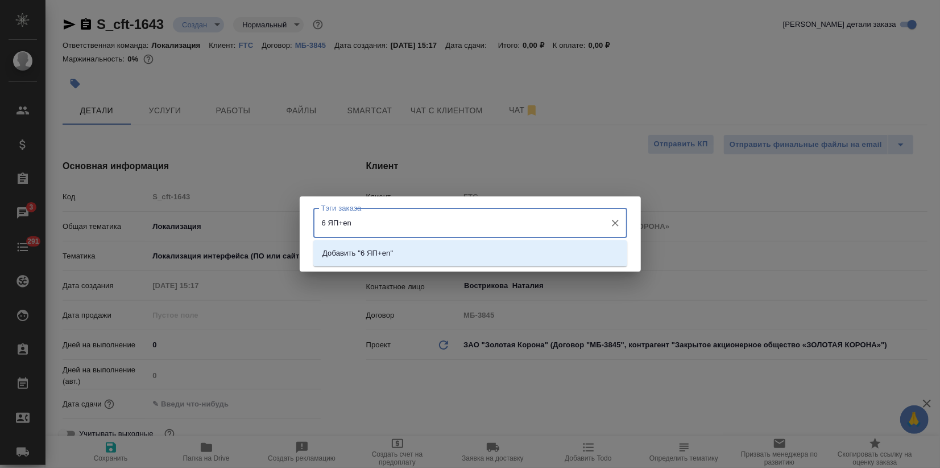
click at [353, 222] on input "6 ЯП+en" at bounding box center [460, 222] width 282 height 19
type input "6 ЯП+en+vt"
click at [365, 251] on p "Добавить "6 ЯП+en+vt"" at bounding box center [363, 252] width 81 height 11
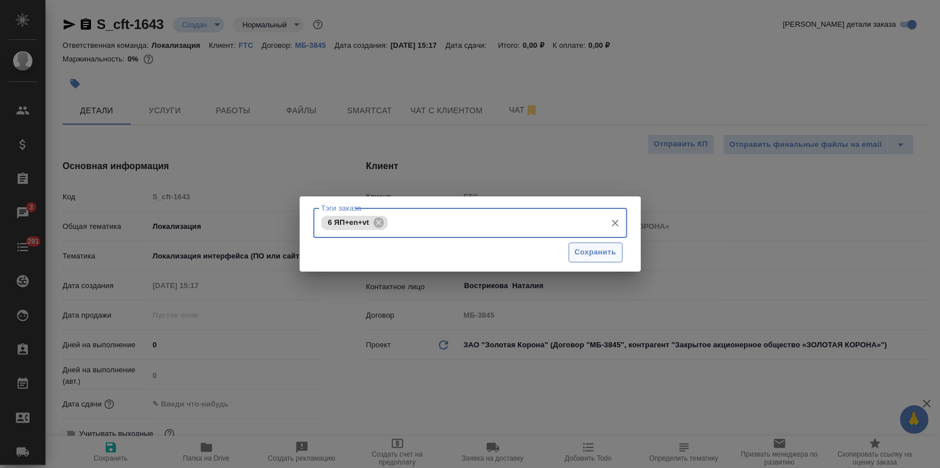
click at [581, 258] on span "Сохранить" at bounding box center [596, 252] width 42 height 13
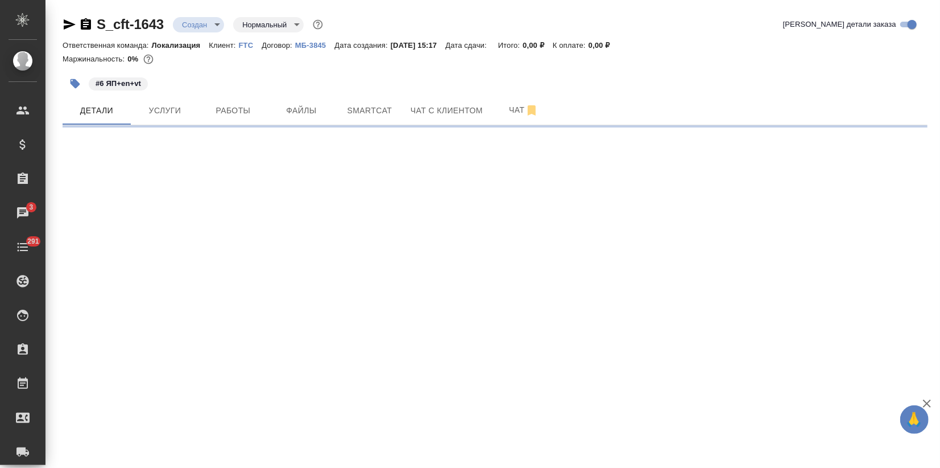
select select "RU"
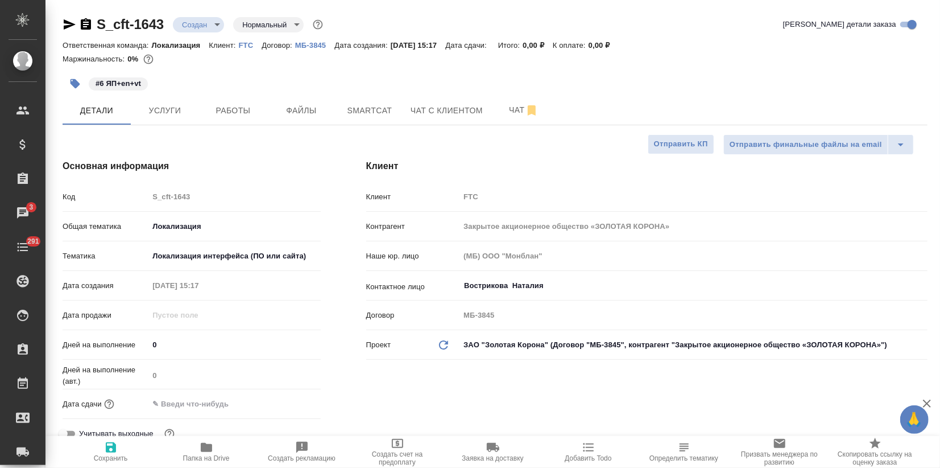
type textarea "x"
click at [171, 402] on input "text" at bounding box center [199, 403] width 100 height 16
click at [287, 400] on icon "button" at bounding box center [288, 403] width 14 height 14
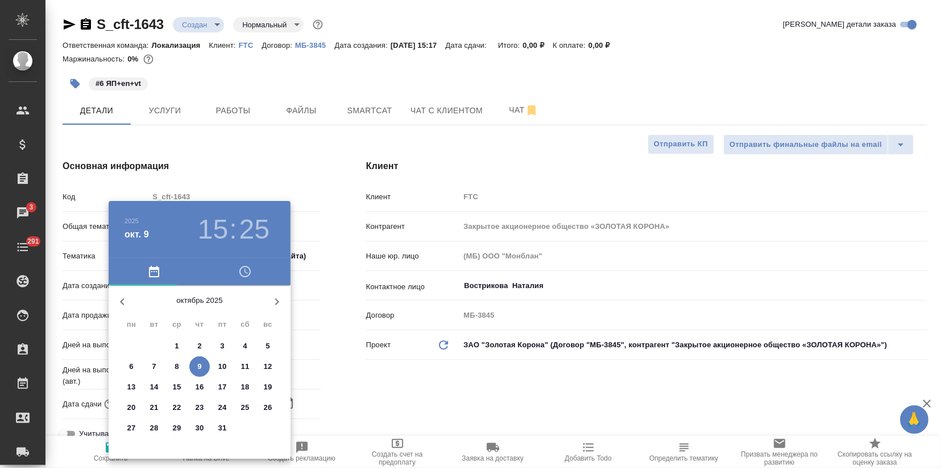
click at [221, 367] on p "10" at bounding box center [222, 366] width 9 height 11
type input "10.10.2025 15:25"
type textarea "x"
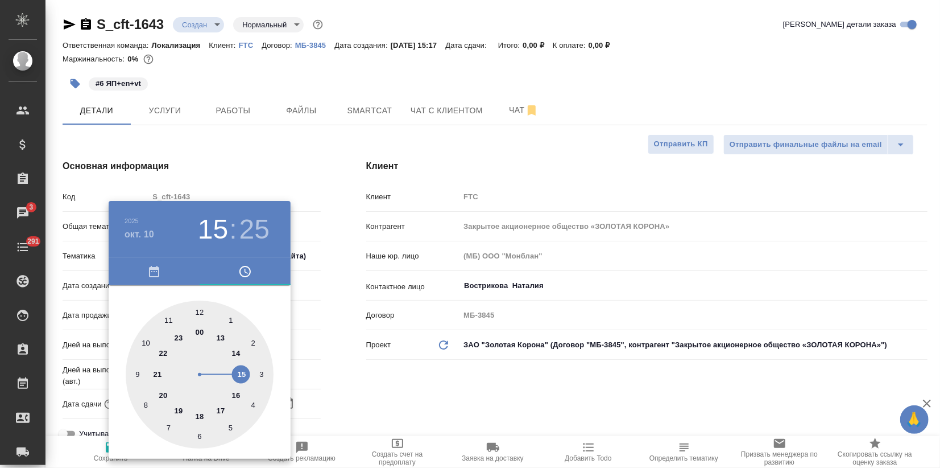
click at [235, 396] on div at bounding box center [200, 374] width 148 height 148
type input "10.10.2025 16:25"
type textarea "x"
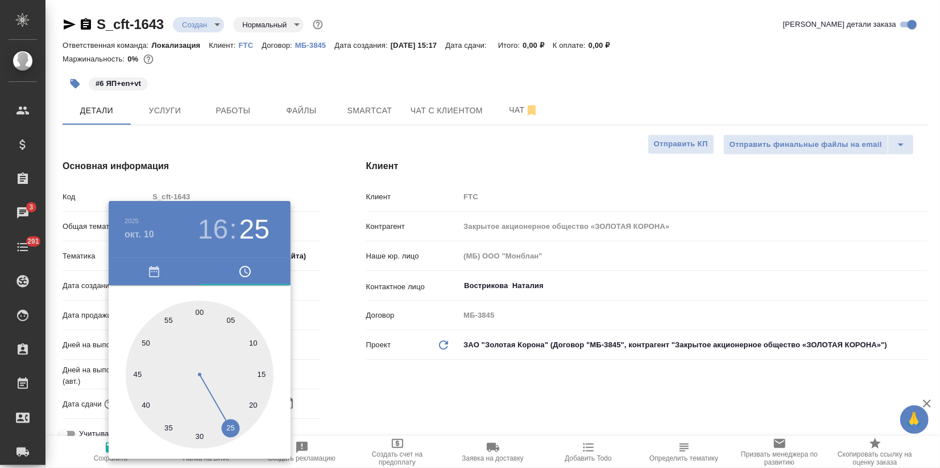
click at [196, 313] on div at bounding box center [200, 374] width 148 height 148
type input "10.10.2025 16:59"
type textarea "x"
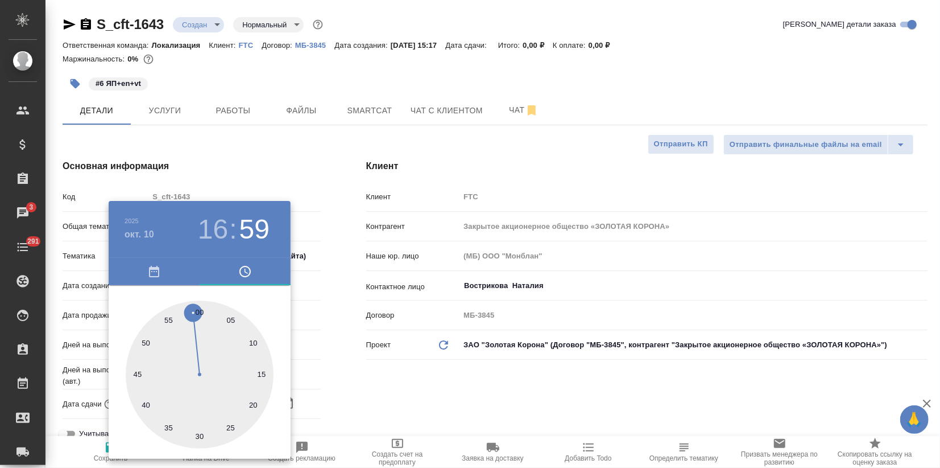
type input "10.10.2025 16:00"
type textarea "x"
click at [200, 313] on div at bounding box center [200, 374] width 148 height 148
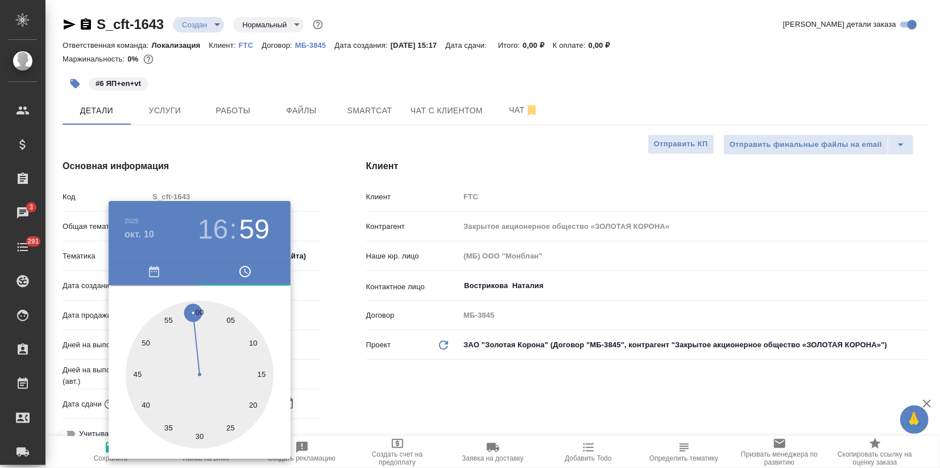
type textarea "x"
click at [268, 151] on div at bounding box center [470, 234] width 940 height 468
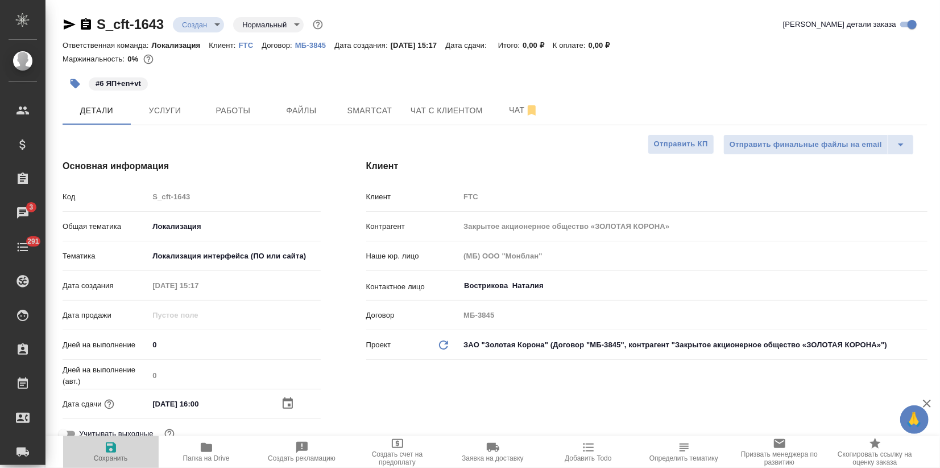
click at [110, 446] on icon "button" at bounding box center [111, 447] width 10 height 10
type textarea "x"
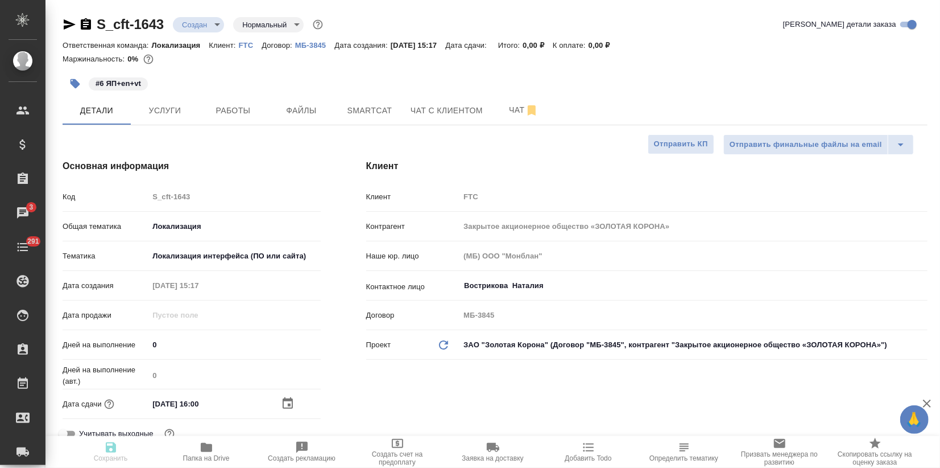
type textarea "x"
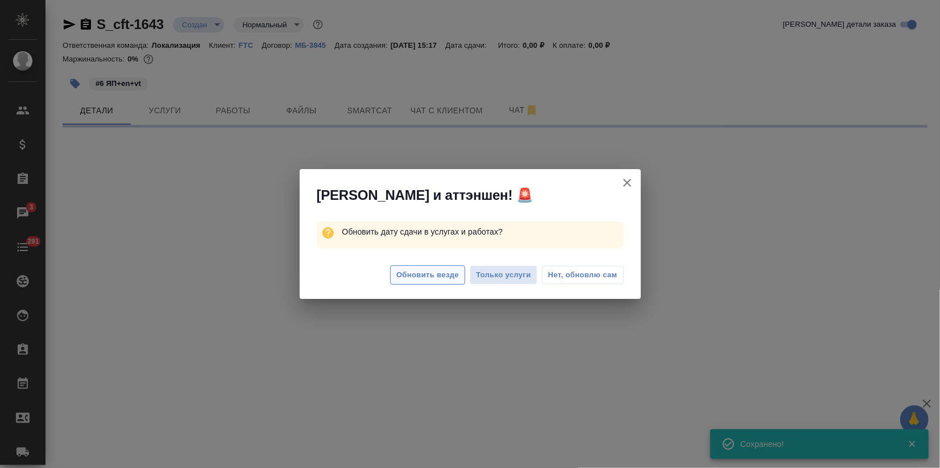
select select "RU"
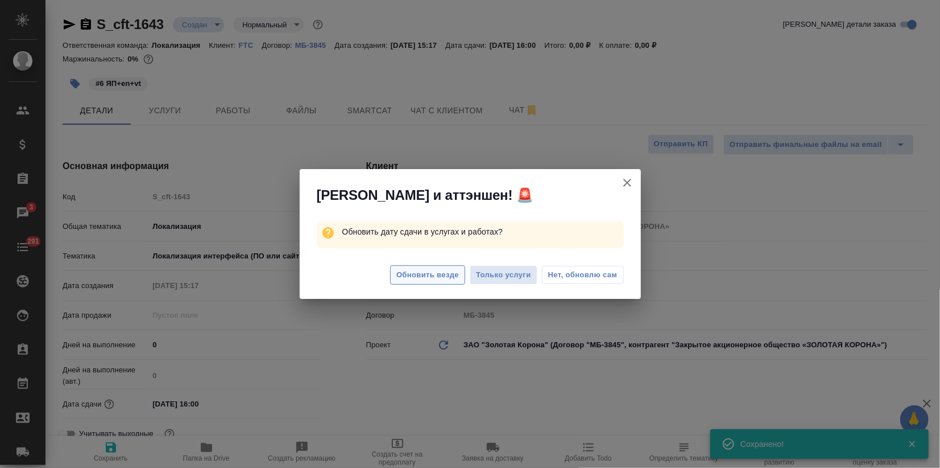
type textarea "x"
click at [418, 287] on div "Обновить везде Только услуги Нет, обновлю сам" at bounding box center [470, 277] width 341 height 46
click at [419, 279] on span "Обновить везде" at bounding box center [427, 274] width 63 height 13
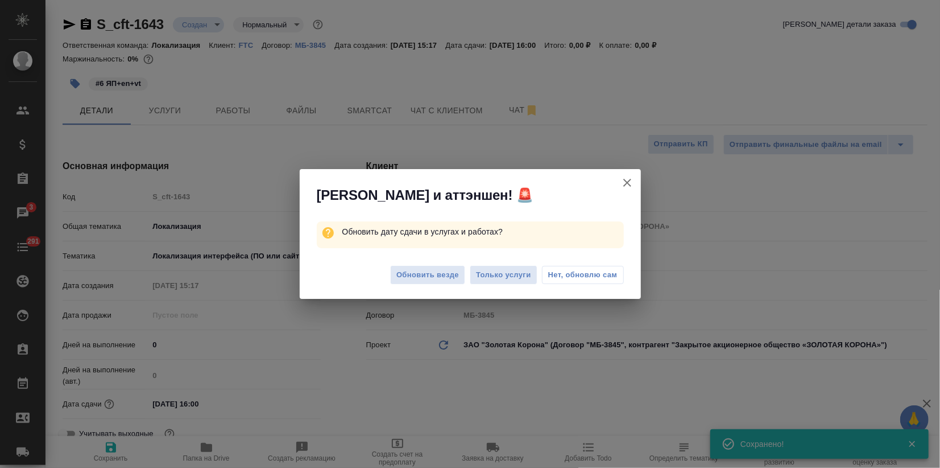
type textarea "x"
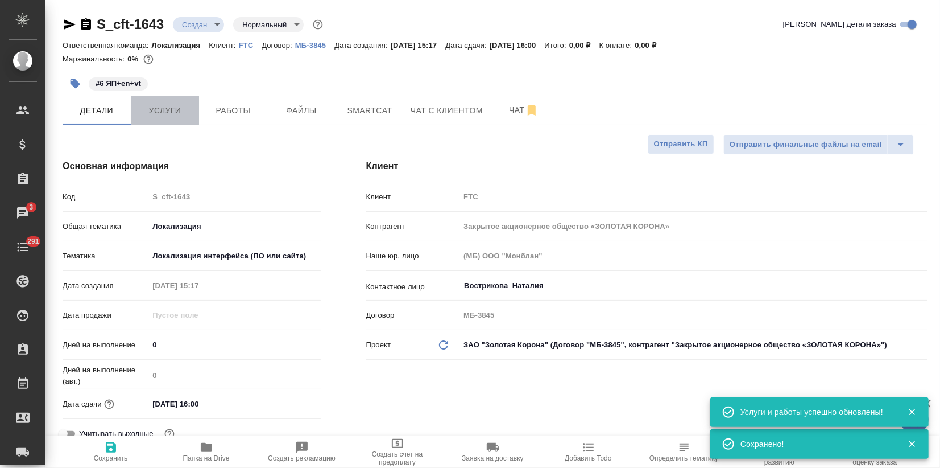
click at [179, 106] on span "Услуги" at bounding box center [165, 111] width 55 height 14
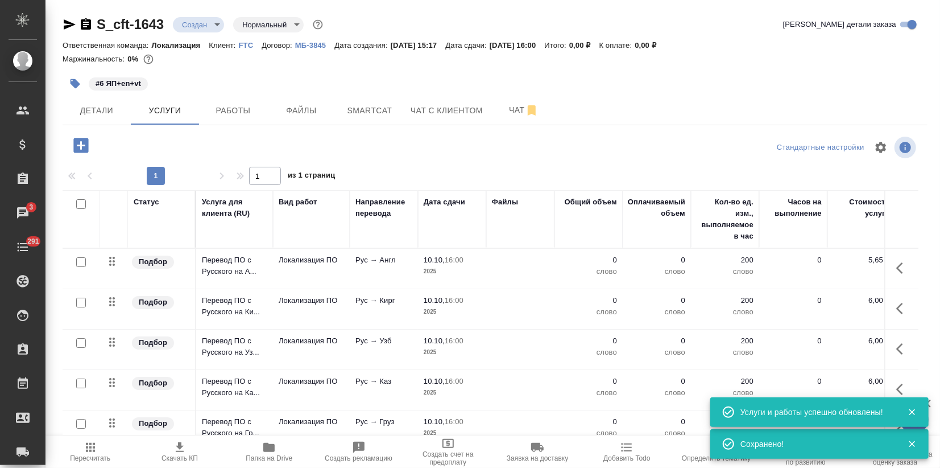
click at [80, 202] on input "checkbox" at bounding box center [81, 204] width 10 height 10
checkbox input "true"
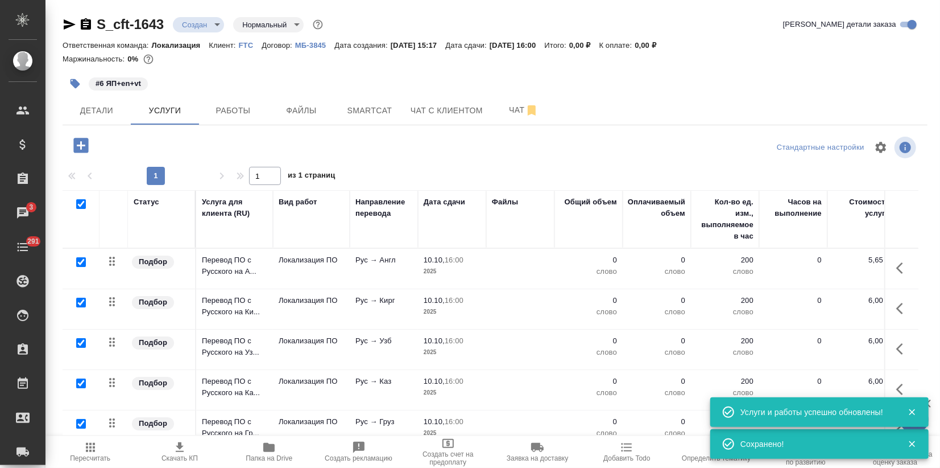
checkbox input "true"
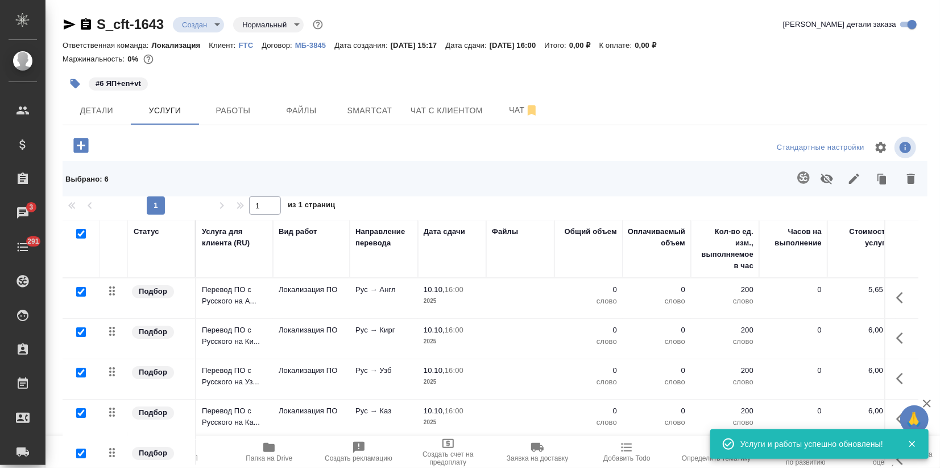
click at [855, 179] on icon "button" at bounding box center [855, 179] width 14 height 14
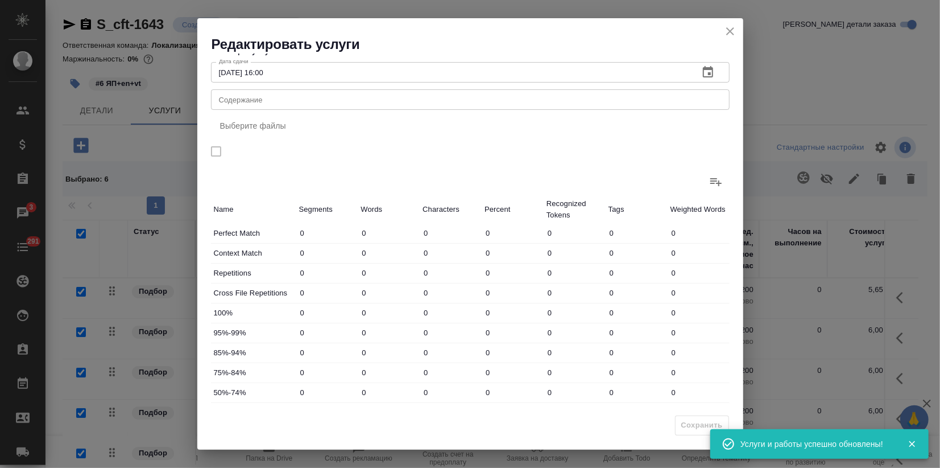
scroll to position [131, 0]
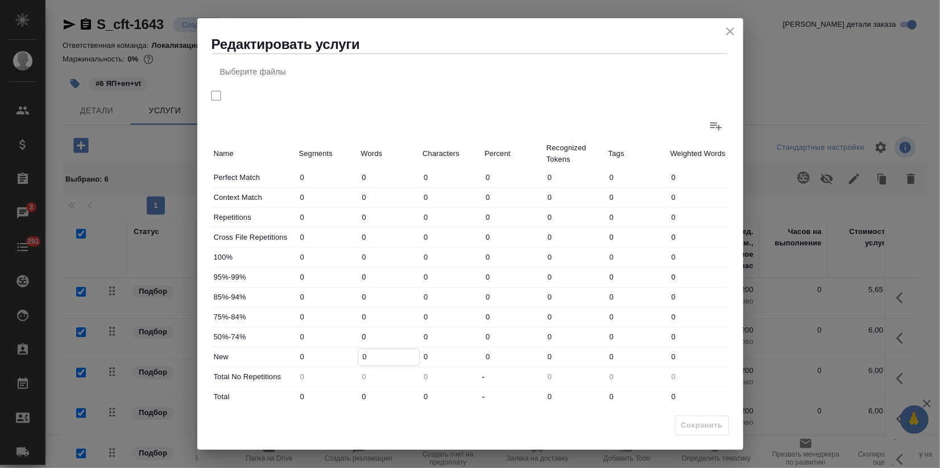
drag, startPoint x: 369, startPoint y: 360, endPoint x: 346, endPoint y: 360, distance: 22.8
click at [346, 360] on div "New 0 0 0 0 0 0 0" at bounding box center [470, 356] width 519 height 19
type input "6"
drag, startPoint x: 365, startPoint y: 398, endPoint x: 354, endPoint y: 400, distance: 10.4
click at [354, 400] on div "Total 0 0 0 - 0 0 0" at bounding box center [470, 396] width 519 height 19
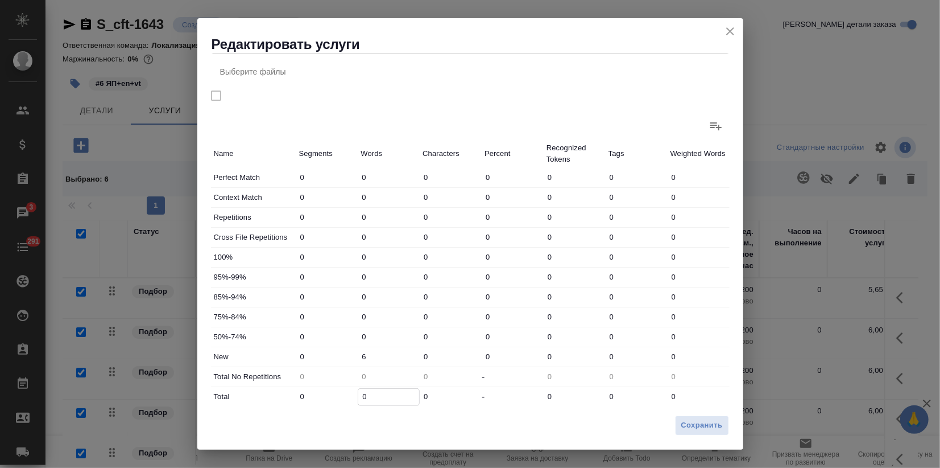
type input "6"
click at [679, 422] on button "Сохранить" at bounding box center [702, 425] width 54 height 20
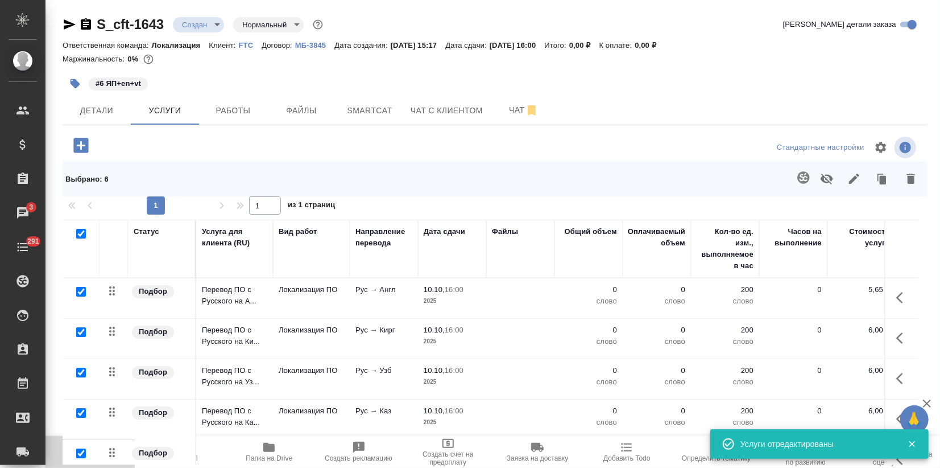
click at [78, 461] on button "Пересчитать" at bounding box center [90, 452] width 89 height 32
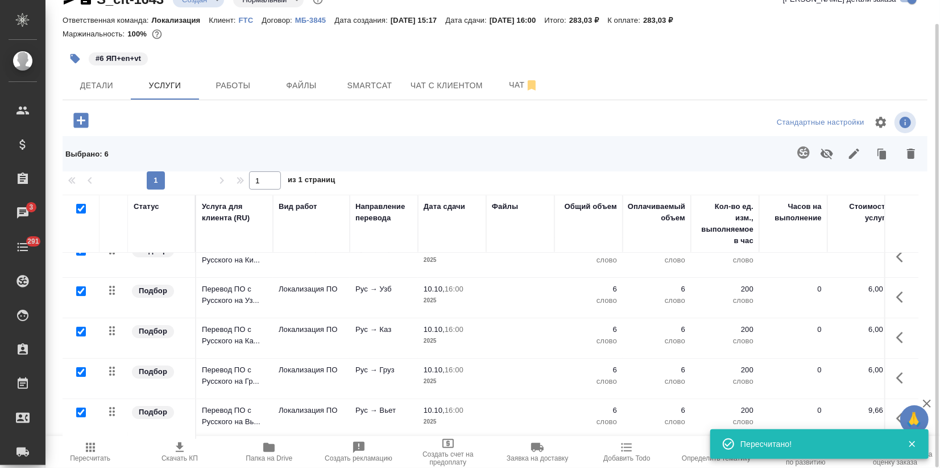
scroll to position [65, 0]
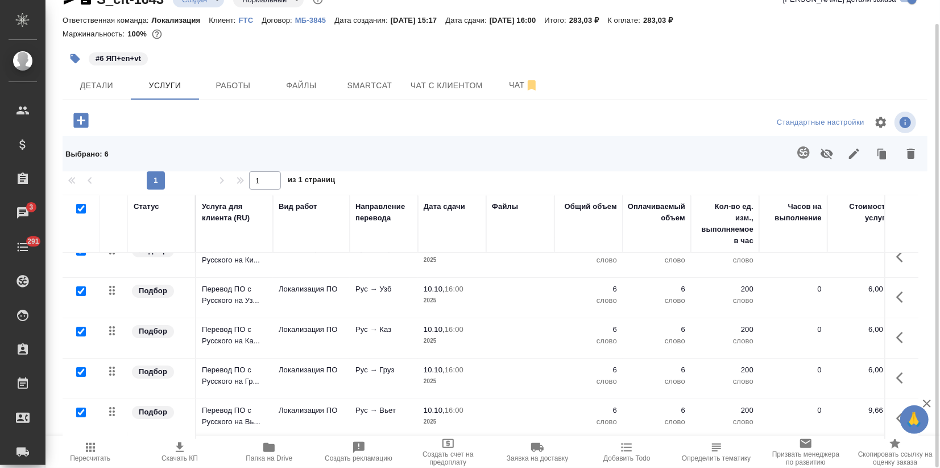
drag, startPoint x: 523, startPoint y: 436, endPoint x: 654, endPoint y: 432, distance: 130.9
click at [644, 436] on div "Пересчитать Скачать КП Папка на Drive Создать рекламацию Создать счет на предоп…" at bounding box center [493, 452] width 895 height 32
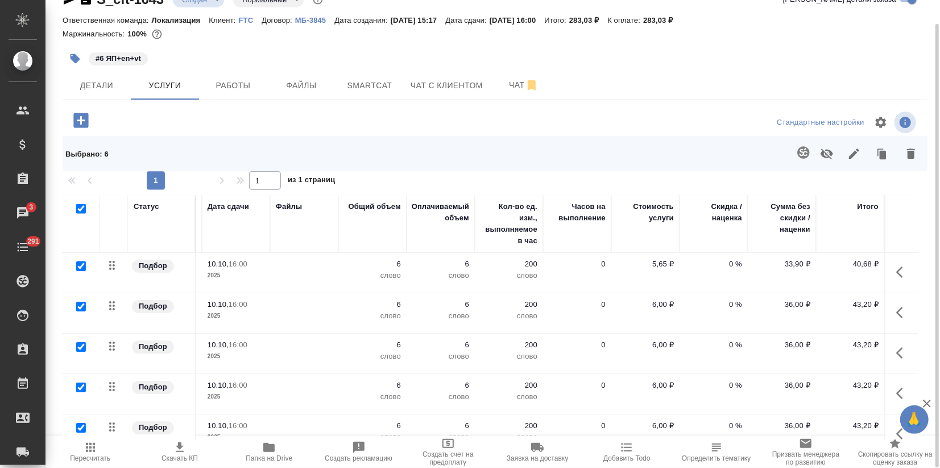
scroll to position [0, 225]
click at [926, 401] on icon "button" at bounding box center [927, 403] width 14 height 14
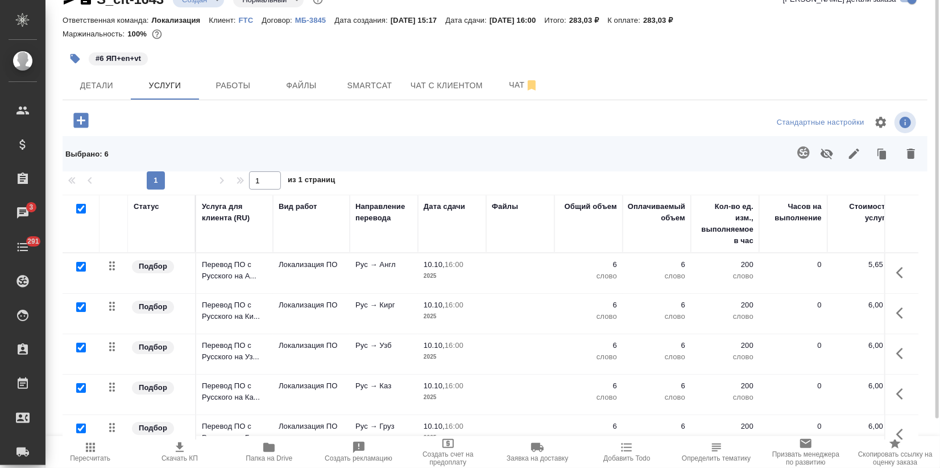
scroll to position [0, 0]
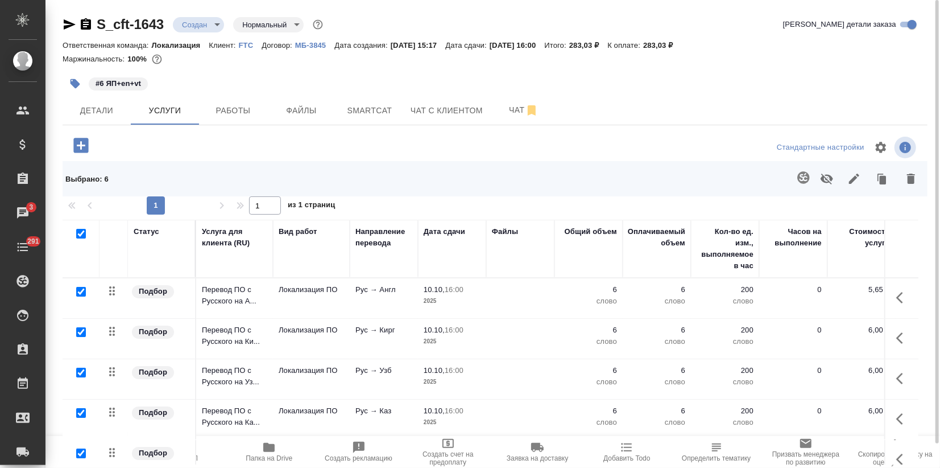
click at [209, 27] on body ".cls-1 fill:#fff; AWATERA Zagorodnikh Viktoria Клиенты Спецификации Заказы 3 Ча…" at bounding box center [470, 234] width 940 height 468
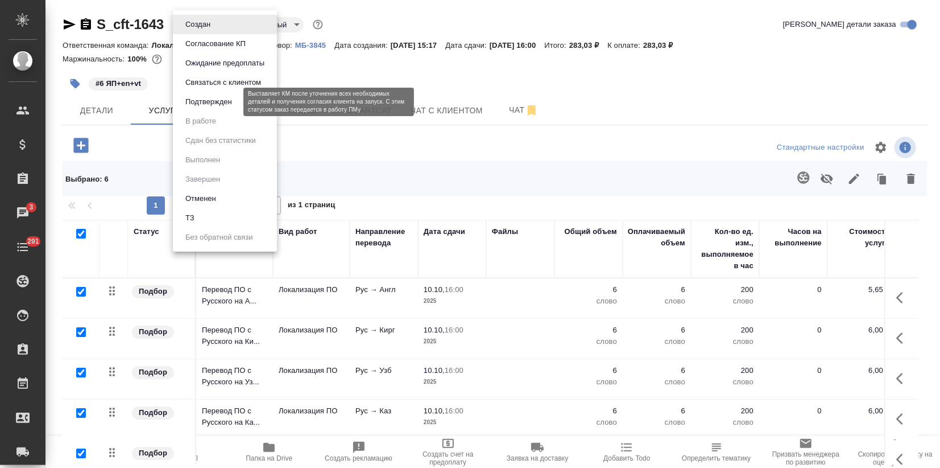
click at [207, 101] on button "Подтвержден" at bounding box center [208, 102] width 53 height 13
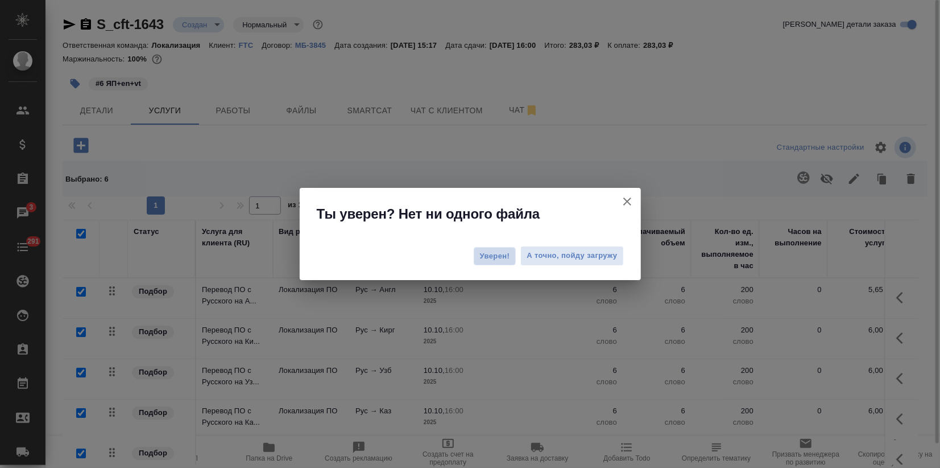
click at [497, 257] on span "Уверен!" at bounding box center [495, 255] width 30 height 11
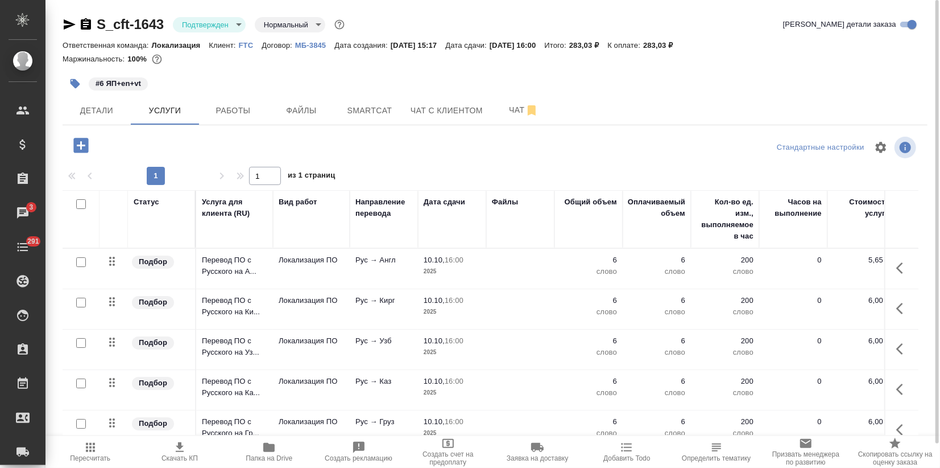
click at [59, 24] on div "S_cft-1643 Подтвержден confirmed Нормальный normal Кратко детали заказа Ответст…" at bounding box center [495, 232] width 878 height 464
click at [64, 26] on icon "button" at bounding box center [70, 24] width 12 height 10
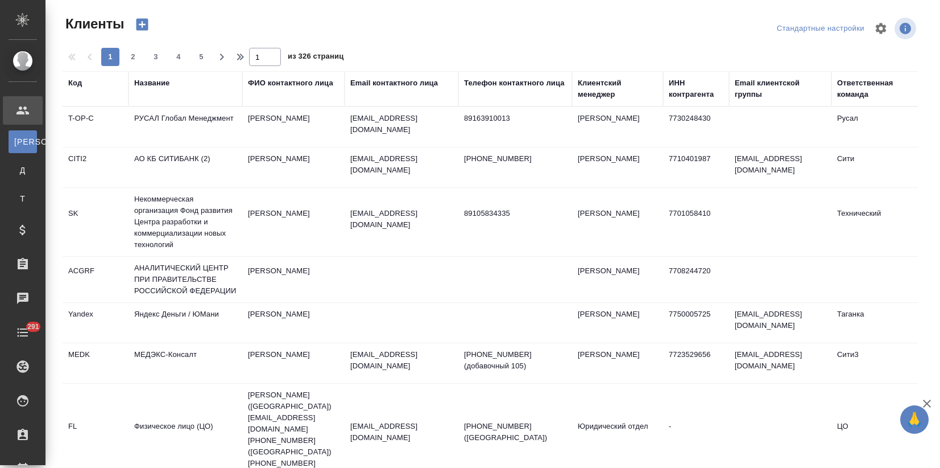
select select "RU"
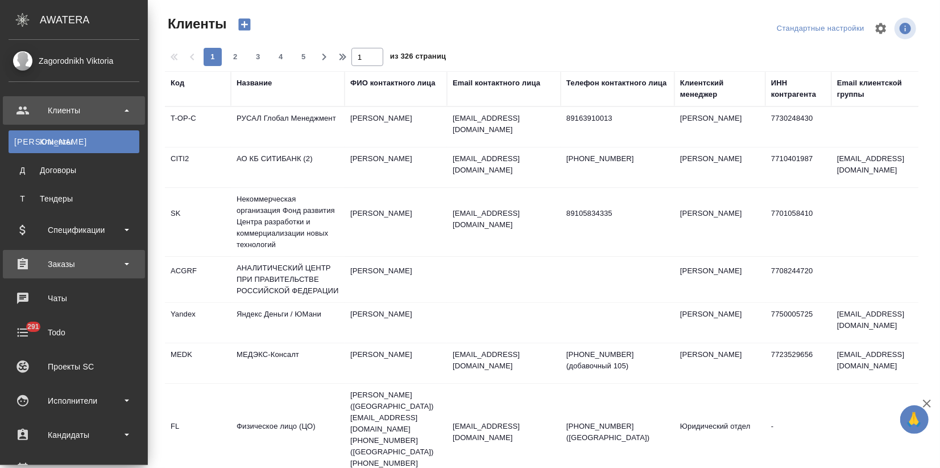
click at [68, 264] on div "Заказы" at bounding box center [74, 263] width 131 height 17
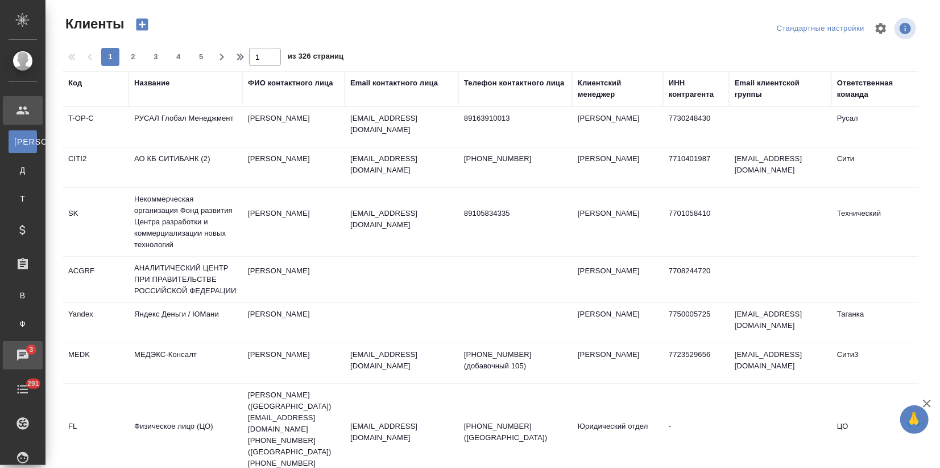
click at [23, 359] on div "Чаты" at bounding box center [8, 354] width 28 height 17
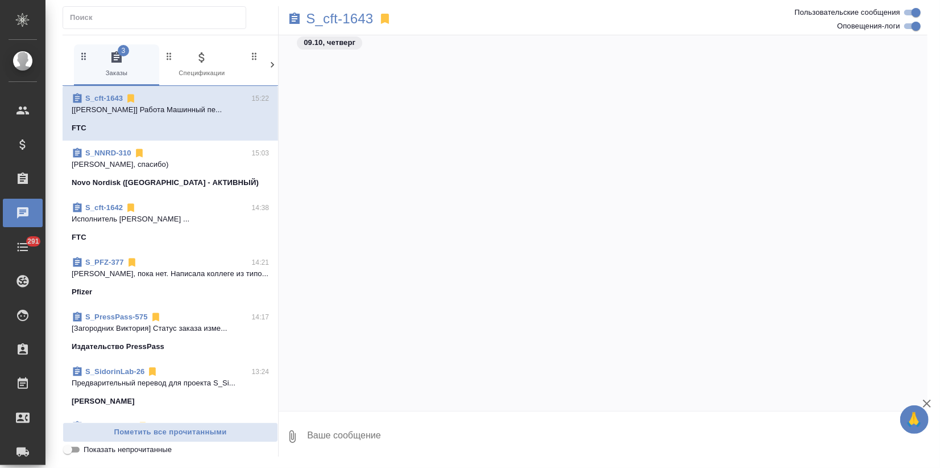
scroll to position [1097, 0]
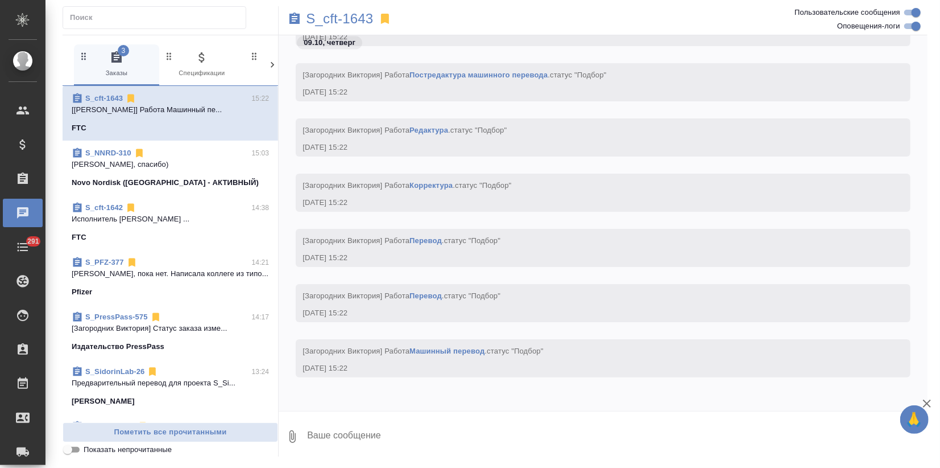
click at [108, 154] on link "S_NNRD-310" at bounding box center [108, 152] width 46 height 9
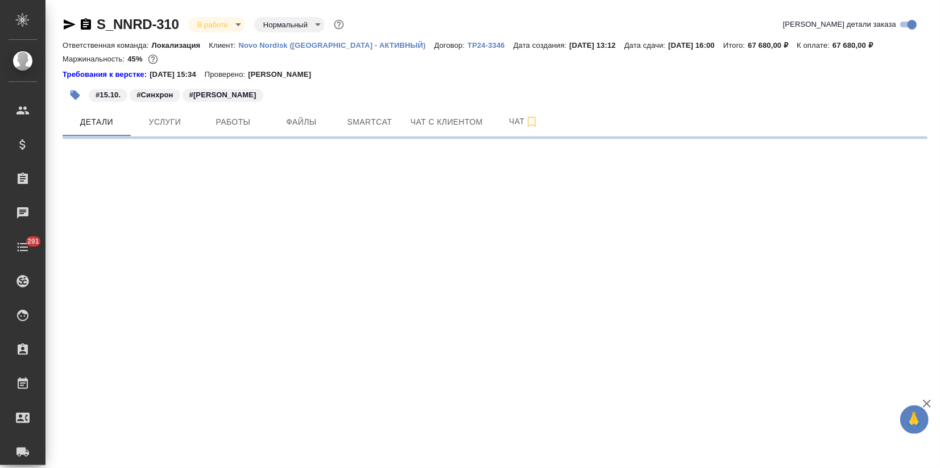
select select "RU"
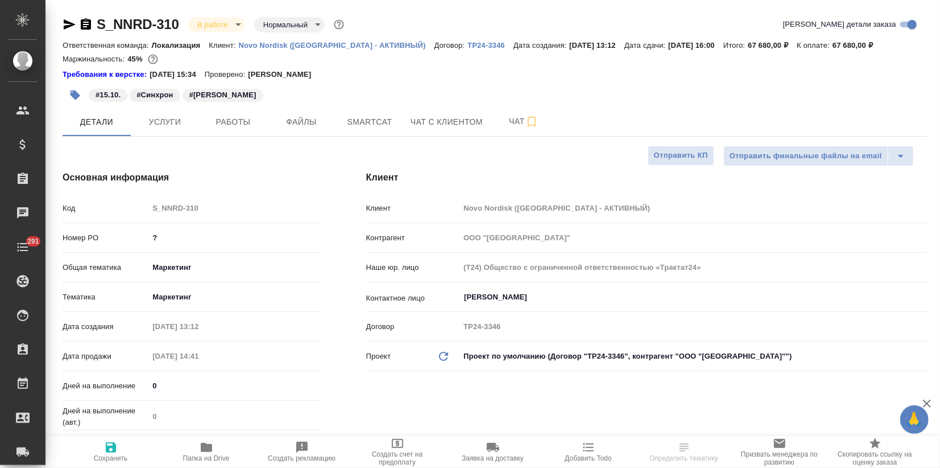
type textarea "x"
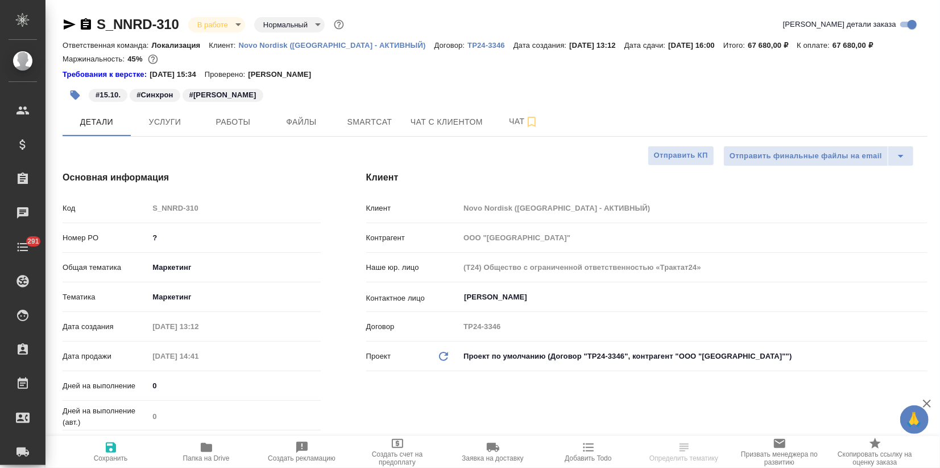
type textarea "x"
click at [497, 117] on span "Чат" at bounding box center [524, 121] width 55 height 14
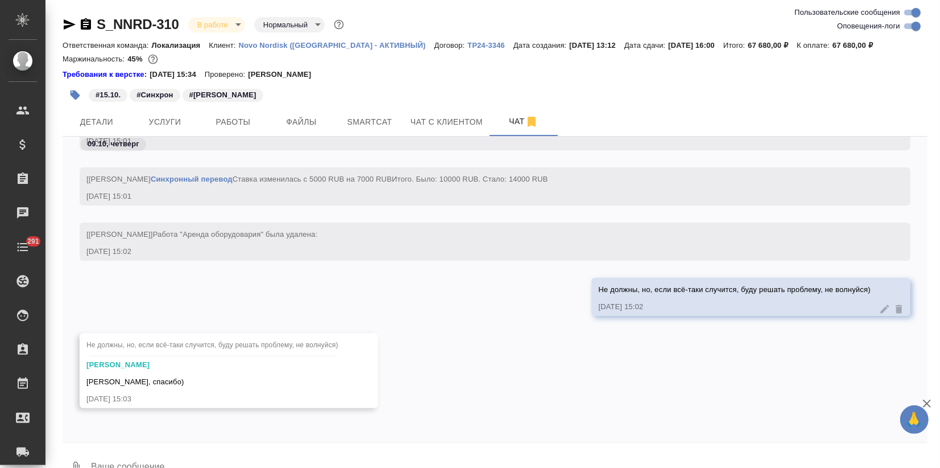
scroll to position [2327, 0]
click at [139, 453] on textarea at bounding box center [509, 467] width 838 height 39
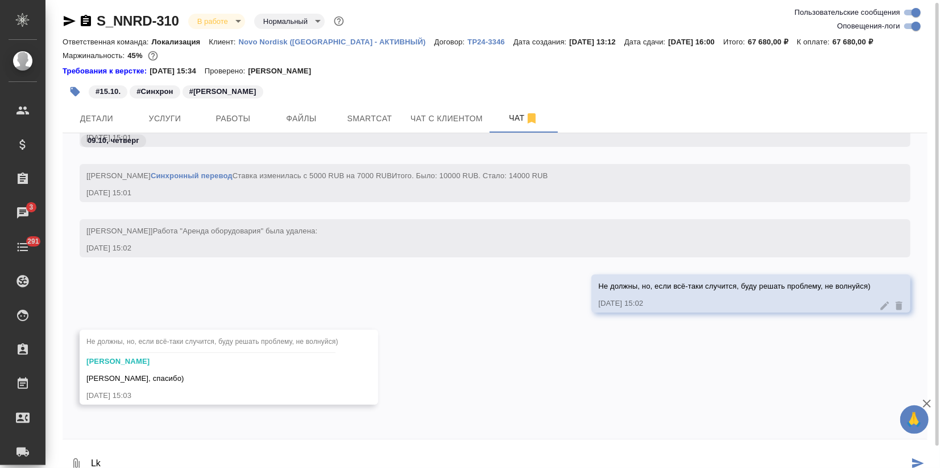
type textarea "L"
paste textarea
type textarea "Для истории:"
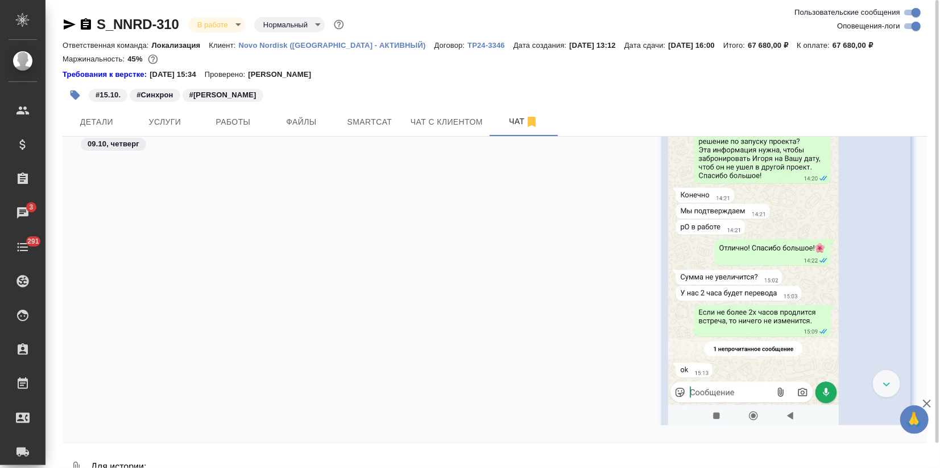
scroll to position [2795, 0]
